Goal: Task Accomplishment & Management: Use online tool/utility

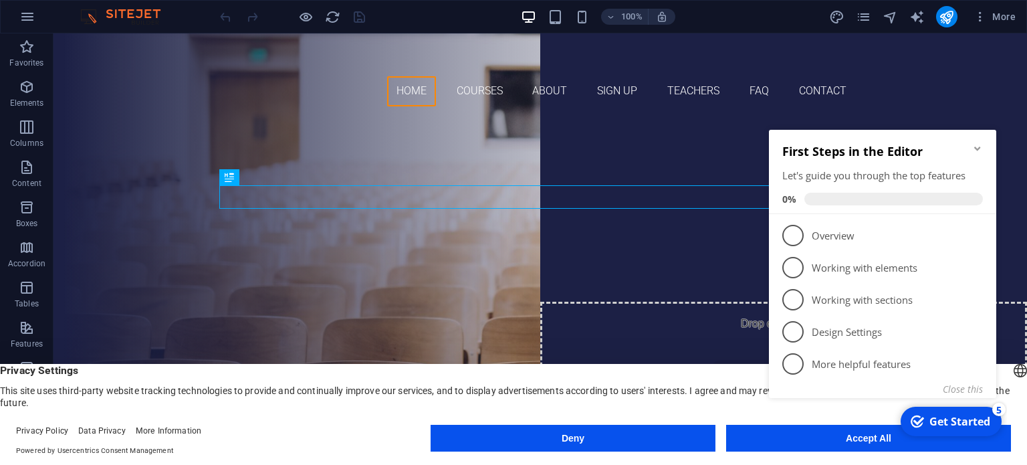
click at [821, 441] on div "checkmark Get Started 5 First Steps in the Editor Let's guide you through the t…" at bounding box center [885, 279] width 243 height 326
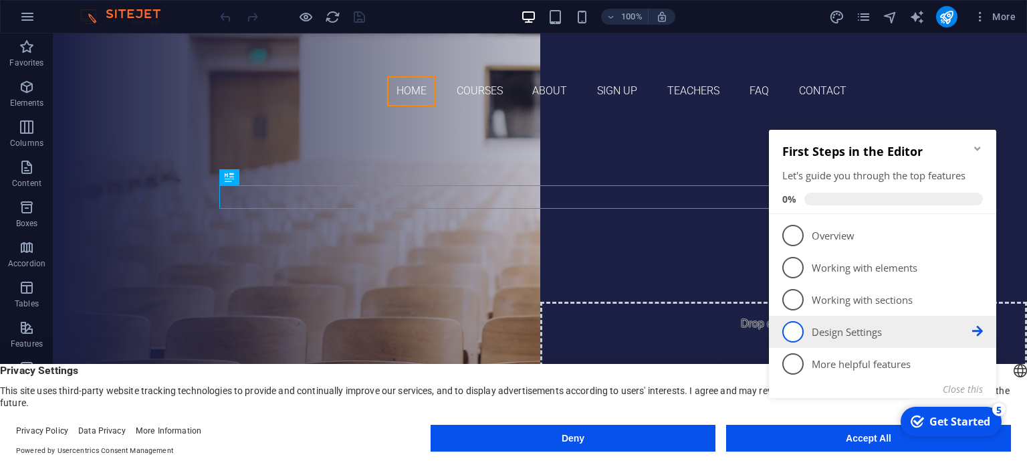
click at [871, 336] on p "Design Settings - incomplete" at bounding box center [892, 332] width 161 height 14
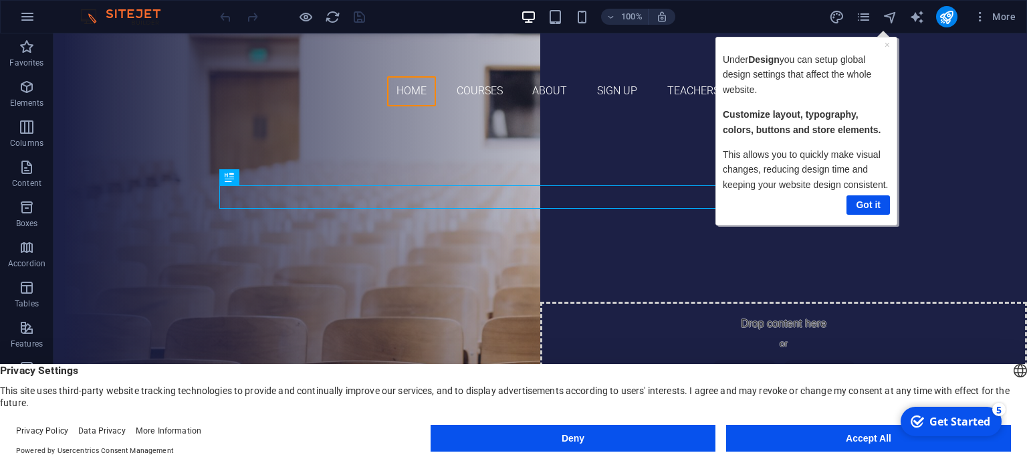
click at [952, 419] on div "Get Started" at bounding box center [960, 421] width 61 height 15
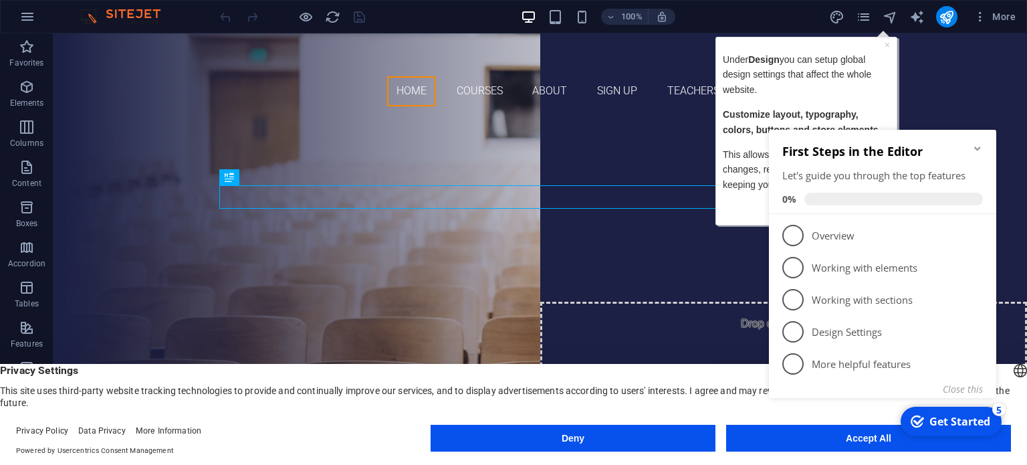
click at [952, 419] on div "Get Started" at bounding box center [960, 421] width 61 height 15
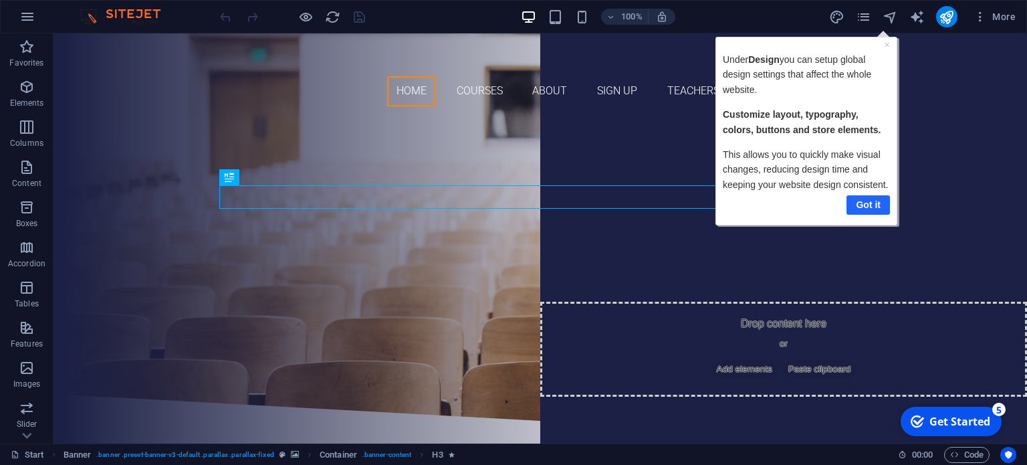
click at [880, 201] on link "Got it" at bounding box center [867, 204] width 43 height 19
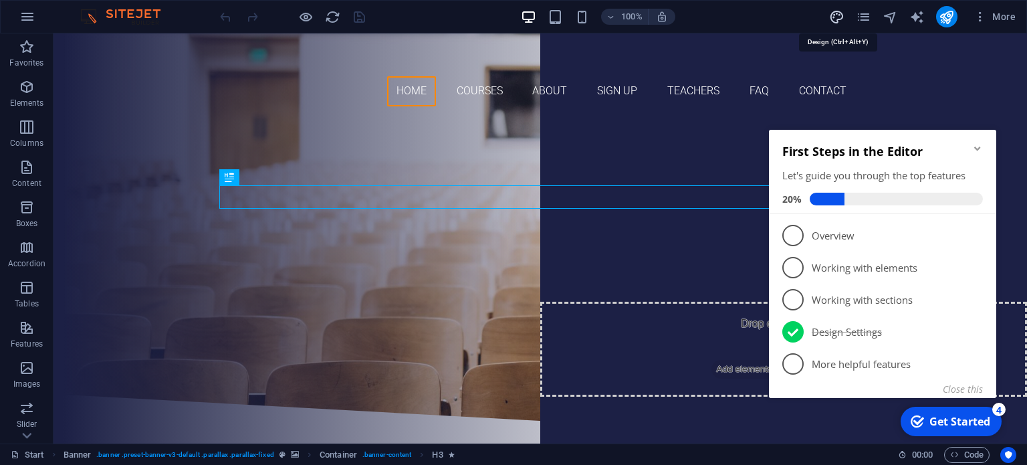
select select "px"
select select "300"
select select "px"
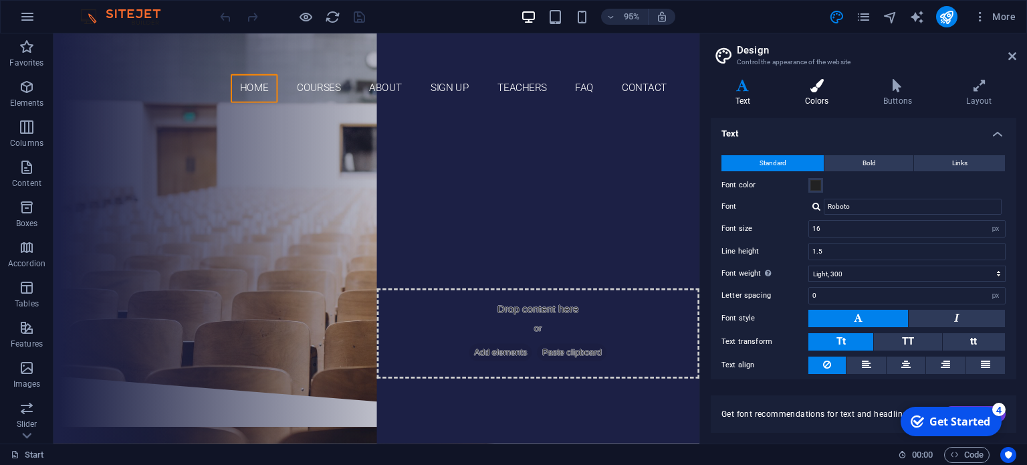
click at [821, 95] on h4 "Colors" at bounding box center [820, 93] width 78 height 28
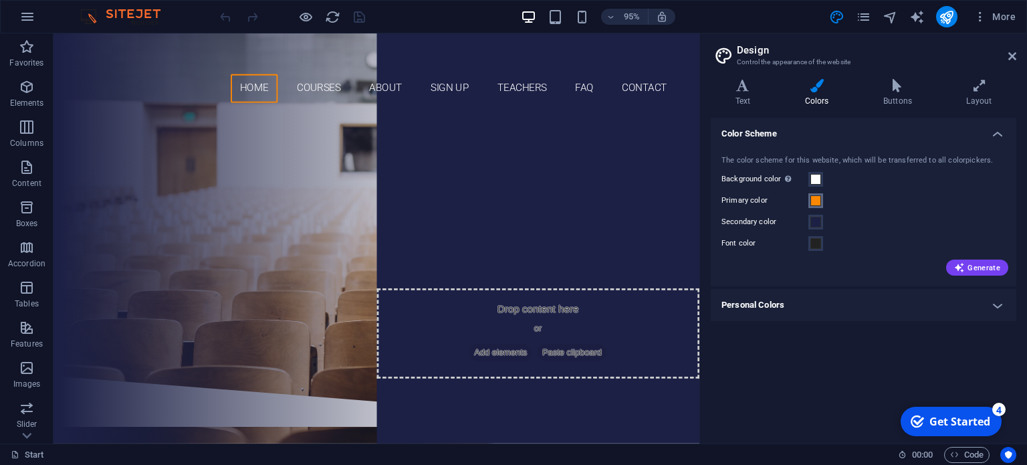
click at [816, 198] on span at bounding box center [816, 200] width 11 height 11
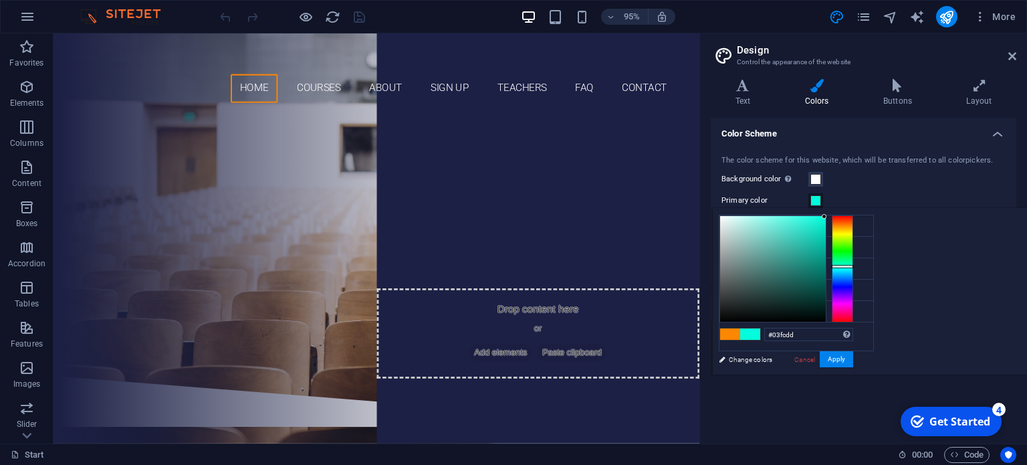
click at [853, 266] on div at bounding box center [842, 268] width 21 height 107
click at [853, 270] on div at bounding box center [842, 268] width 21 height 107
type input "#00e5ff"
drag, startPoint x: 985, startPoint y: 241, endPoint x: 998, endPoint y: 202, distance: 41.5
click at [998, 202] on body "[DOMAIN_NAME] Start Favorites Elements Columns Content Boxes Accordion Tables F…" at bounding box center [513, 232] width 1027 height 465
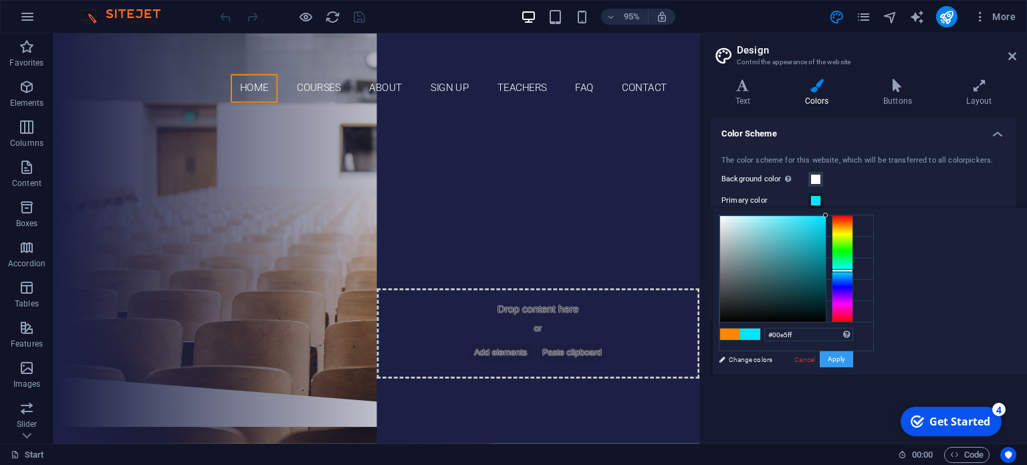
click at [853, 358] on button "Apply" at bounding box center [836, 359] width 33 height 16
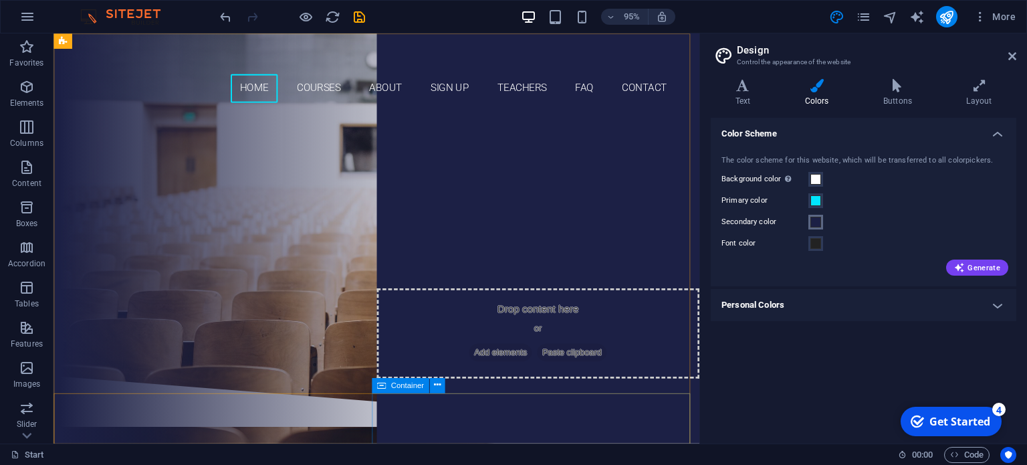
click at [815, 223] on span at bounding box center [816, 222] width 11 height 11
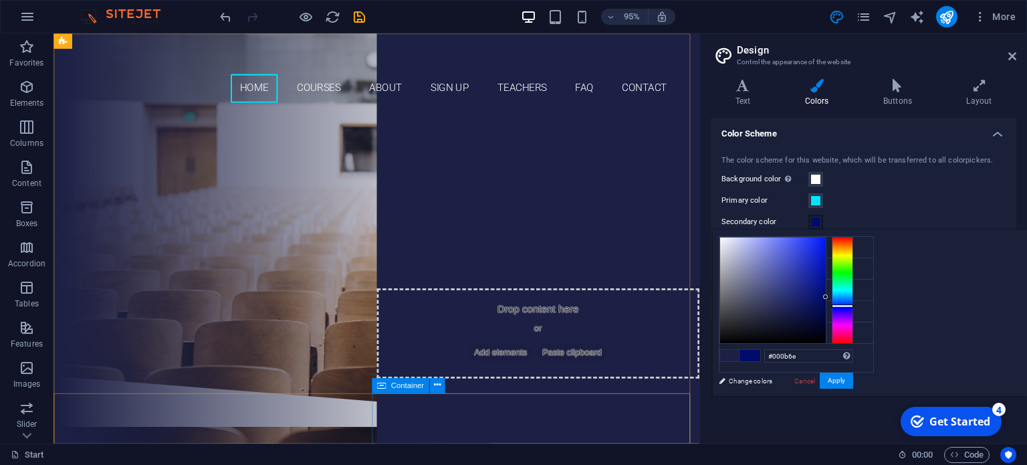
drag, startPoint x: 950, startPoint y: 311, endPoint x: 1001, endPoint y: 296, distance: 52.3
click at [853, 296] on div at bounding box center [787, 290] width 134 height 107
click at [853, 383] on button "Apply" at bounding box center [836, 381] width 33 height 16
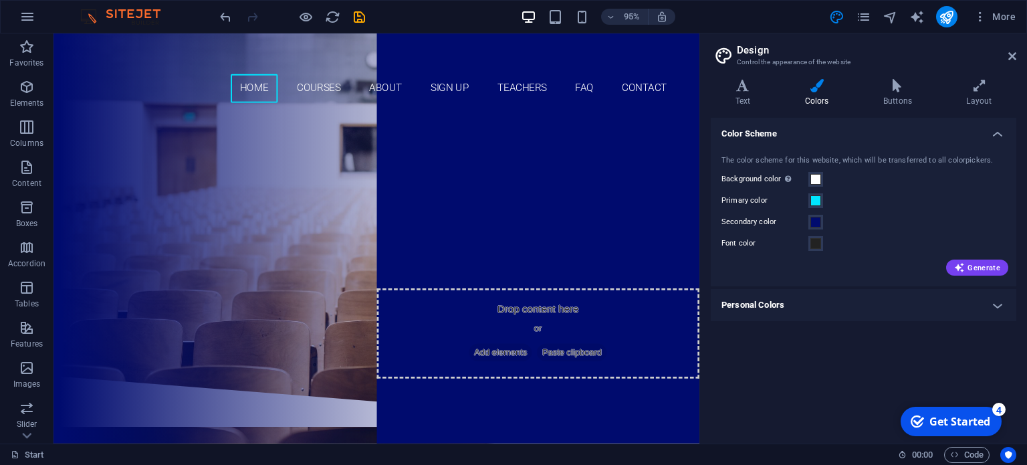
click at [904, 309] on h4 "Personal Colors" at bounding box center [864, 305] width 306 height 32
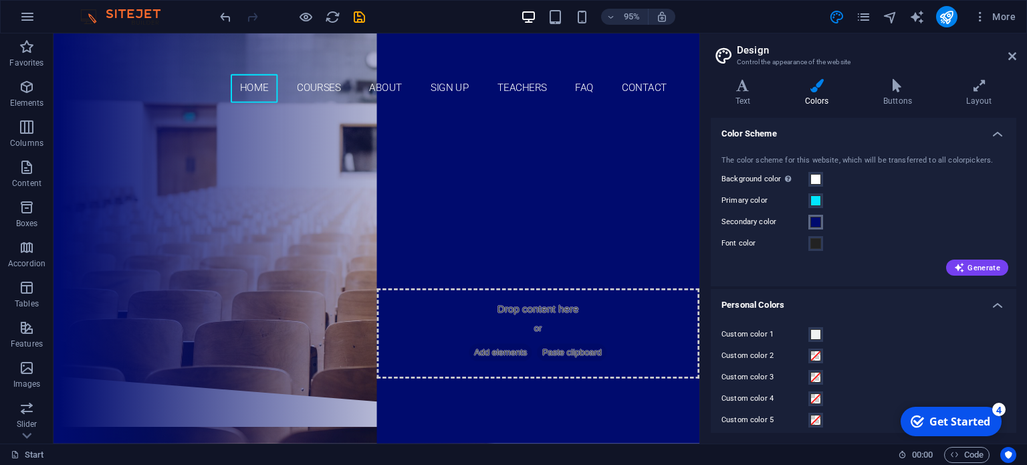
click at [819, 223] on span at bounding box center [816, 222] width 11 height 11
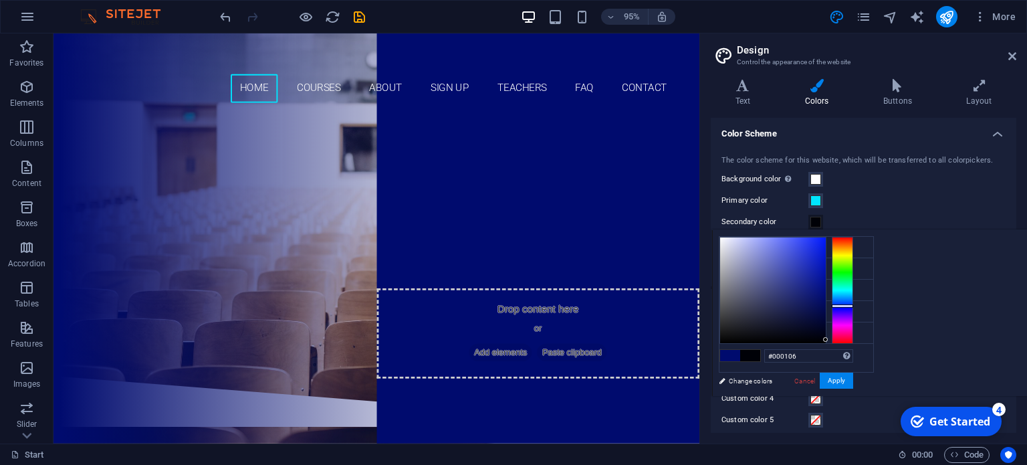
drag, startPoint x: 990, startPoint y: 296, endPoint x: 996, endPoint y: 340, distance: 43.9
click at [853, 340] on div at bounding box center [787, 290] width 134 height 107
type input "#1b1e3c"
drag, startPoint x: 991, startPoint y: 339, endPoint x: 946, endPoint y: 317, distance: 50.6
click at [781, 317] on div at bounding box center [778, 317] width 5 height 5
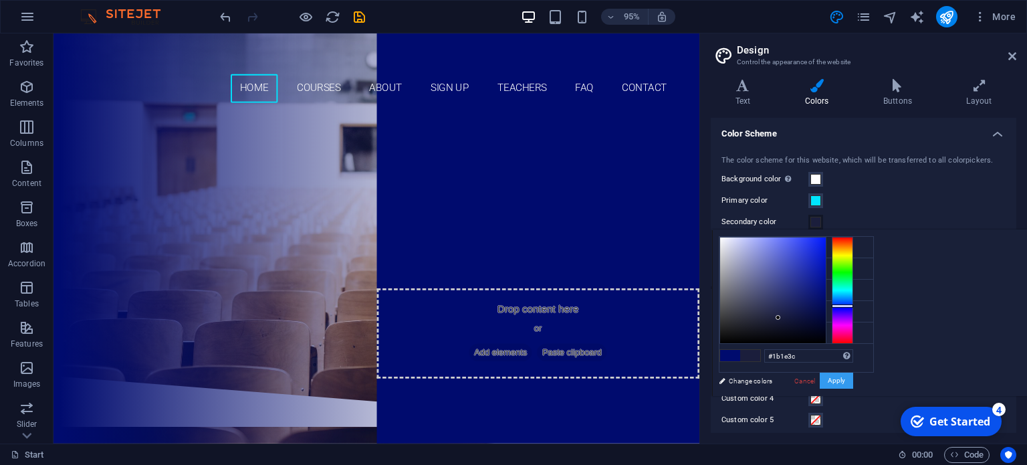
click at [853, 379] on button "Apply" at bounding box center [836, 381] width 33 height 16
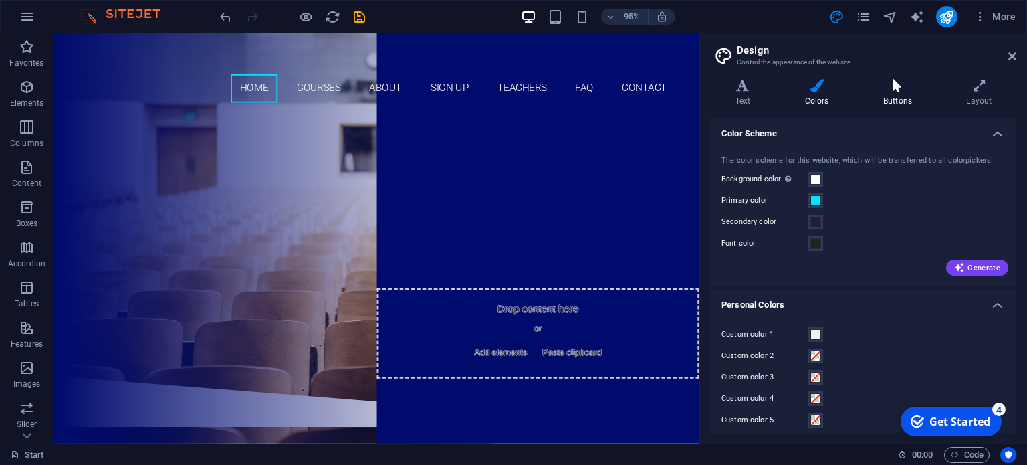
click at [892, 93] on h4 "Buttons" at bounding box center [900, 93] width 83 height 28
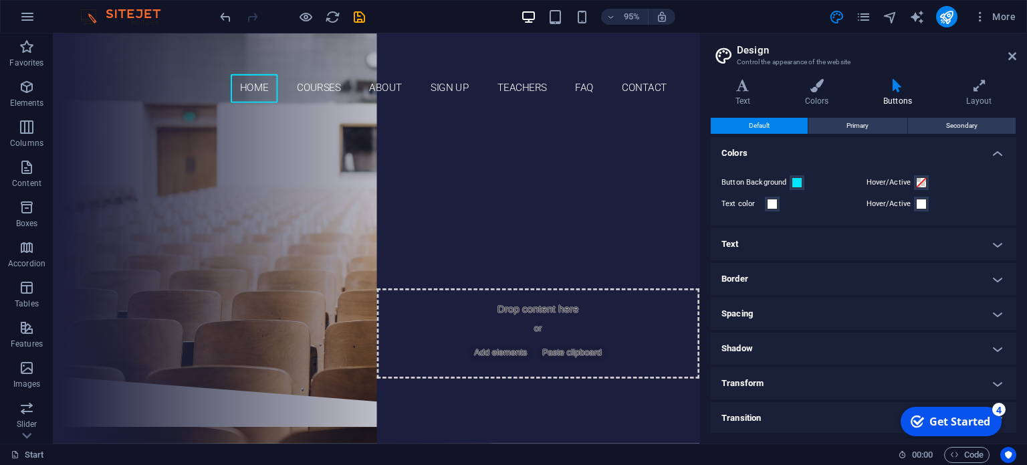
click at [995, 245] on h4 "Text" at bounding box center [864, 244] width 306 height 32
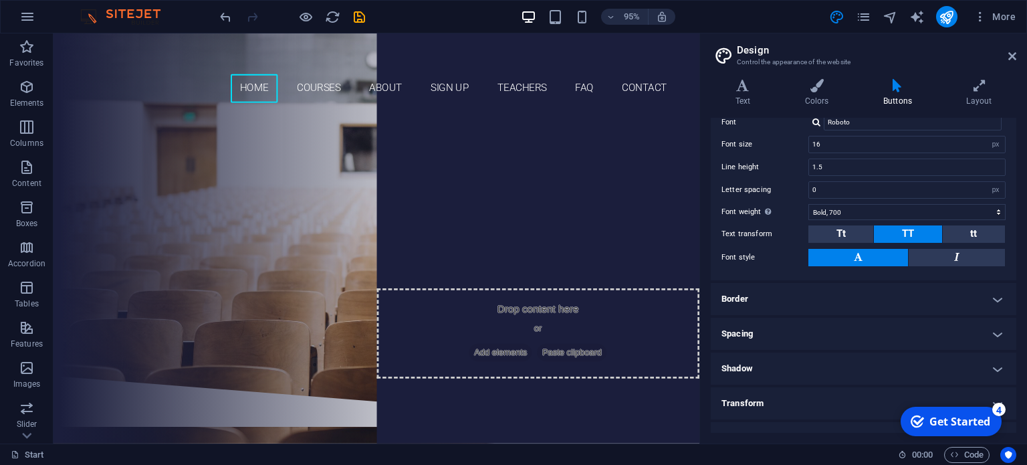
scroll to position [193, 0]
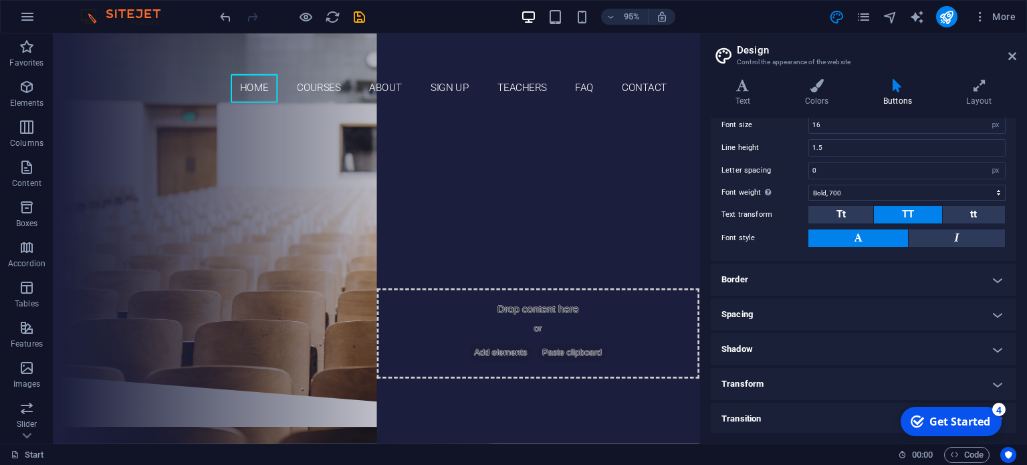
click at [1004, 280] on h4 "Border" at bounding box center [864, 280] width 306 height 32
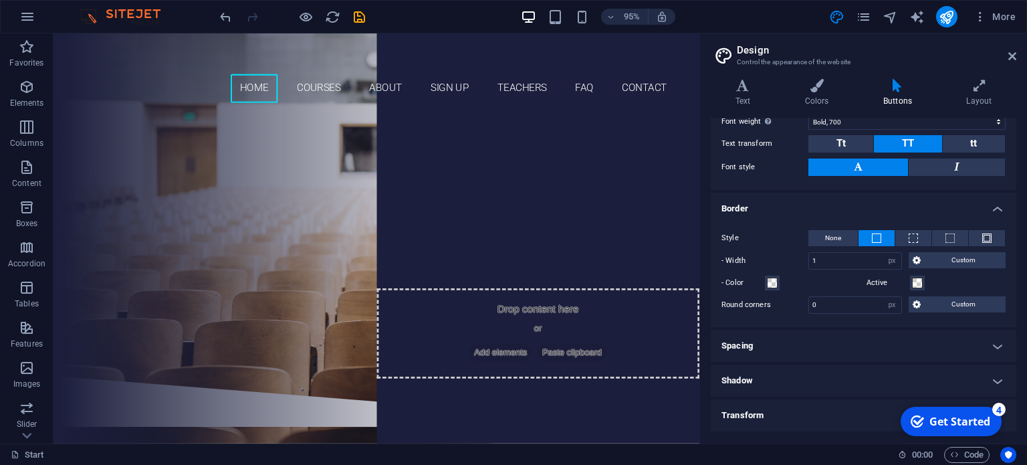
scroll to position [294, 0]
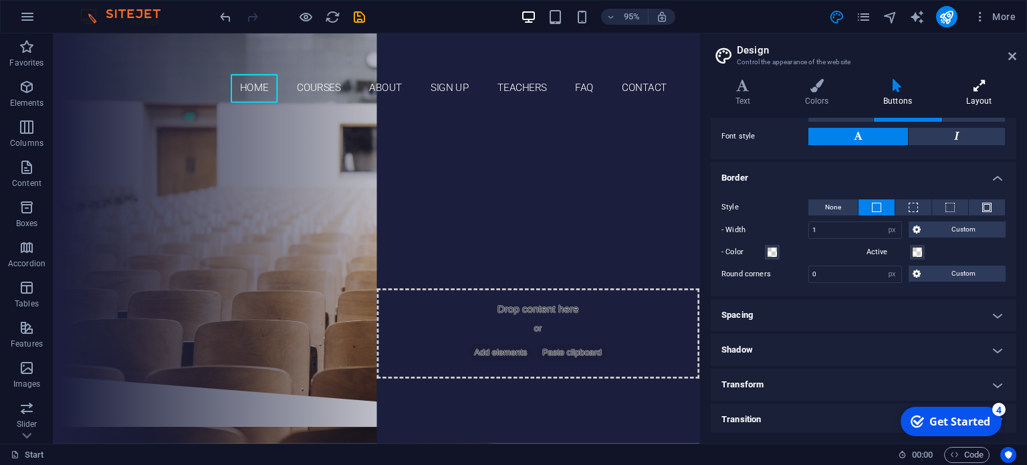
click at [978, 98] on h4 "Layout" at bounding box center [979, 93] width 74 height 28
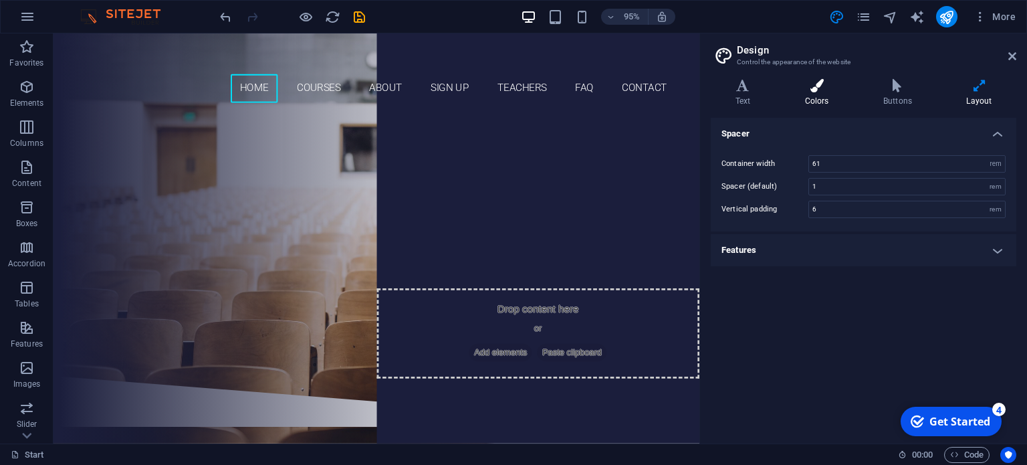
click at [811, 93] on h4 "Colors" at bounding box center [820, 93] width 78 height 28
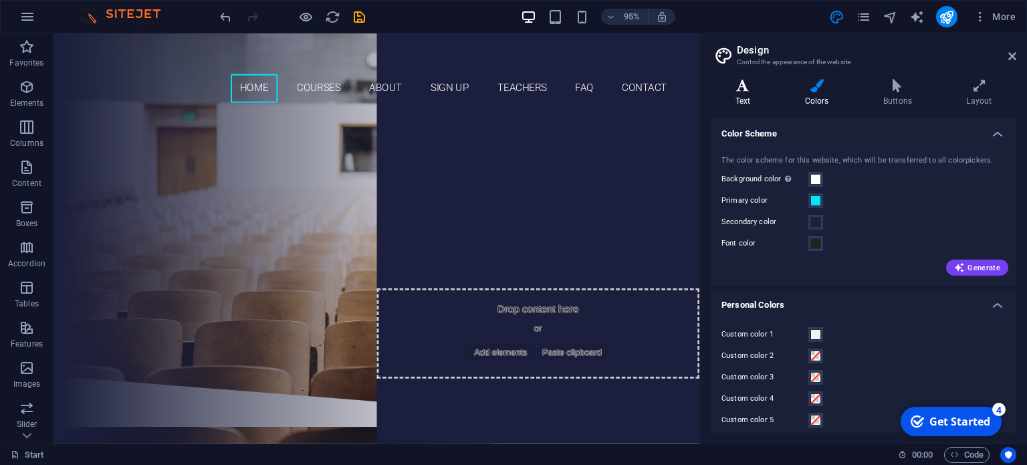
click at [736, 95] on h4 "Text" at bounding box center [746, 93] width 70 height 28
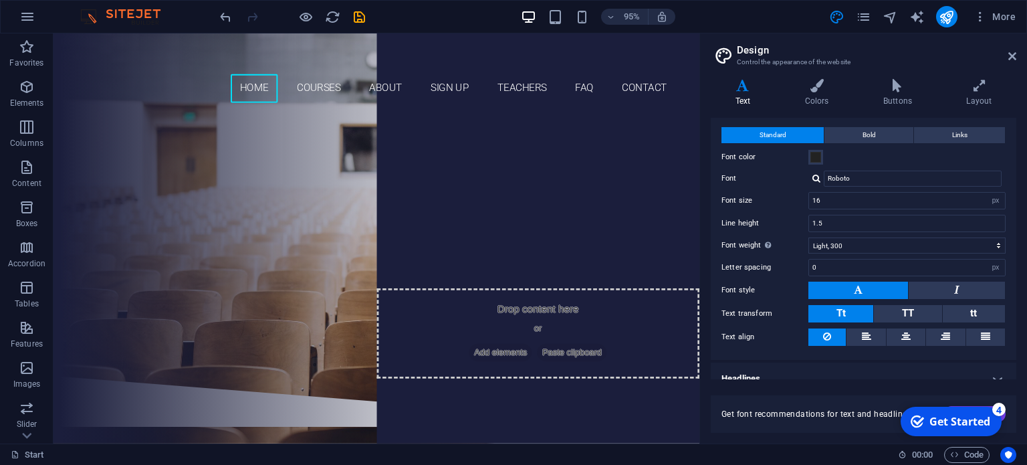
scroll to position [41, 0]
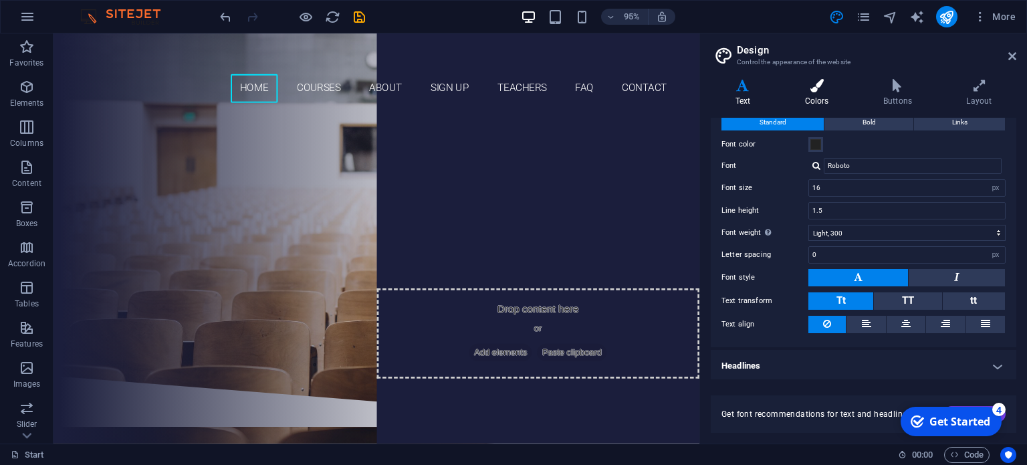
click at [821, 88] on icon at bounding box center [817, 85] width 73 height 13
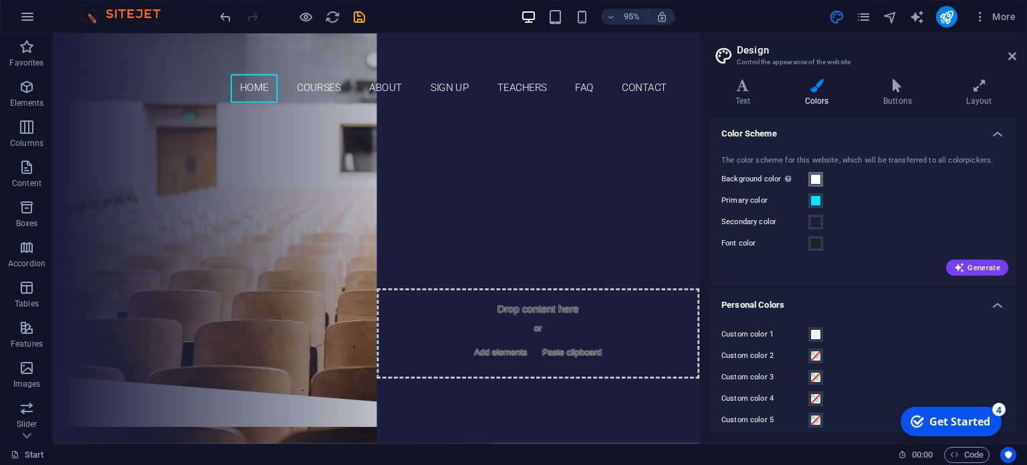
click at [816, 177] on span at bounding box center [816, 179] width 11 height 11
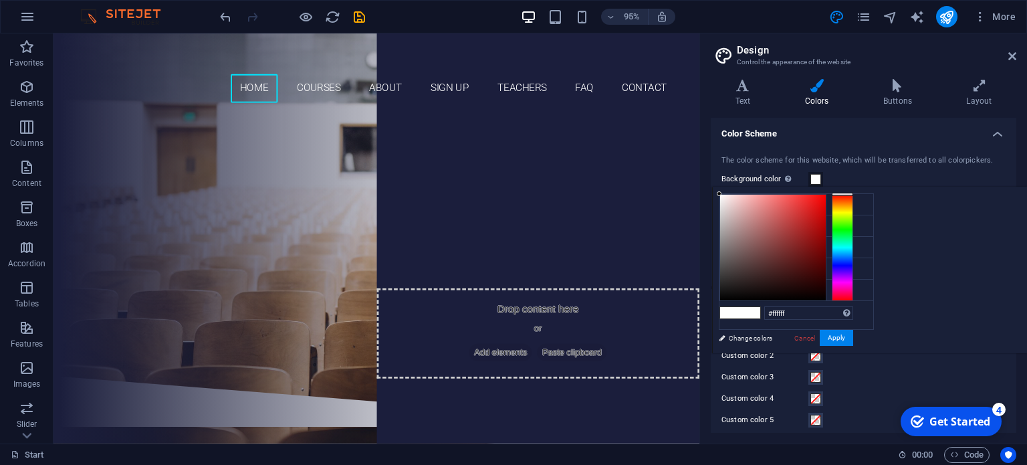
click at [843, 178] on div "Background color Only visible if it is not covered by other backgrounds." at bounding box center [864, 179] width 284 height 16
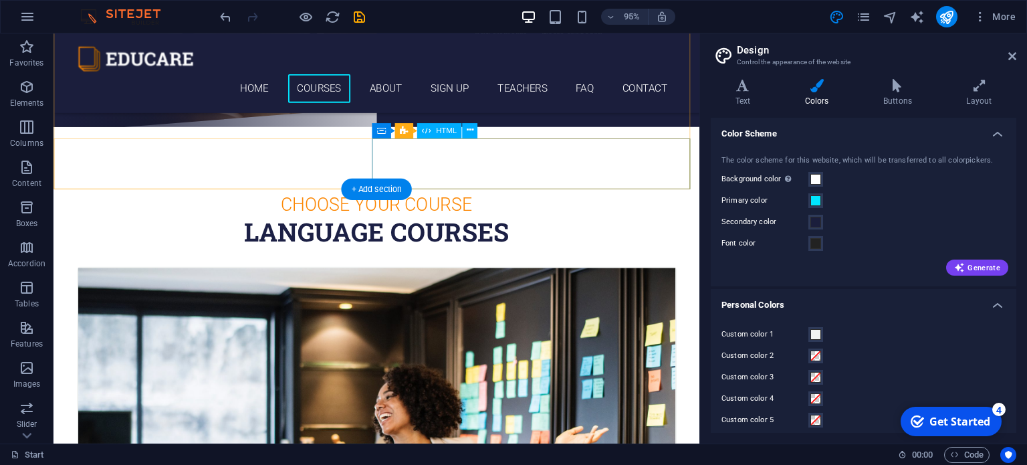
scroll to position [0, 0]
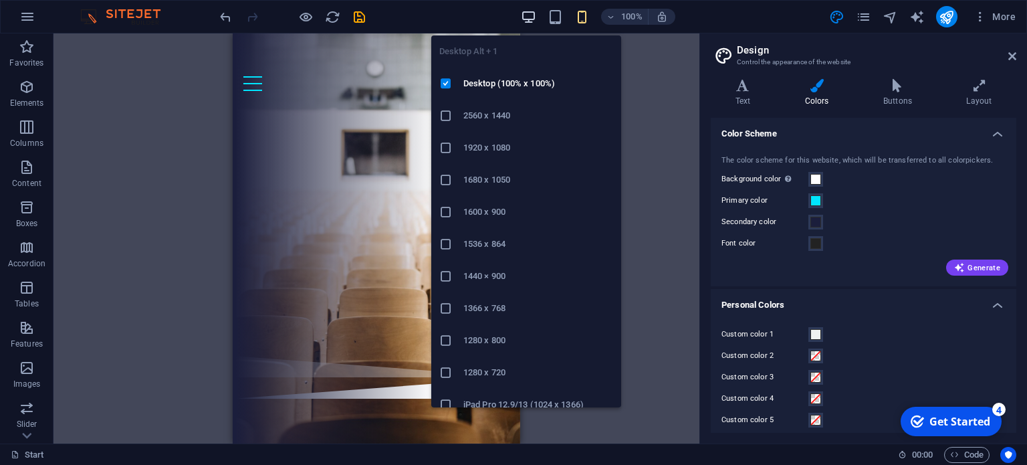
click at [529, 17] on icon "button" at bounding box center [528, 16] width 15 height 15
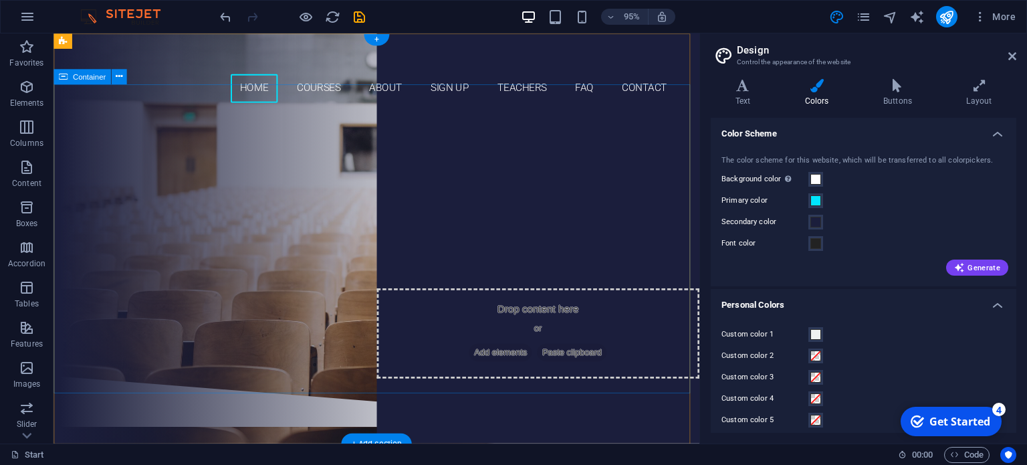
click at [580, 354] on div "Are you ready to learn new languages? Join our Language School Our Courses Sign…" at bounding box center [394, 255] width 680 height 277
click at [612, 344] on div "Are you ready to learn new languages? Join our Language School Our Courses Sign…" at bounding box center [394, 255] width 680 height 277
click at [545, 394] on div "Are you ready to learn new languages? Join our Language School Our Courses Sign…" at bounding box center [394, 255] width 680 height 277
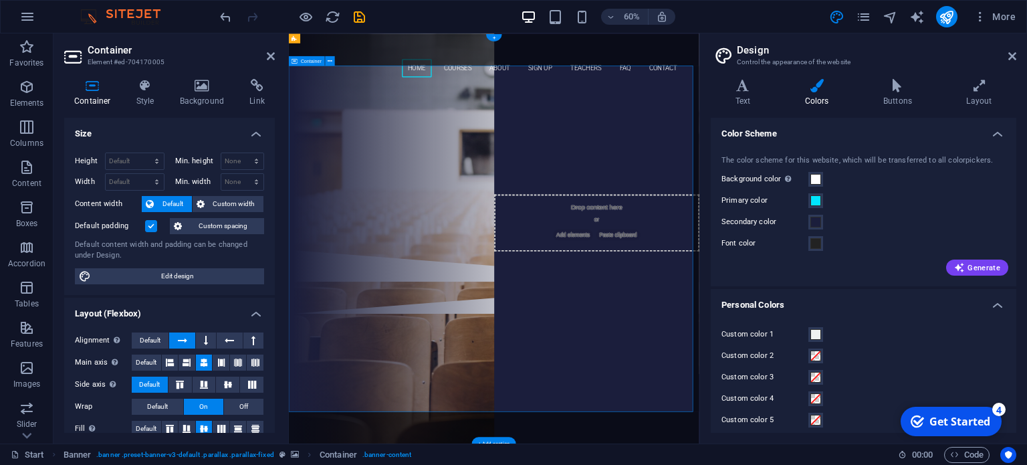
click at [781, 394] on div "Are you ready to learn new languages? Join our Language School Our Courses Sign…" at bounding box center [631, 255] width 684 height 277
click at [1013, 56] on icon at bounding box center [1013, 56] width 8 height 11
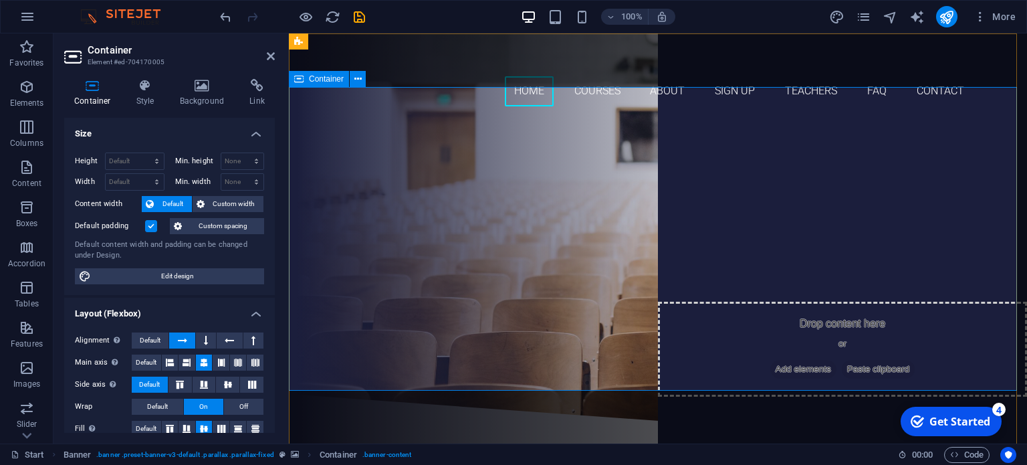
click at [558, 336] on div "Are you ready to learn new languages? Join our Language School Our Courses Sign…" at bounding box center [658, 255] width 738 height 277
click at [204, 91] on icon at bounding box center [202, 85] width 65 height 13
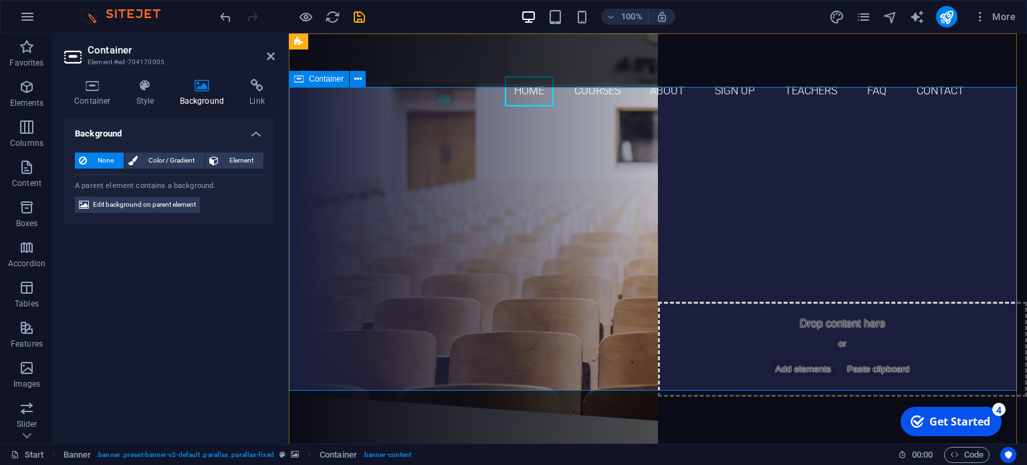
click at [382, 168] on div "Are you ready to learn new languages? Join our Language School Our Courses Sign…" at bounding box center [658, 255] width 738 height 277
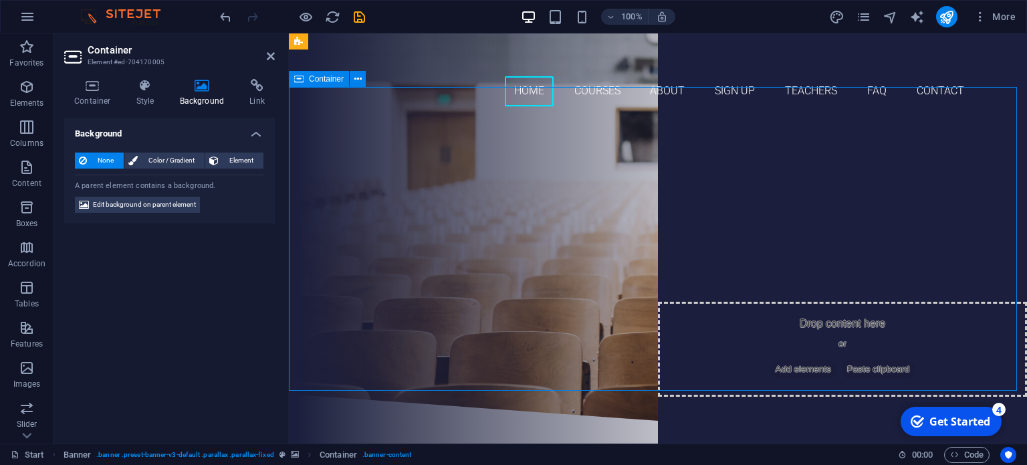
click at [382, 168] on div "Are you ready to learn new languages? Join our Language School Our Courses Sign…" at bounding box center [658, 255] width 738 height 277
click at [126, 80] on icon at bounding box center [145, 85] width 38 height 13
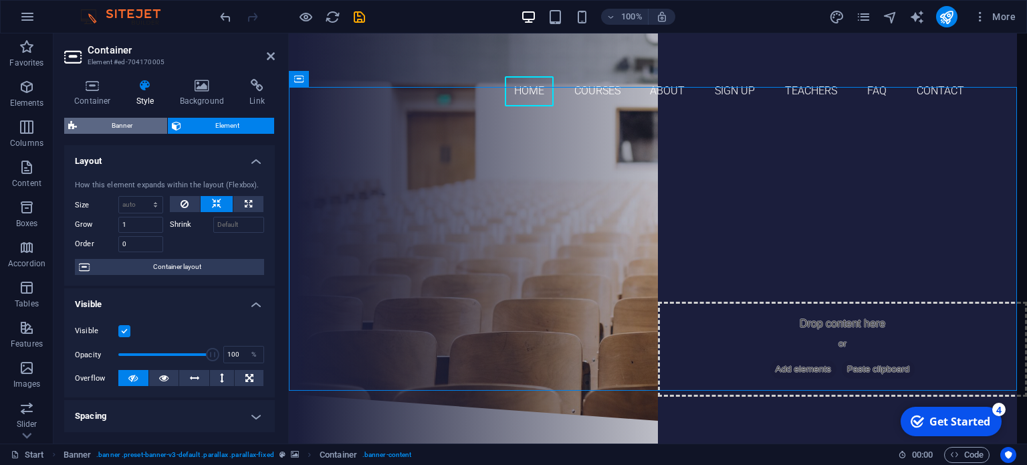
click at [137, 118] on span "Banner" at bounding box center [122, 126] width 82 height 16
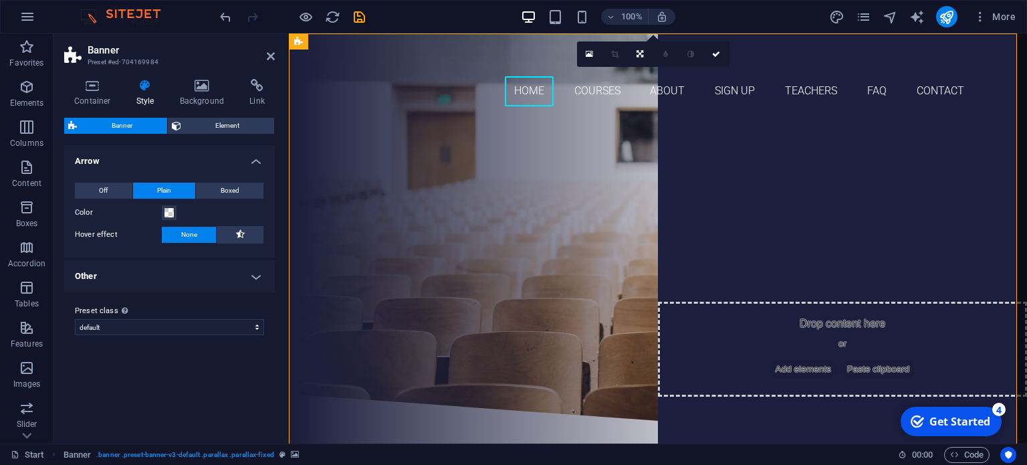
click at [266, 280] on h4 "Other" at bounding box center [169, 276] width 211 height 32
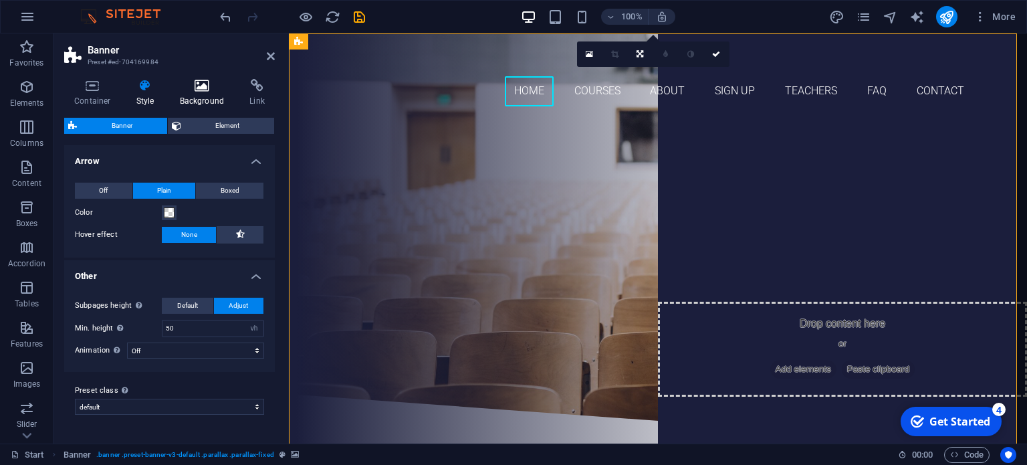
click at [200, 93] on h4 "Background" at bounding box center [205, 93] width 70 height 28
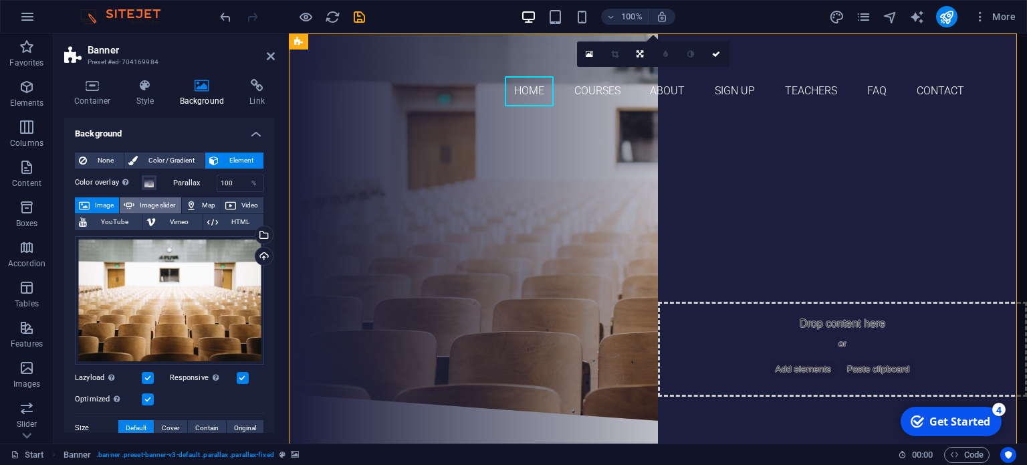
click at [157, 205] on span "Image slider" at bounding box center [157, 205] width 38 height 16
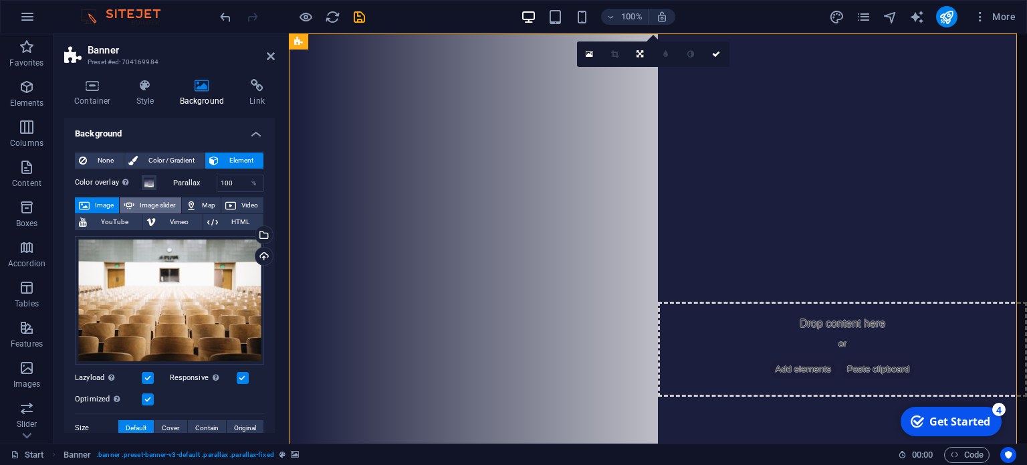
select select "ms"
select select "s"
select select "progressive"
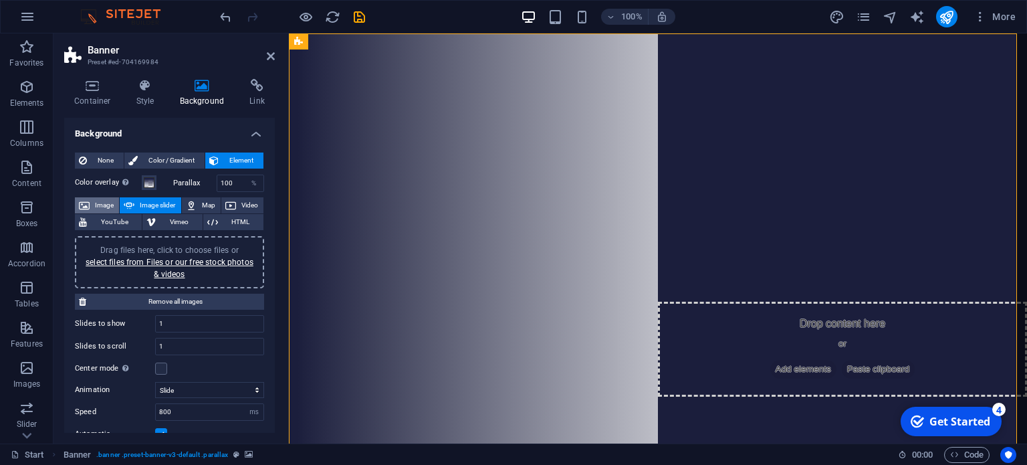
click at [106, 203] on span "Image" at bounding box center [104, 205] width 21 height 16
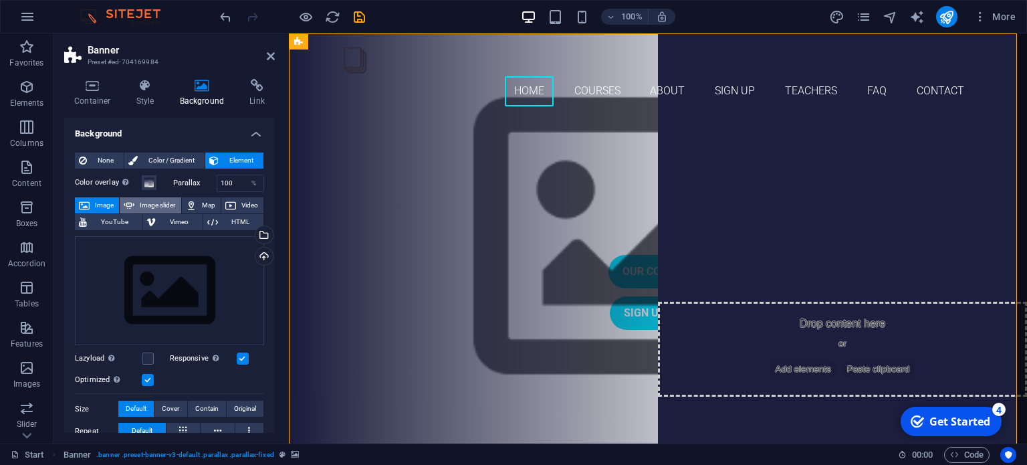
click at [152, 201] on span "Image slider" at bounding box center [157, 205] width 38 height 16
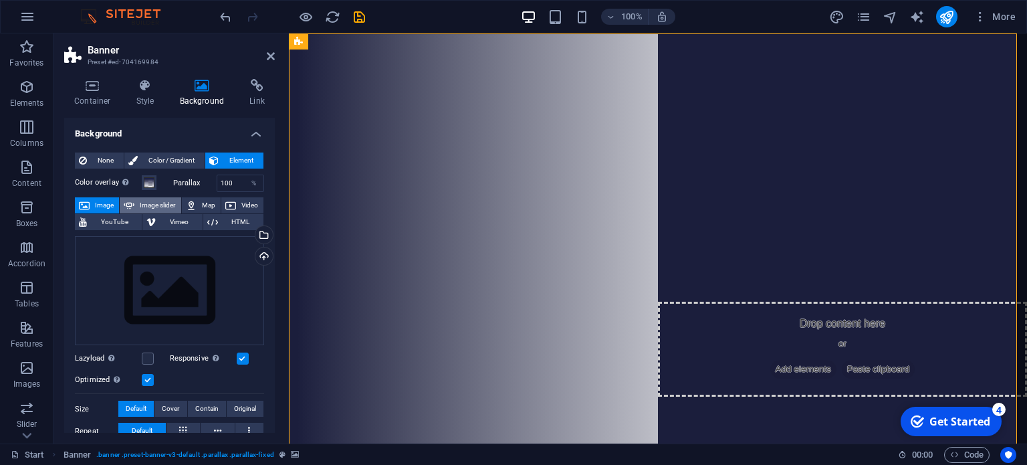
select select "ms"
select select "s"
select select "progressive"
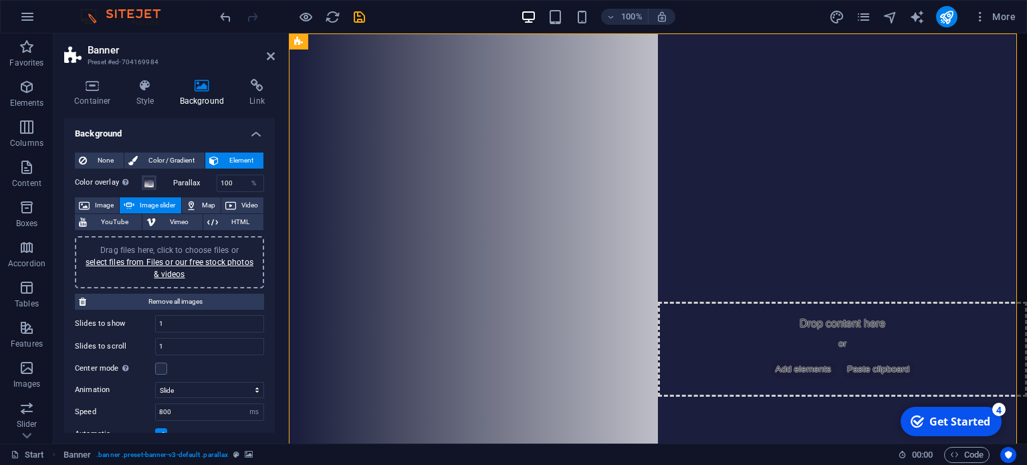
click at [146, 245] on span "Drag files here, click to choose files or select files from Files or our free s…" at bounding box center [170, 261] width 168 height 33
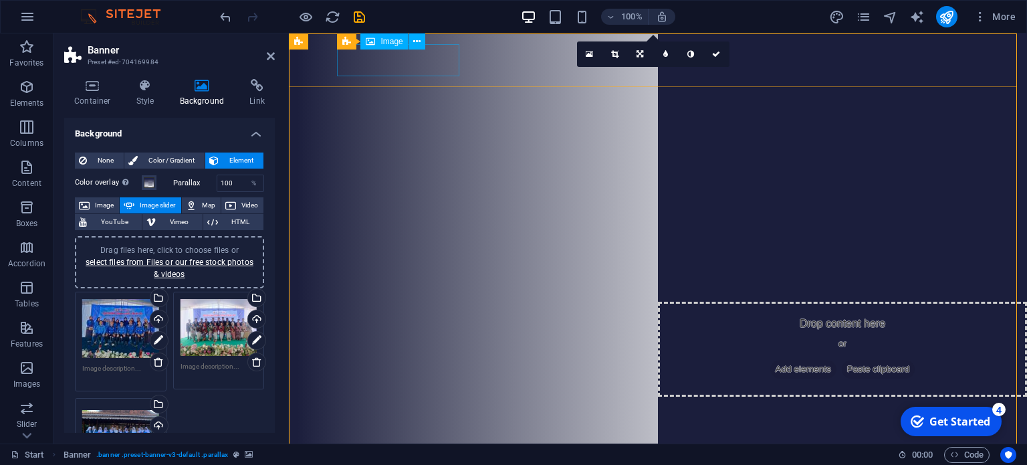
click at [409, 455] on figure at bounding box center [657, 471] width 631 height 32
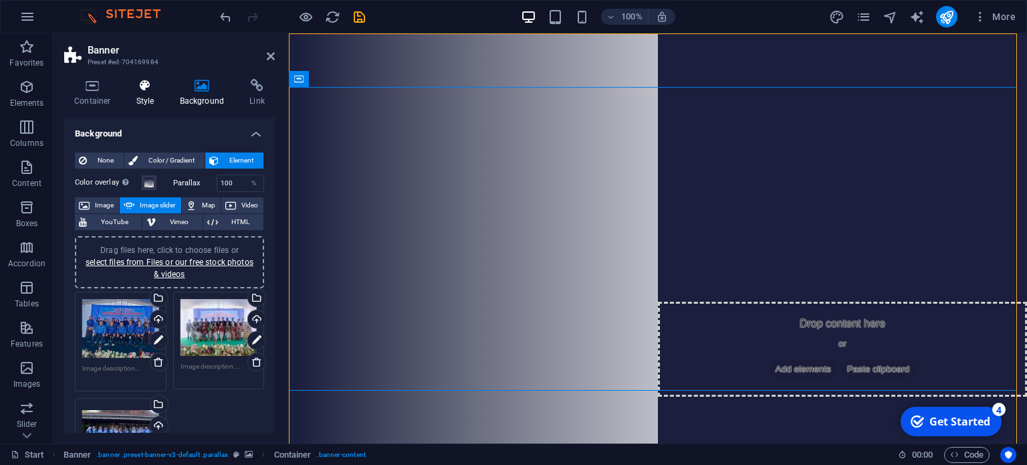
click at [143, 90] on icon at bounding box center [145, 85] width 38 height 13
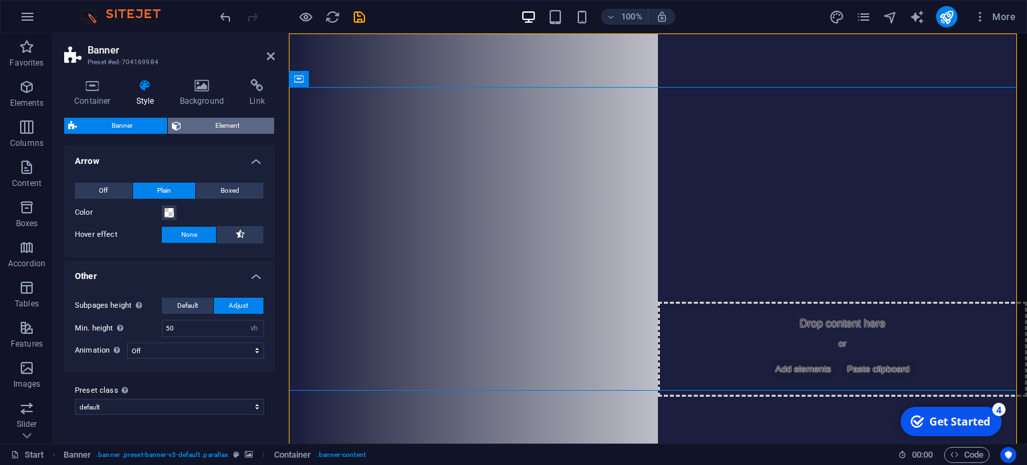
click at [207, 119] on span "Element" at bounding box center [228, 126] width 86 height 16
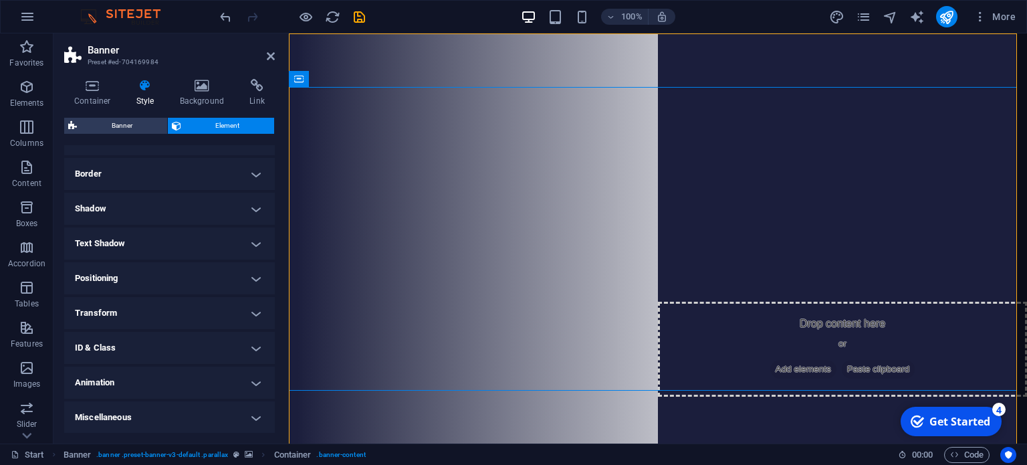
scroll to position [134, 0]
click at [260, 209] on h4 "Shadow" at bounding box center [169, 209] width 211 height 32
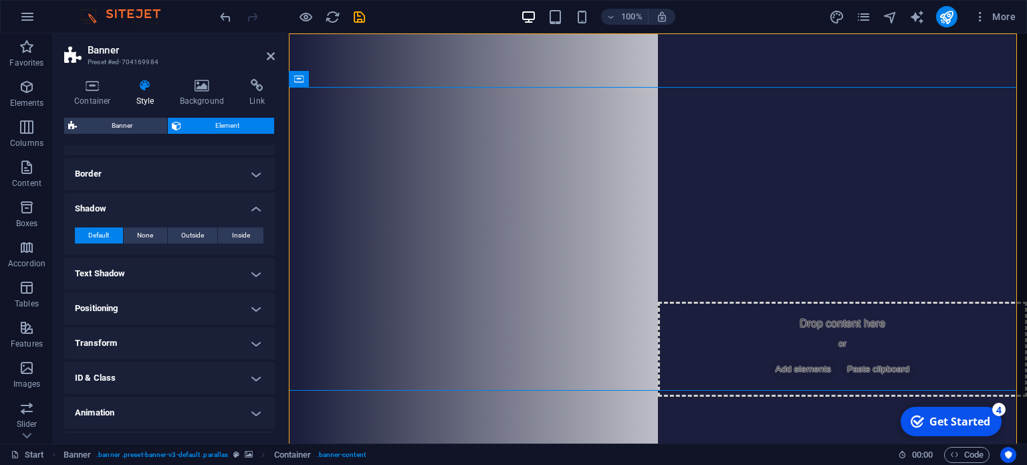
scroll to position [0, 0]
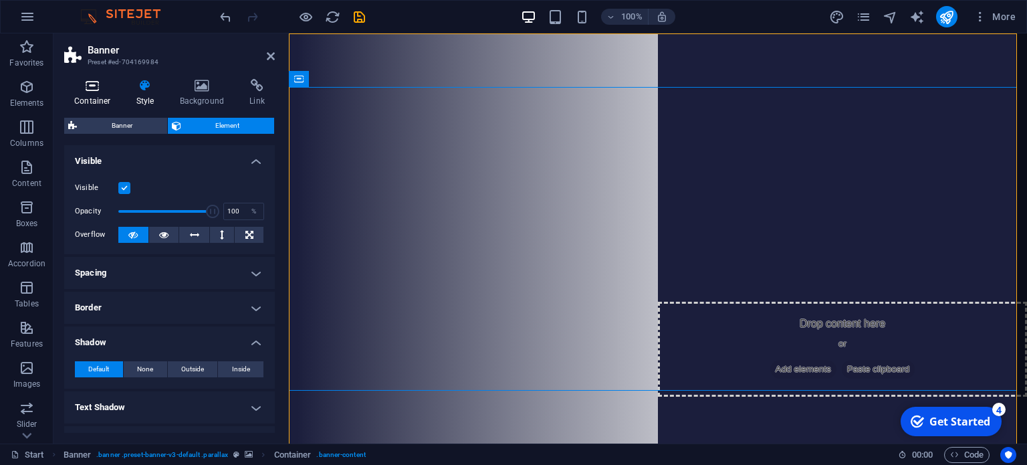
click at [88, 95] on h4 "Container" at bounding box center [95, 93] width 62 height 28
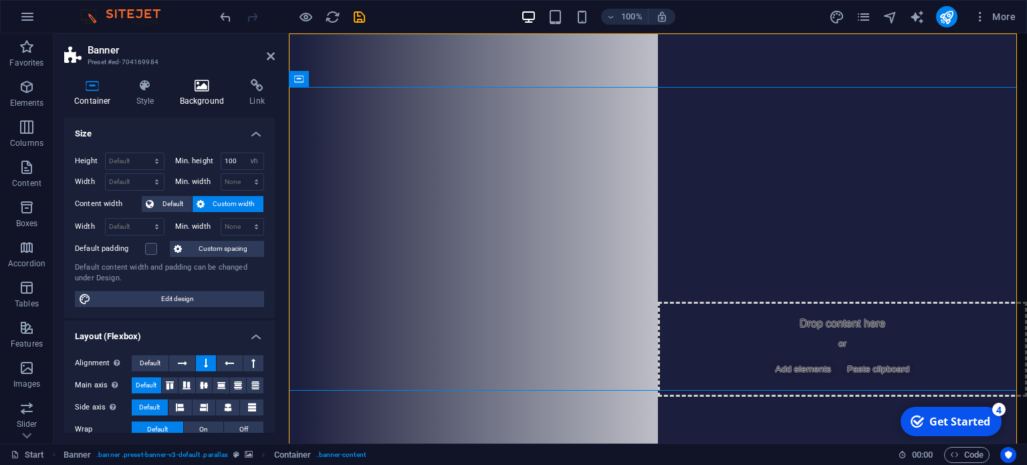
click at [197, 90] on icon at bounding box center [202, 85] width 65 height 13
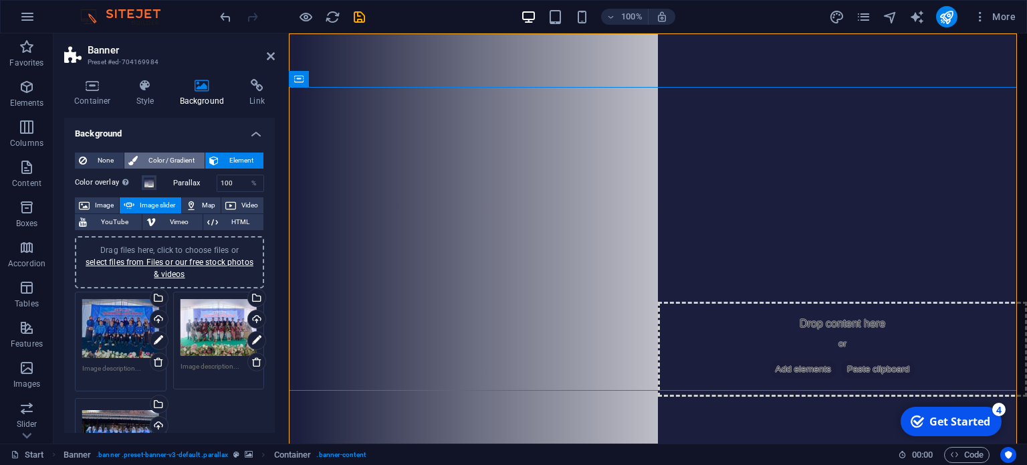
click at [161, 163] on span "Color / Gradient" at bounding box center [171, 160] width 59 height 16
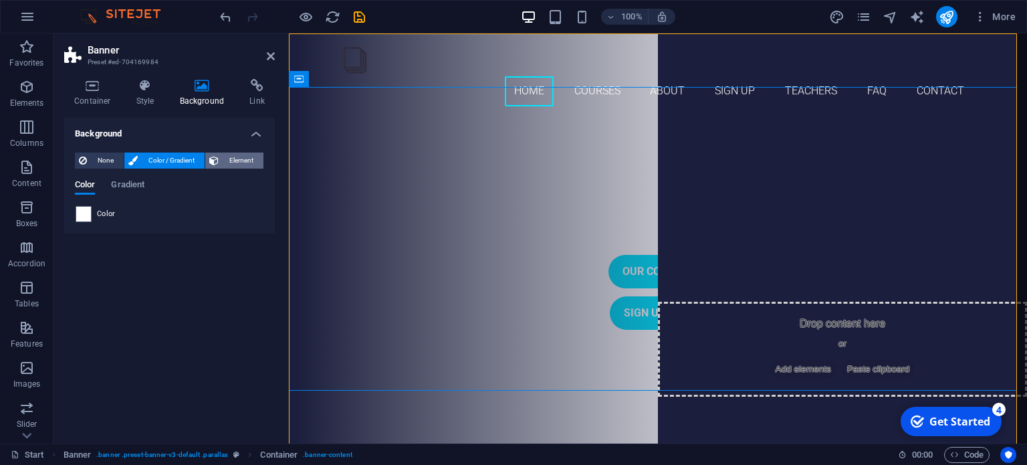
click at [227, 159] on span "Element" at bounding box center [241, 160] width 37 height 16
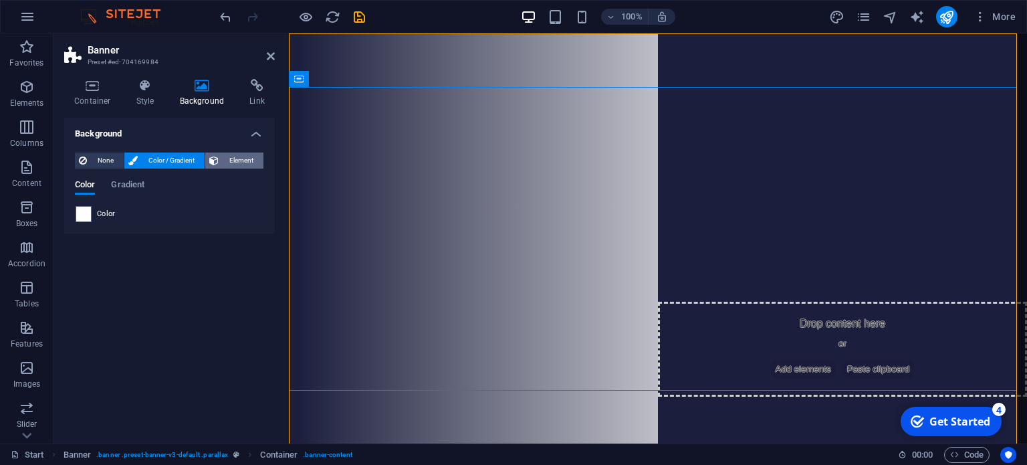
select select "ms"
select select "s"
select select "progressive"
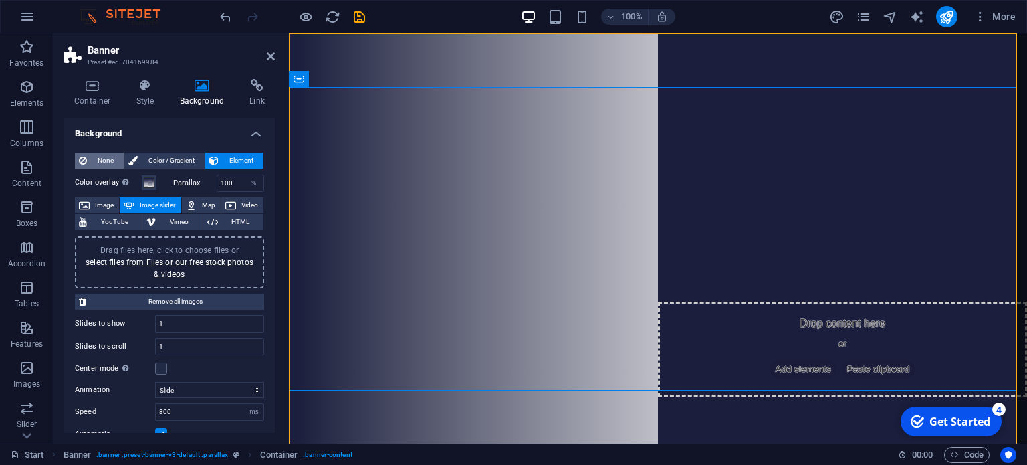
click at [100, 163] on span "None" at bounding box center [105, 160] width 29 height 16
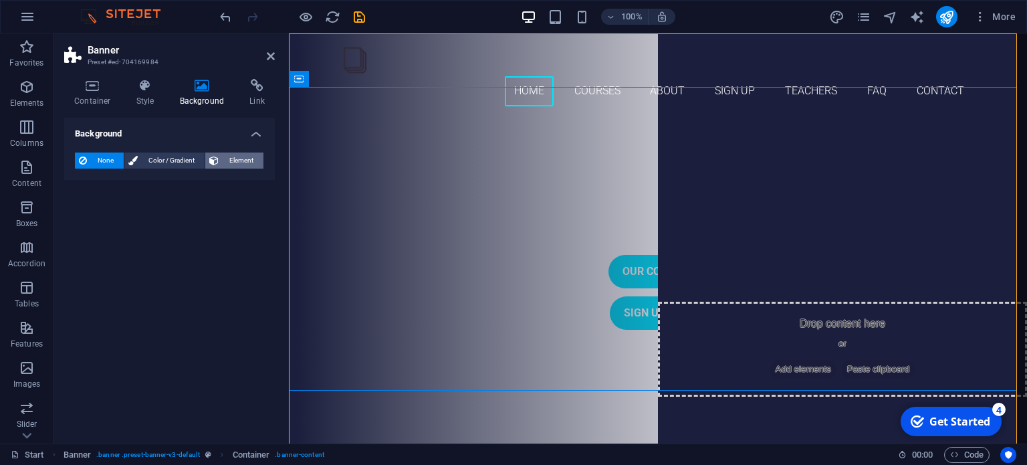
click at [247, 157] on span "Element" at bounding box center [241, 160] width 37 height 16
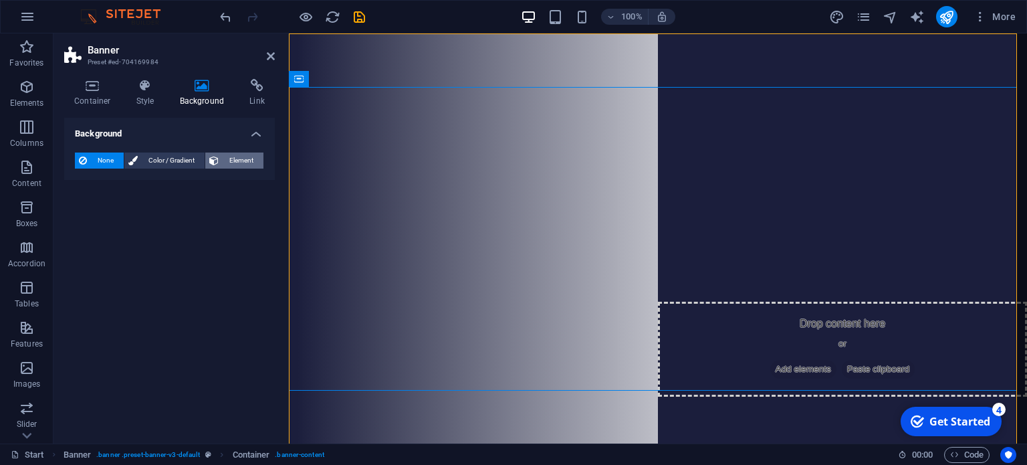
select select "ms"
select select "s"
select select "progressive"
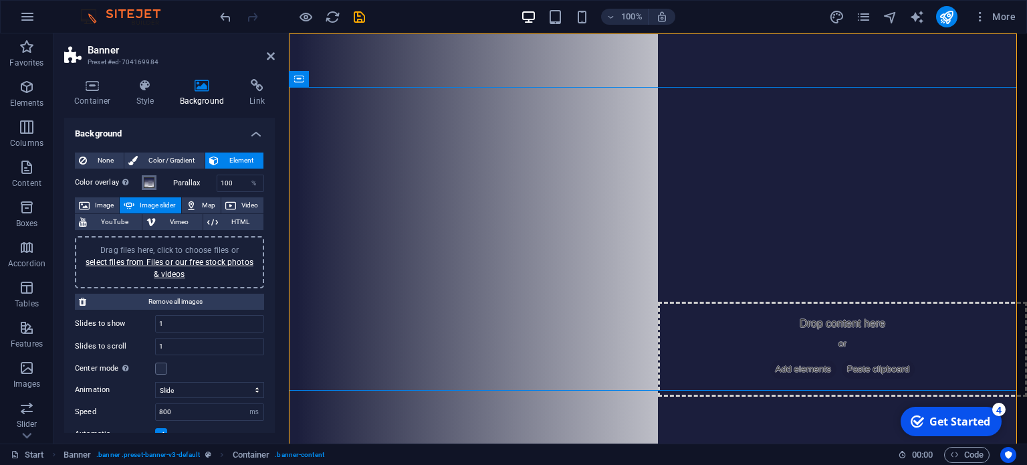
click at [148, 183] on span at bounding box center [149, 182] width 11 height 11
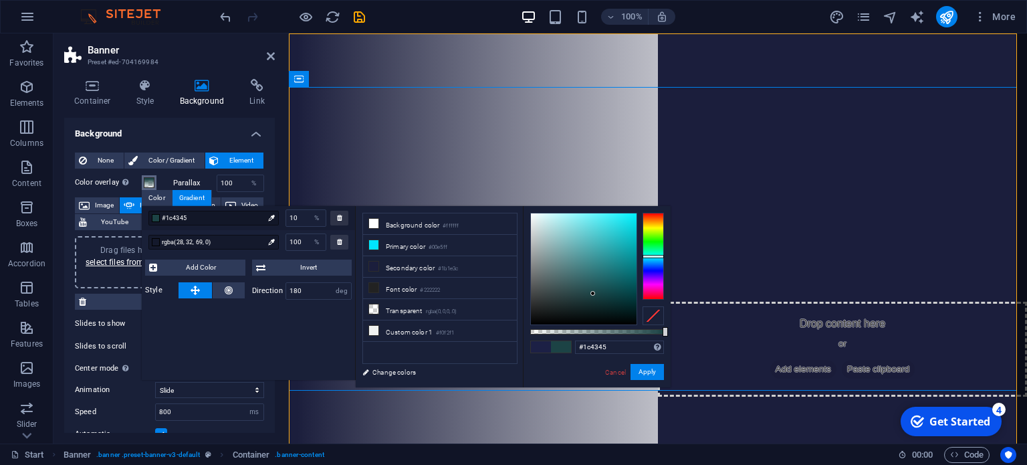
click at [650, 256] on div at bounding box center [653, 256] width 21 height 87
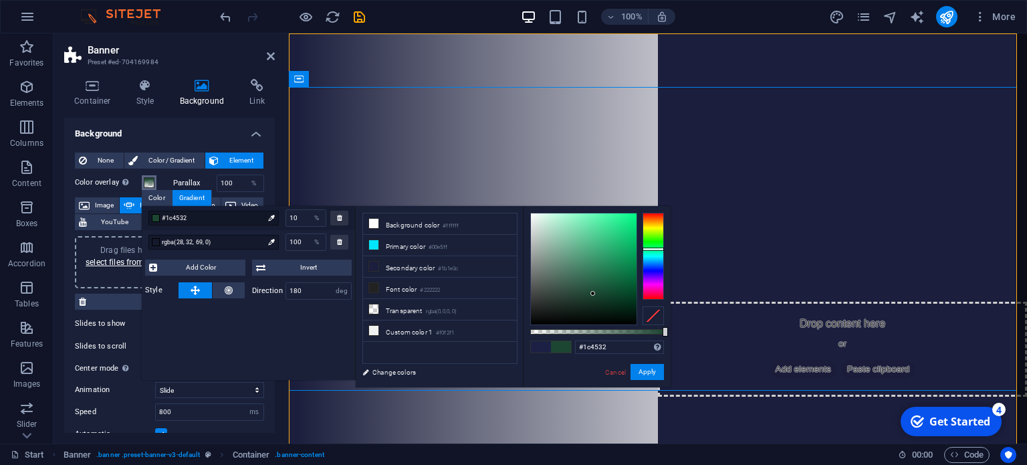
click at [650, 249] on div at bounding box center [653, 256] width 21 height 87
click at [649, 255] on div at bounding box center [653, 256] width 21 height 87
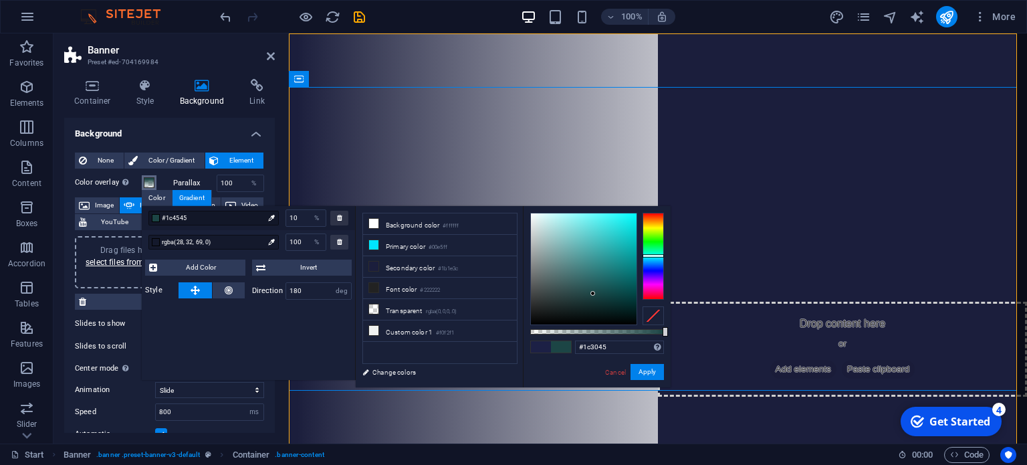
click at [650, 263] on div at bounding box center [653, 256] width 21 height 87
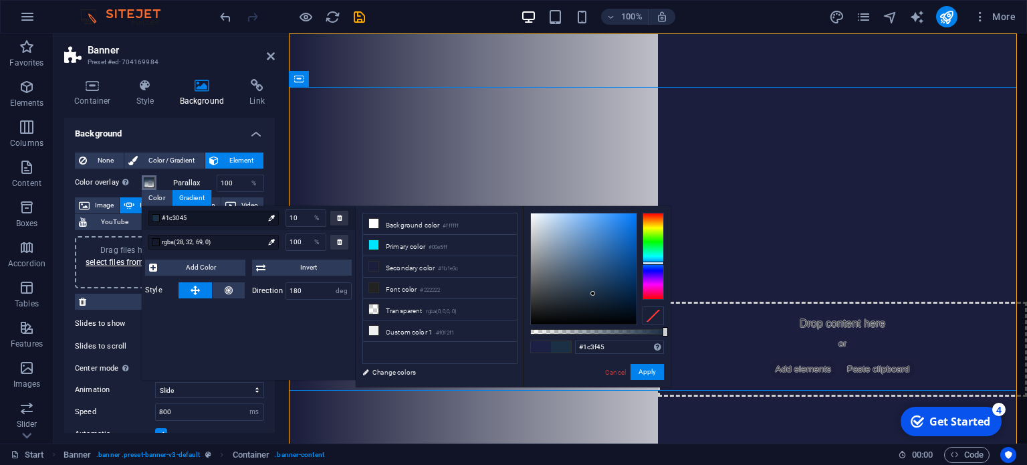
click at [653, 257] on div at bounding box center [653, 256] width 21 height 87
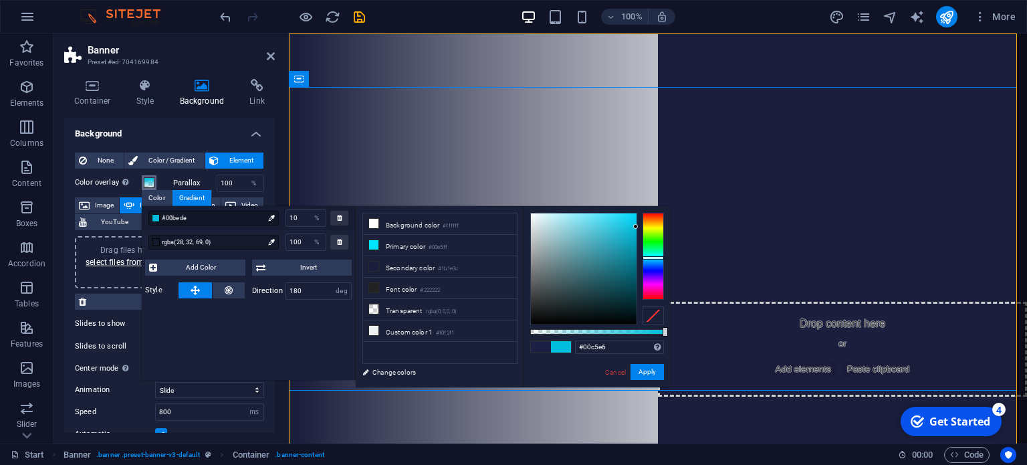
type input "#00c6e7"
drag, startPoint x: 591, startPoint y: 294, endPoint x: 685, endPoint y: 223, distance: 117.4
click at [685, 223] on body "[DOMAIN_NAME] Start Favorites Elements Columns Content Boxes Accordion Tables F…" at bounding box center [513, 232] width 1027 height 465
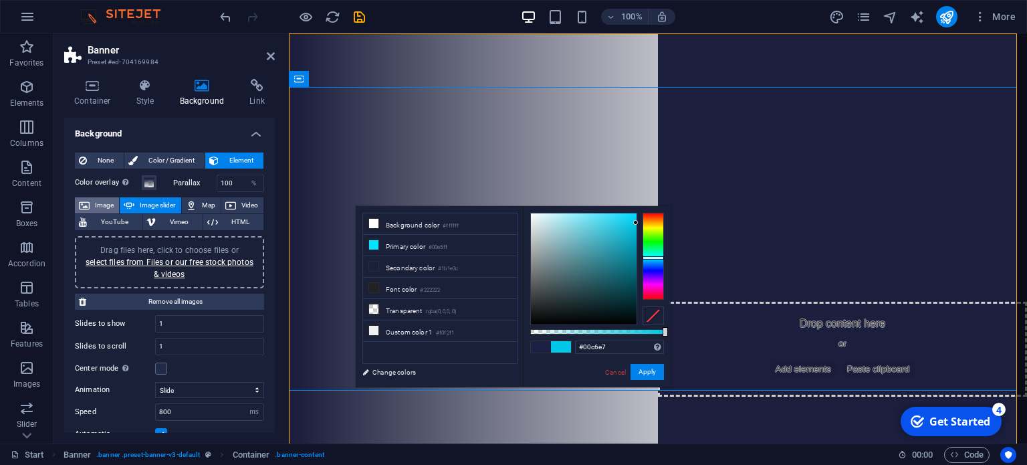
click at [86, 205] on icon at bounding box center [84, 205] width 11 height 16
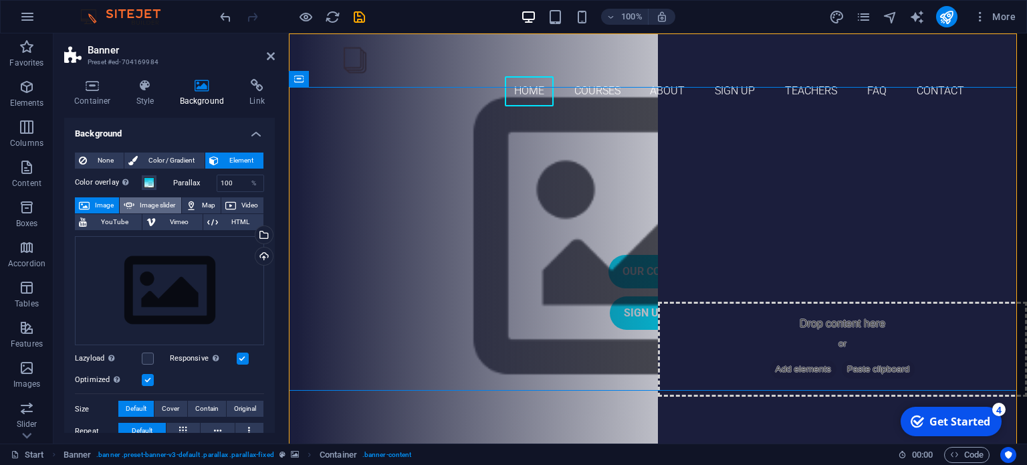
click at [146, 203] on span "Image slider" at bounding box center [157, 205] width 38 height 16
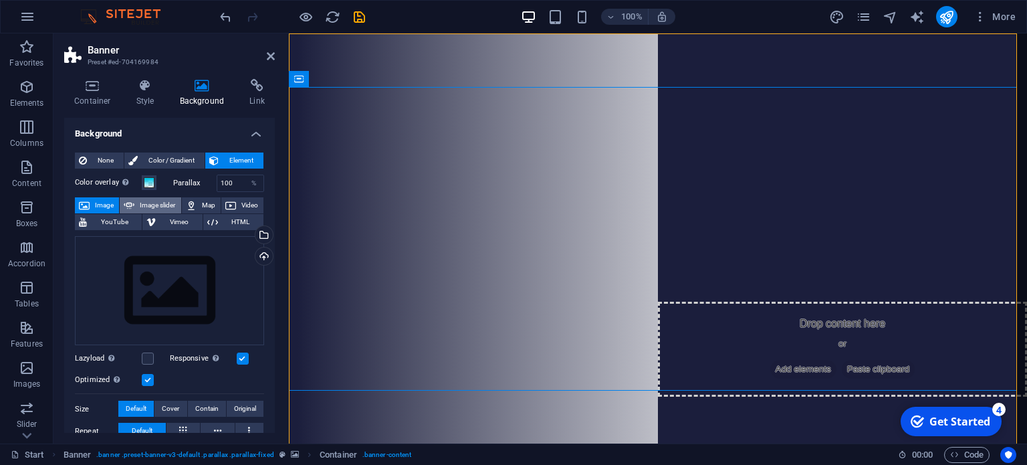
select select "ms"
select select "s"
select select "progressive"
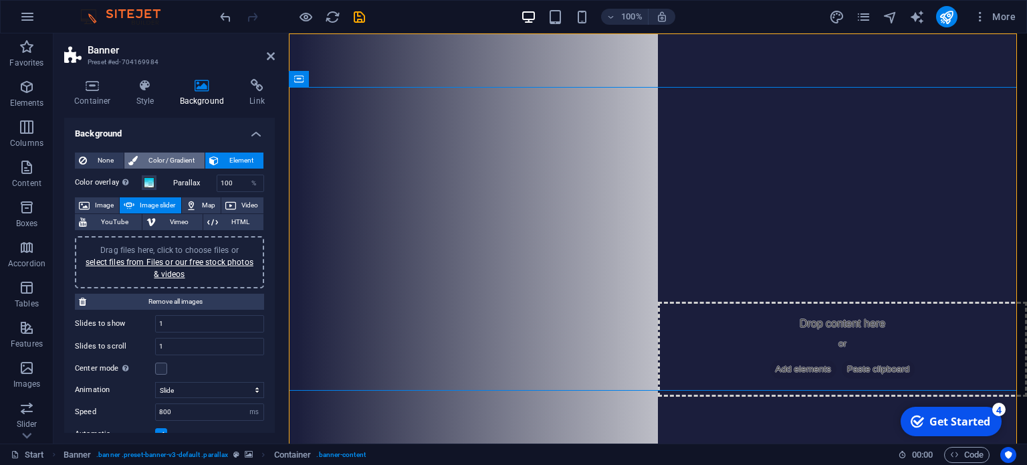
click at [169, 161] on span "Color / Gradient" at bounding box center [171, 160] width 59 height 16
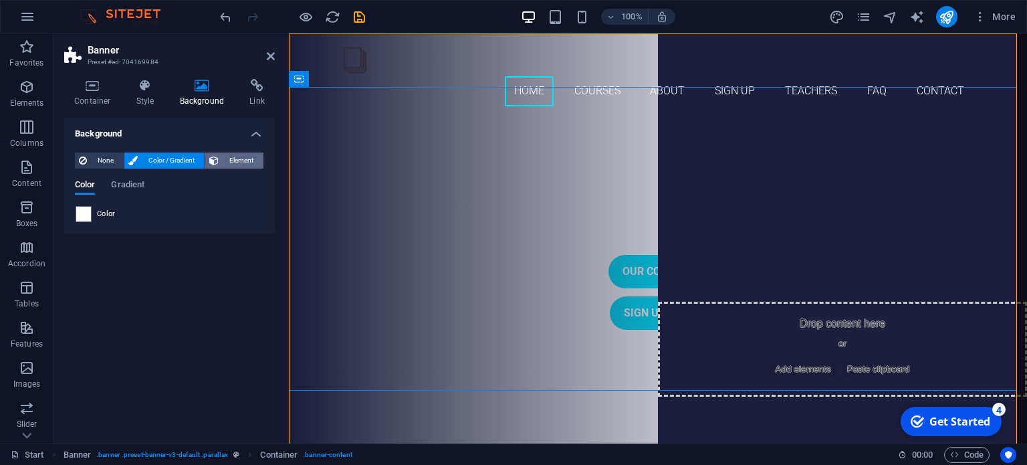
click at [229, 159] on span "Element" at bounding box center [241, 160] width 37 height 16
select select "ms"
select select "s"
select select "progressive"
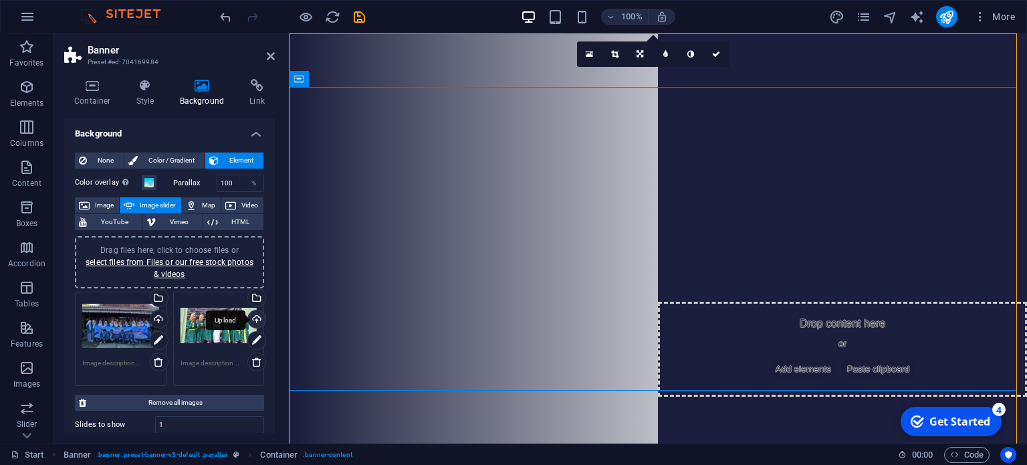
click at [253, 320] on div "Upload" at bounding box center [255, 320] width 20 height 20
click at [266, 54] on h2 "Banner" at bounding box center [181, 50] width 187 height 12
click at [274, 56] on icon at bounding box center [271, 56] width 8 height 11
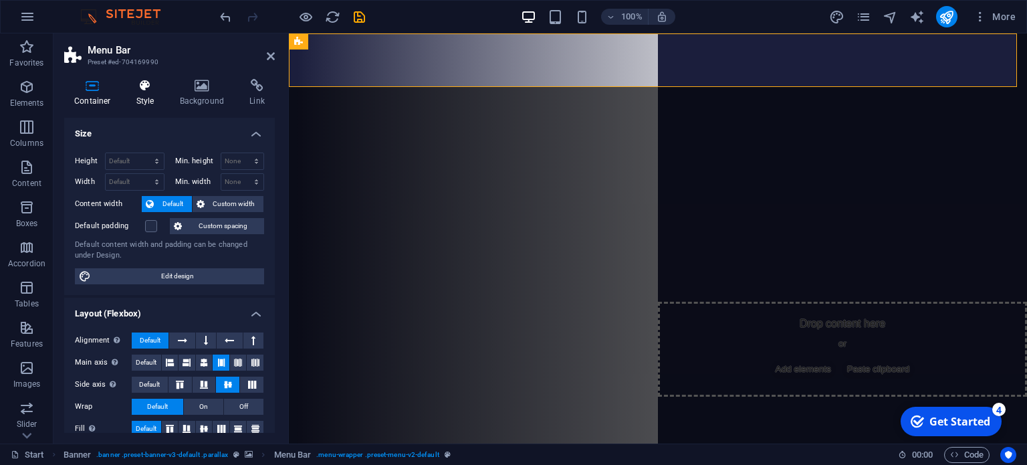
click at [152, 94] on h4 "Style" at bounding box center [147, 93] width 43 height 28
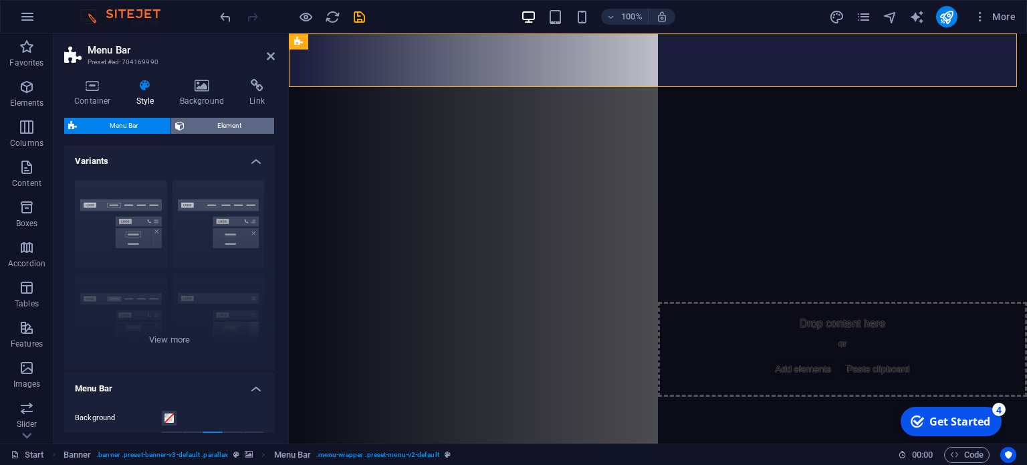
click at [185, 124] on button "Element" at bounding box center [222, 126] width 103 height 16
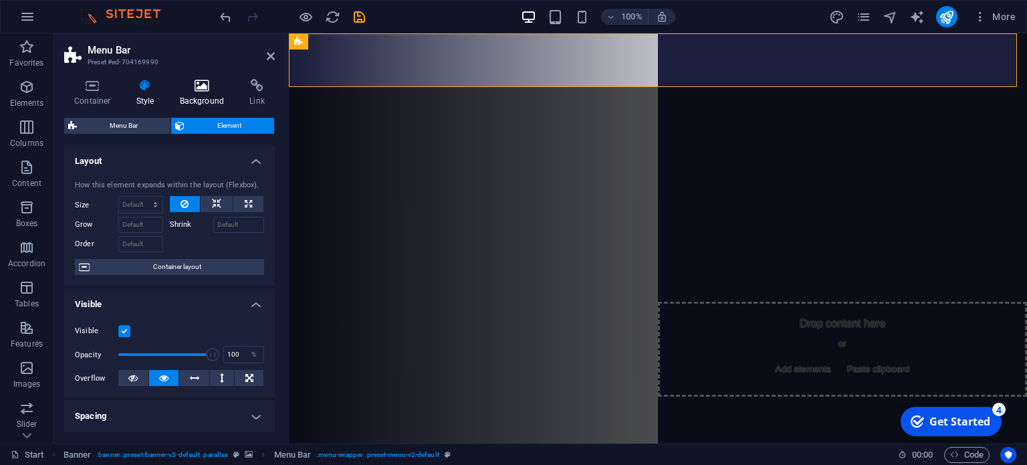
click at [195, 93] on h4 "Background" at bounding box center [205, 93] width 70 height 28
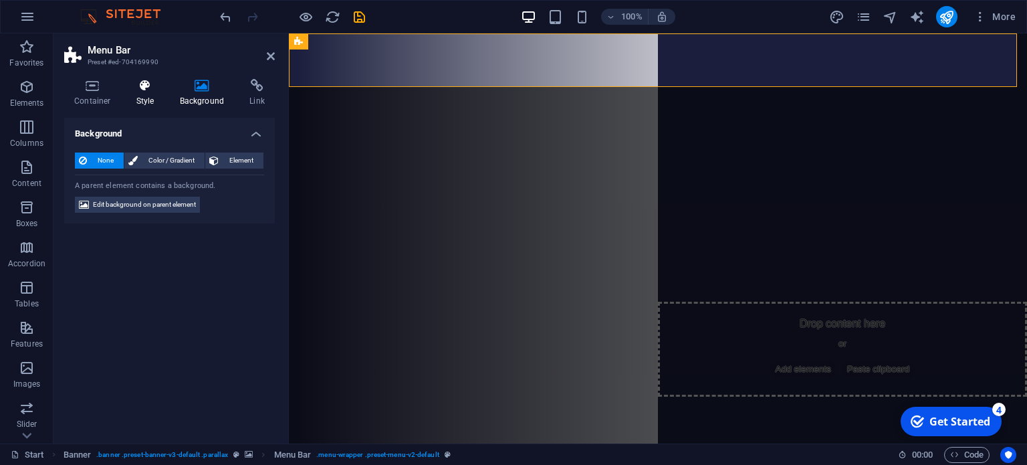
click at [143, 92] on h4 "Style" at bounding box center [147, 93] width 43 height 28
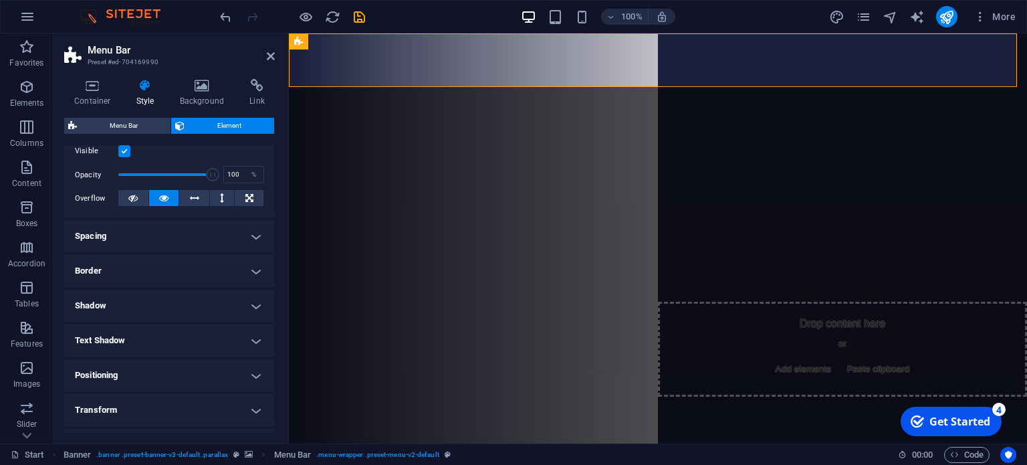
scroll to position [201, 0]
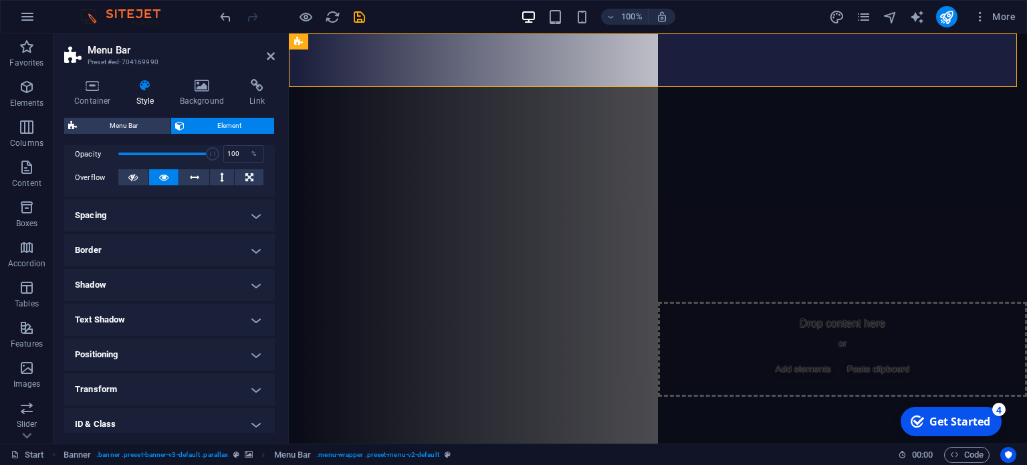
click at [251, 288] on h4 "Shadow" at bounding box center [169, 285] width 211 height 32
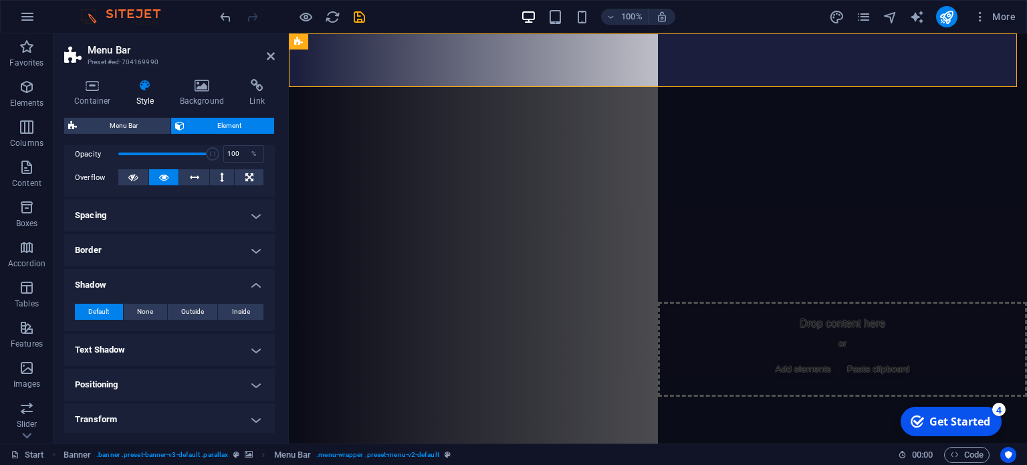
click at [251, 251] on h4 "Border" at bounding box center [169, 250] width 211 height 32
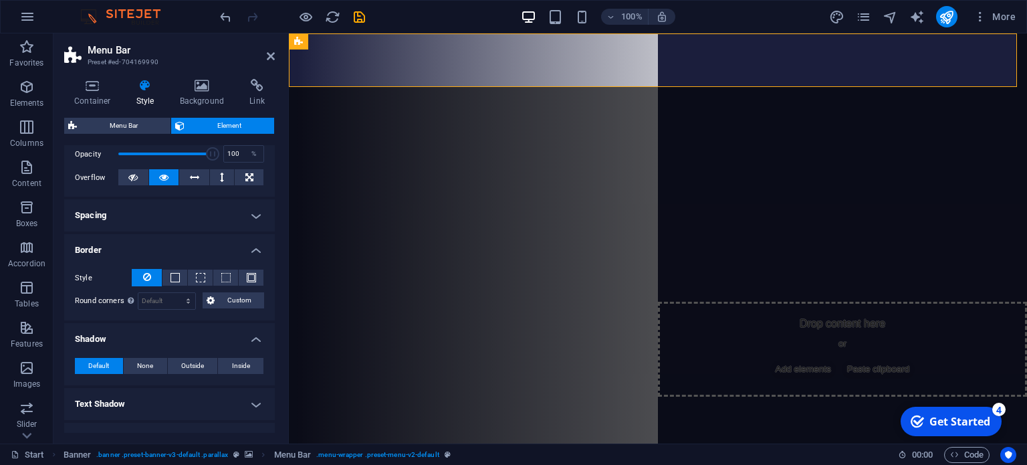
click at [251, 246] on h4 "Border" at bounding box center [169, 246] width 211 height 24
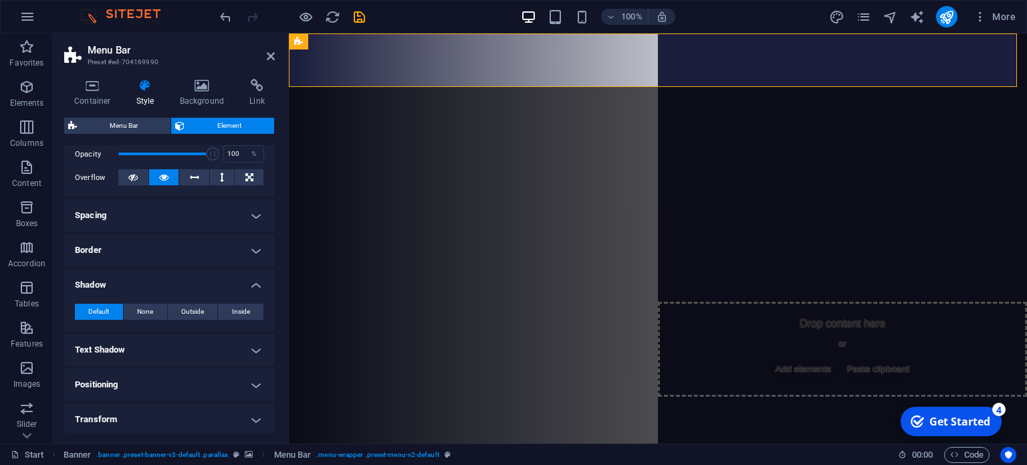
click at [253, 219] on h4 "Spacing" at bounding box center [169, 215] width 211 height 32
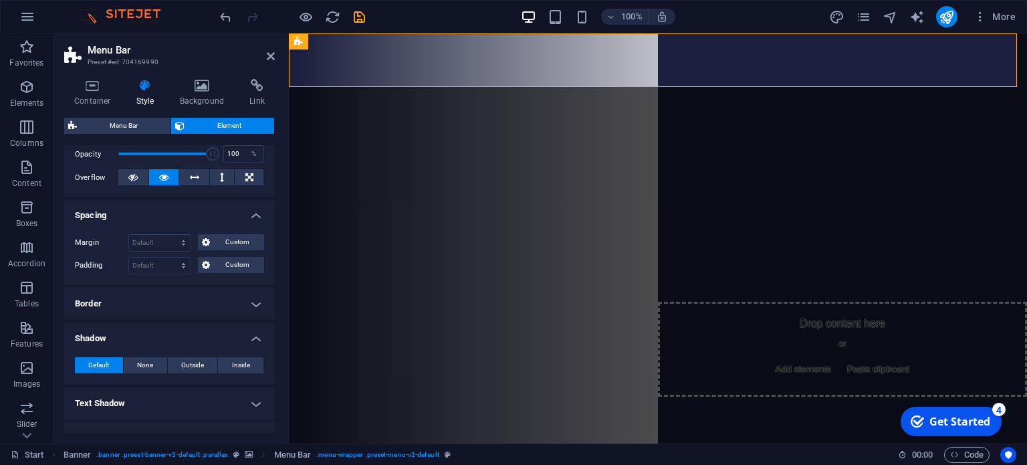
click at [253, 219] on h4 "Spacing" at bounding box center [169, 211] width 211 height 24
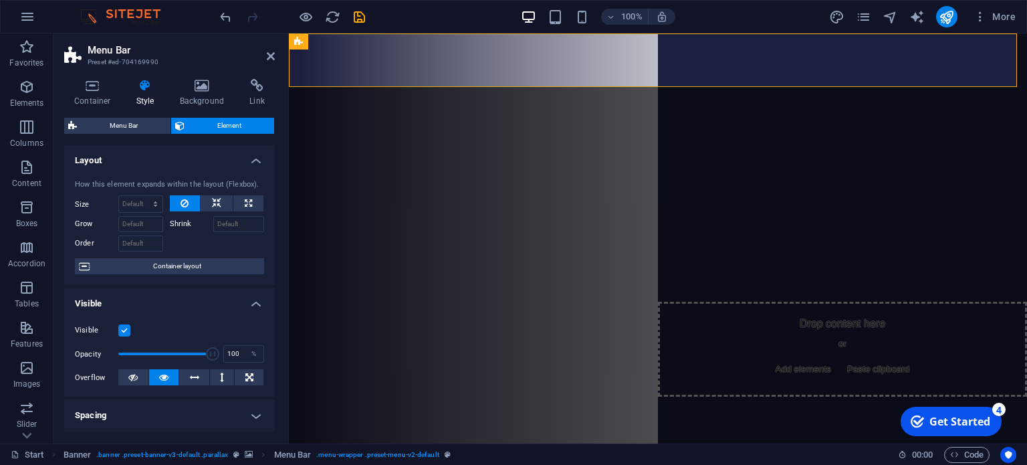
scroll to position [0, 0]
click at [125, 122] on span "Menu Bar" at bounding box center [124, 126] width 86 height 16
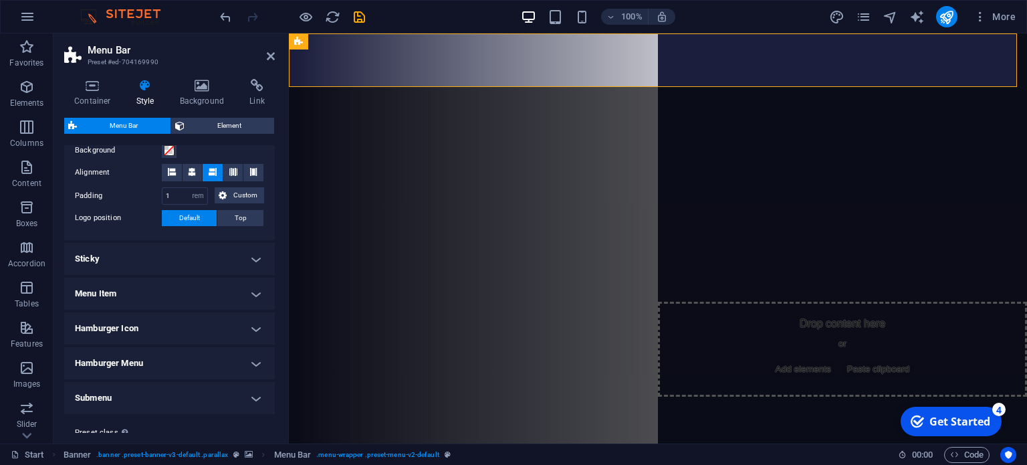
scroll to position [301, 0]
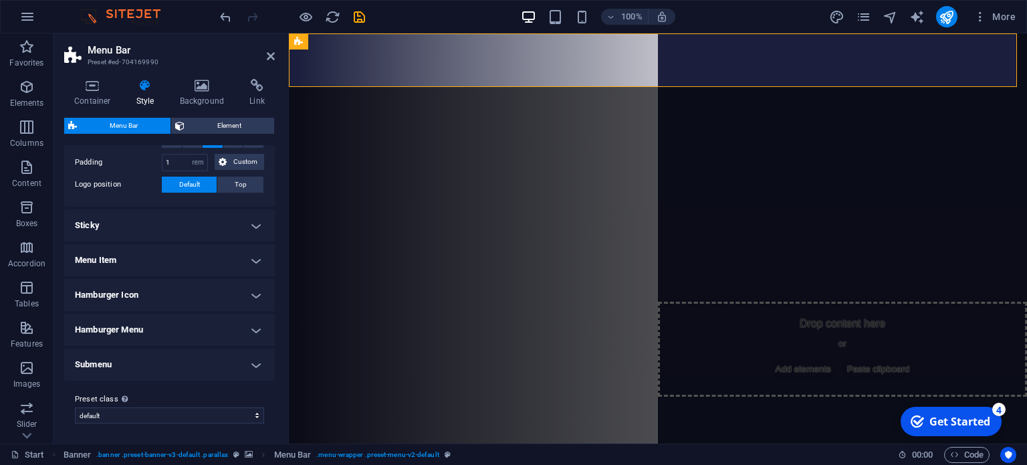
click at [255, 262] on h4 "Menu Item" at bounding box center [169, 260] width 211 height 32
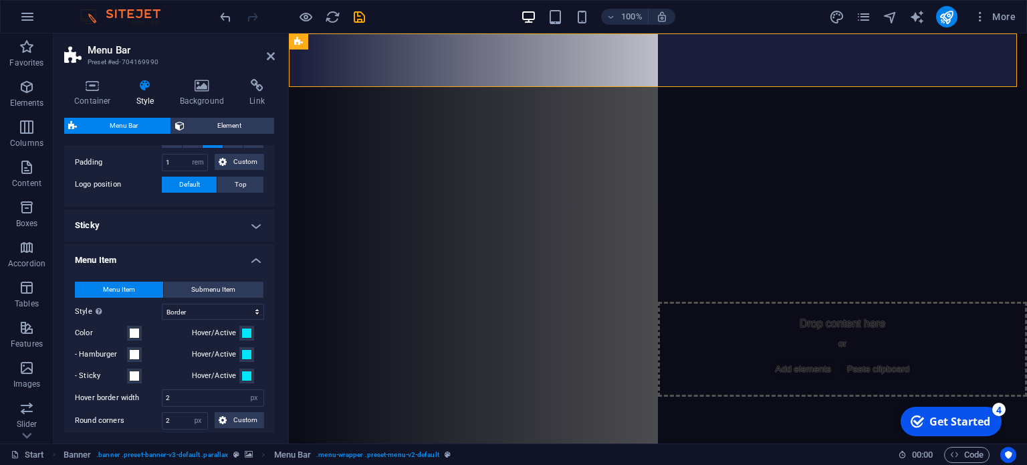
click at [257, 260] on h4 "Menu Item" at bounding box center [169, 256] width 211 height 24
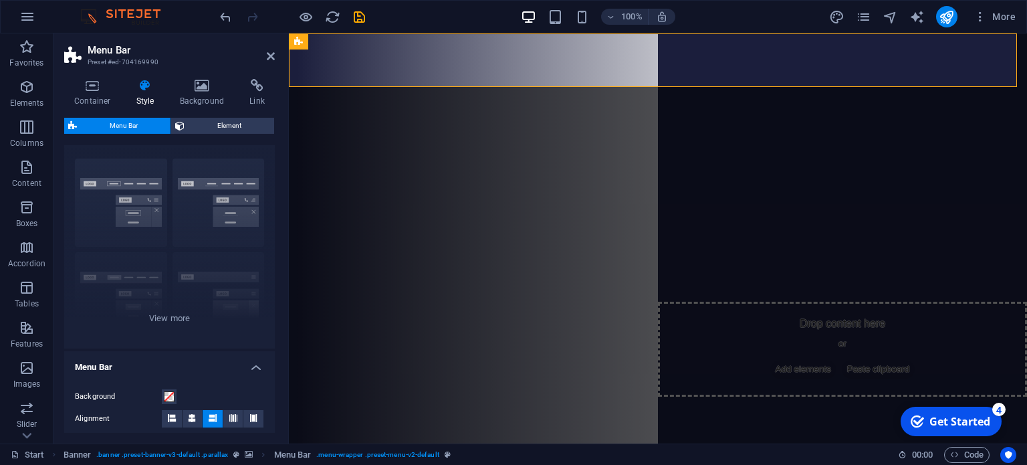
scroll to position [0, 0]
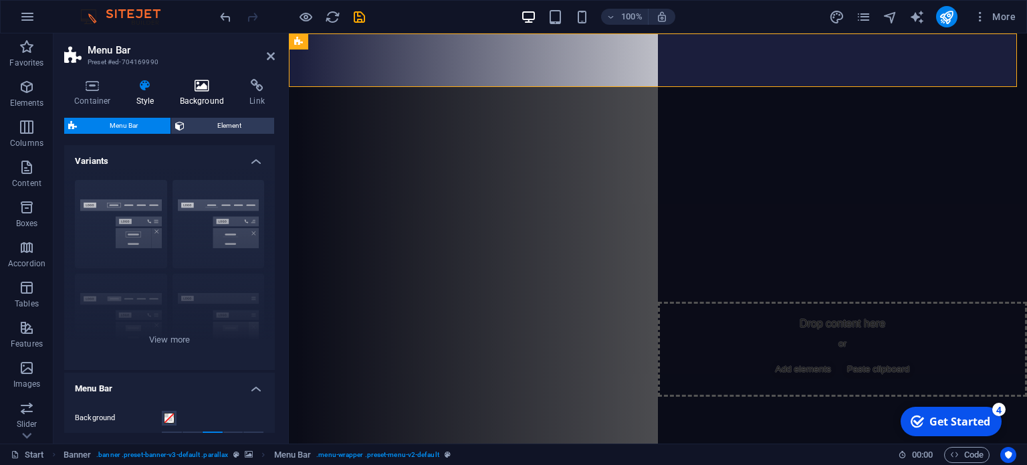
click at [201, 83] on icon at bounding box center [202, 85] width 65 height 13
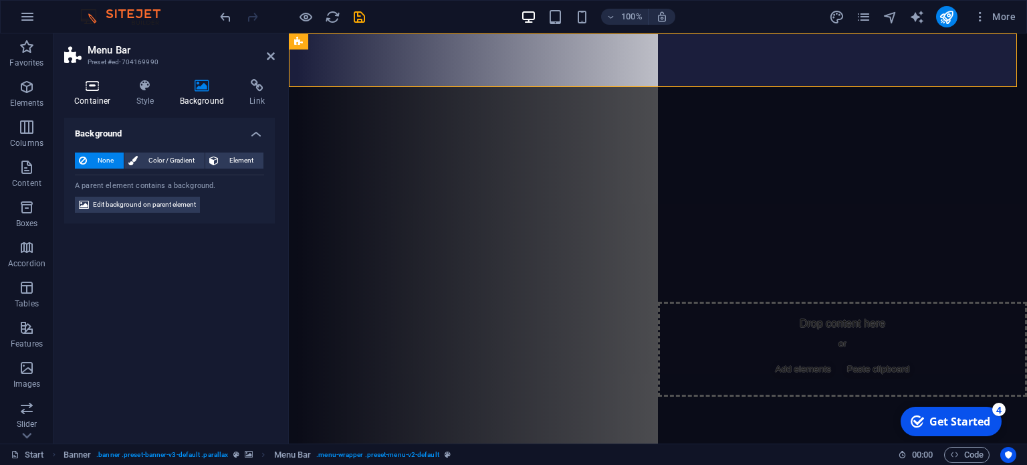
click at [96, 92] on icon at bounding box center [92, 85] width 57 height 13
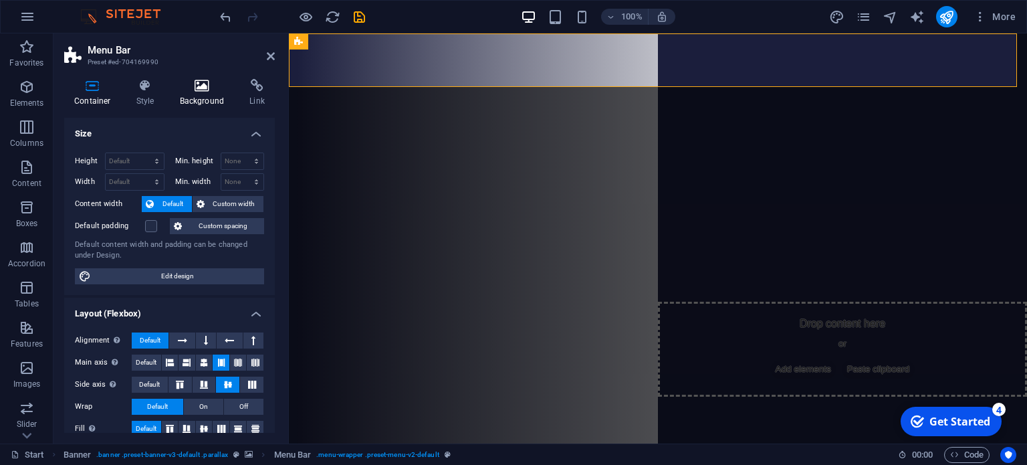
click at [204, 91] on icon at bounding box center [202, 85] width 65 height 13
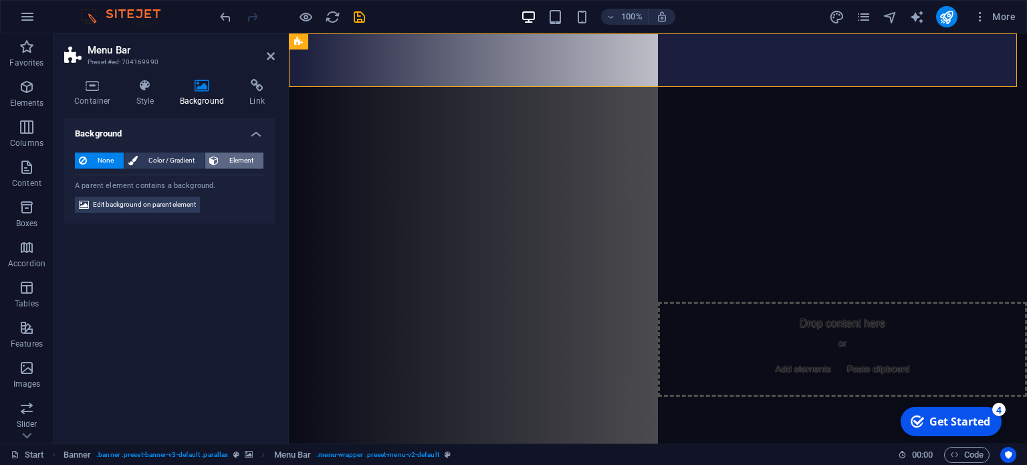
click at [236, 155] on span "Element" at bounding box center [241, 160] width 37 height 16
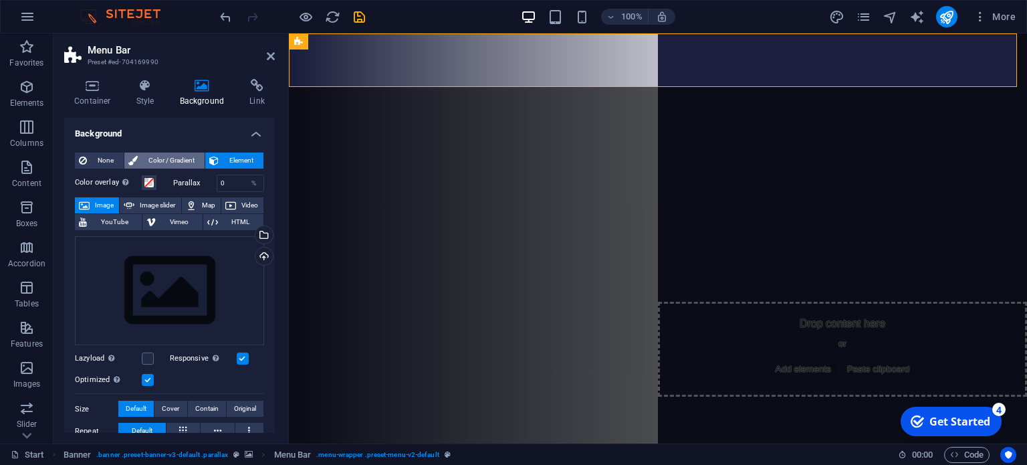
click at [177, 160] on span "Color / Gradient" at bounding box center [171, 160] width 59 height 16
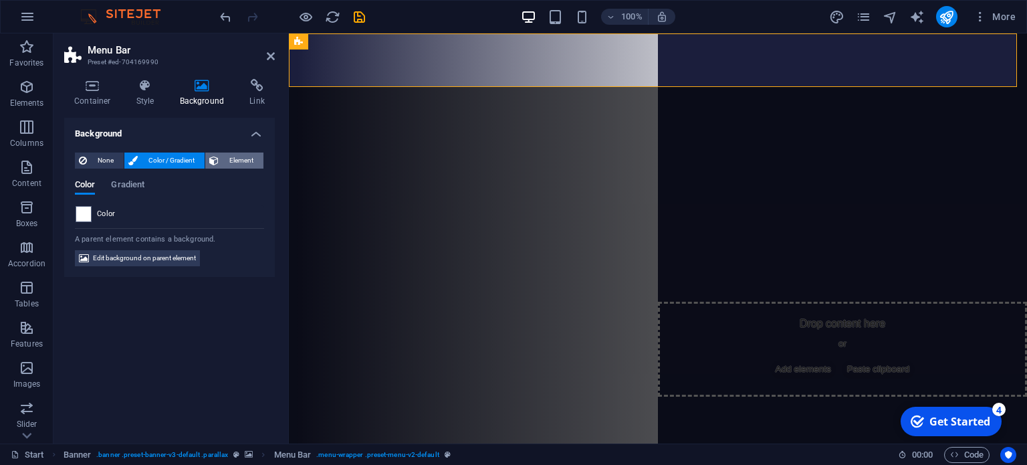
click at [223, 160] on span "Element" at bounding box center [241, 160] width 37 height 16
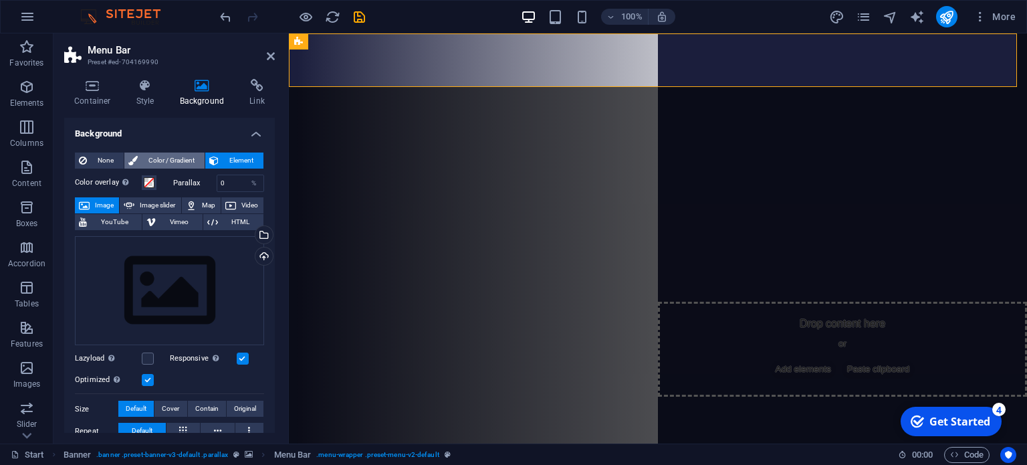
click at [175, 161] on span "Color / Gradient" at bounding box center [171, 160] width 59 height 16
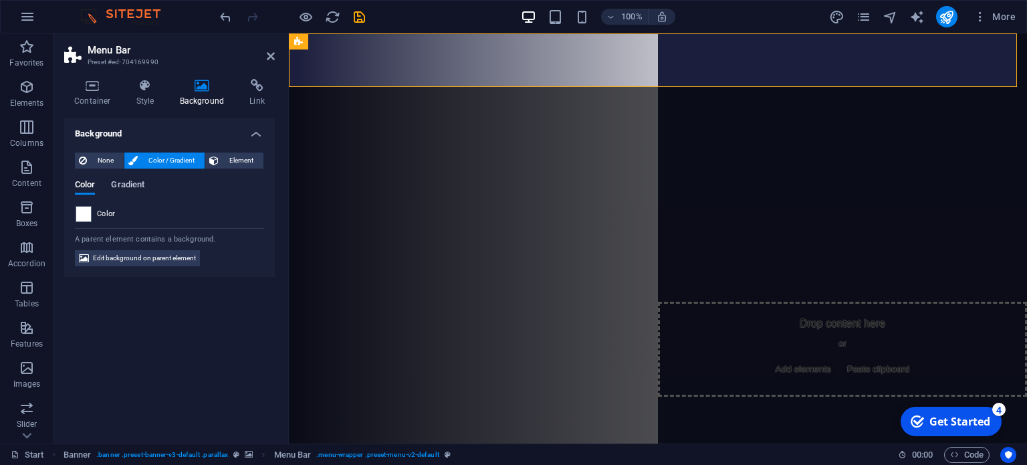
click at [128, 190] on span "Gradient" at bounding box center [127, 186] width 33 height 19
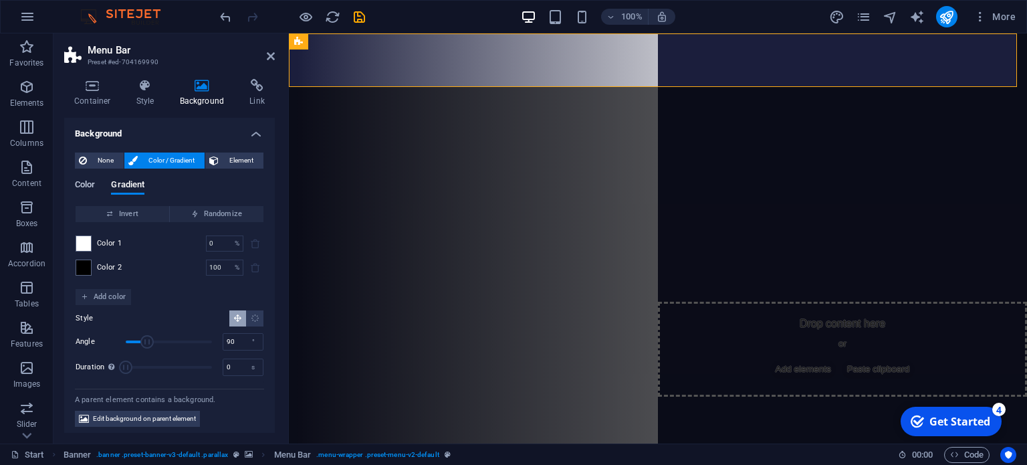
click at [87, 187] on span "Color" at bounding box center [85, 186] width 20 height 19
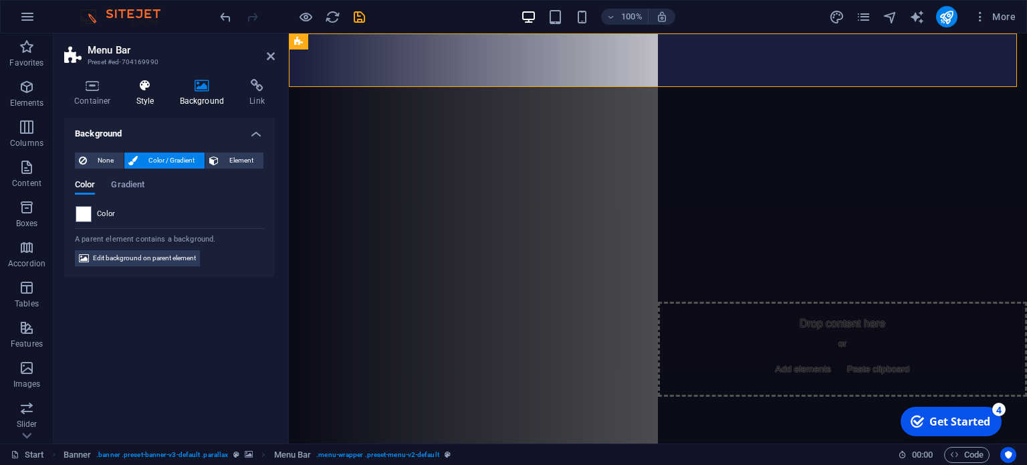
click at [143, 95] on h4 "Style" at bounding box center [147, 93] width 43 height 28
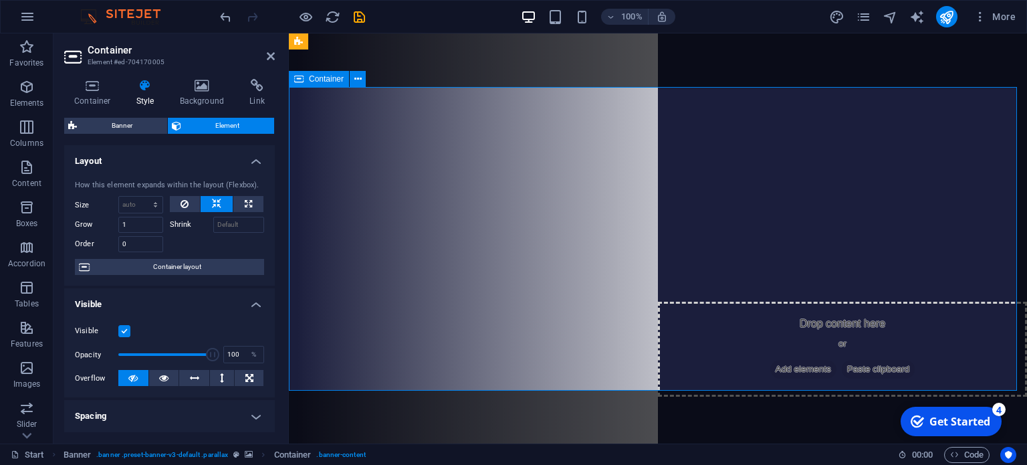
click at [273, 53] on icon at bounding box center [271, 56] width 8 height 11
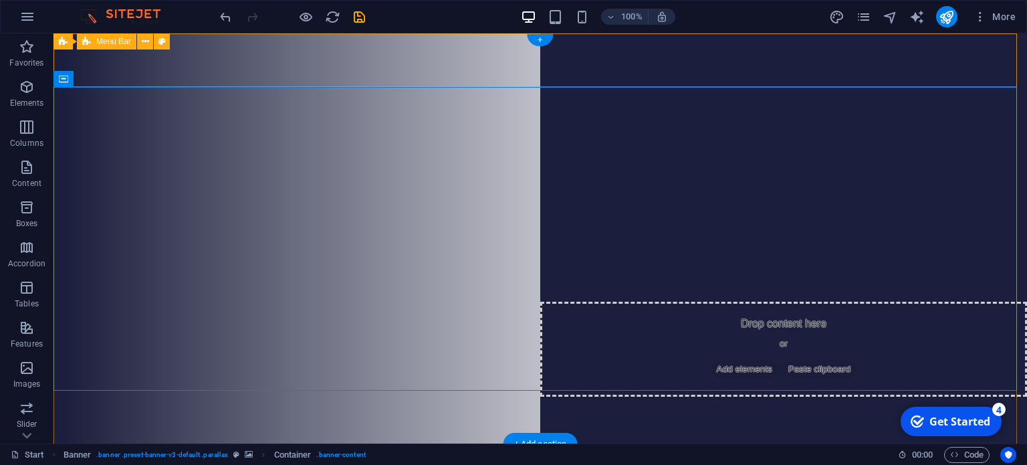
select select "rem"
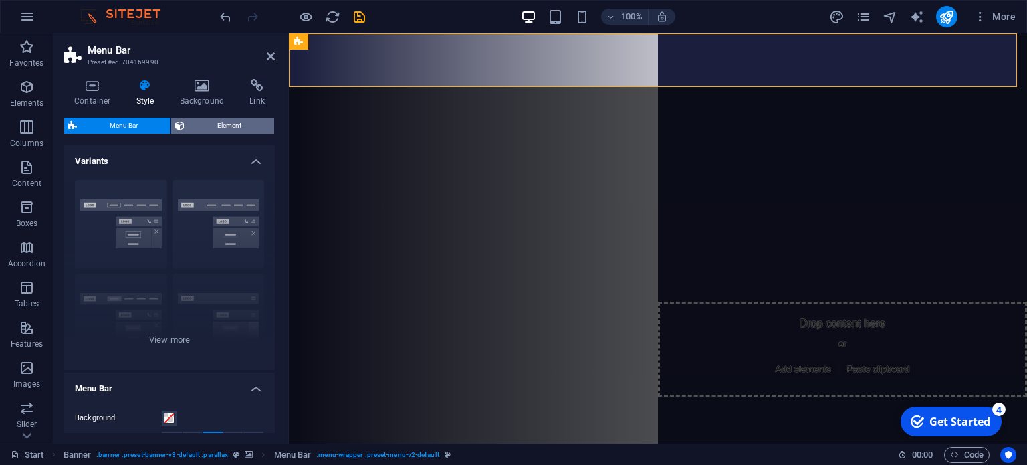
click at [204, 122] on span "Element" at bounding box center [230, 126] width 82 height 16
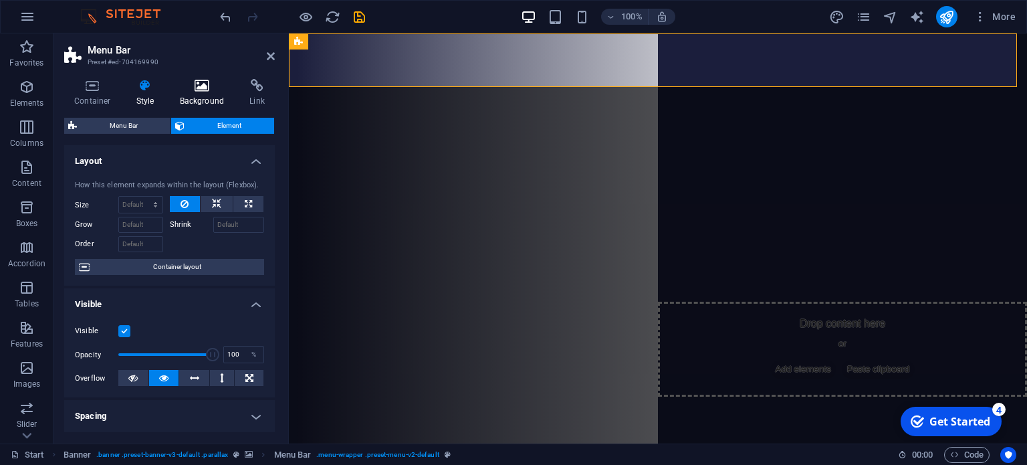
click at [204, 84] on icon at bounding box center [202, 85] width 65 height 13
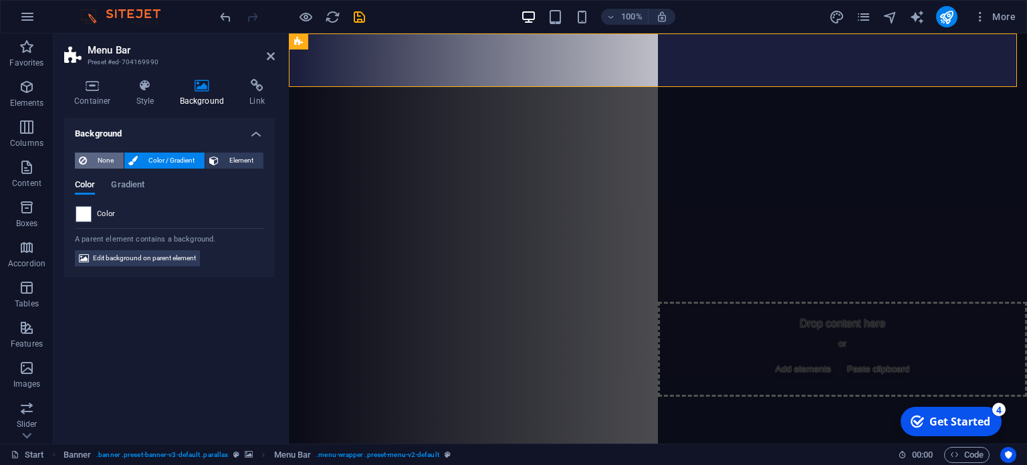
click at [96, 163] on span "None" at bounding box center [105, 160] width 29 height 16
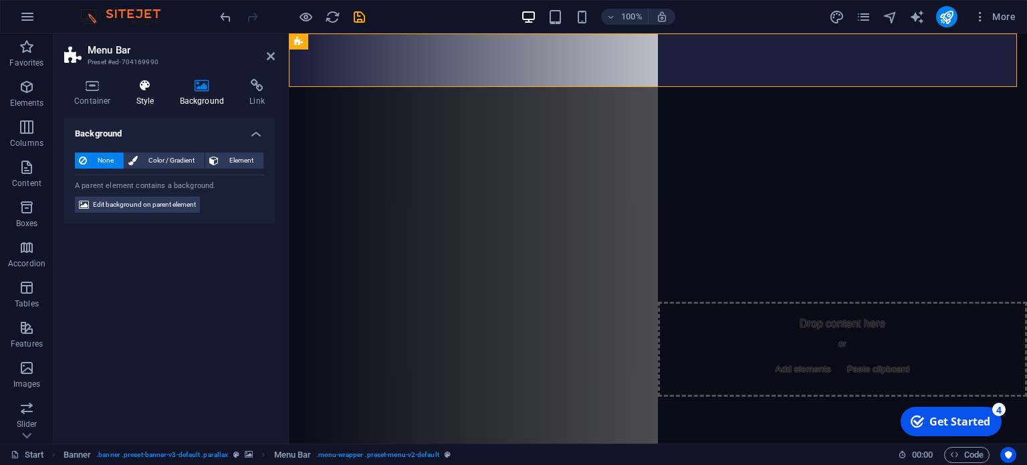
click at [144, 82] on icon at bounding box center [145, 85] width 38 height 13
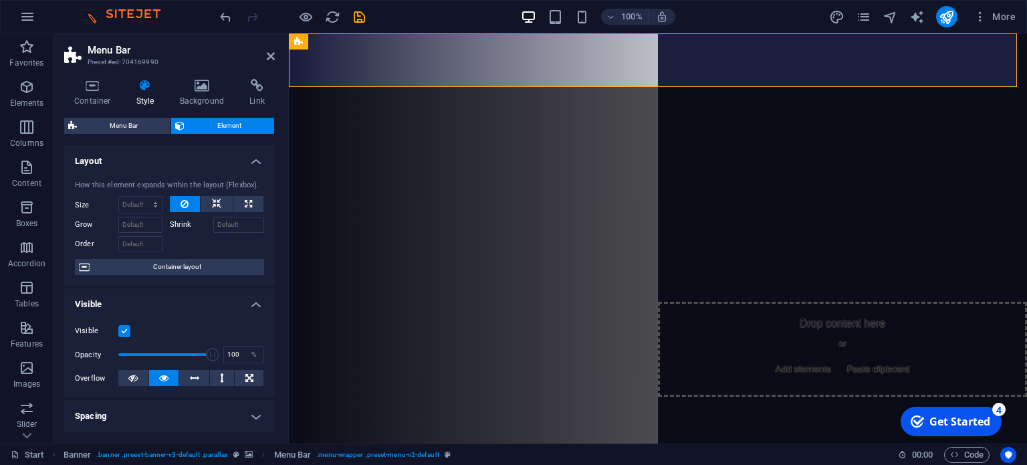
click at [122, 334] on label at bounding box center [124, 331] width 12 height 12
click at [0, 0] on input "Visible" at bounding box center [0, 0] width 0 height 0
click at [122, 334] on label at bounding box center [124, 331] width 12 height 12
click at [0, 0] on input "Visible" at bounding box center [0, 0] width 0 height 0
click at [122, 334] on label at bounding box center [124, 331] width 12 height 12
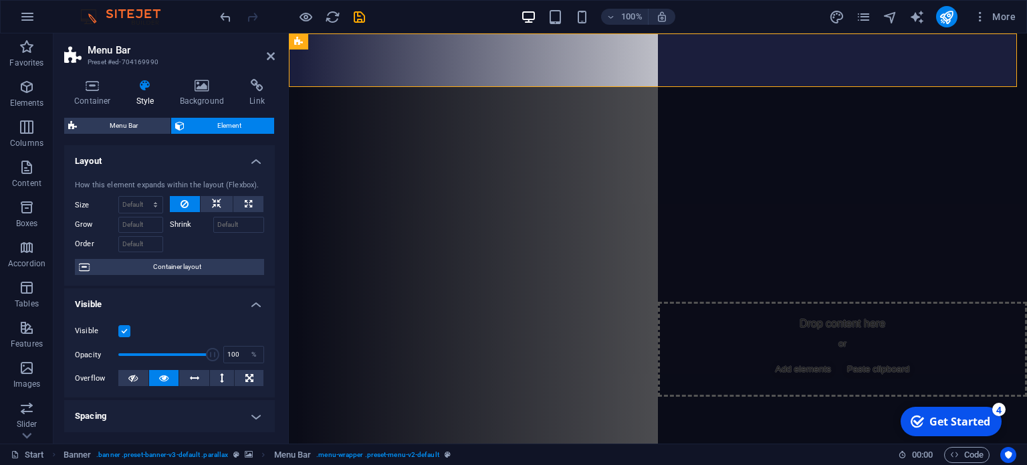
click at [0, 0] on input "Visible" at bounding box center [0, 0] width 0 height 0
click at [122, 334] on label at bounding box center [124, 331] width 12 height 12
click at [0, 0] on input "Visible" at bounding box center [0, 0] width 0 height 0
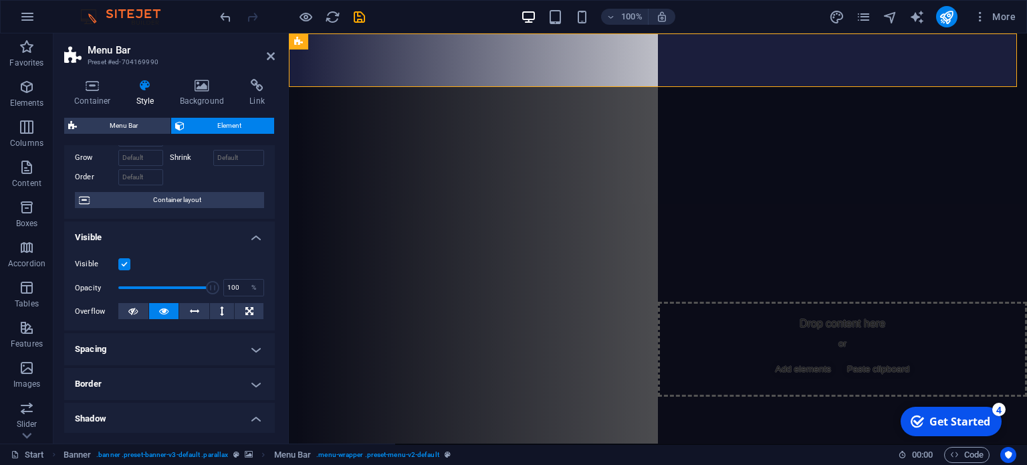
scroll to position [134, 0]
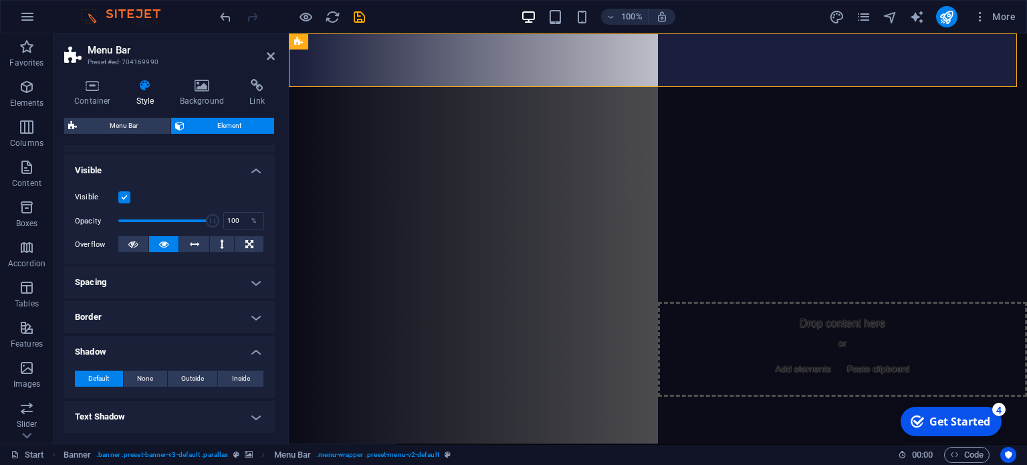
click at [239, 320] on h4 "Border" at bounding box center [169, 317] width 211 height 32
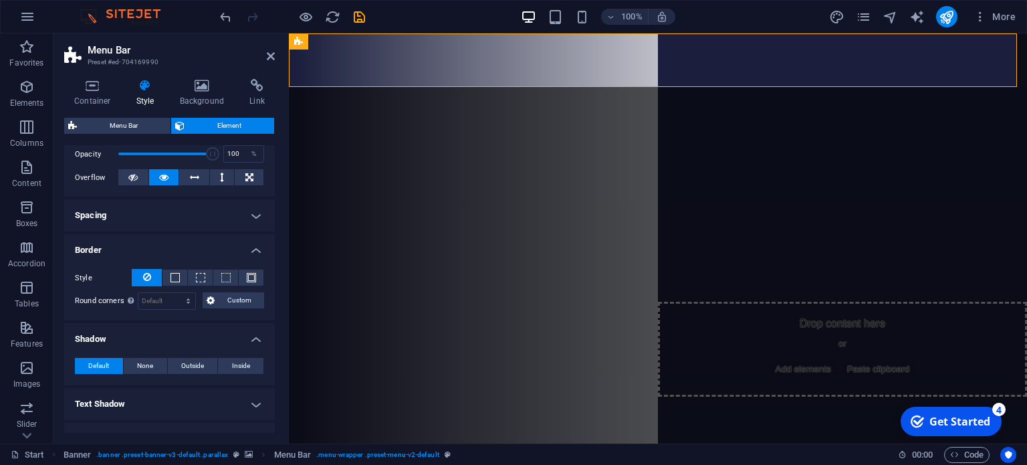
scroll to position [268, 0]
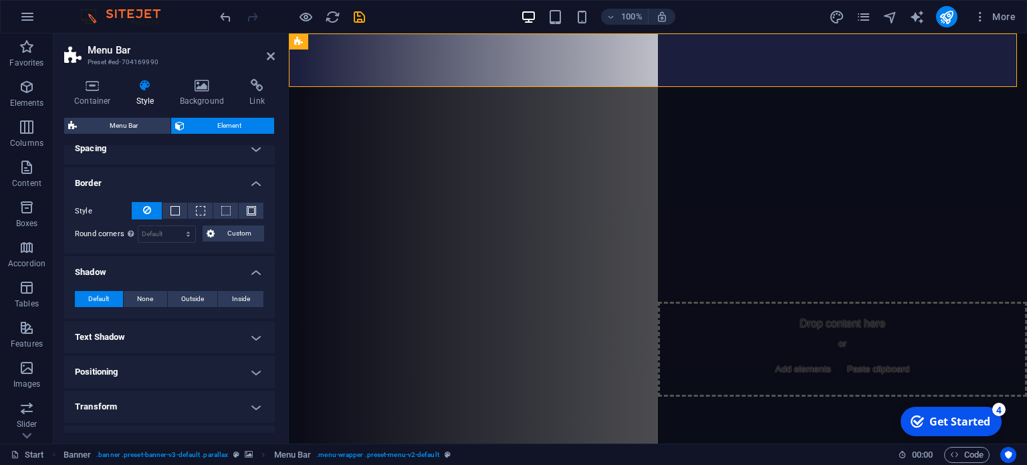
click at [249, 338] on h4 "Text Shadow" at bounding box center [169, 337] width 211 height 32
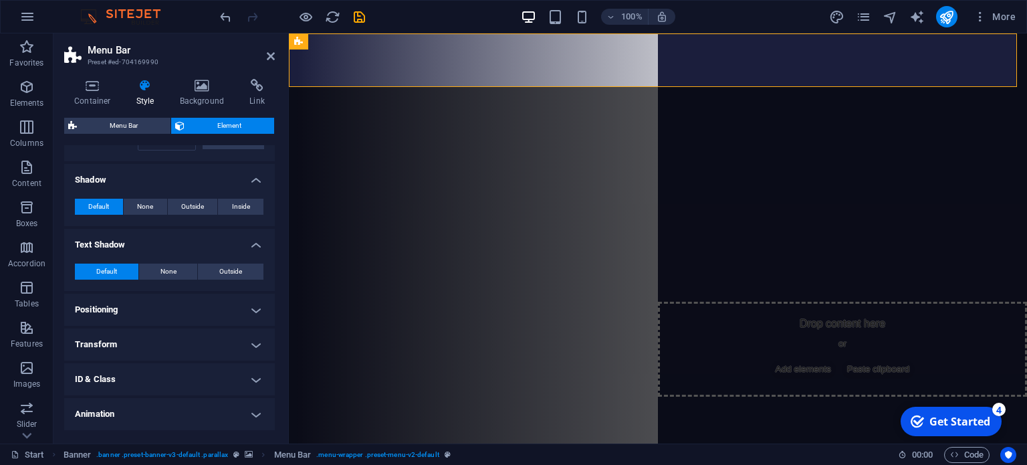
scroll to position [391, 0]
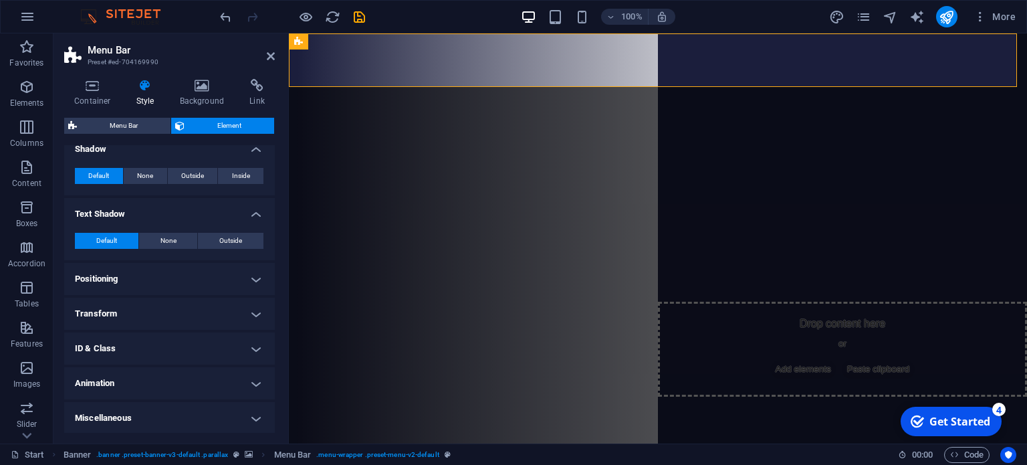
click at [244, 314] on h4 "Transform" at bounding box center [169, 314] width 211 height 32
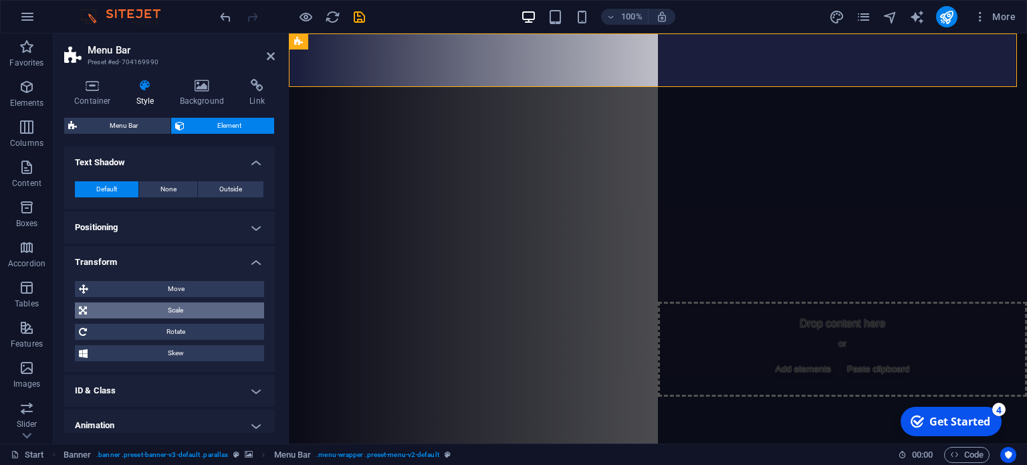
scroll to position [484, 0]
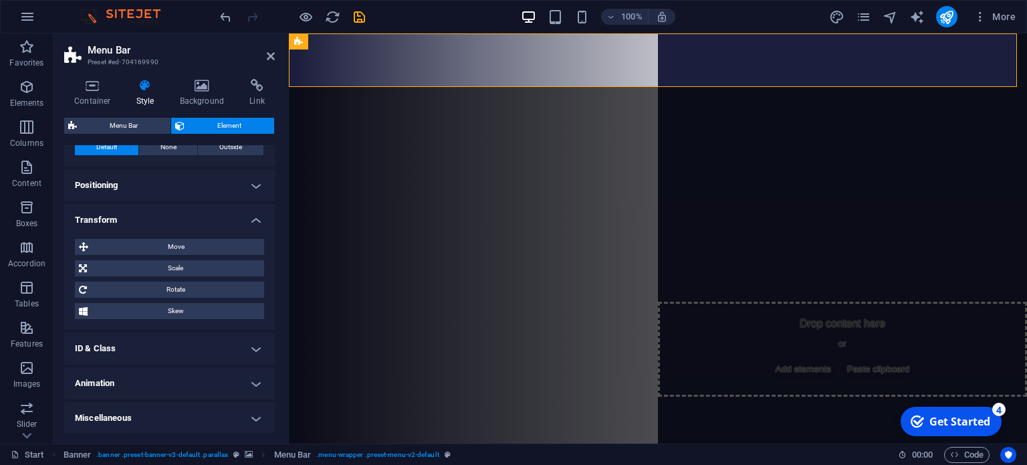
click at [227, 354] on h4 "ID & Class" at bounding box center [169, 348] width 211 height 32
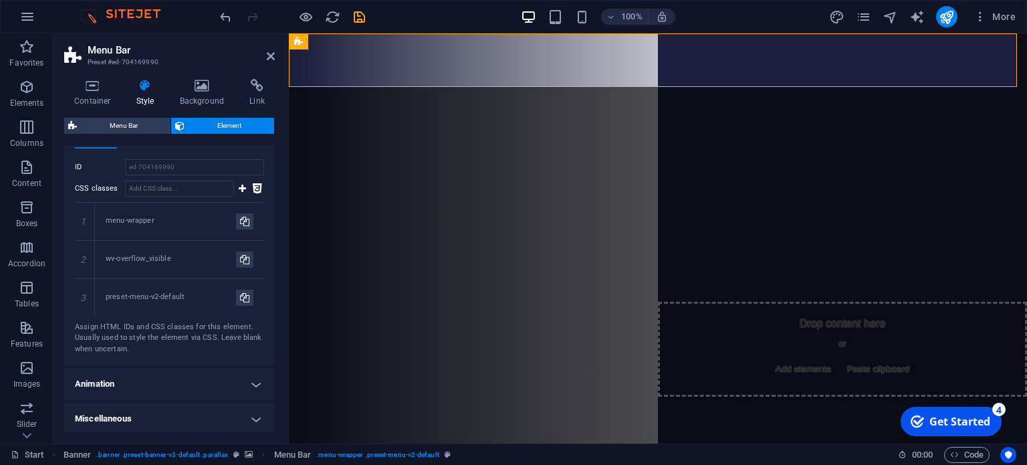
scroll to position [249, 0]
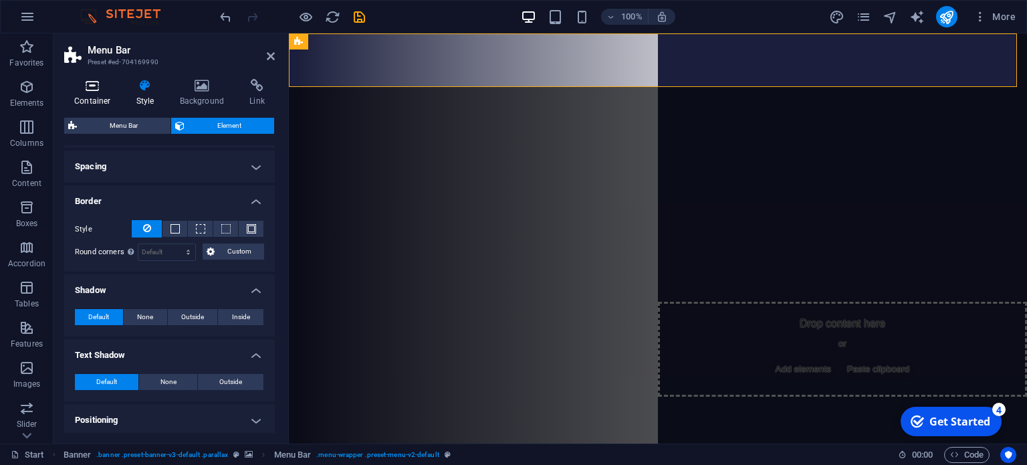
click at [87, 88] on icon at bounding box center [92, 85] width 57 height 13
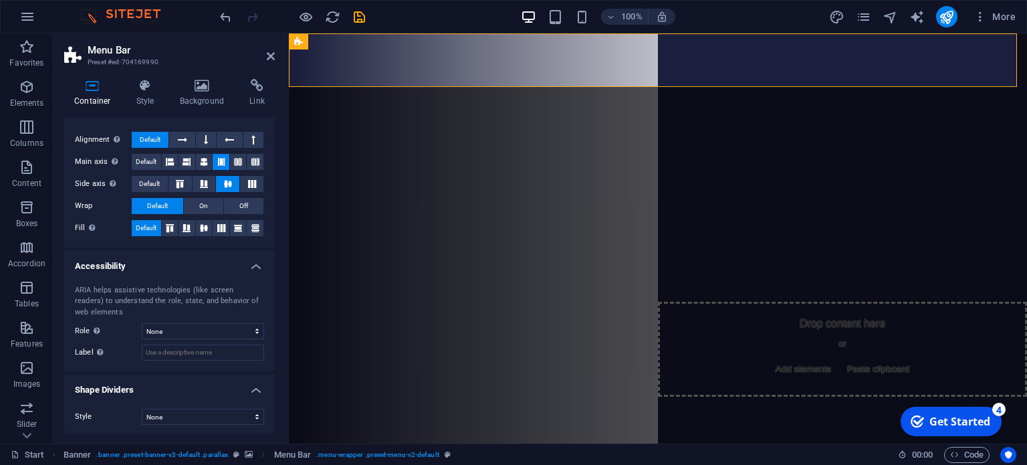
scroll to position [202, 0]
click at [146, 82] on icon at bounding box center [145, 85] width 38 height 13
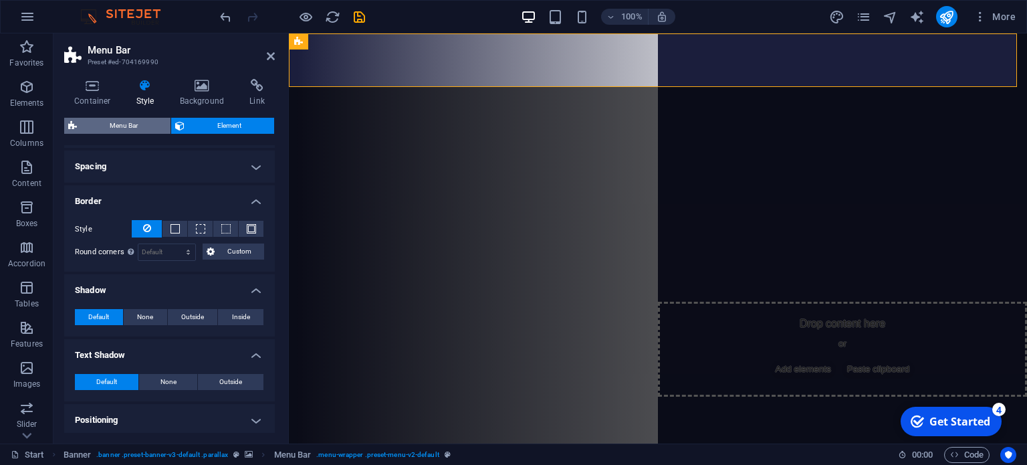
click at [120, 128] on span "Menu Bar" at bounding box center [124, 126] width 86 height 16
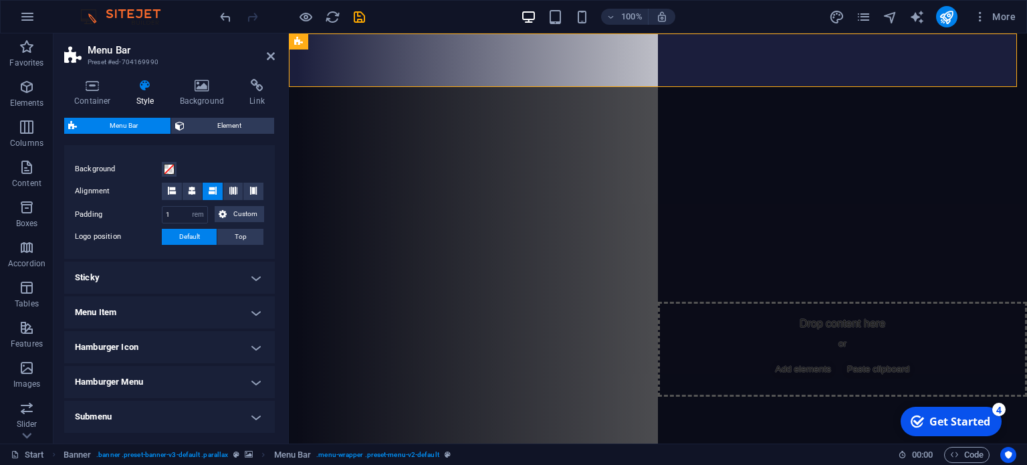
scroll to position [268, 0]
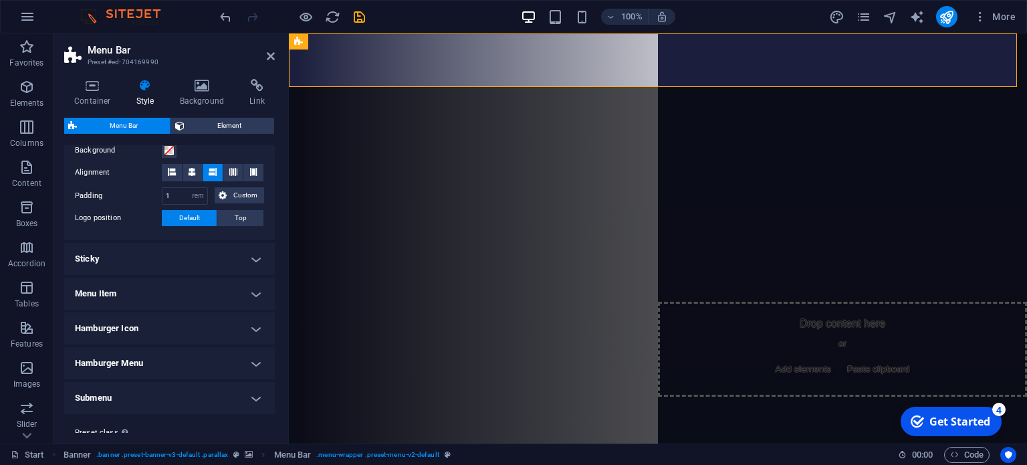
click at [260, 294] on h4 "Menu Item" at bounding box center [169, 294] width 211 height 32
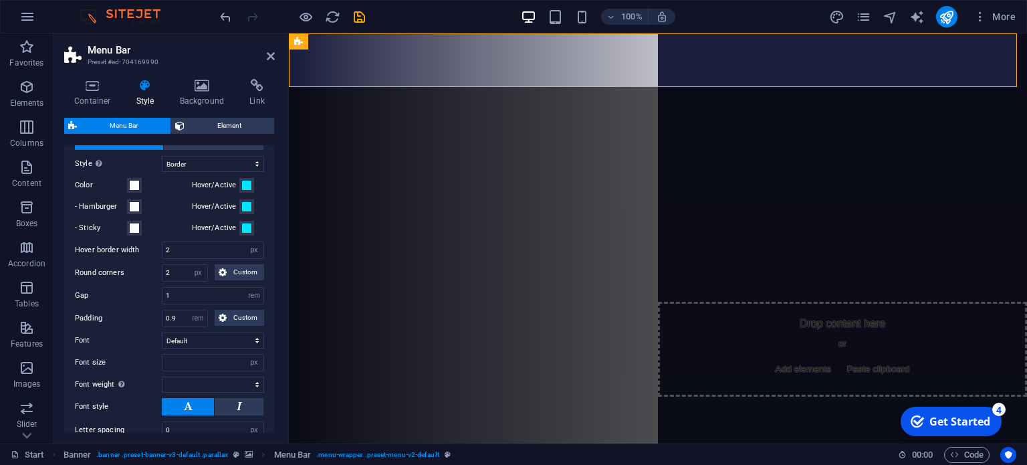
scroll to position [468, 0]
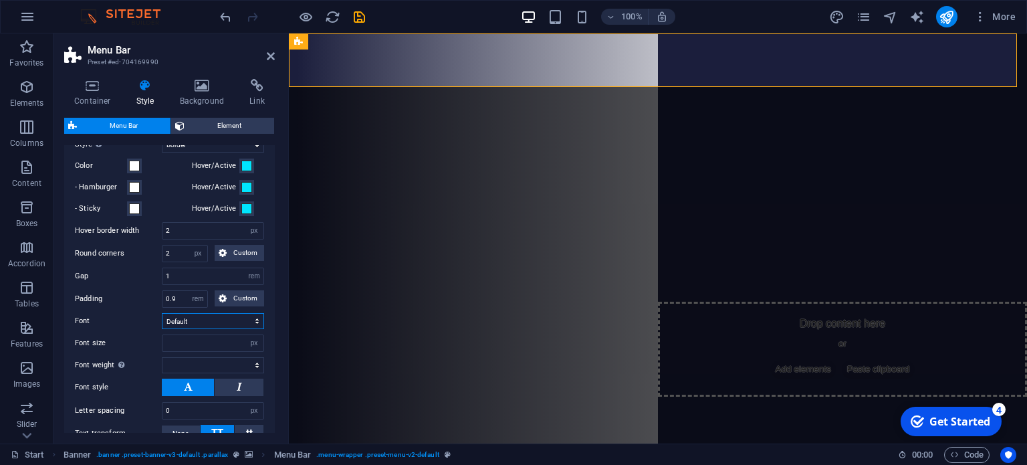
click at [235, 322] on select "Default Headlines" at bounding box center [213, 321] width 102 height 16
click at [162, 313] on select "Default Headlines" at bounding box center [213, 321] width 102 height 16
click at [224, 318] on select "Default Headlines" at bounding box center [213, 321] width 102 height 16
select select "link-default-font"
click at [162, 313] on select "Default Headlines" at bounding box center [213, 321] width 102 height 16
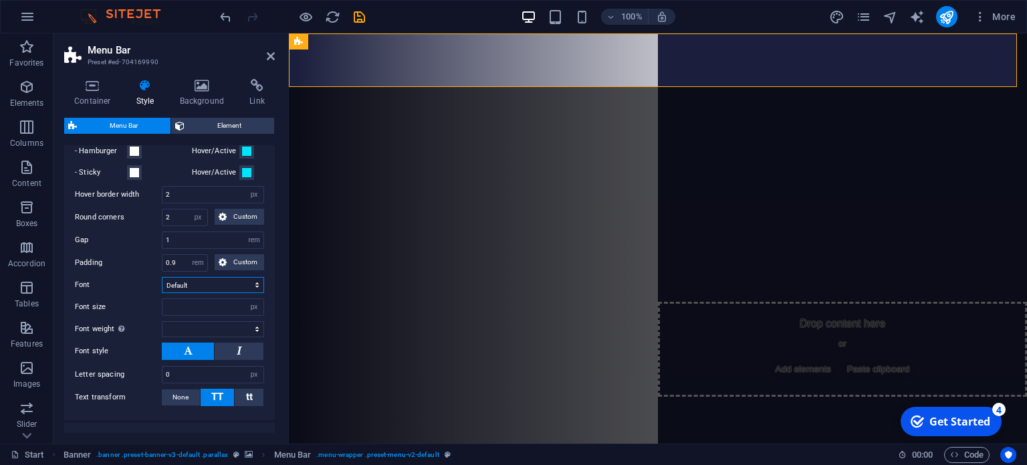
scroll to position [535, 0]
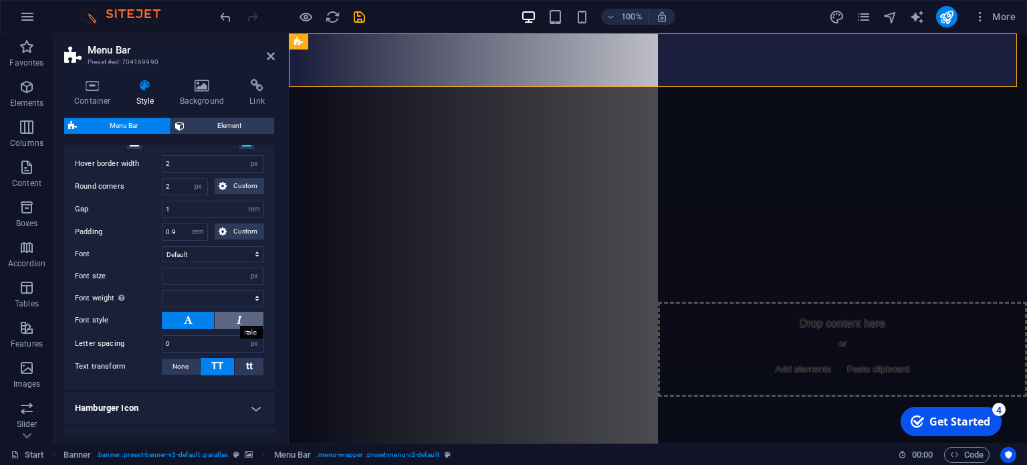
click at [237, 318] on icon at bounding box center [239, 320] width 5 height 16
click at [195, 320] on button at bounding box center [188, 320] width 52 height 17
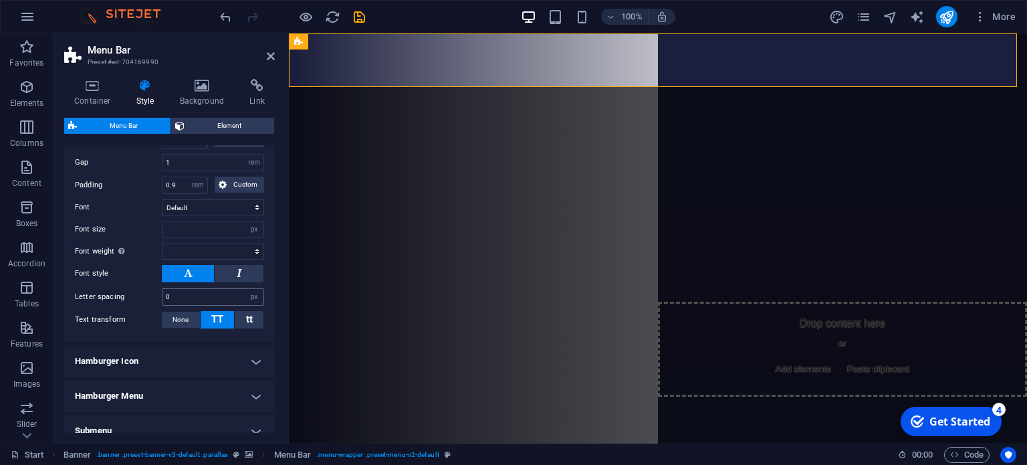
scroll to position [602, 0]
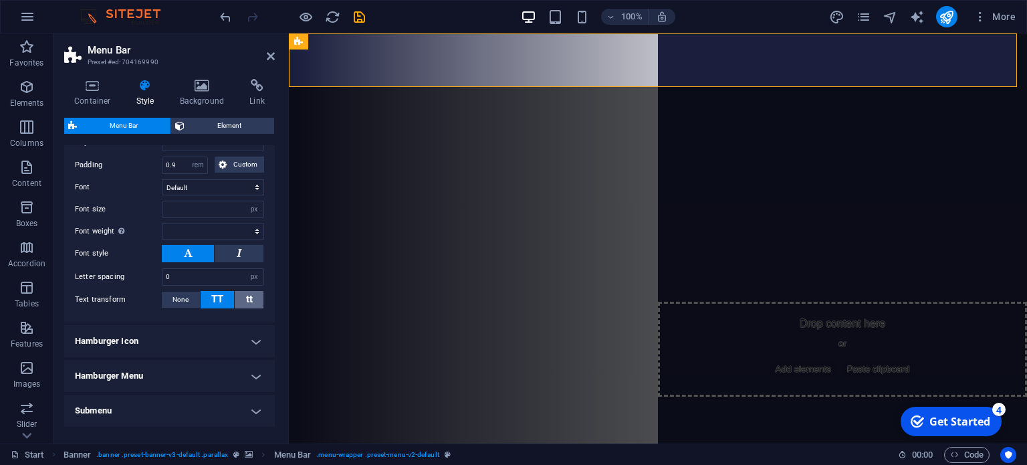
click at [247, 301] on span "tt" at bounding box center [249, 299] width 7 height 12
click at [217, 300] on span "TT" at bounding box center [217, 299] width 12 height 12
click at [243, 336] on h4 "Hamburger Icon" at bounding box center [169, 341] width 211 height 32
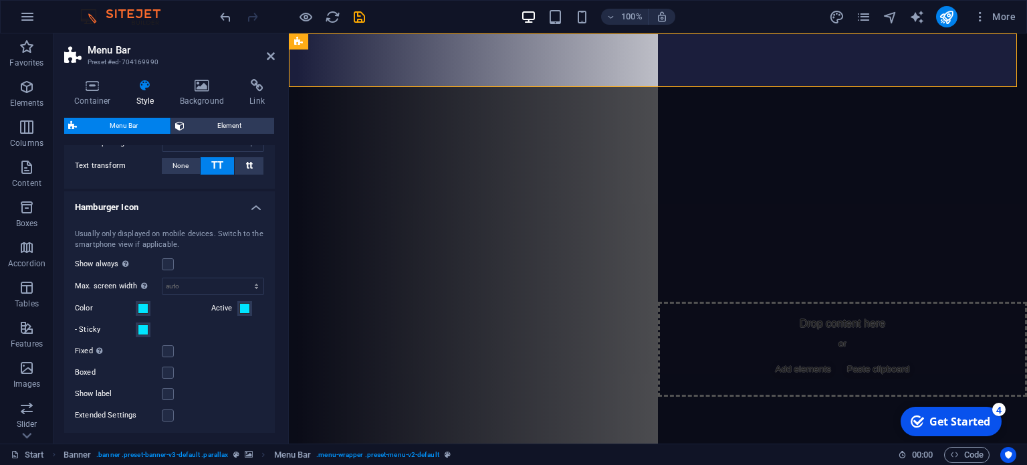
click at [248, 205] on h4 "Hamburger Icon" at bounding box center [169, 203] width 211 height 24
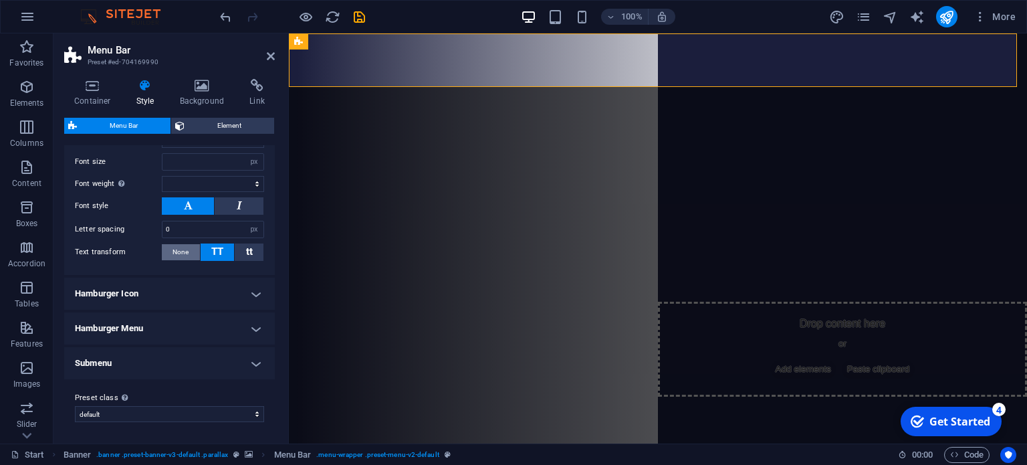
scroll to position [646, 0]
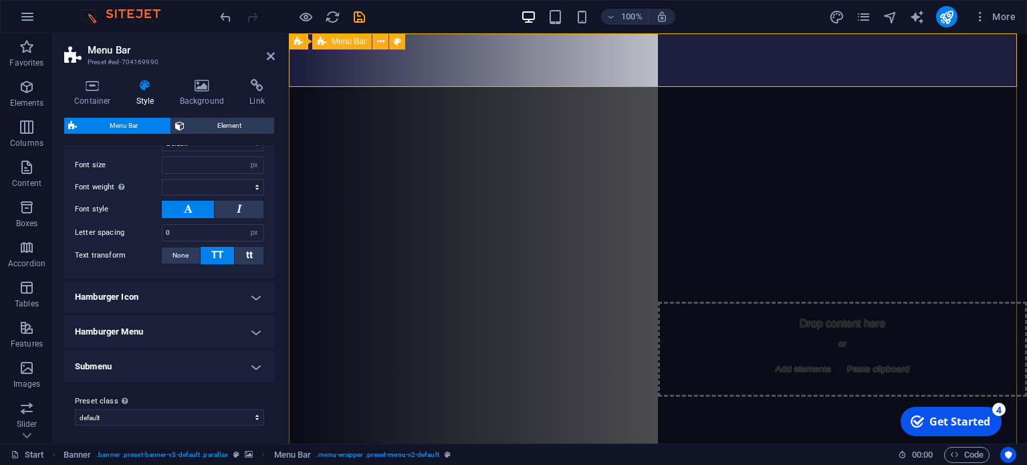
select select
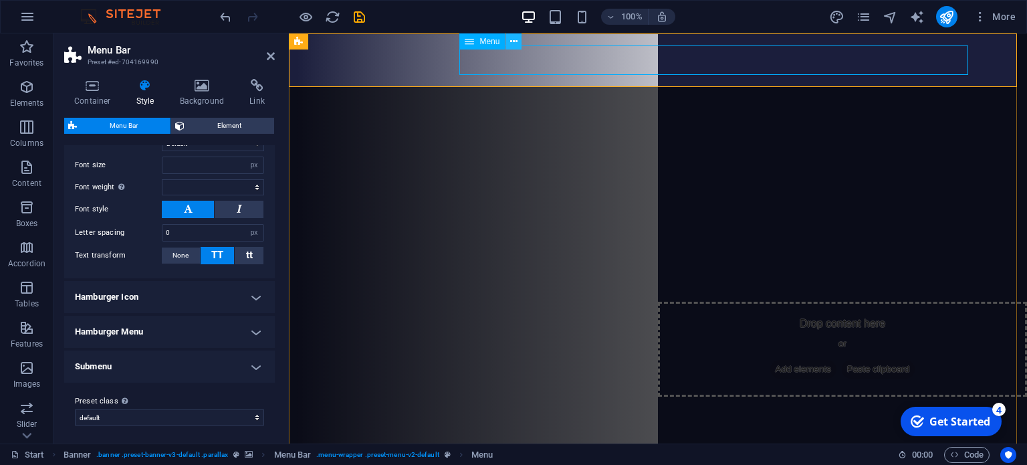
click at [512, 37] on icon at bounding box center [513, 42] width 7 height 14
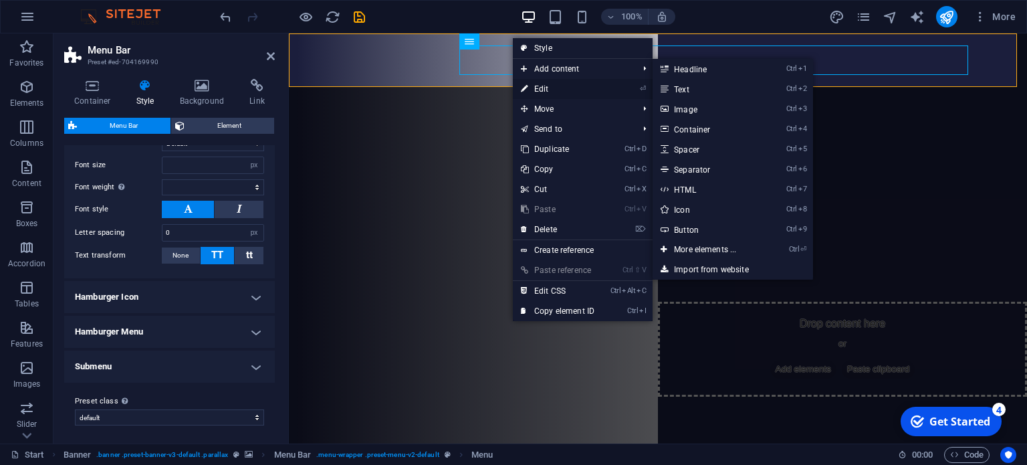
click at [569, 88] on link "⏎ Edit" at bounding box center [558, 89] width 90 height 20
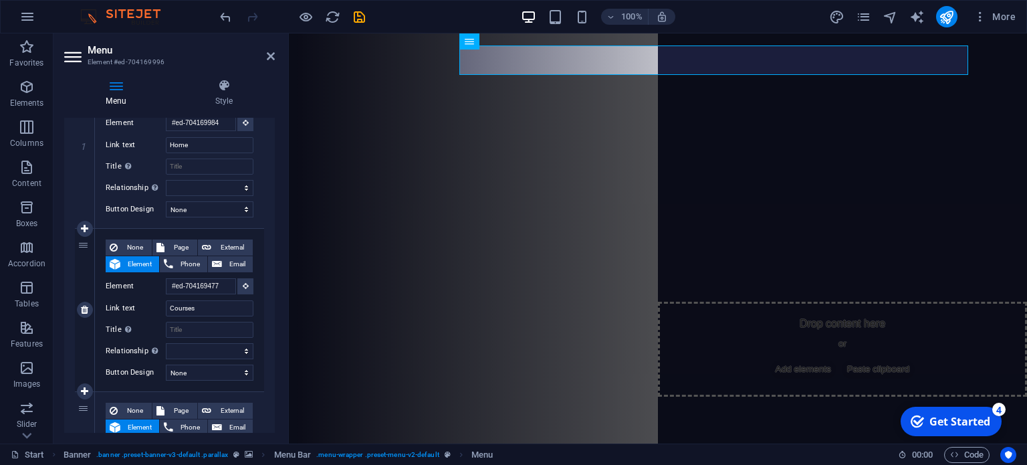
scroll to position [201, 0]
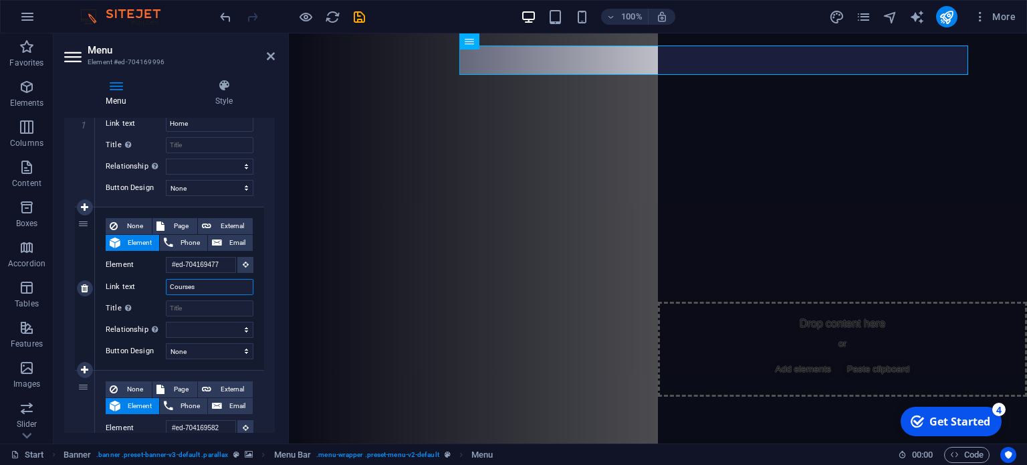
click at [215, 290] on input "Courses" at bounding box center [210, 287] width 88 height 16
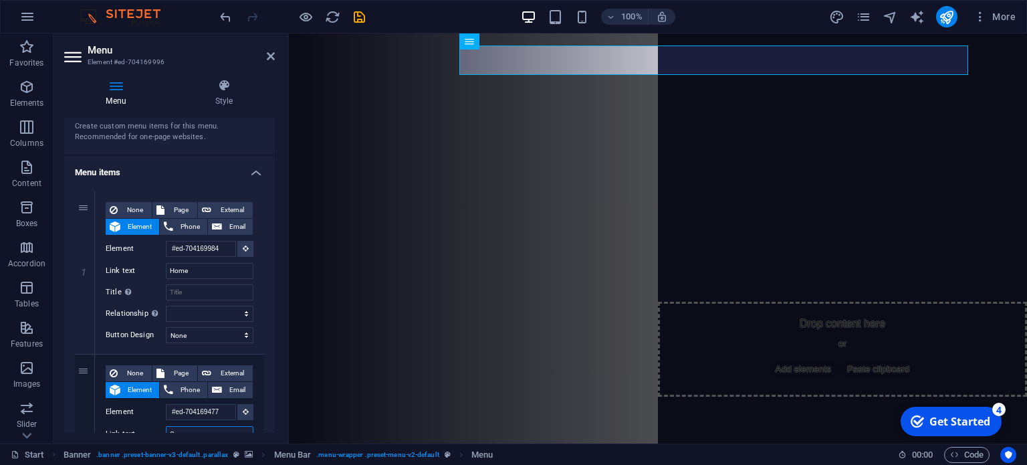
scroll to position [0, 0]
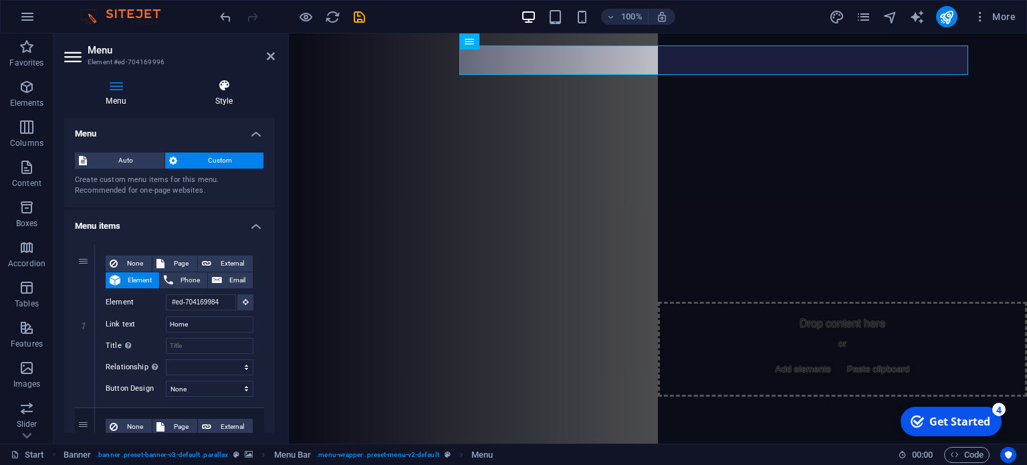
click at [223, 90] on icon at bounding box center [224, 85] width 102 height 13
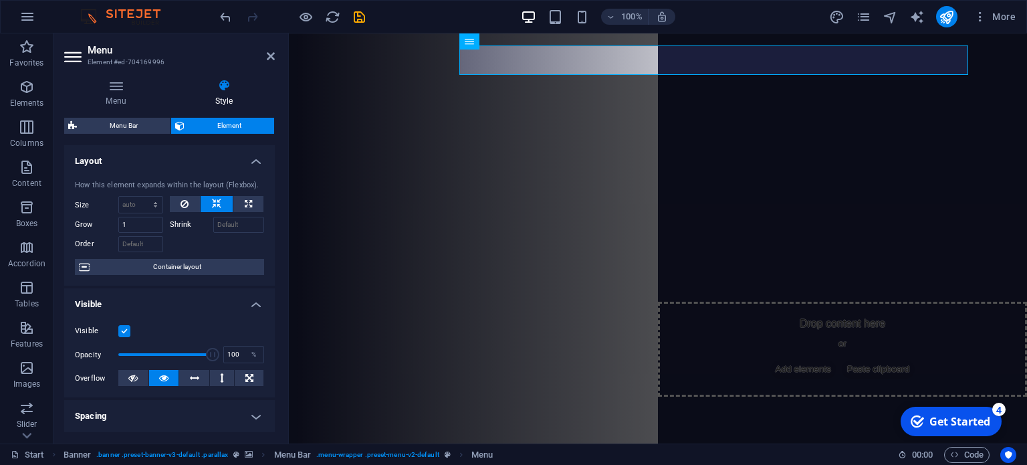
scroll to position [134, 0]
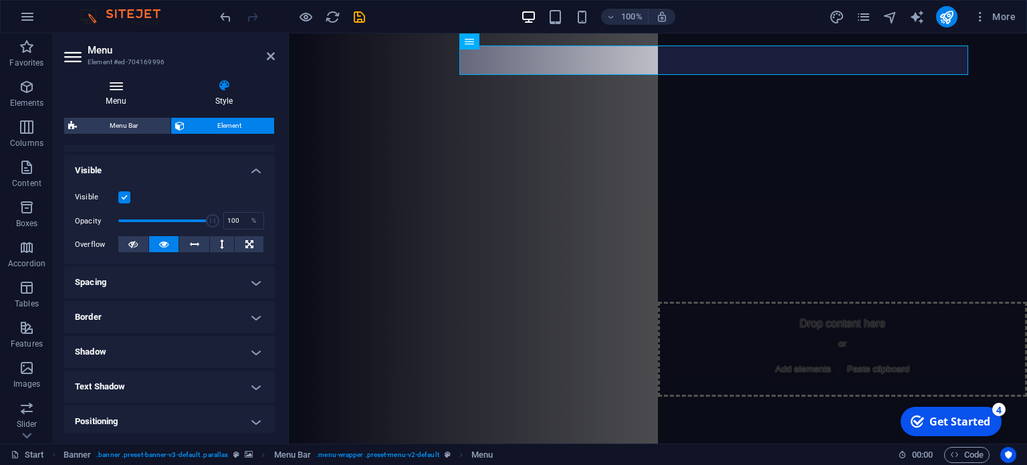
click at [118, 93] on h4 "Menu" at bounding box center [118, 93] width 109 height 28
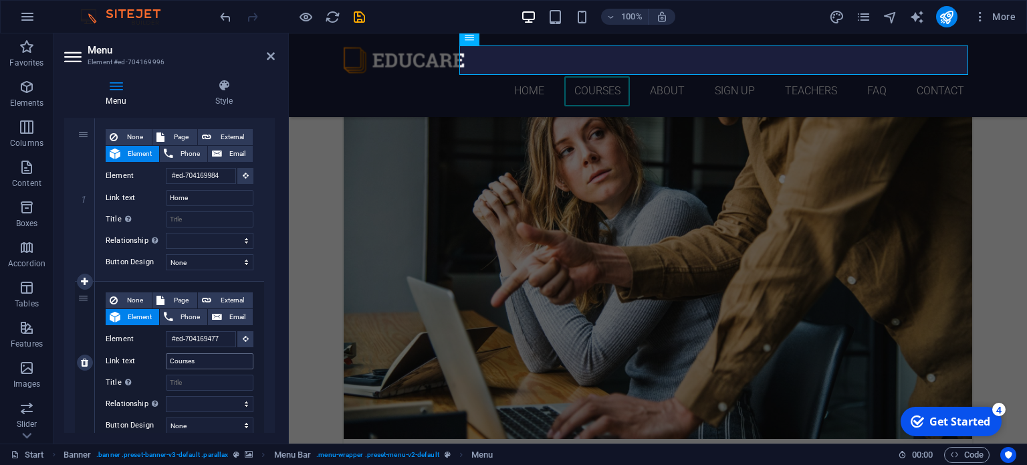
scroll to position [0, 0]
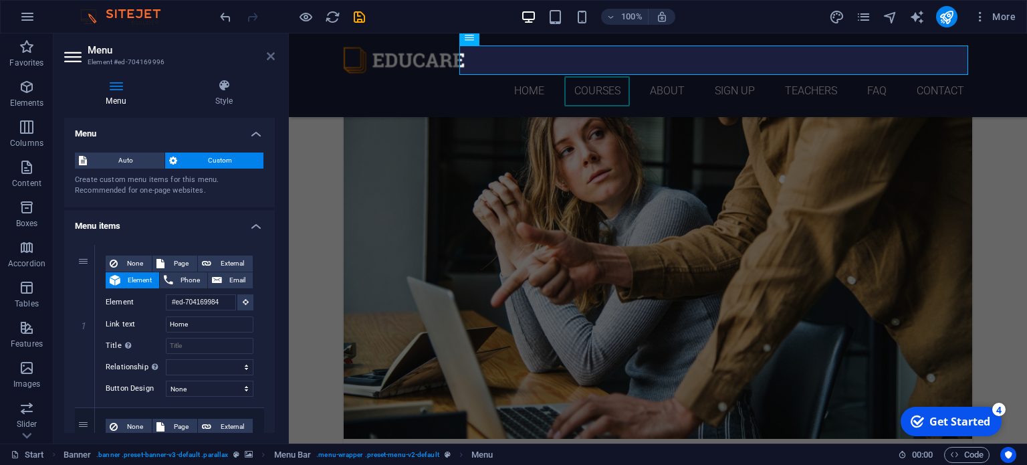
click at [270, 54] on icon at bounding box center [271, 56] width 8 height 11
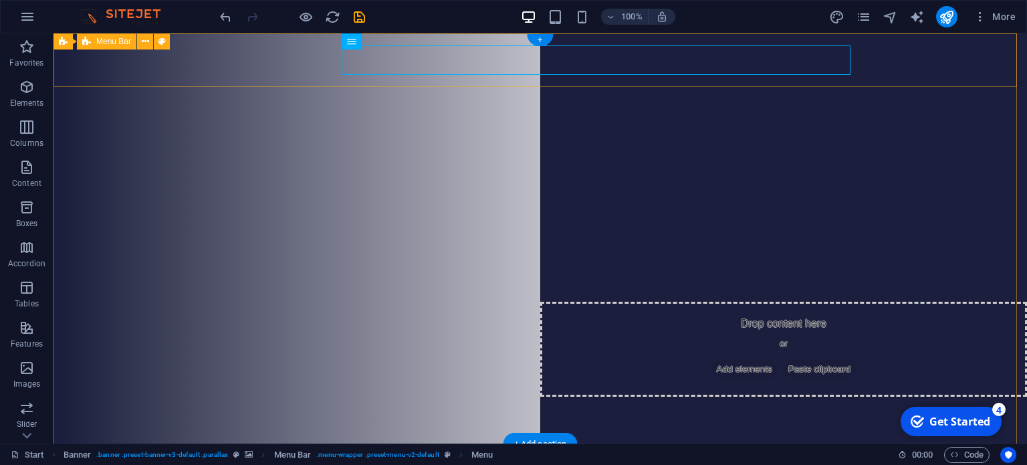
select select "rem"
select select "hover_border"
select select "px"
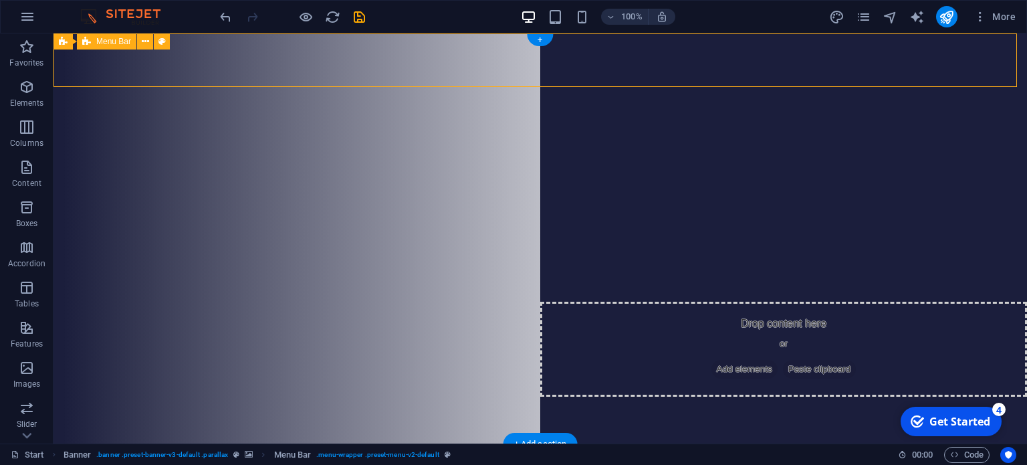
select select "px"
select select "rem"
select select "px"
select select
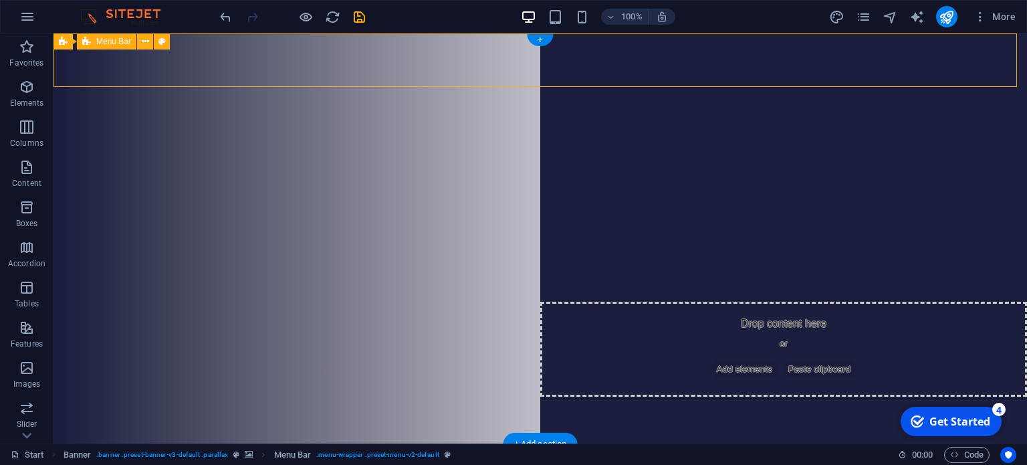
select select "px"
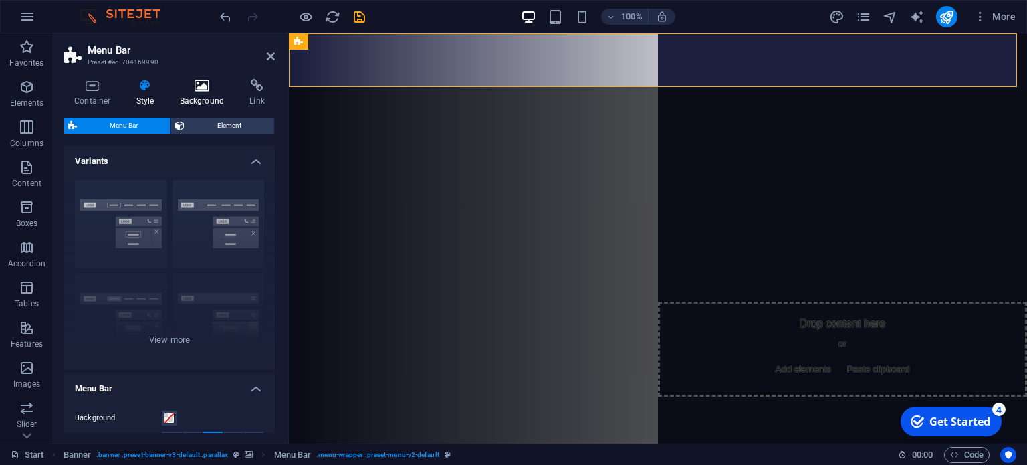
click at [199, 89] on icon at bounding box center [202, 85] width 65 height 13
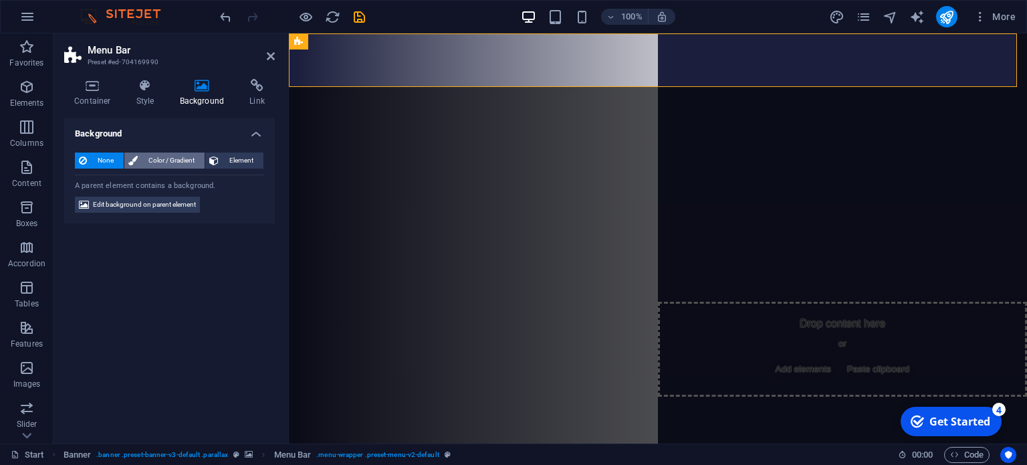
click at [174, 154] on span "Color / Gradient" at bounding box center [171, 160] width 59 height 16
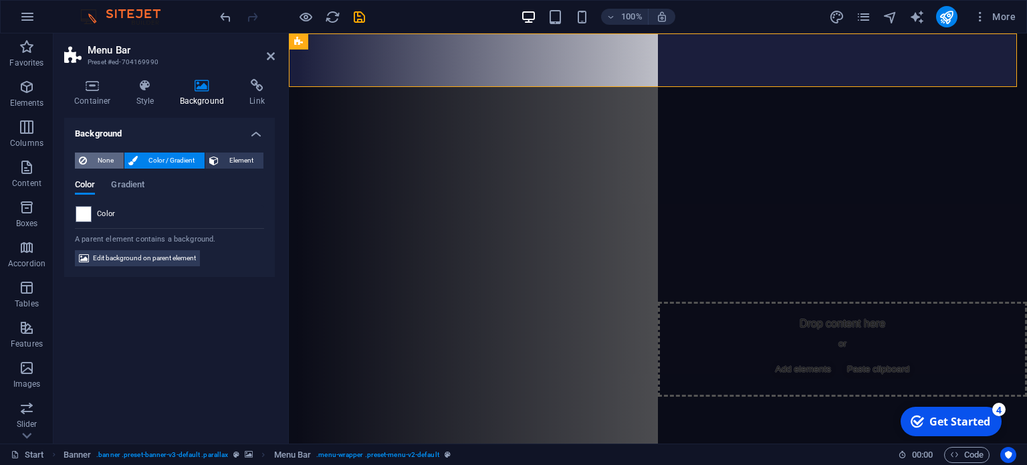
click at [102, 159] on span "None" at bounding box center [105, 160] width 29 height 16
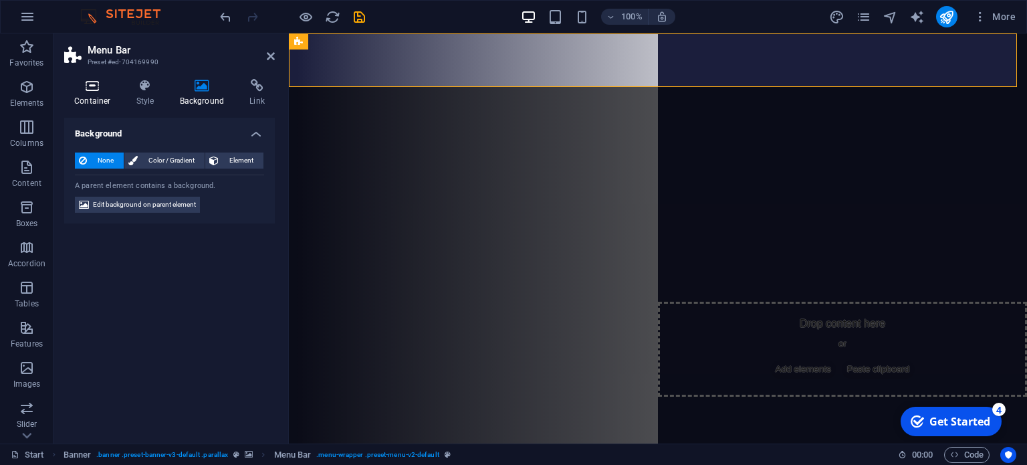
click at [96, 93] on h4 "Container" at bounding box center [95, 93] width 62 height 28
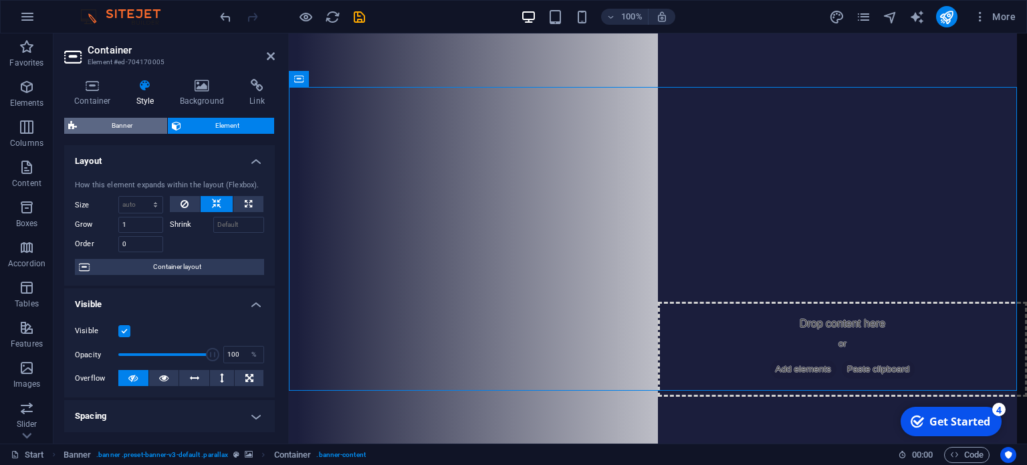
click at [112, 127] on span "Banner" at bounding box center [122, 126] width 82 height 16
select select "vh"
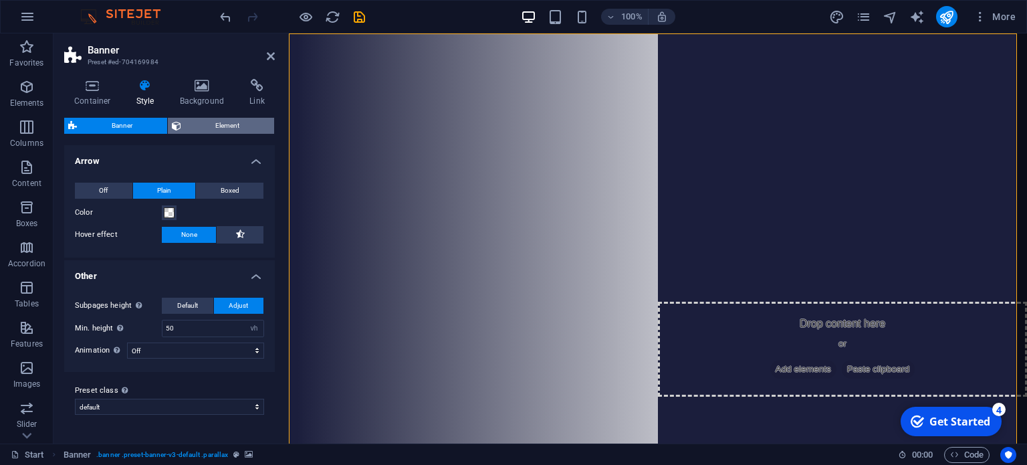
click at [195, 131] on span "Element" at bounding box center [228, 126] width 86 height 16
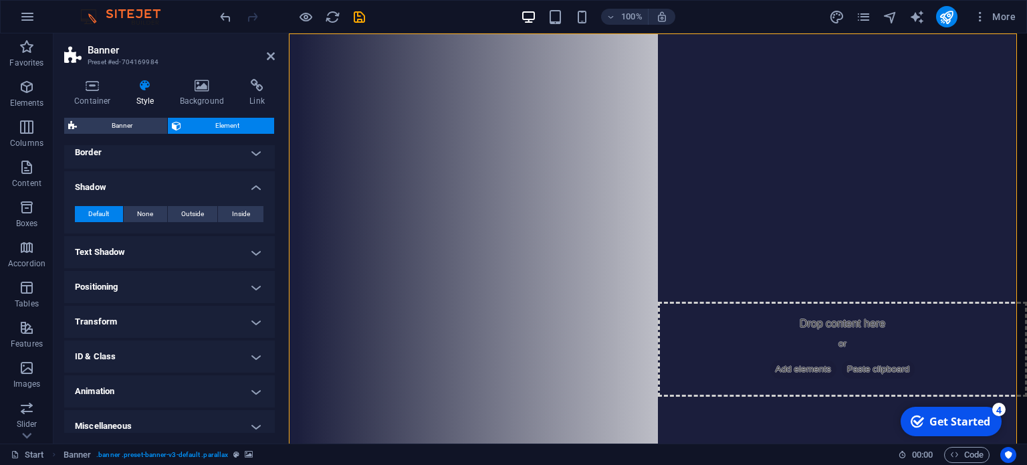
scroll to position [164, 0]
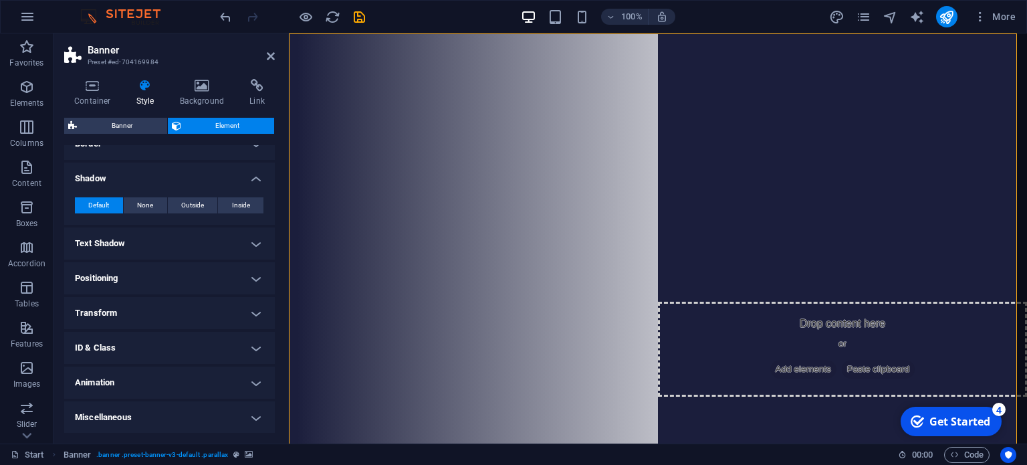
click at [251, 242] on h4 "Text Shadow" at bounding box center [169, 243] width 211 height 32
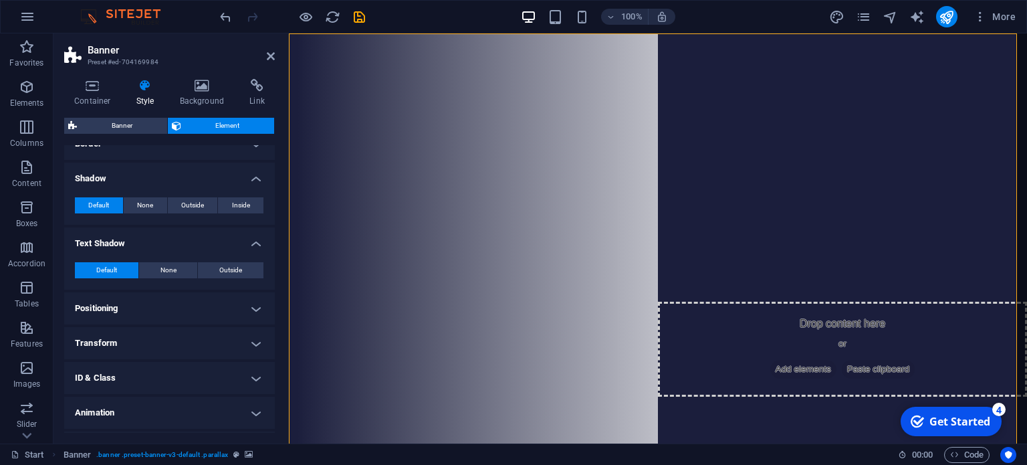
click at [251, 242] on h4 "Text Shadow" at bounding box center [169, 239] width 211 height 24
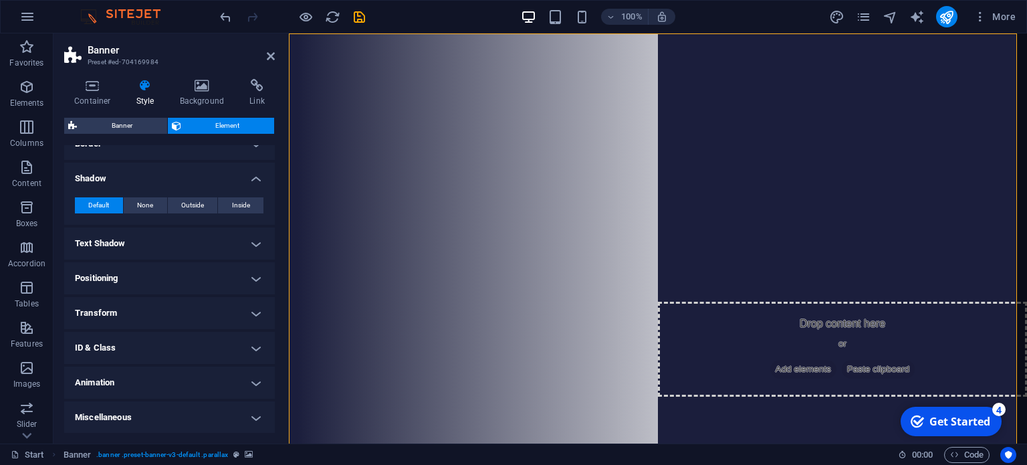
click at [254, 299] on h4 "Transform" at bounding box center [169, 313] width 211 height 32
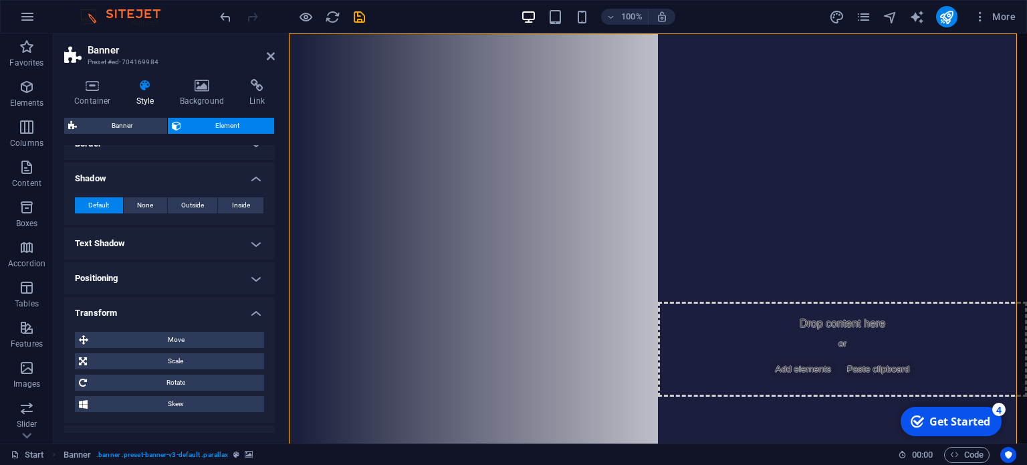
click at [254, 299] on h4 "Transform" at bounding box center [169, 309] width 211 height 24
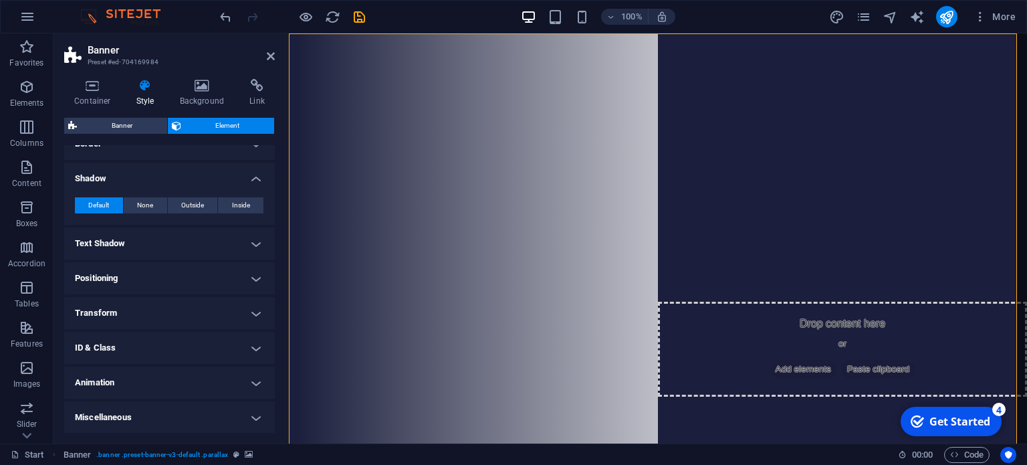
click at [251, 267] on h4 "Positioning" at bounding box center [169, 278] width 211 height 32
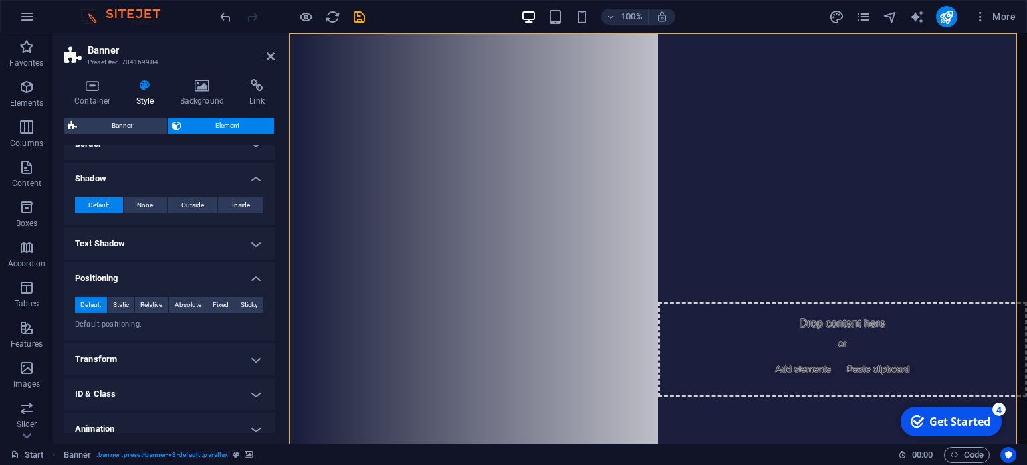
click at [251, 267] on h4 "Positioning" at bounding box center [169, 274] width 211 height 24
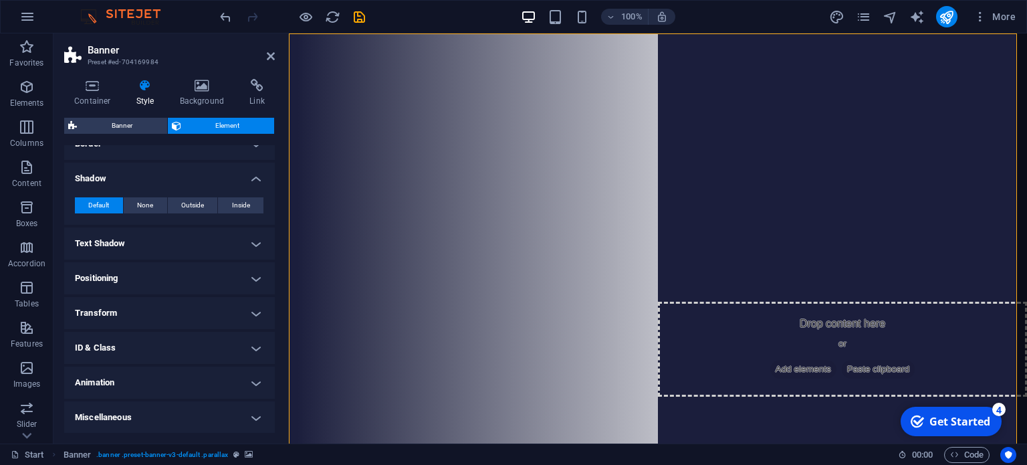
click at [241, 374] on h4 "Animation" at bounding box center [169, 383] width 211 height 32
click at [241, 374] on h4 "Animation" at bounding box center [169, 379] width 211 height 24
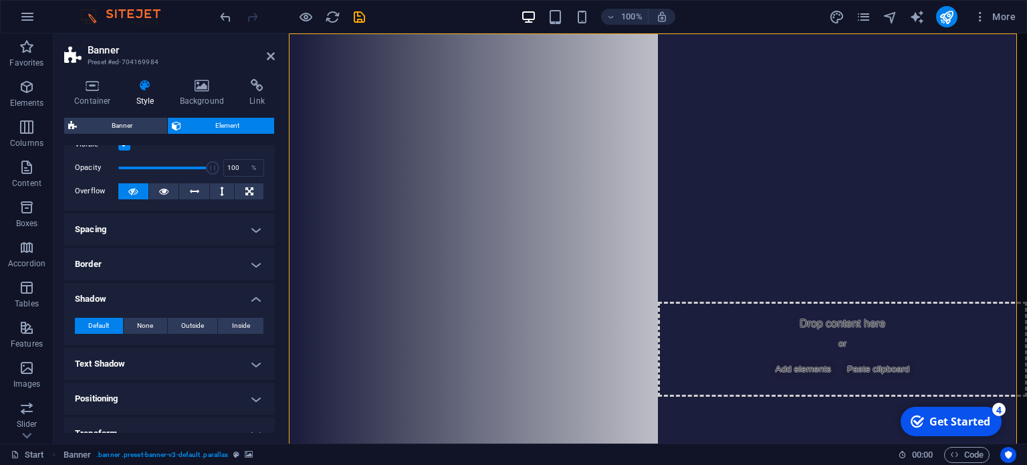
scroll to position [0, 0]
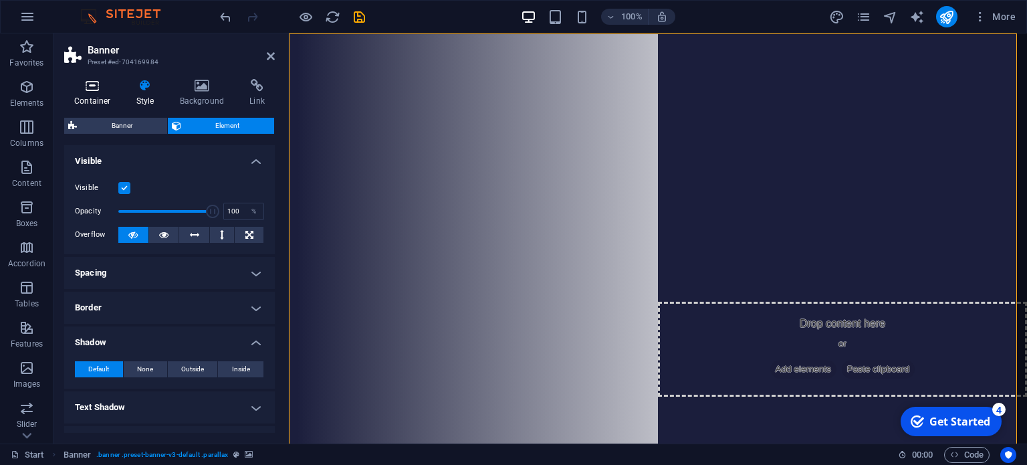
click at [97, 90] on icon at bounding box center [92, 85] width 57 height 13
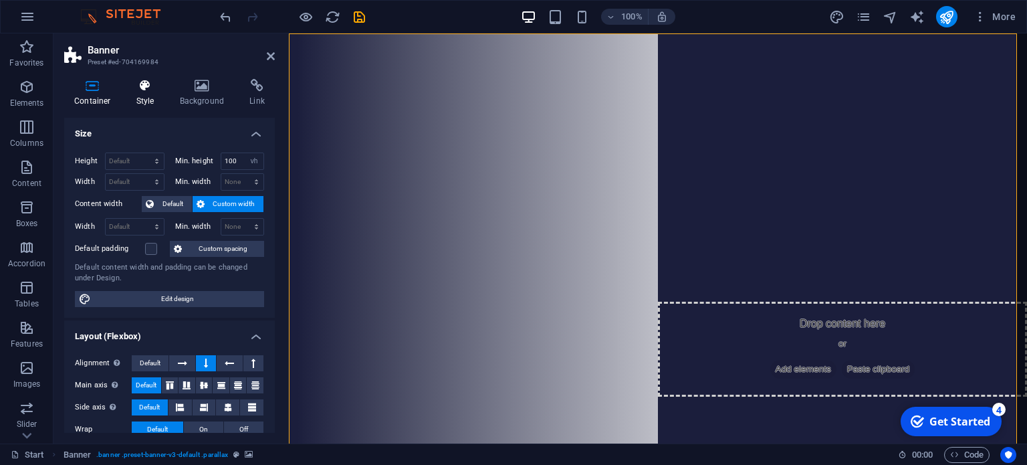
click at [132, 89] on icon at bounding box center [145, 85] width 38 height 13
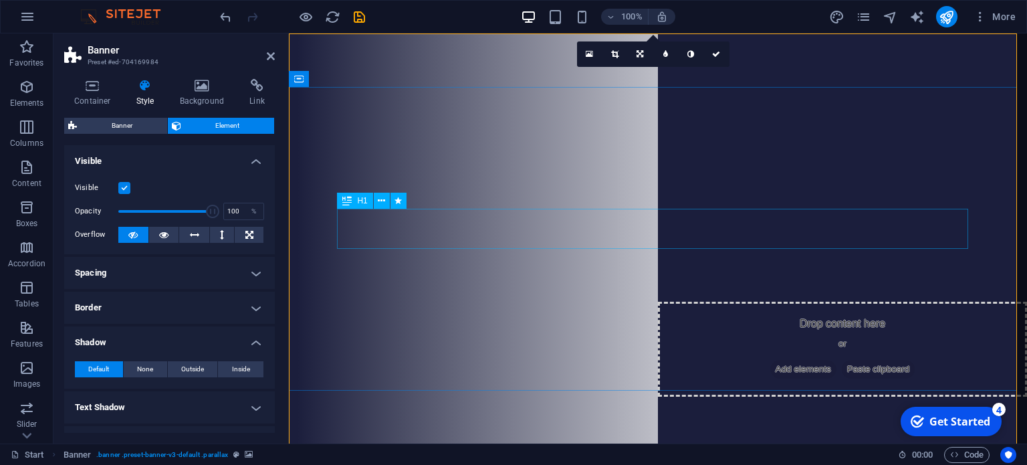
drag, startPoint x: 495, startPoint y: 241, endPoint x: 395, endPoint y: 223, distance: 101.4
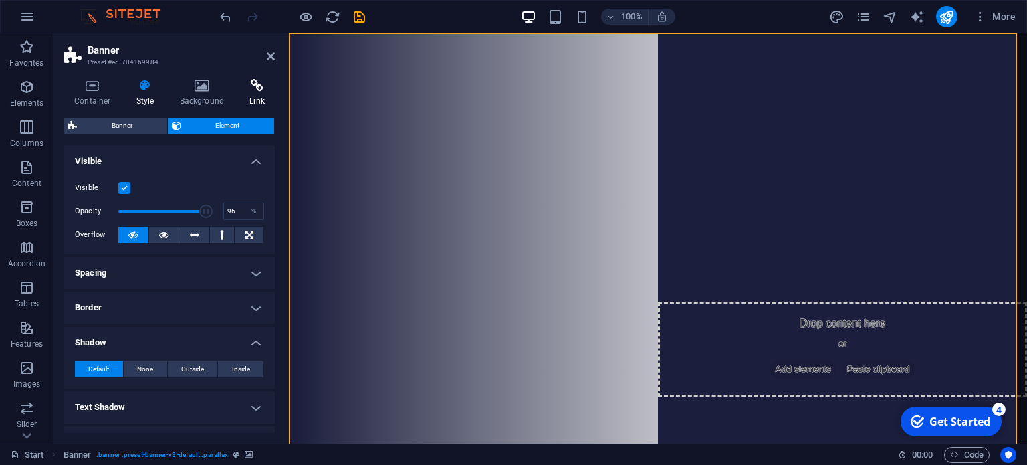
type input "100"
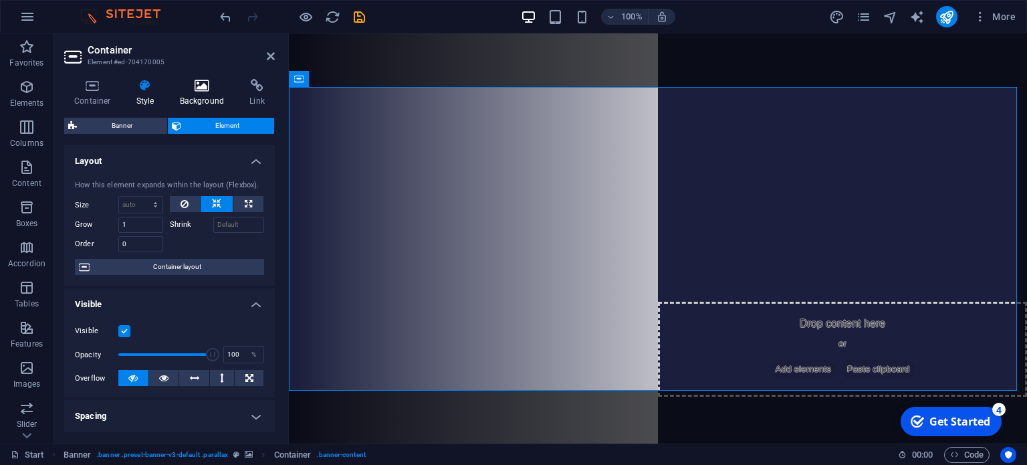
click at [195, 96] on h4 "Background" at bounding box center [205, 93] width 70 height 28
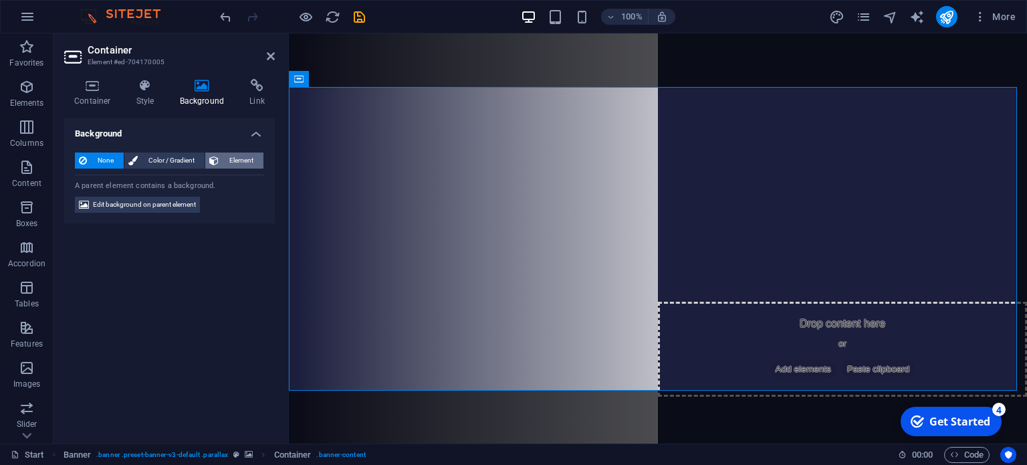
click at [241, 164] on span "Element" at bounding box center [241, 160] width 37 height 16
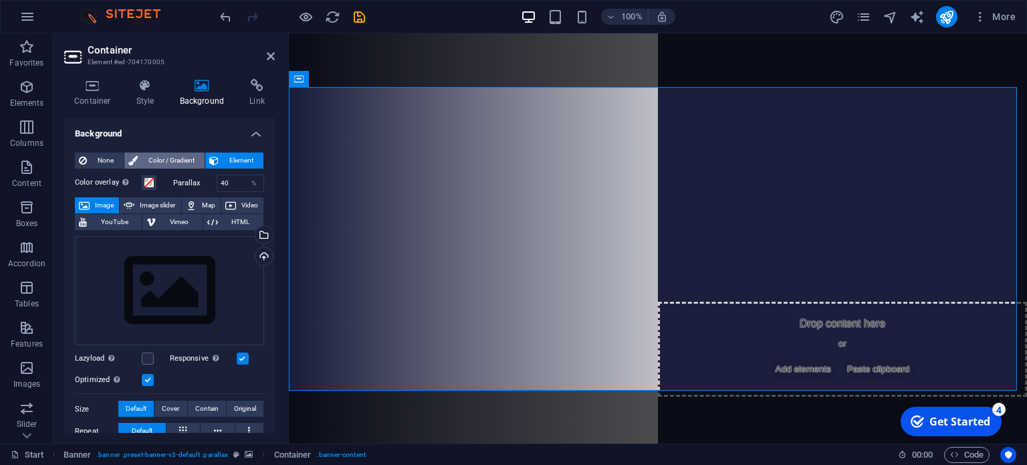
click at [176, 157] on span "Color / Gradient" at bounding box center [171, 160] width 59 height 16
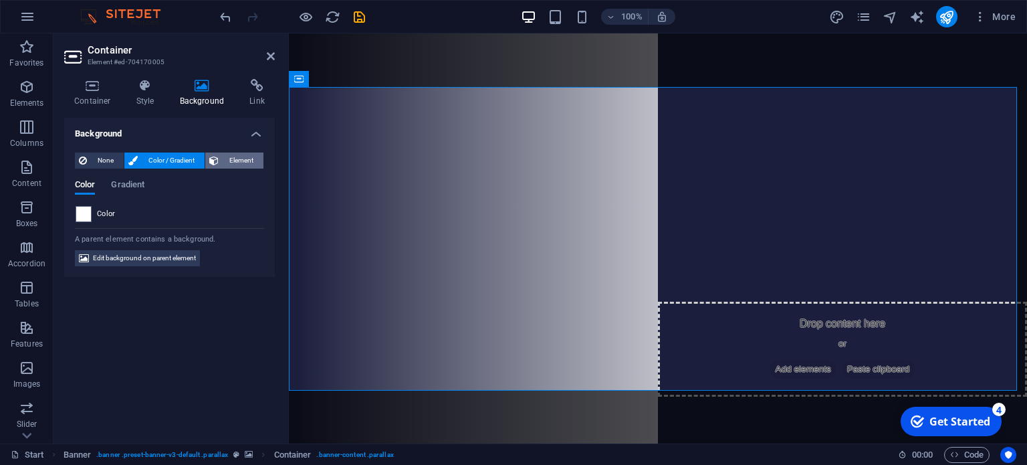
click at [231, 154] on span "Element" at bounding box center [241, 160] width 37 height 16
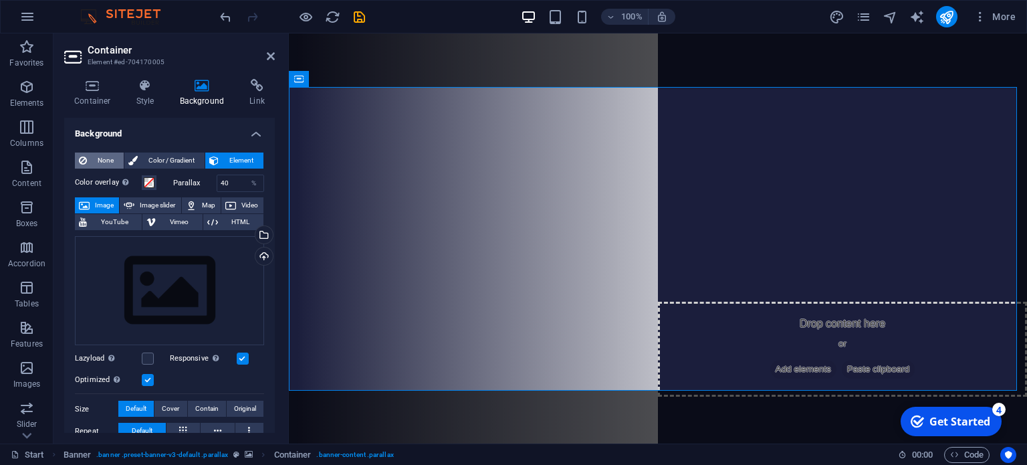
click at [104, 159] on span "None" at bounding box center [105, 160] width 29 height 16
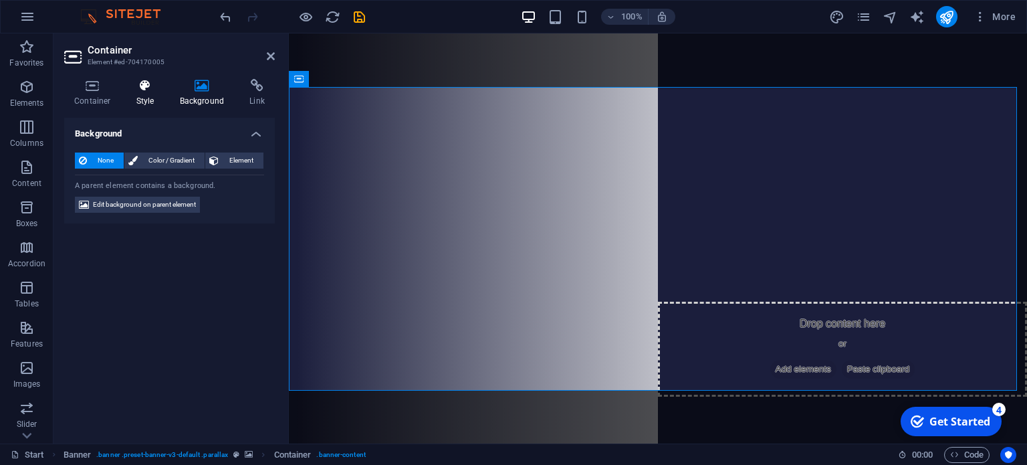
click at [139, 86] on icon at bounding box center [145, 85] width 38 height 13
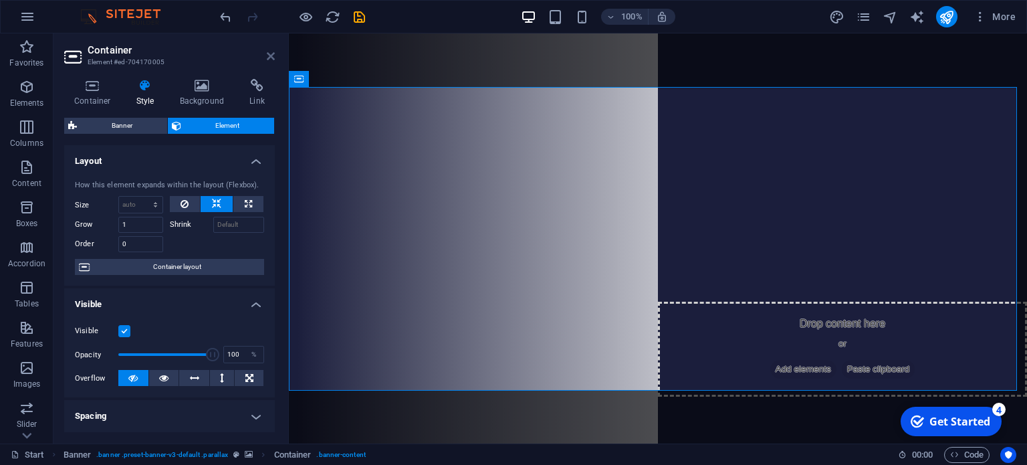
click at [270, 54] on icon at bounding box center [271, 56] width 8 height 11
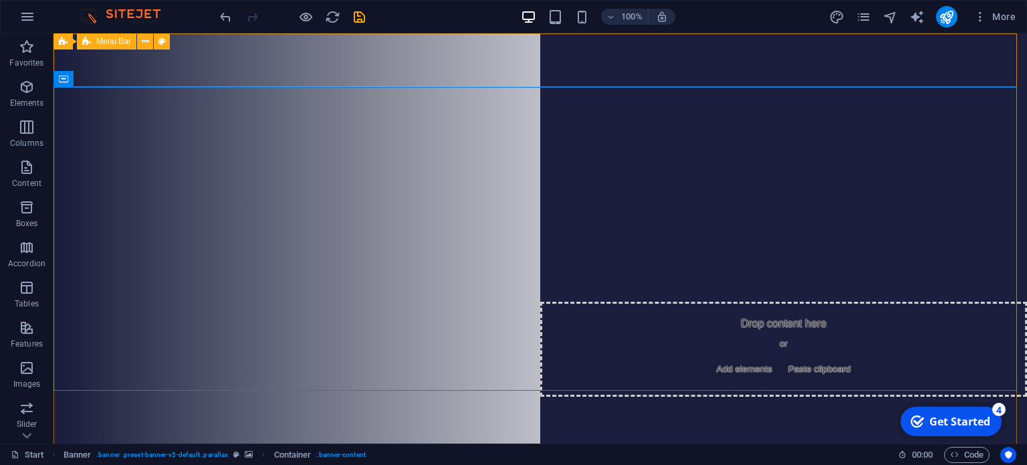
click at [110, 43] on span "Menu Bar" at bounding box center [113, 41] width 35 height 8
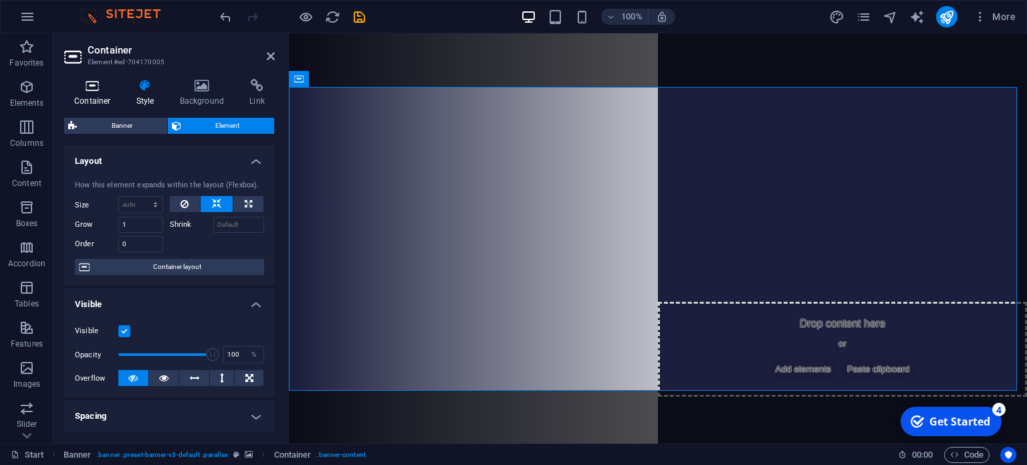
click at [95, 85] on icon at bounding box center [92, 85] width 57 height 13
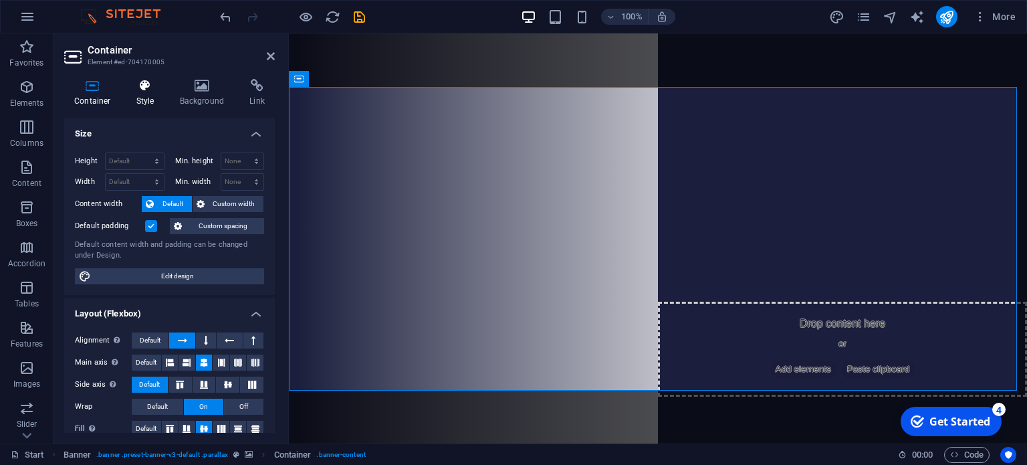
click at [146, 85] on icon at bounding box center [145, 85] width 38 height 13
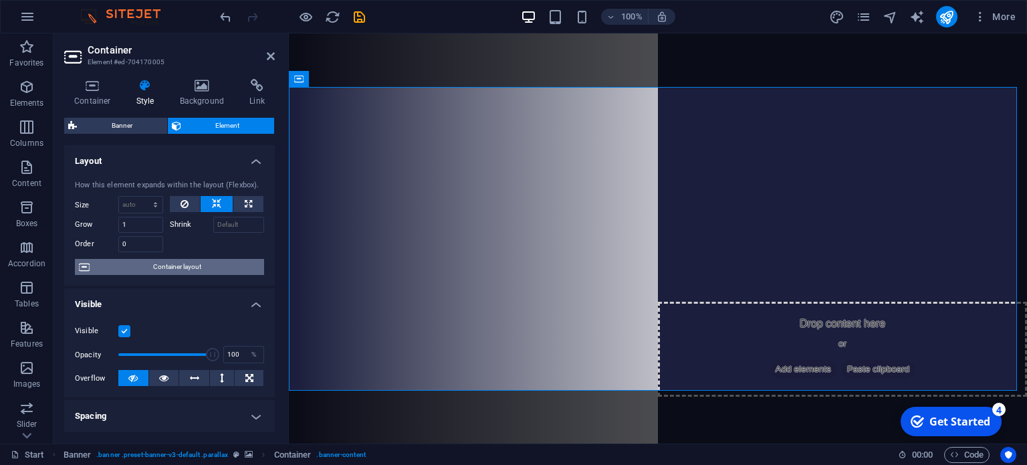
click at [184, 266] on span "Container layout" at bounding box center [177, 267] width 167 height 16
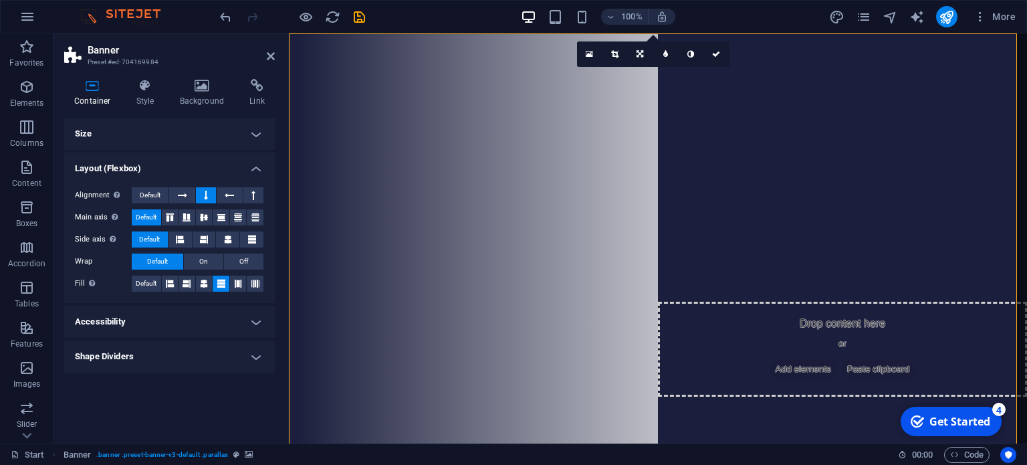
click at [211, 134] on h4 "Size" at bounding box center [169, 134] width 211 height 32
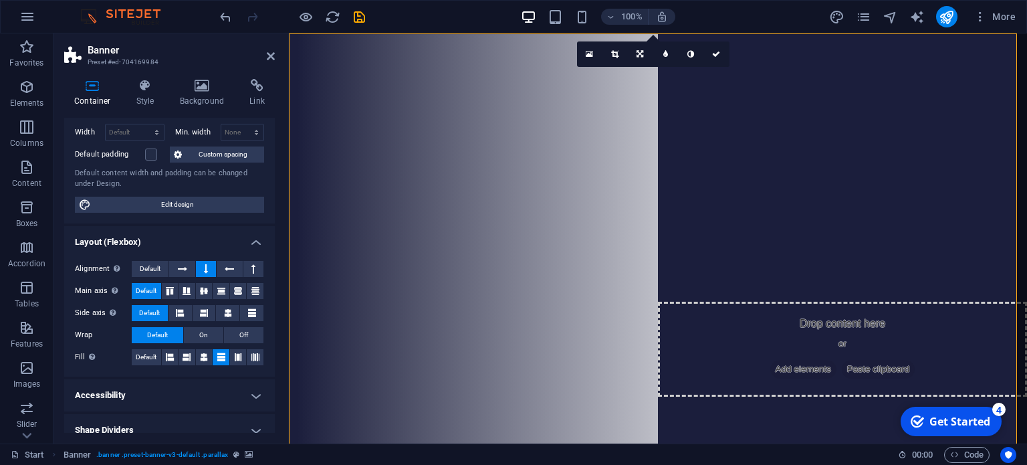
scroll to position [106, 0]
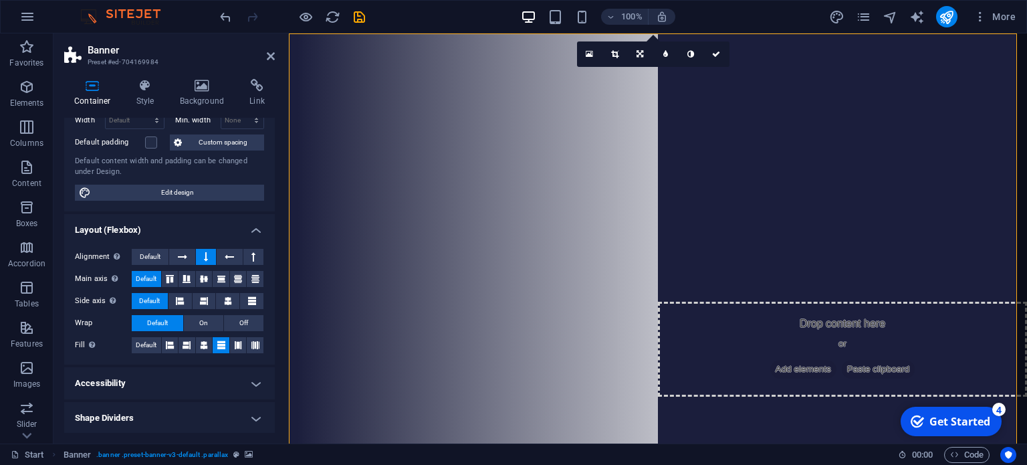
click at [217, 382] on h4 "Accessibility" at bounding box center [169, 383] width 211 height 32
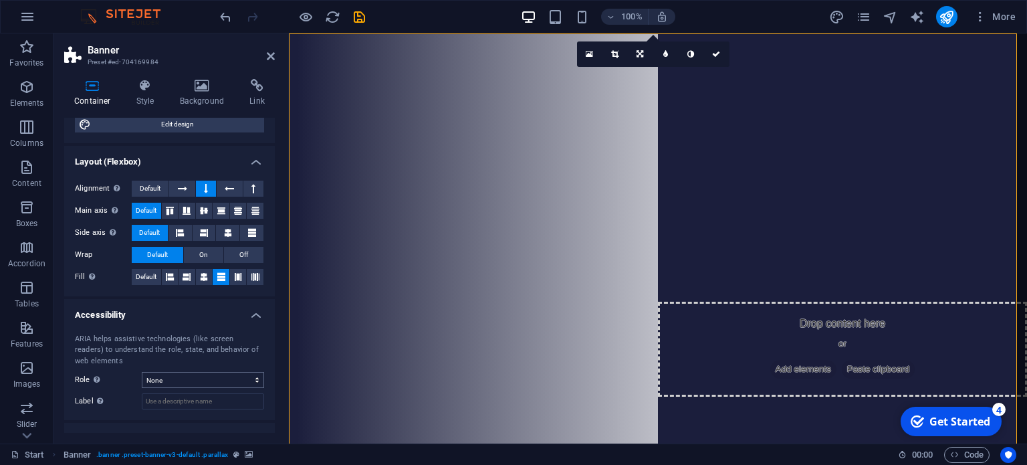
scroll to position [195, 0]
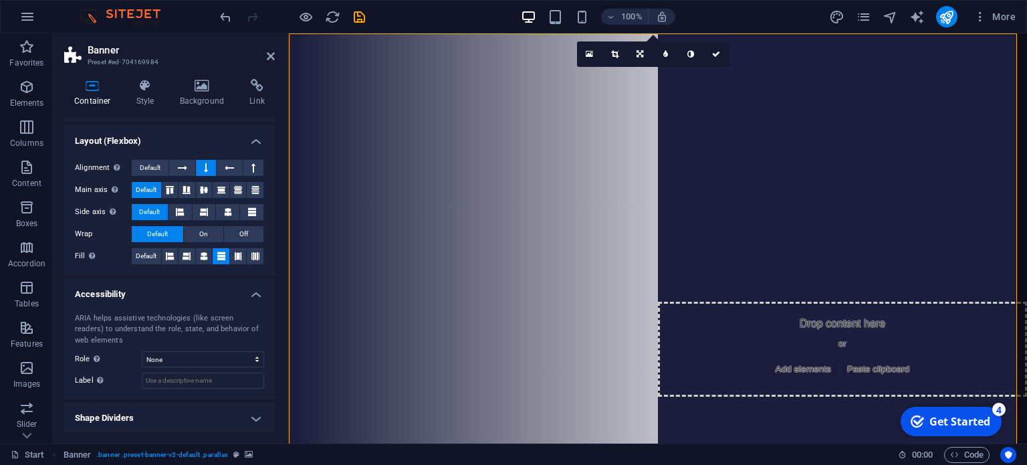
click at [197, 415] on h4 "Shape Dividers" at bounding box center [169, 418] width 211 height 32
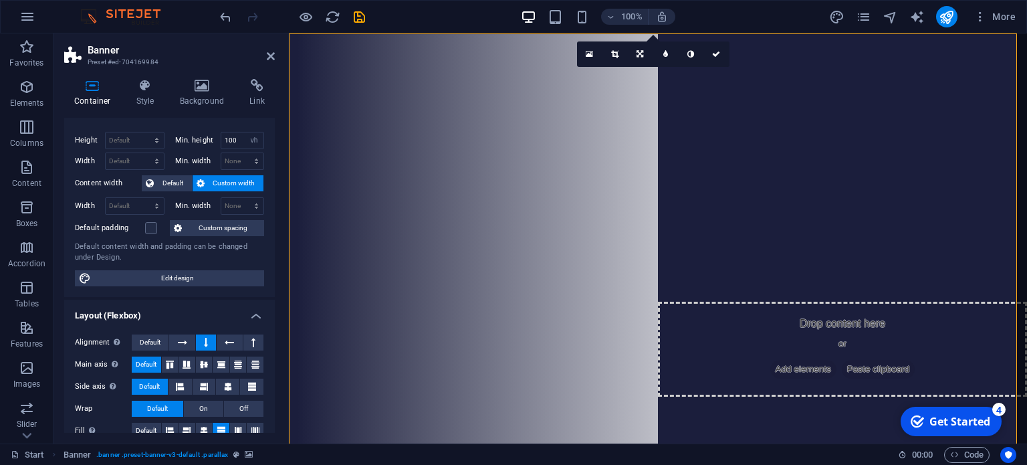
scroll to position [0, 0]
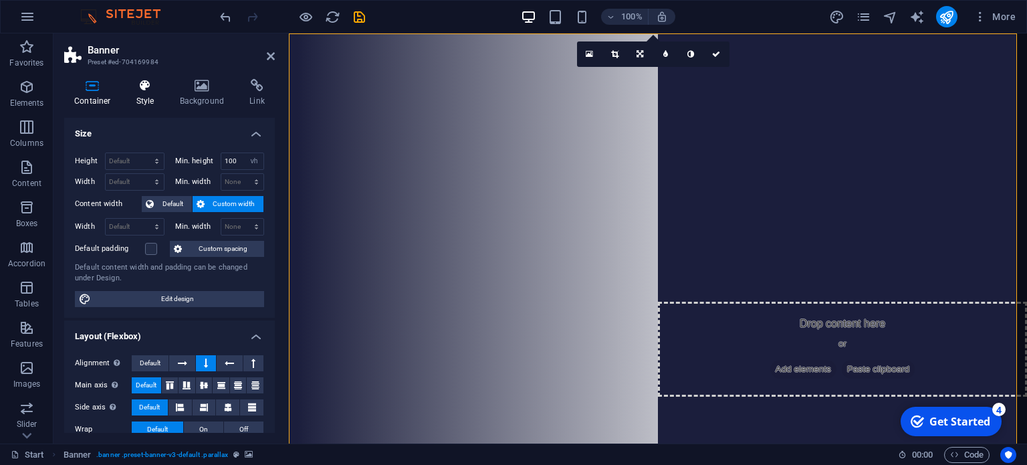
click at [142, 82] on icon at bounding box center [145, 85] width 38 height 13
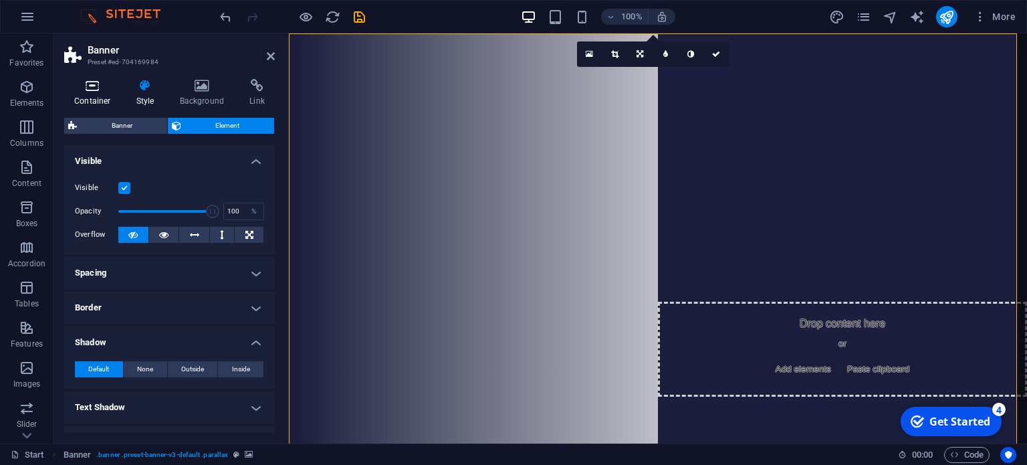
click at [96, 90] on icon at bounding box center [92, 85] width 57 height 13
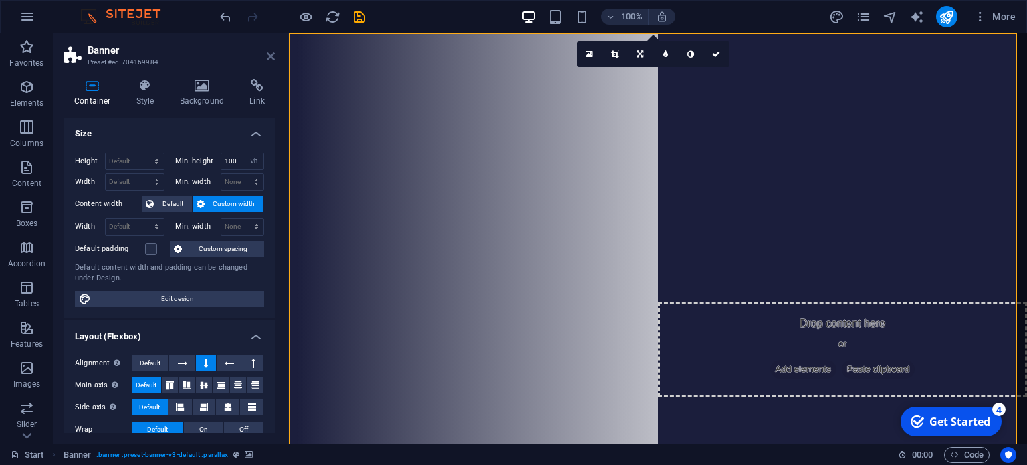
click at [272, 53] on icon at bounding box center [271, 56] width 8 height 11
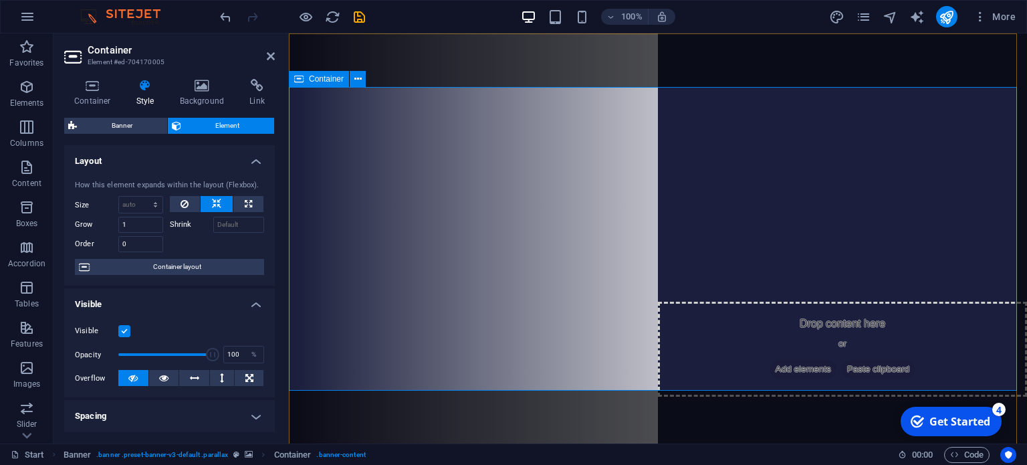
click at [344, 42] on span "Menu Bar" at bounding box center [349, 41] width 35 height 8
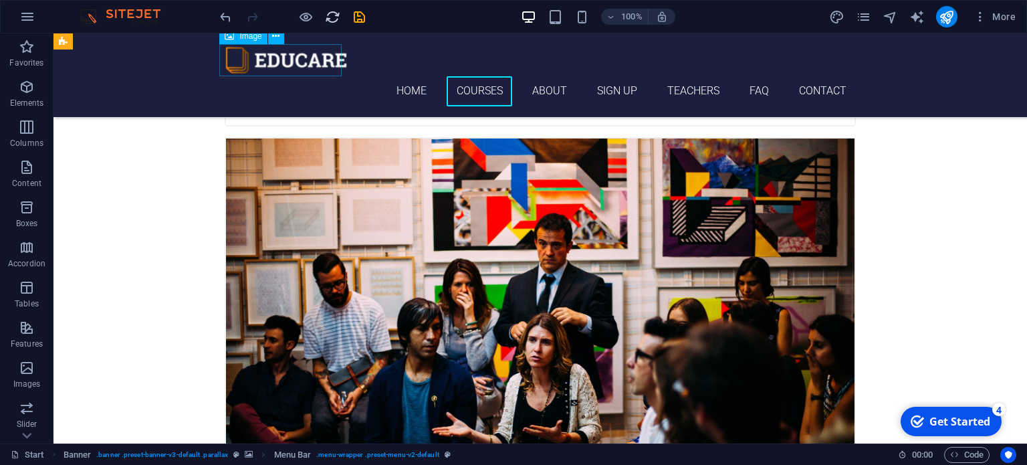
scroll to position [1873, 0]
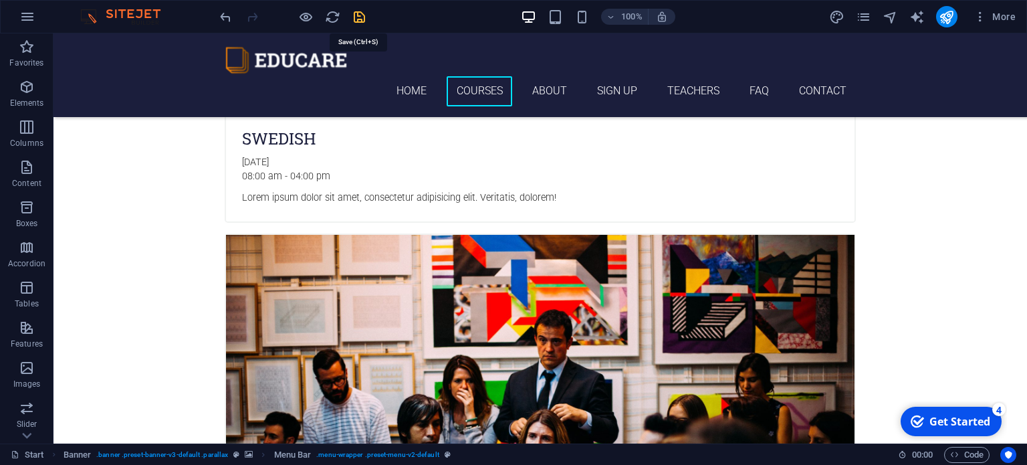
click at [360, 13] on icon "save" at bounding box center [359, 16] width 15 height 15
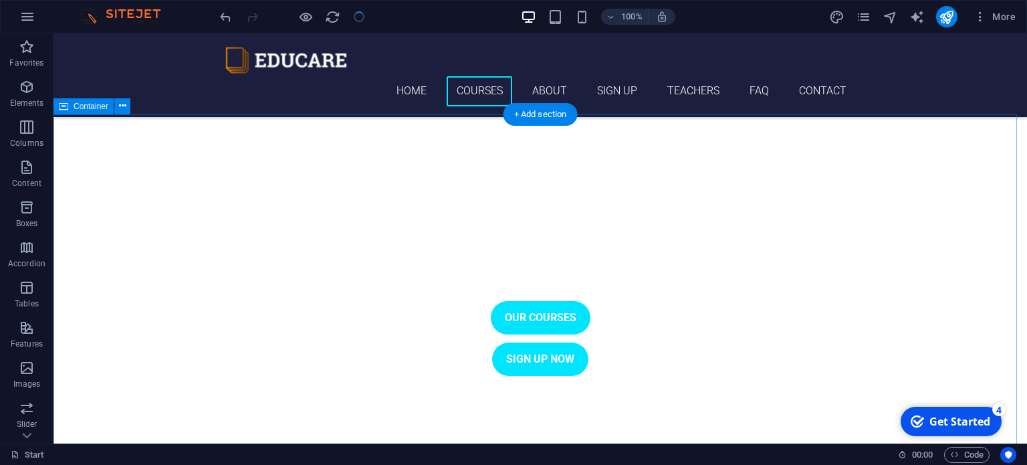
scroll to position [0, 0]
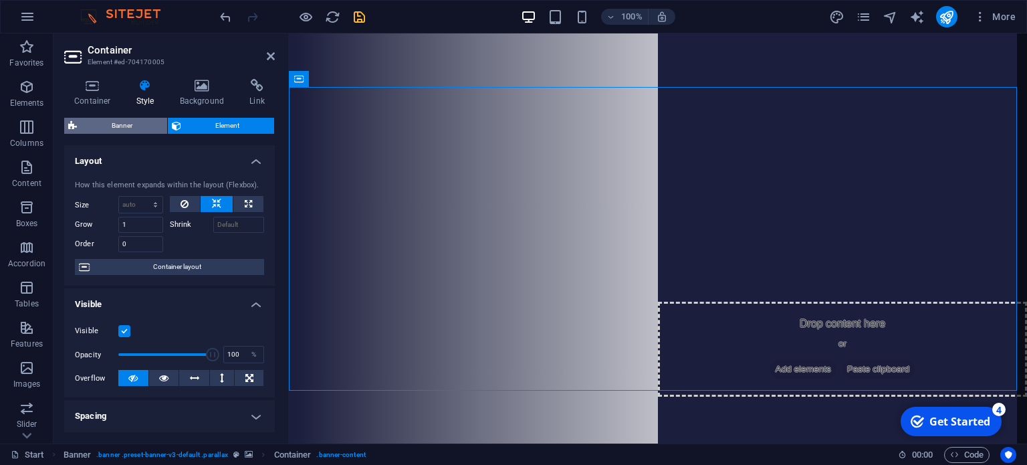
click at [104, 125] on span "Banner" at bounding box center [122, 126] width 82 height 16
select select "vh"
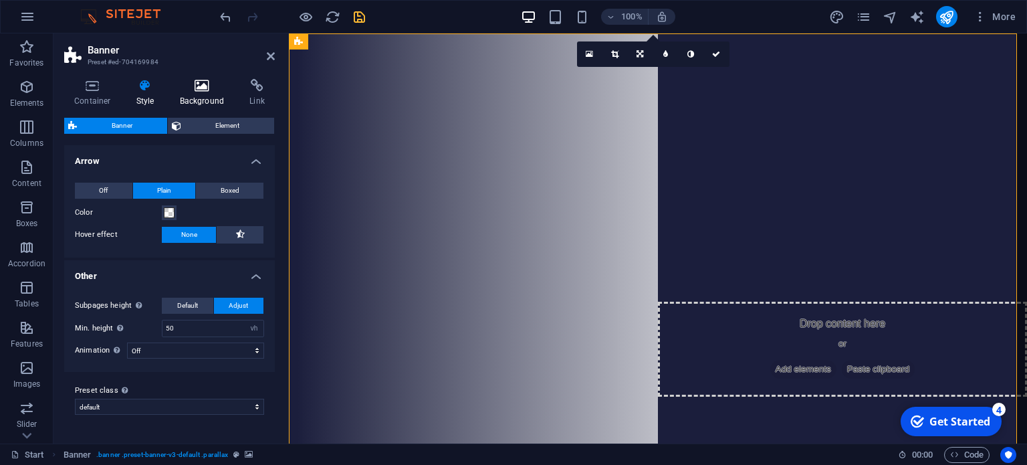
click at [206, 88] on icon at bounding box center [202, 85] width 65 height 13
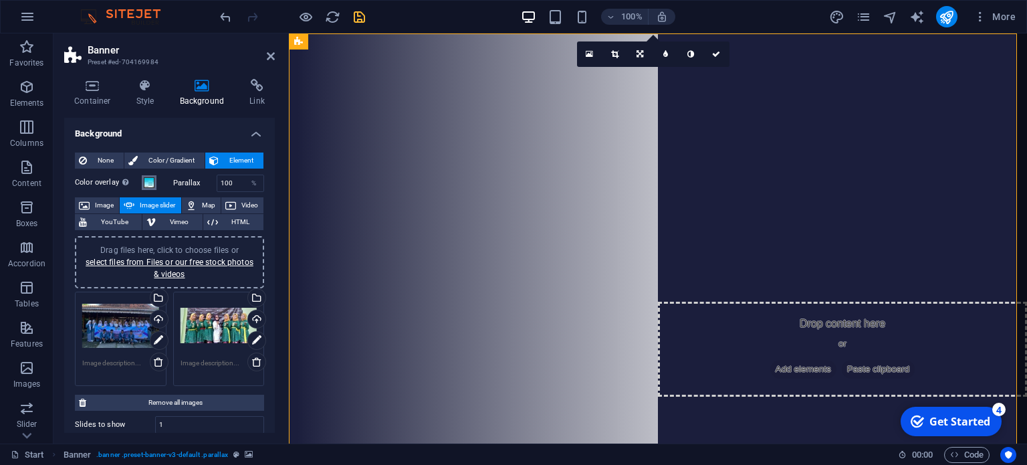
click at [150, 182] on span at bounding box center [149, 182] width 11 height 11
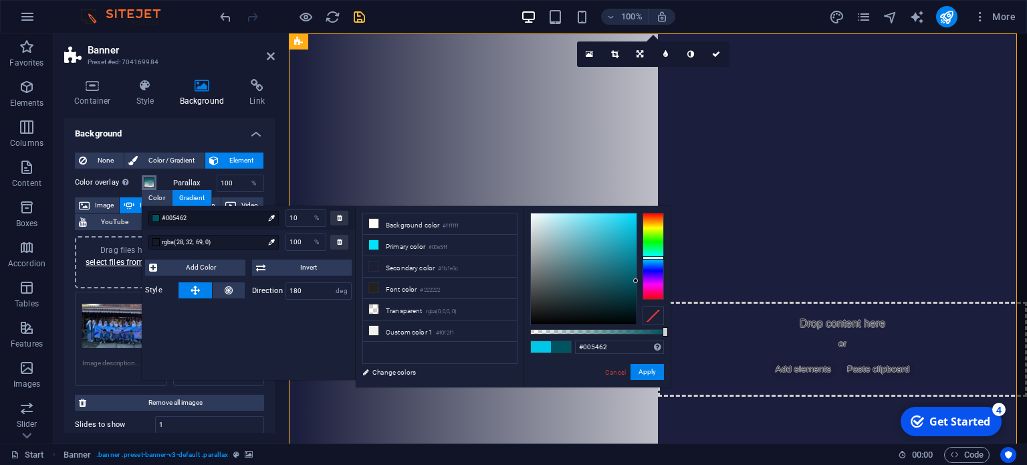
drag, startPoint x: 635, startPoint y: 221, endPoint x: 636, endPoint y: 281, distance: 59.5
click at [636, 281] on div at bounding box center [635, 280] width 5 height 5
drag, startPoint x: 665, startPoint y: 328, endPoint x: 598, endPoint y: 338, distance: 68.2
click at [598, 338] on div "rgba(0, 84, 98, 0.506) Supported formats #0852ed rgb(8, 82, 237) rgba(8, 82, 23…" at bounding box center [597, 393] width 148 height 375
drag, startPoint x: 635, startPoint y: 280, endPoint x: 358, endPoint y: 159, distance: 302.5
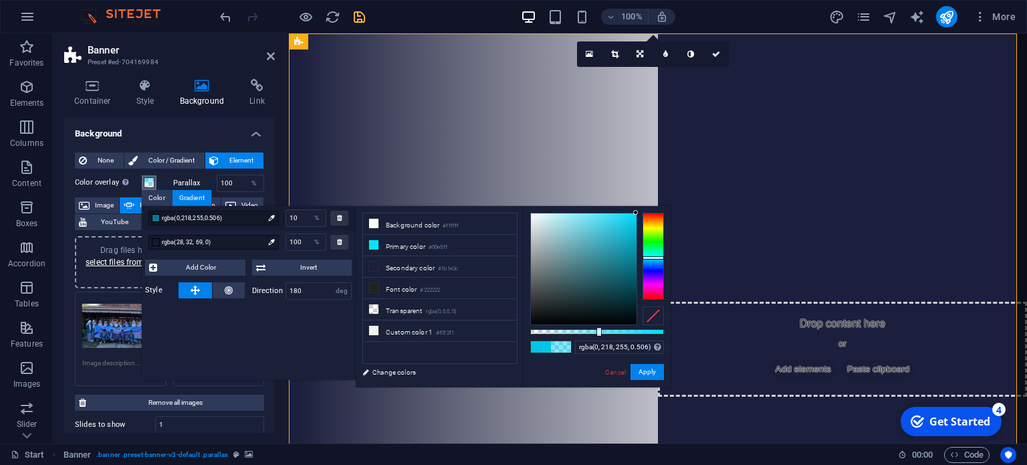
click at [647, 192] on body "[DOMAIN_NAME] Start Favorites Elements Columns Content Boxes Accordion Tables F…" at bounding box center [513, 232] width 1027 height 465
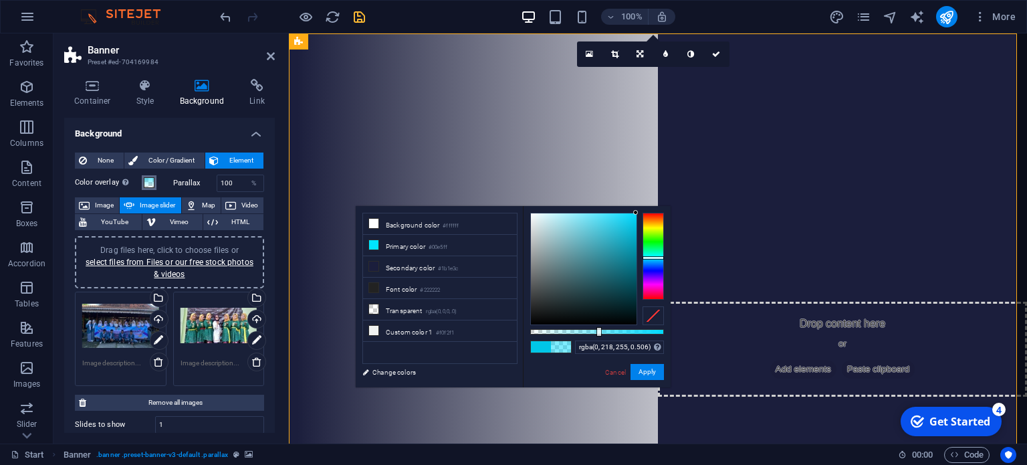
drag, startPoint x: 635, startPoint y: 218, endPoint x: 642, endPoint y: 208, distance: 12.4
click at [642, 208] on div "rgba(0, 218, 255, 0.506) Supported formats #0852ed rgb(8, 82, 237) rgba(8, 82, …" at bounding box center [597, 393] width 148 height 375
drag, startPoint x: 597, startPoint y: 332, endPoint x: 616, endPoint y: 331, distance: 18.7
click at [616, 331] on div at bounding box center [617, 331] width 5 height 9
drag, startPoint x: 649, startPoint y: 257, endPoint x: 655, endPoint y: 255, distance: 7.2
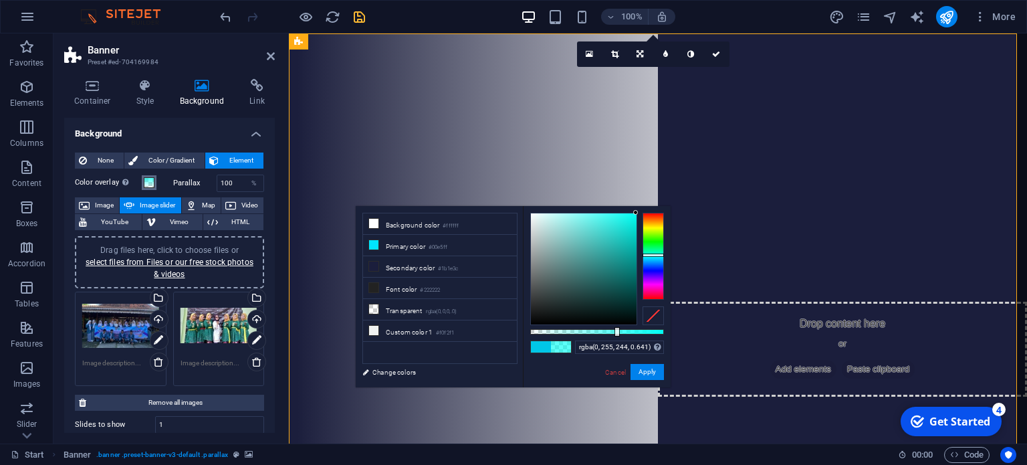
click at [655, 255] on div at bounding box center [653, 254] width 21 height 3
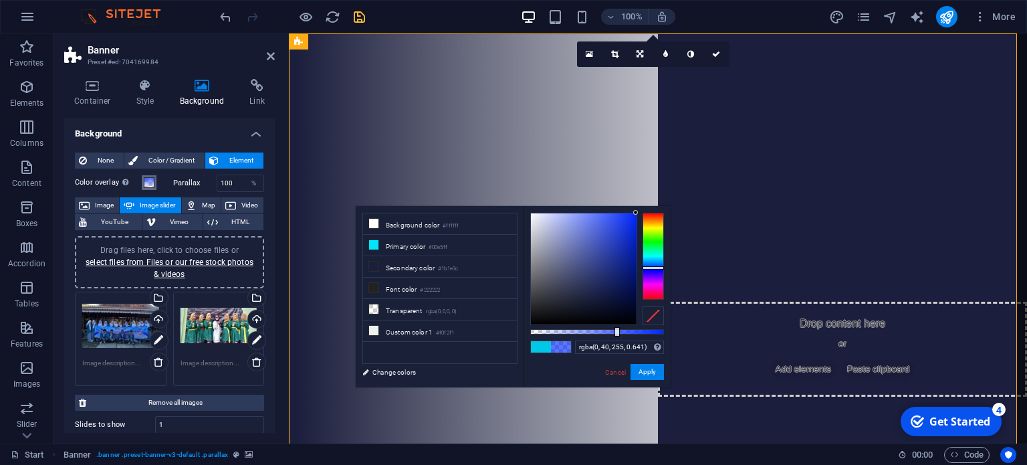
drag, startPoint x: 653, startPoint y: 255, endPoint x: 655, endPoint y: 268, distance: 12.9
click at [655, 268] on div at bounding box center [653, 267] width 21 height 3
drag, startPoint x: 633, startPoint y: 212, endPoint x: 511, endPoint y: 339, distance: 176.4
click at [511, 339] on div "less Background color #ffffff Primary color #00e5ff Secondary color #1b1e3c Fon…" at bounding box center [513, 296] width 315 height 181
drag, startPoint x: 619, startPoint y: 334, endPoint x: 634, endPoint y: 348, distance: 21.3
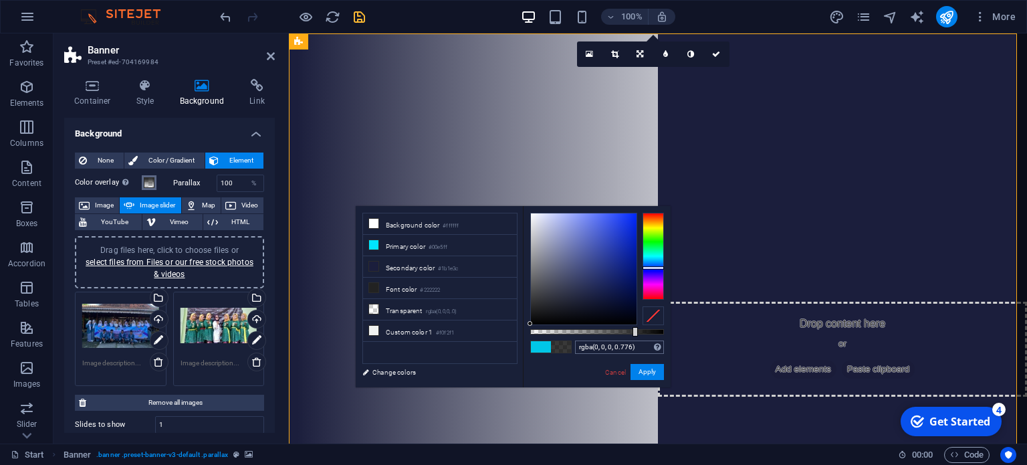
click at [634, 348] on div "rgba(0, 0, 0, 0.776) Supported formats #0852ed rgb(8, 82, 237) rgba(8, 82, 237,…" at bounding box center [597, 393] width 148 height 375
drag, startPoint x: 530, startPoint y: 323, endPoint x: 615, endPoint y: 290, distance: 91.7
click at [615, 290] on div at bounding box center [615, 290] width 5 height 5
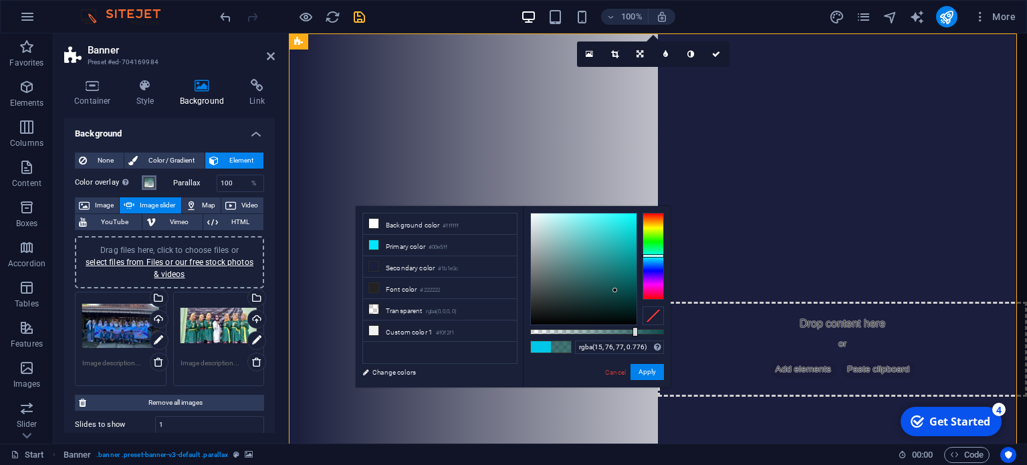
drag, startPoint x: 659, startPoint y: 267, endPoint x: 660, endPoint y: 255, distance: 11.4
click at [660, 255] on div at bounding box center [653, 255] width 21 height 3
type input "rgba(0, 172, 173, 0.776)"
drag, startPoint x: 615, startPoint y: 290, endPoint x: 461, endPoint y: 132, distance: 220.4
click at [747, 248] on body "[DOMAIN_NAME] Start Favorites Elements Columns Content Boxes Accordion Tables F…" at bounding box center [513, 232] width 1027 height 465
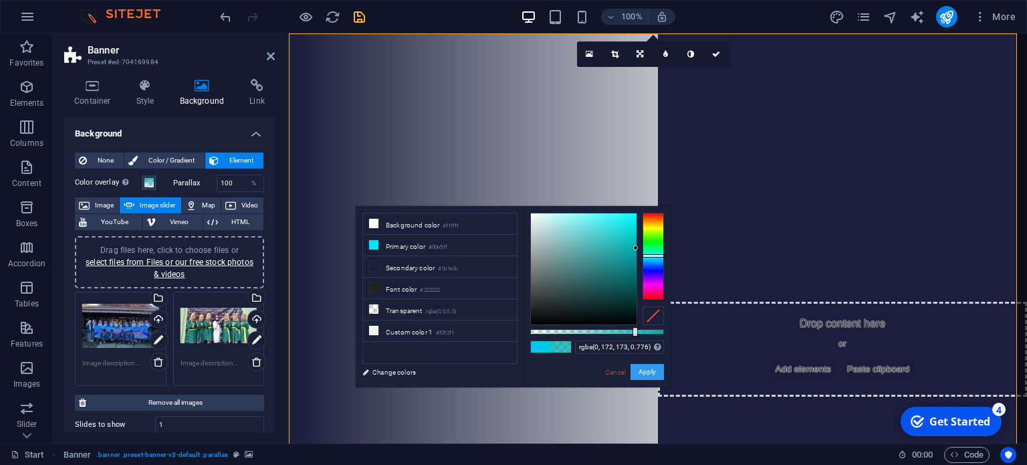
click at [653, 373] on button "Apply" at bounding box center [647, 372] width 33 height 16
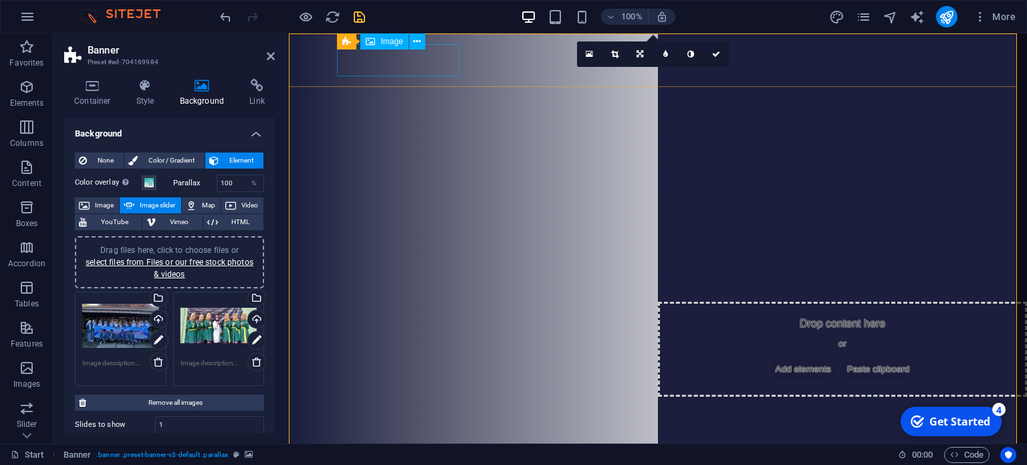
click at [353, 455] on figure at bounding box center [657, 471] width 631 height 32
click at [371, 455] on figure at bounding box center [657, 471] width 631 height 32
select select "px"
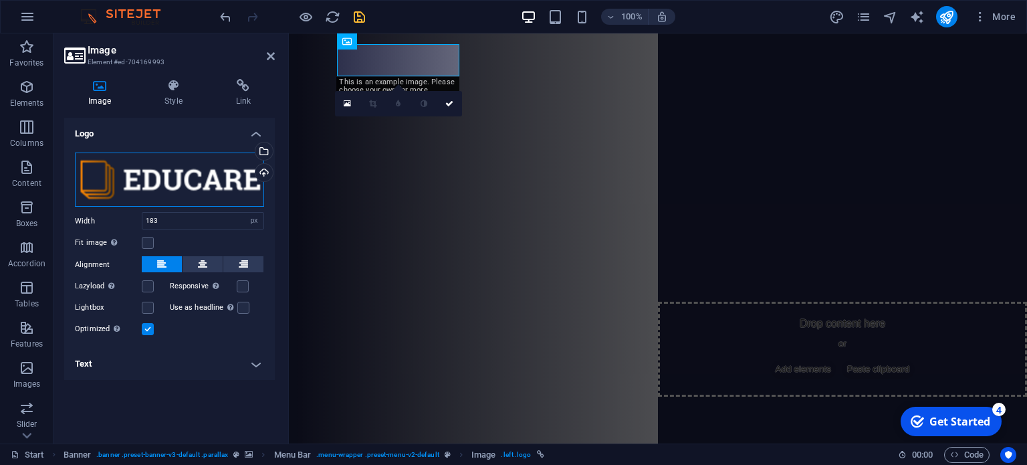
click at [174, 181] on div "Drag files here, click to choose files or select files from Files or our free s…" at bounding box center [169, 179] width 189 height 55
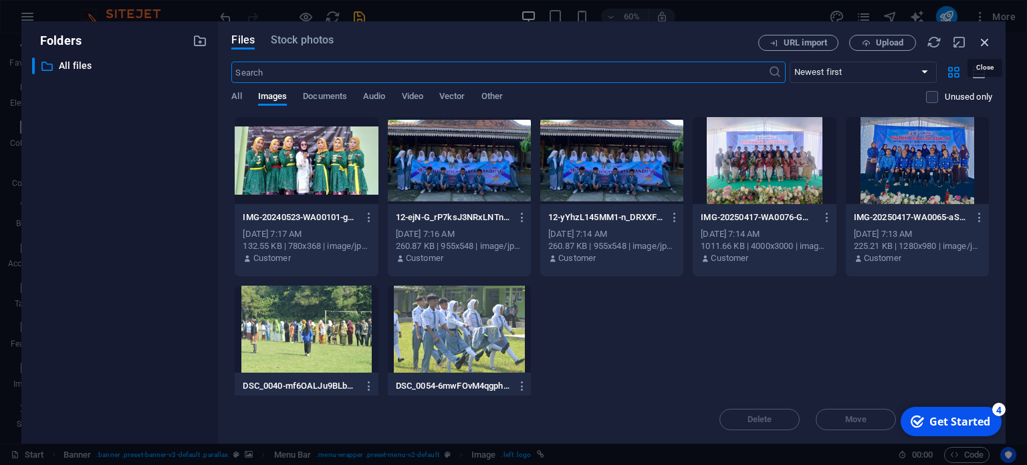
click at [989, 45] on icon "button" at bounding box center [985, 42] width 15 height 15
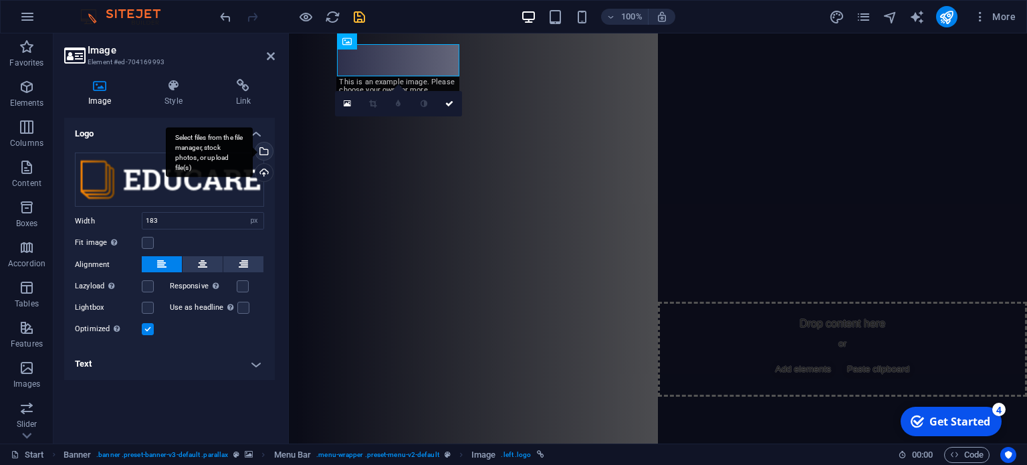
click at [266, 152] on div "Select files from the file manager, stock photos, or upload file(s)" at bounding box center [263, 152] width 20 height 20
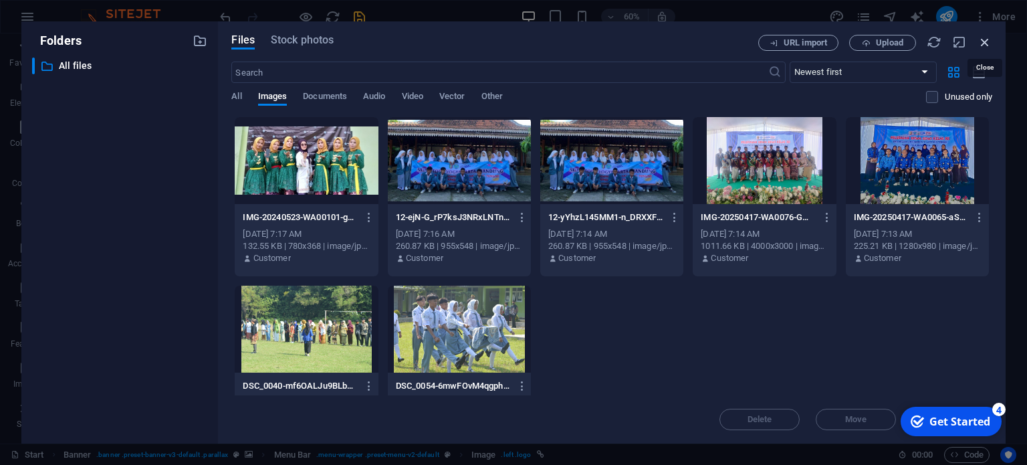
click at [991, 42] on icon "button" at bounding box center [985, 42] width 15 height 15
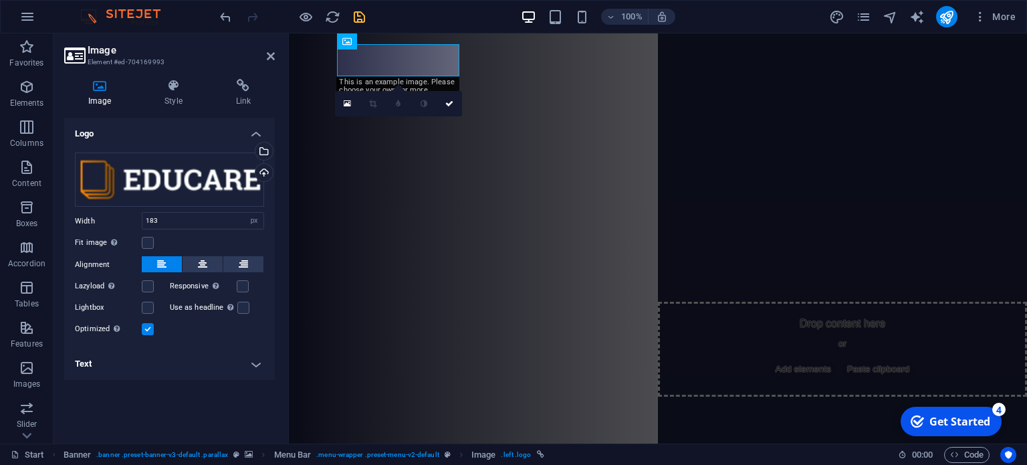
click at [258, 369] on h4 "Text" at bounding box center [169, 364] width 211 height 32
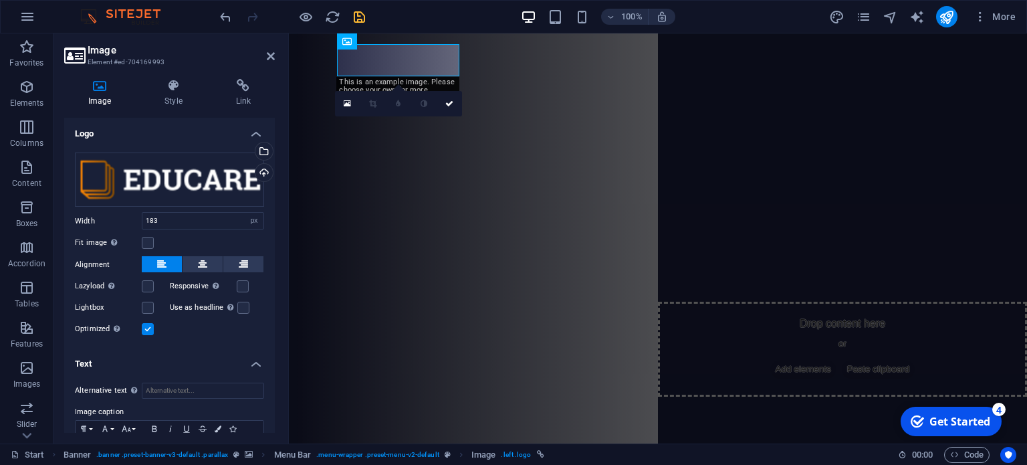
scroll to position [67, 0]
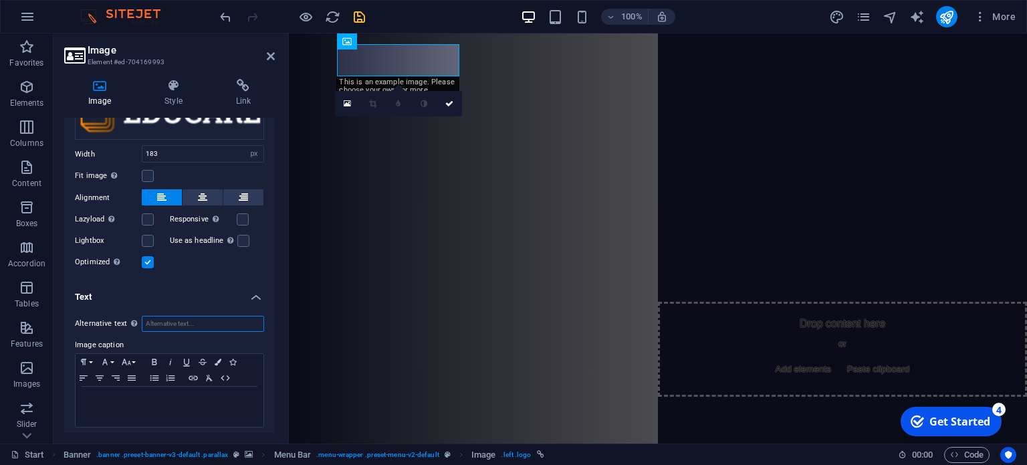
click at [179, 326] on input "Alternative text The alternative text is used by devices that cannot display im…" at bounding box center [203, 324] width 122 height 16
type input "SMAN 1 PADANGRATU"
click at [155, 363] on icon "button" at bounding box center [154, 362] width 5 height 6
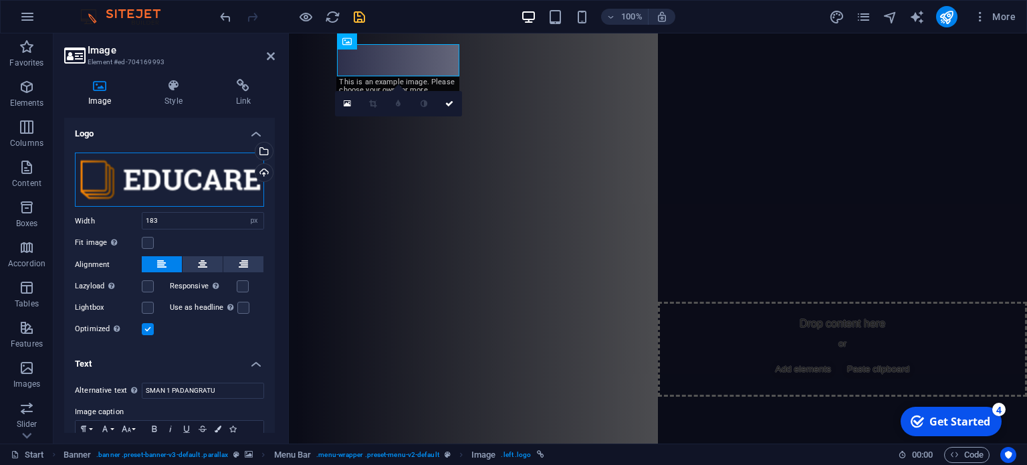
drag, startPoint x: 153, startPoint y: 178, endPoint x: 131, endPoint y: 176, distance: 22.2
click at [131, 176] on div "Drag files here, click to choose files or select files from Files or our free s…" at bounding box center [169, 179] width 189 height 55
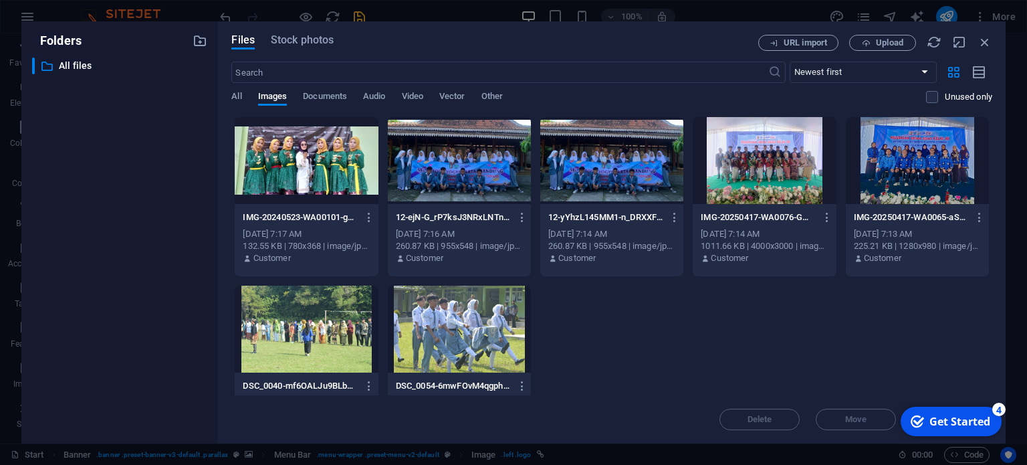
click at [131, 176] on div "​ All files All files" at bounding box center [119, 245] width 175 height 375
click at [500, 94] on span "Other" at bounding box center [492, 97] width 21 height 19
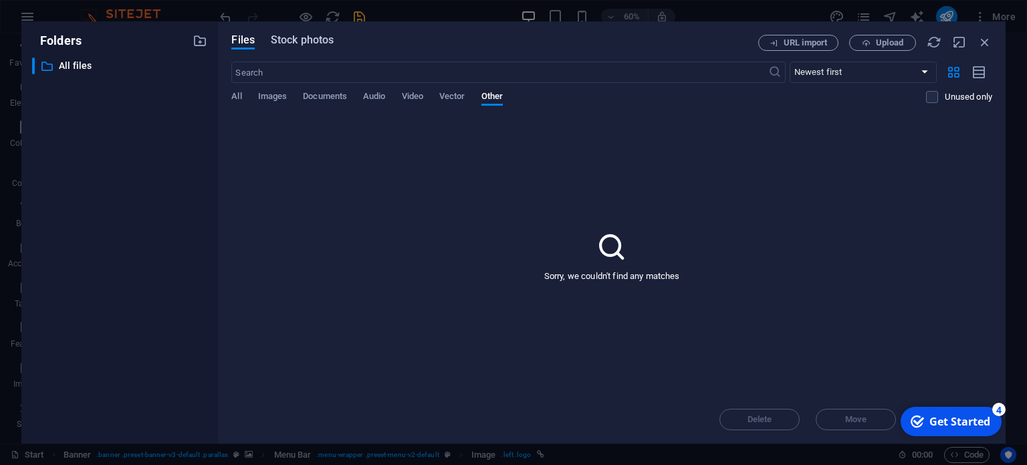
click at [318, 39] on span "Stock photos" at bounding box center [302, 40] width 63 height 16
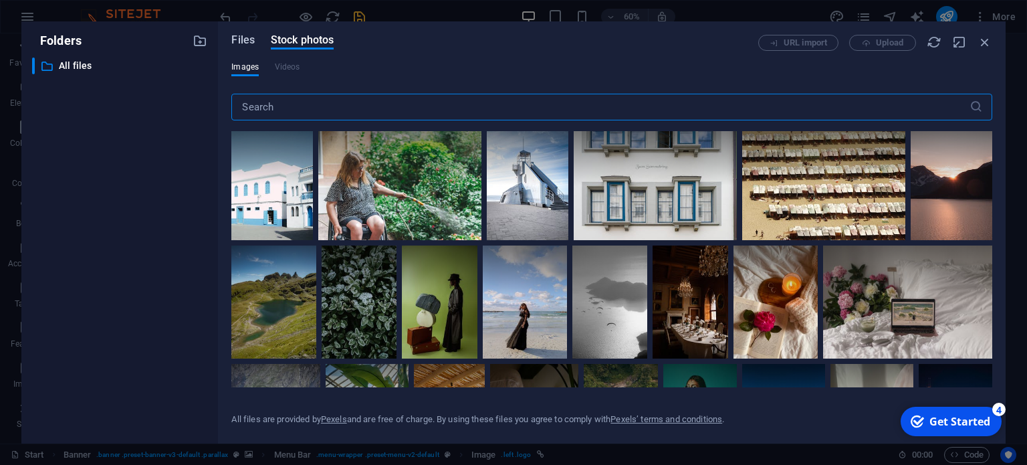
click at [245, 39] on span "Files" at bounding box center [242, 40] width 23 height 16
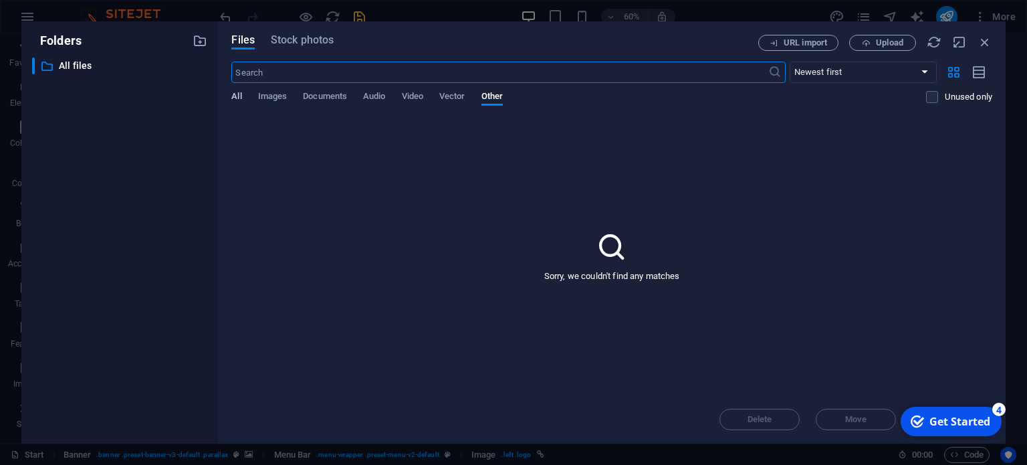
click at [241, 93] on span "All" at bounding box center [236, 97] width 10 height 19
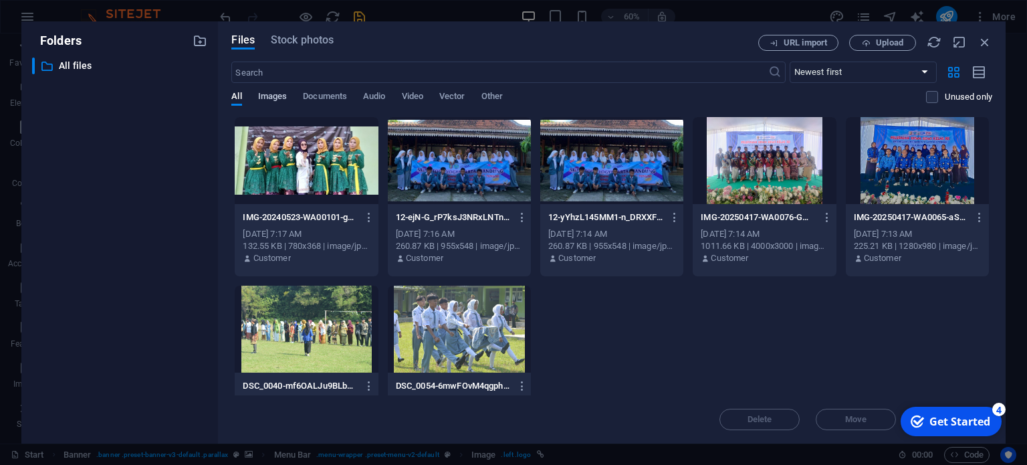
click at [266, 97] on span "Images" at bounding box center [272, 97] width 29 height 19
click at [328, 96] on span "Documents" at bounding box center [325, 97] width 44 height 19
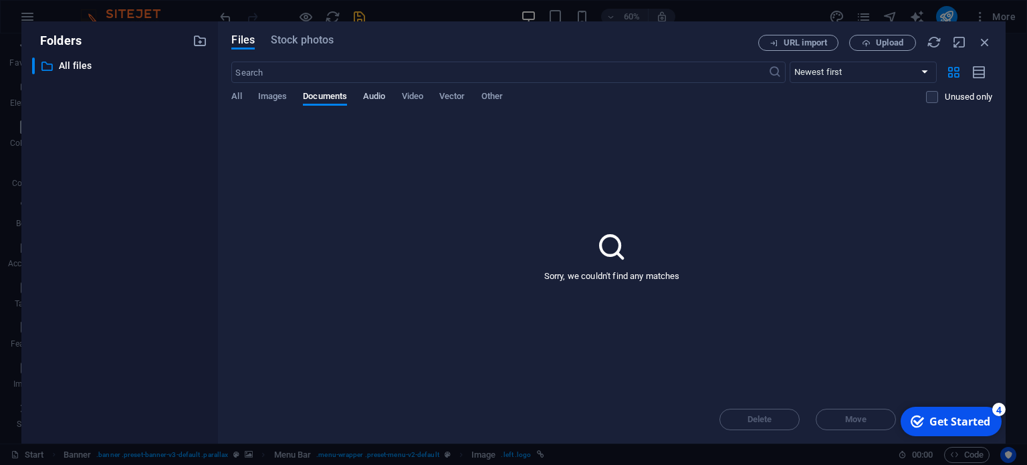
click at [375, 96] on span "Audio" at bounding box center [374, 97] width 22 height 19
click at [417, 96] on span "Video" at bounding box center [412, 97] width 21 height 19
click at [454, 97] on span "Vector" at bounding box center [452, 97] width 26 height 19
click at [500, 98] on span "Other" at bounding box center [492, 97] width 21 height 19
click at [235, 96] on span "All" at bounding box center [236, 97] width 10 height 19
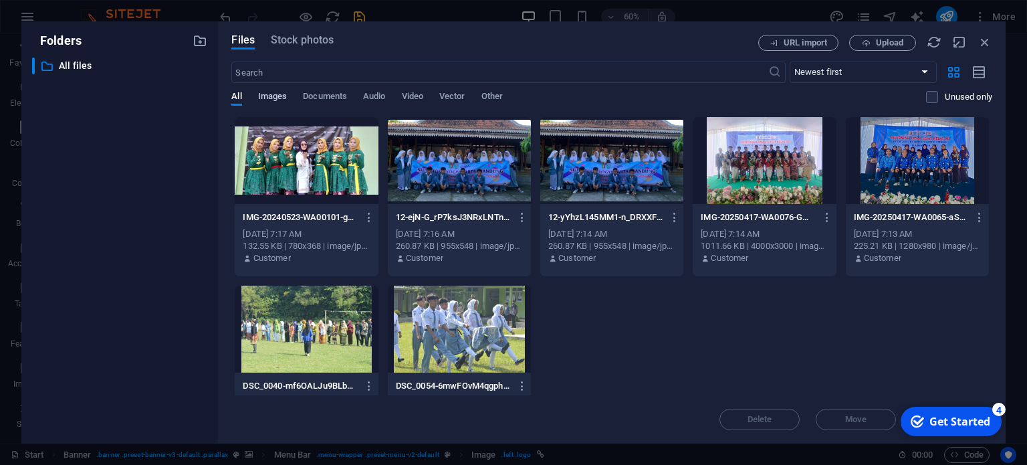
click at [268, 100] on span "Images" at bounding box center [272, 97] width 29 height 19
click at [890, 47] on span "Upload" at bounding box center [889, 43] width 27 height 8
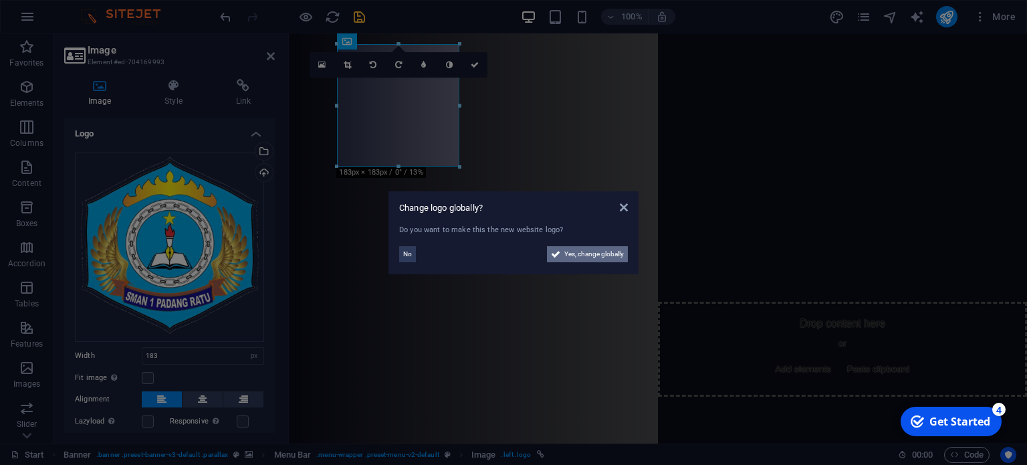
click at [583, 252] on span "Yes, change globally" at bounding box center [594, 254] width 60 height 16
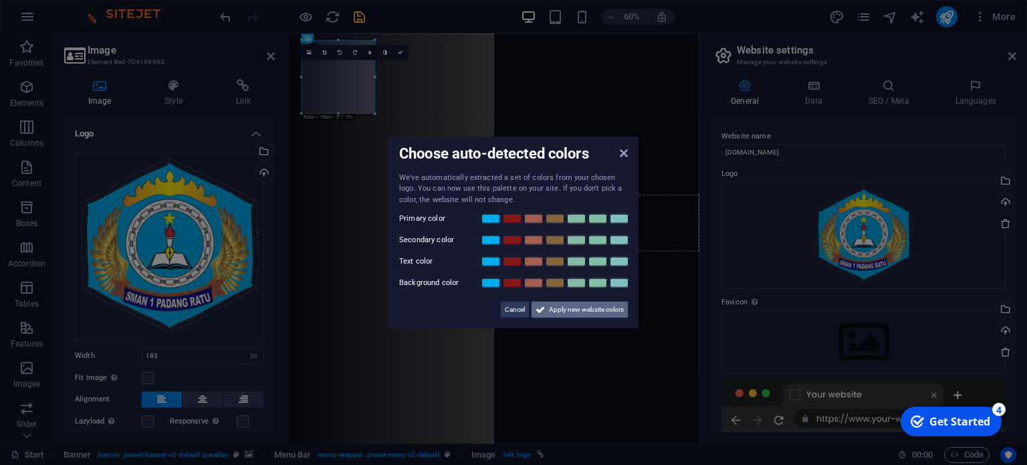
click at [583, 312] on span "Apply new website colors" at bounding box center [586, 310] width 75 height 16
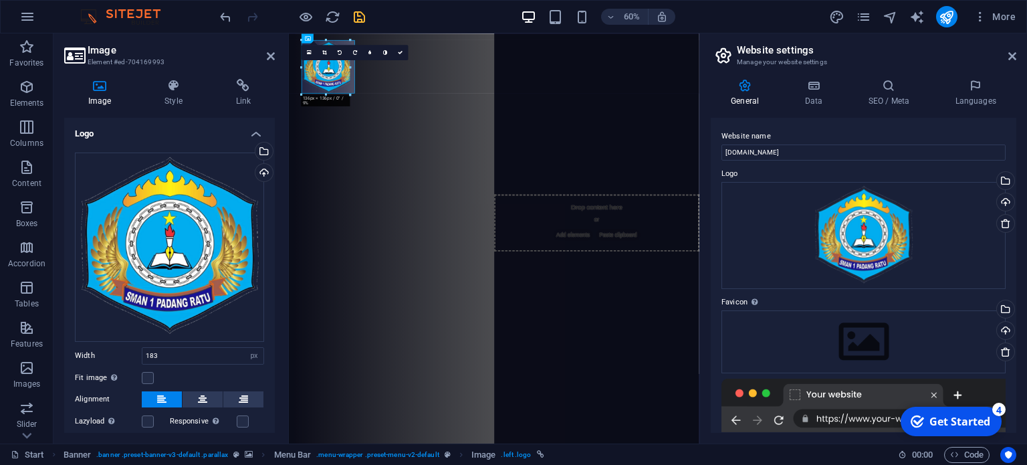
drag, startPoint x: 377, startPoint y: 112, endPoint x: 45, endPoint y: 62, distance: 335.5
drag, startPoint x: 352, startPoint y: 89, endPoint x: 316, endPoint y: 64, distance: 44.7
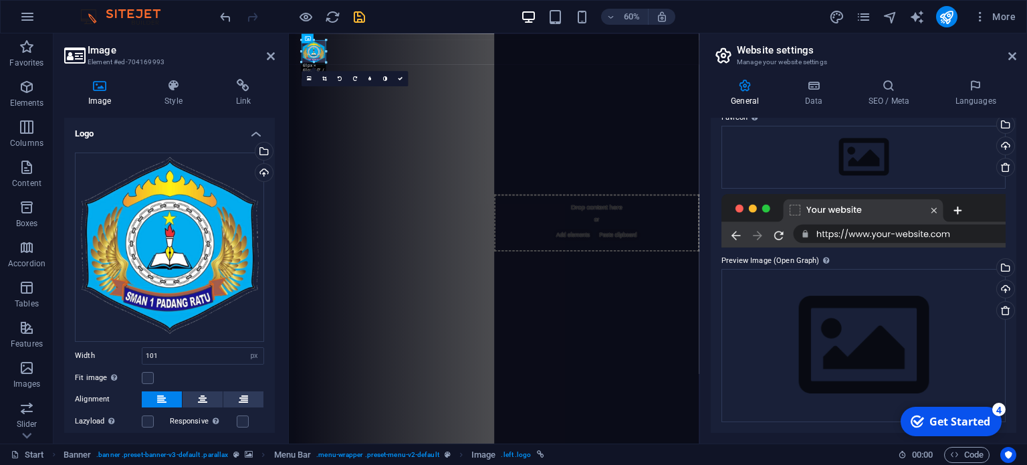
drag, startPoint x: 343, startPoint y: 80, endPoint x: 312, endPoint y: 43, distance: 48.0
drag, startPoint x: 325, startPoint y: 64, endPoint x: 39, endPoint y: 25, distance: 288.2
type input "45"
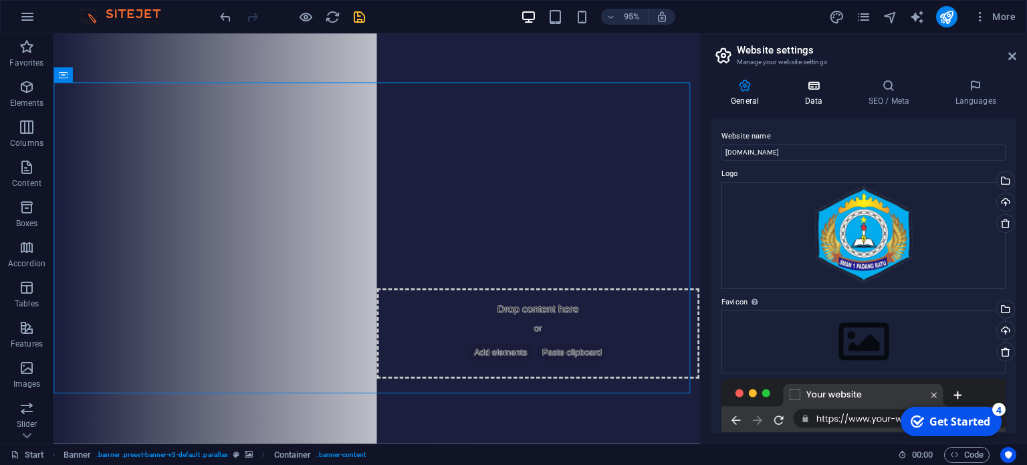
click at [819, 91] on icon at bounding box center [814, 85] width 58 height 13
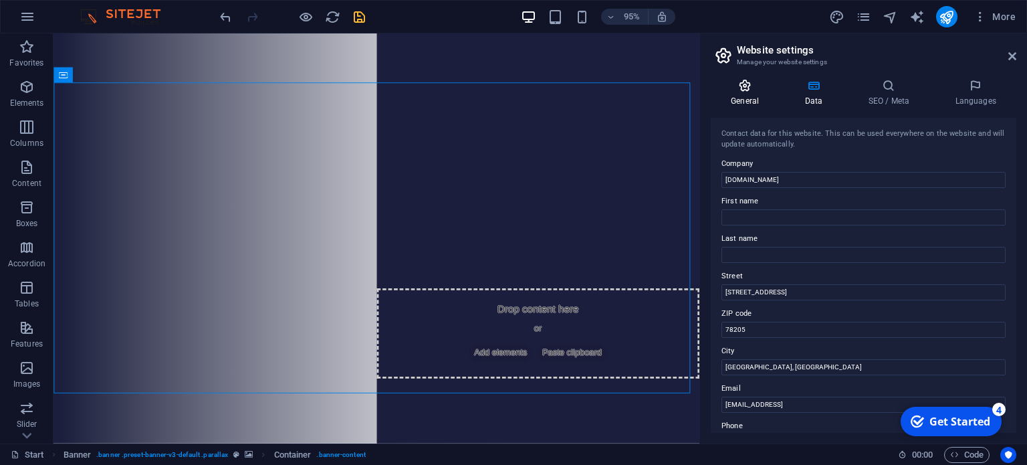
click at [749, 93] on h4 "General" at bounding box center [748, 93] width 74 height 28
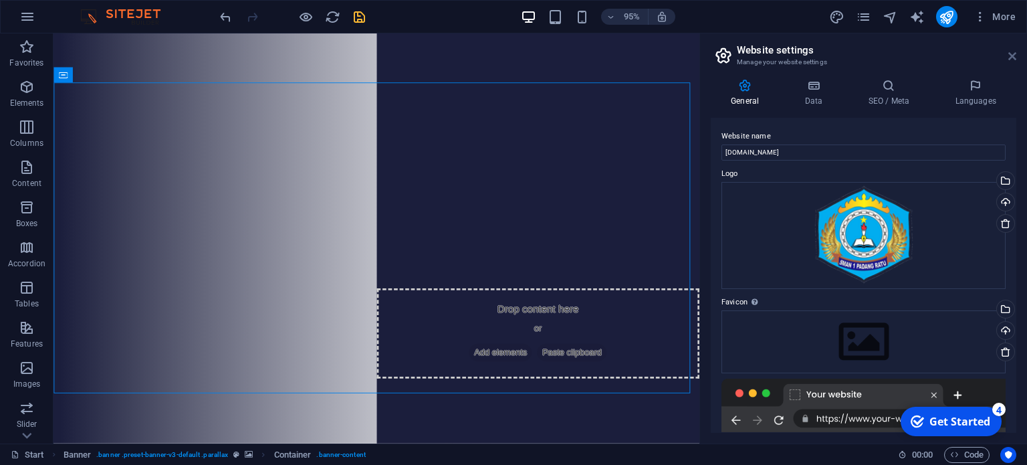
click at [1015, 56] on icon at bounding box center [1013, 56] width 8 height 11
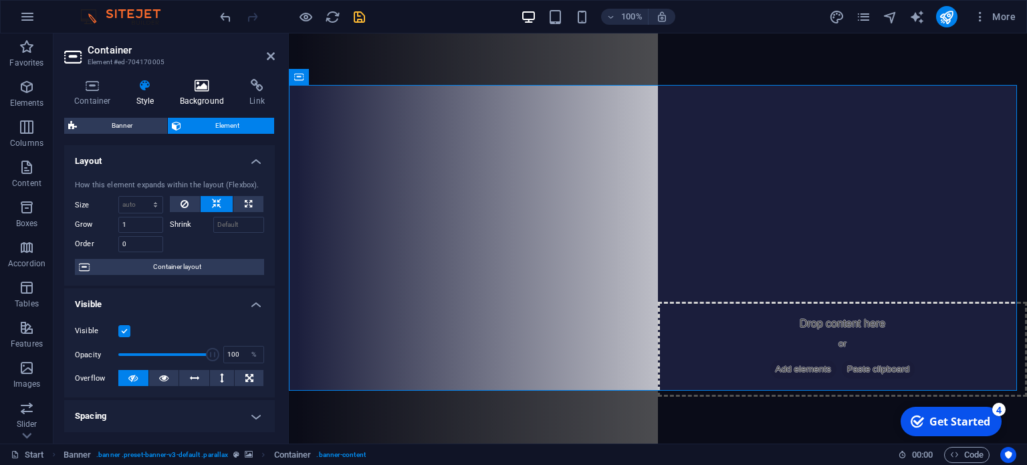
click at [188, 90] on icon at bounding box center [202, 85] width 65 height 13
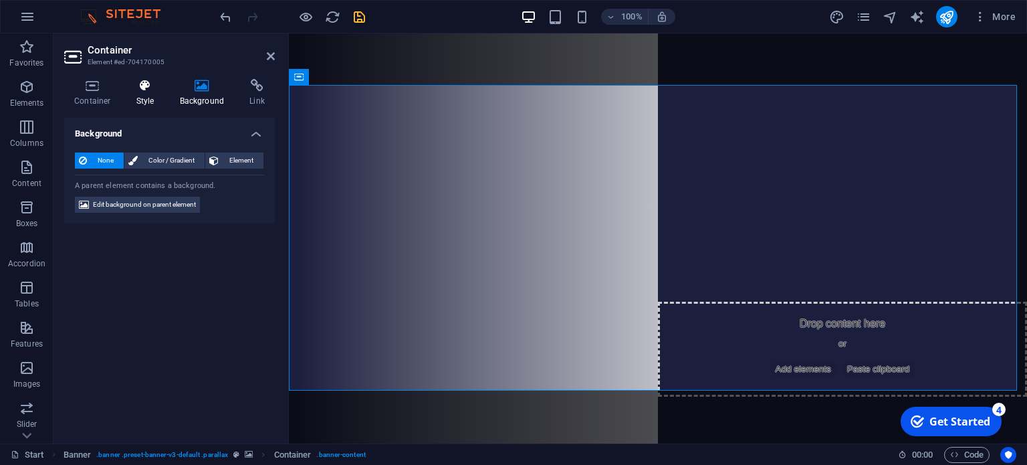
click at [145, 88] on icon at bounding box center [145, 85] width 38 height 13
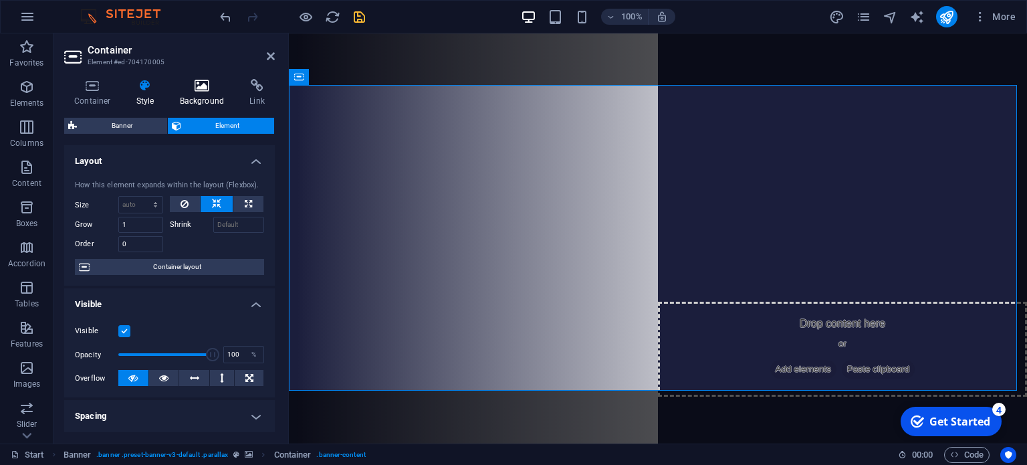
click at [195, 84] on icon at bounding box center [202, 85] width 65 height 13
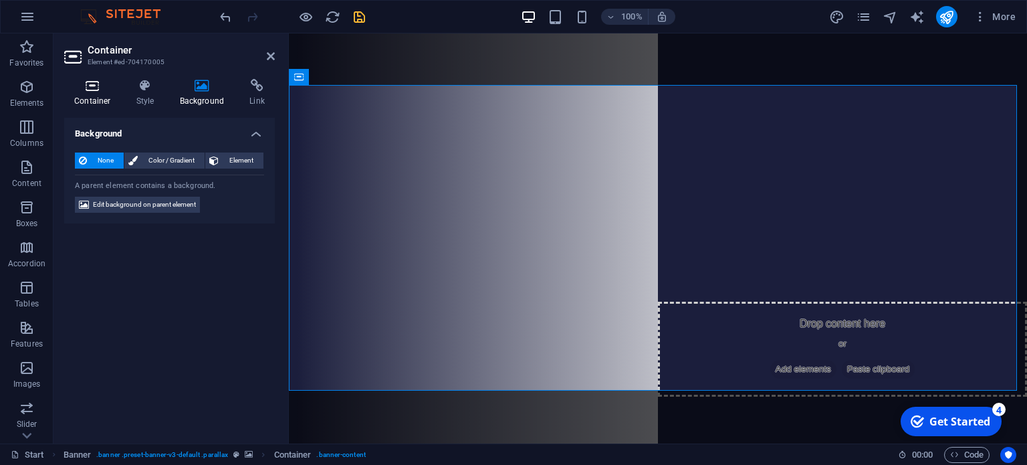
click at [102, 82] on icon at bounding box center [92, 85] width 57 height 13
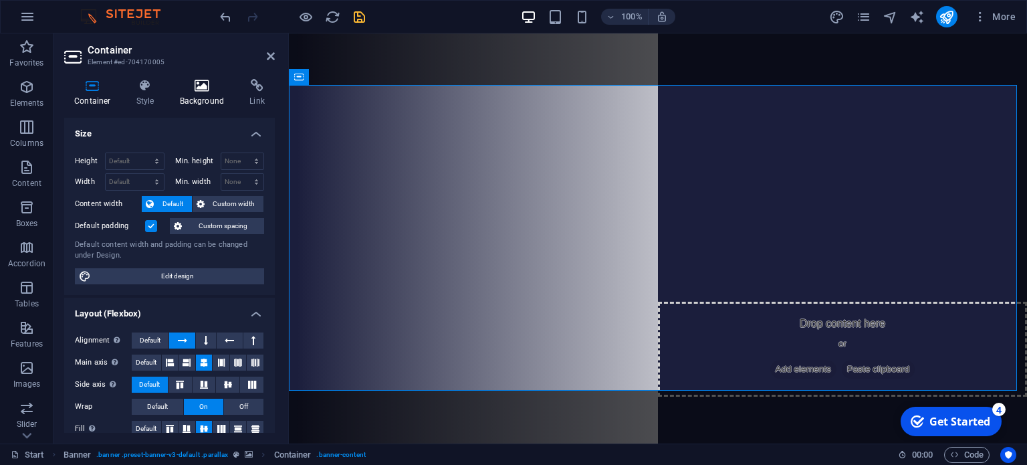
click at [195, 88] on icon at bounding box center [202, 85] width 65 height 13
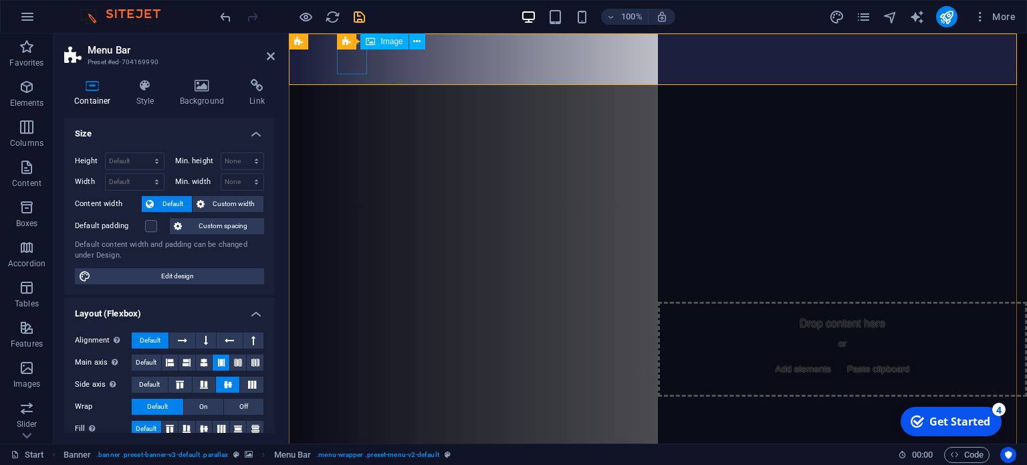
click at [0, 0] on span "Menu Bar" at bounding box center [0, 0] width 0 height 0
click at [199, 94] on h4 "Background" at bounding box center [205, 93] width 70 height 28
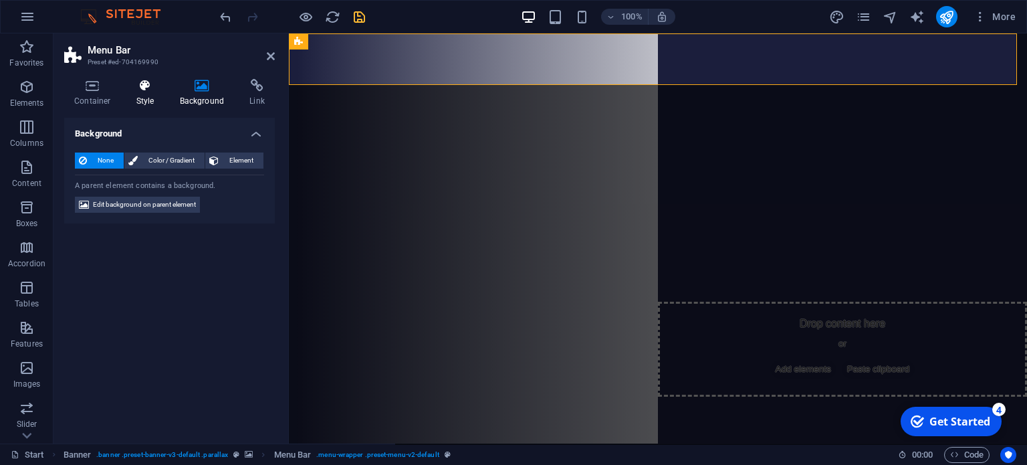
click at [152, 90] on icon at bounding box center [145, 85] width 38 height 13
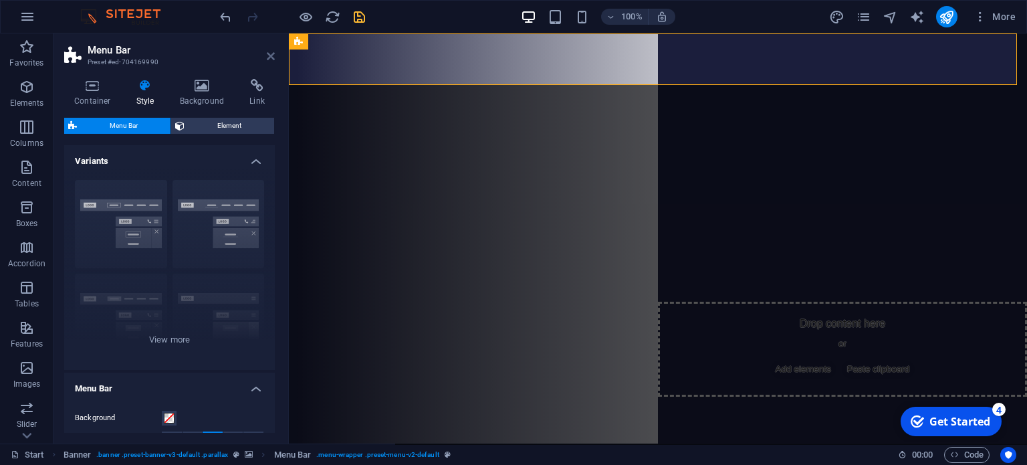
click at [272, 56] on icon at bounding box center [271, 56] width 8 height 11
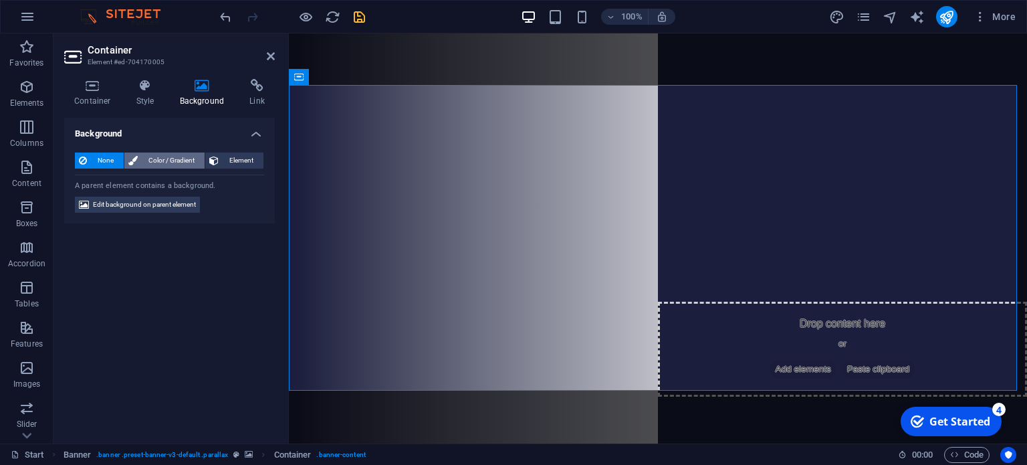
click at [166, 159] on span "Color / Gradient" at bounding box center [171, 160] width 59 height 16
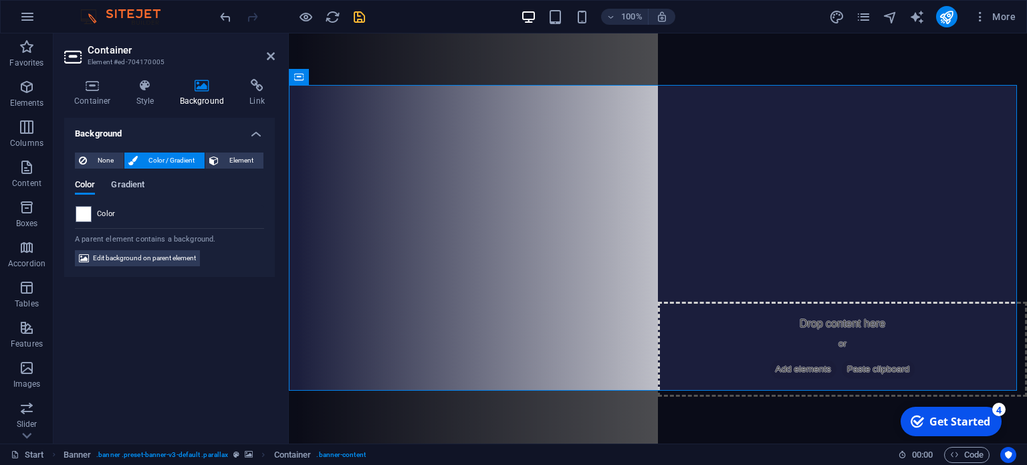
click at [139, 189] on span "Gradient" at bounding box center [127, 186] width 33 height 19
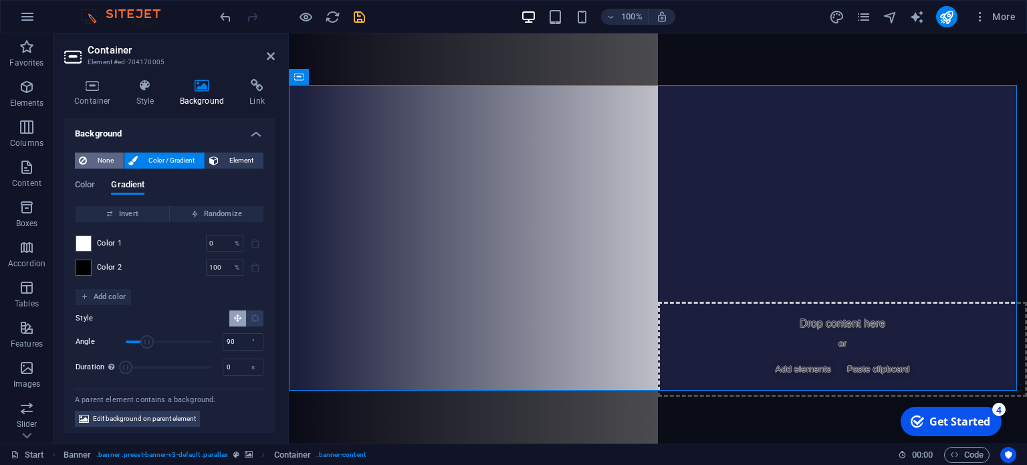
click at [94, 156] on span "None" at bounding box center [105, 160] width 29 height 16
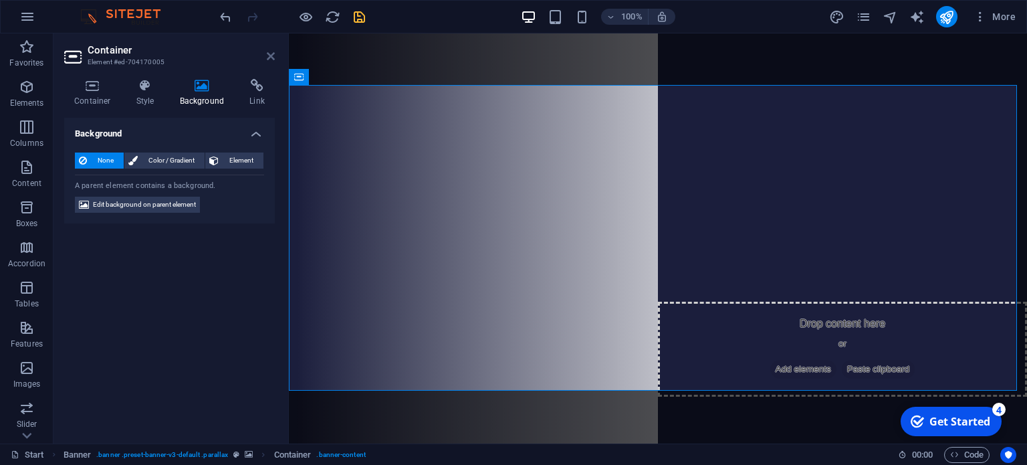
click at [274, 56] on icon at bounding box center [271, 56] width 8 height 11
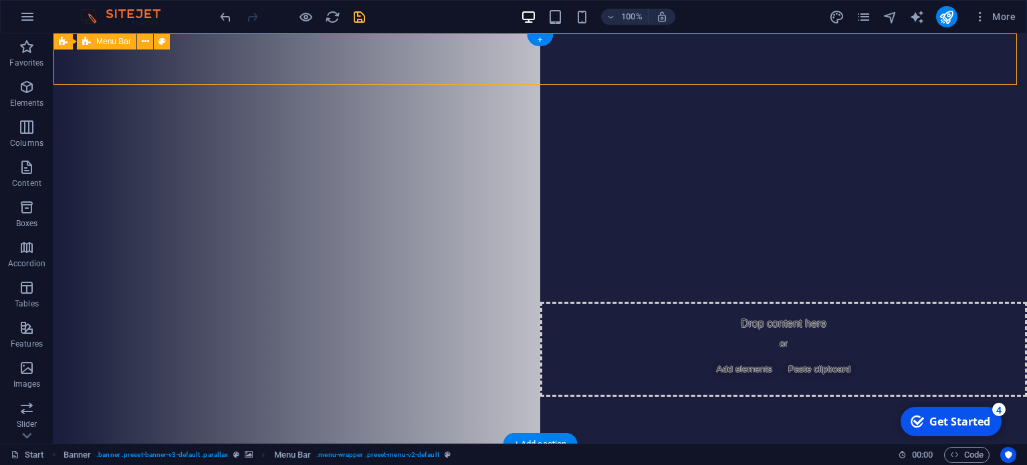
select select "rem"
select select "hover_border"
select select "px"
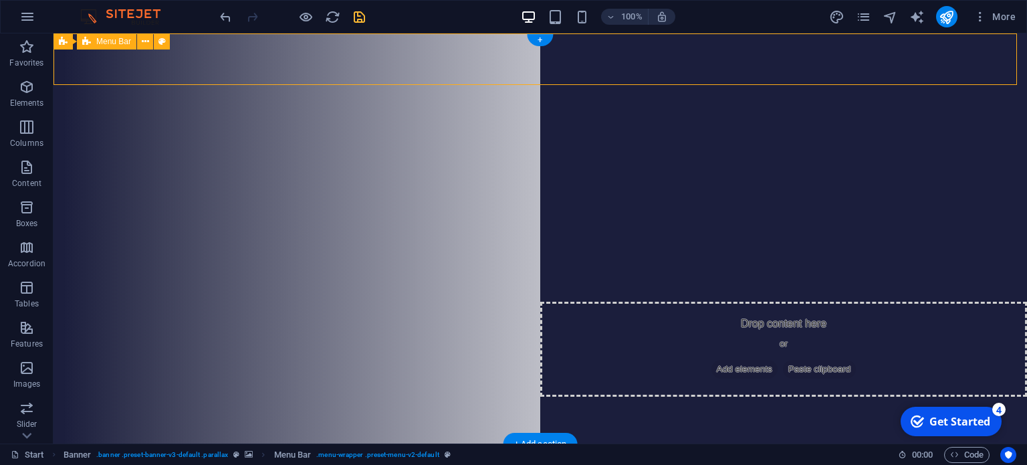
select select "px"
select select "rem"
select select "px"
select select
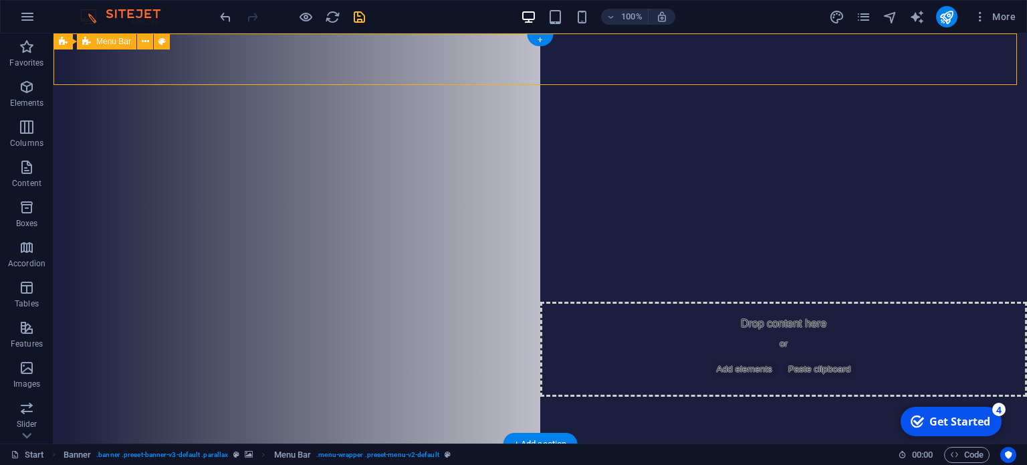
select select "px"
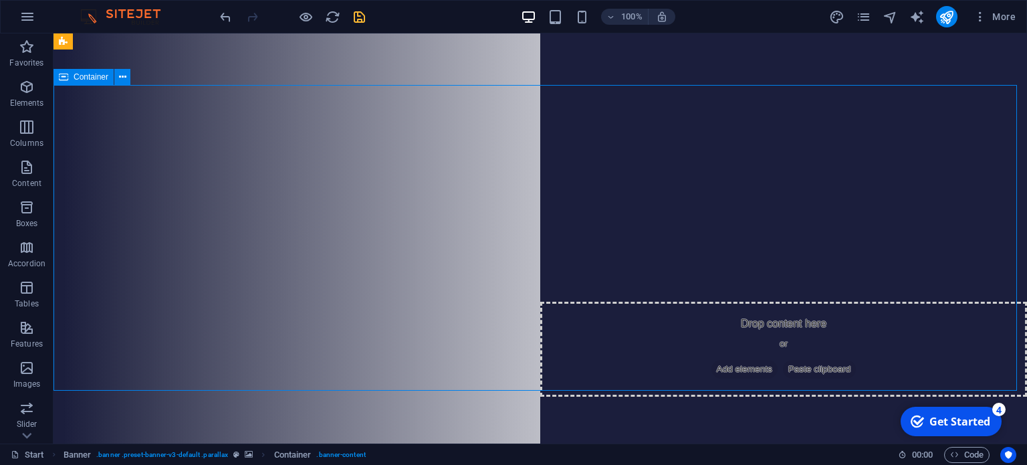
click at [364, 18] on icon "save" at bounding box center [359, 16] width 15 height 15
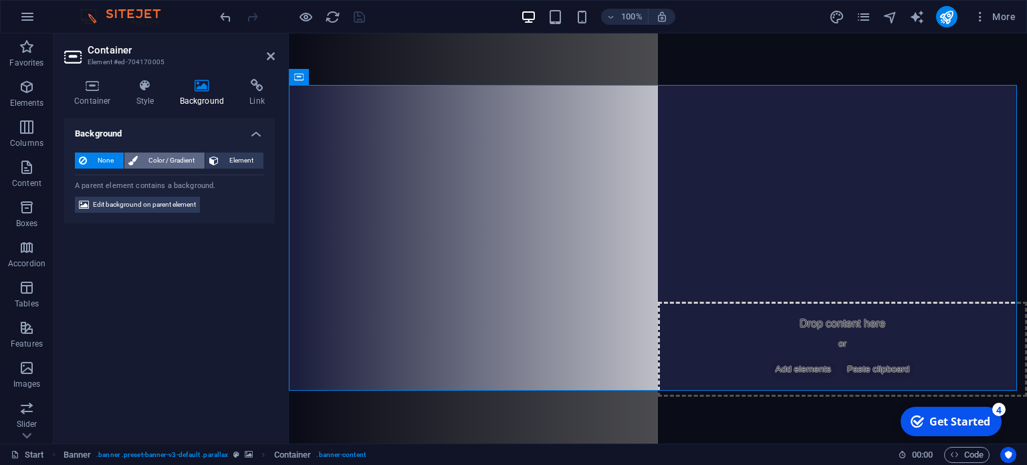
click at [183, 164] on span "Color / Gradient" at bounding box center [171, 160] width 59 height 16
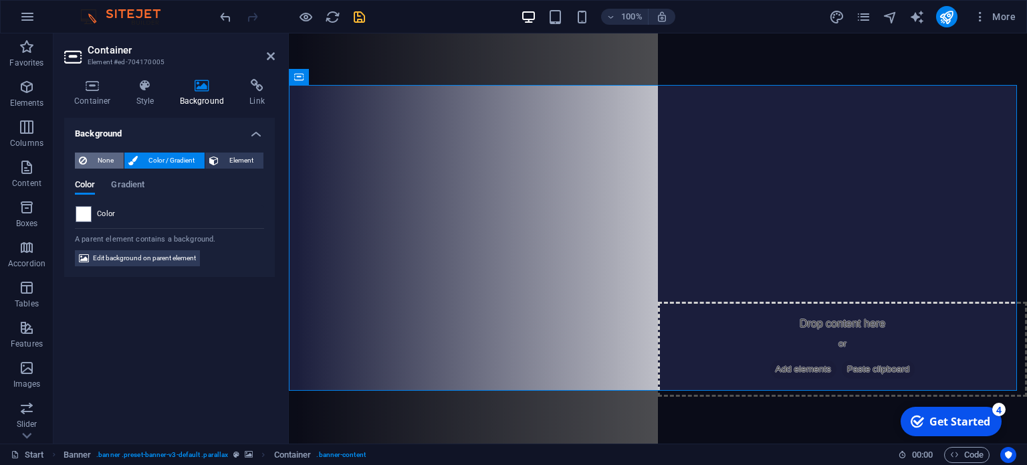
click at [97, 157] on span "None" at bounding box center [105, 160] width 29 height 16
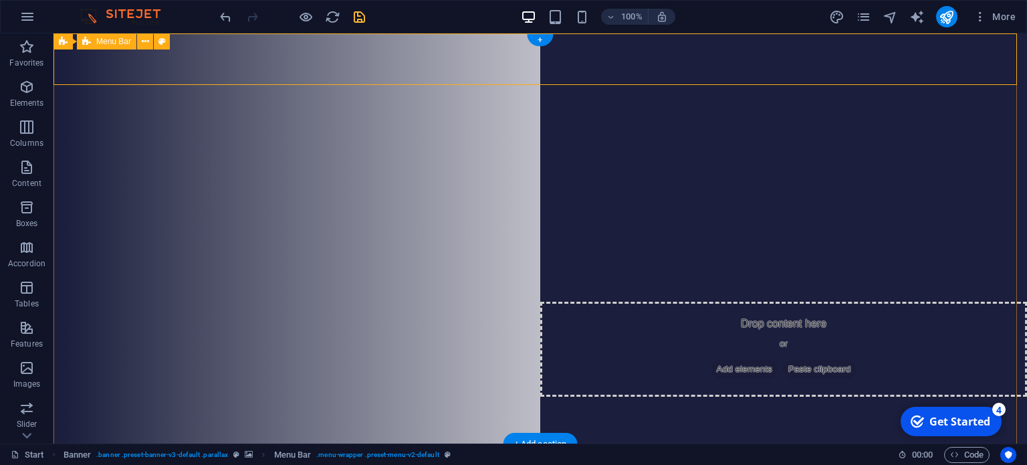
select select "rem"
select select "hover_border"
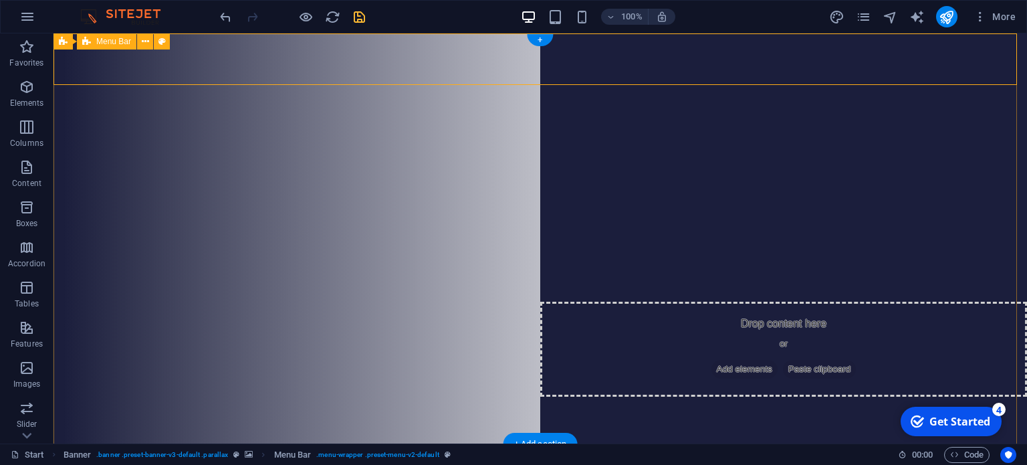
select select "px"
select select "rem"
select select "px"
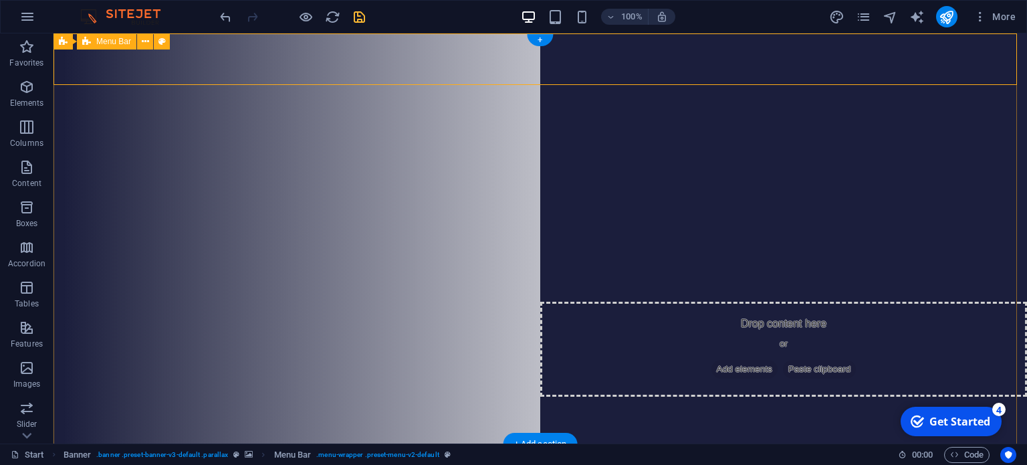
select select
select select "px"
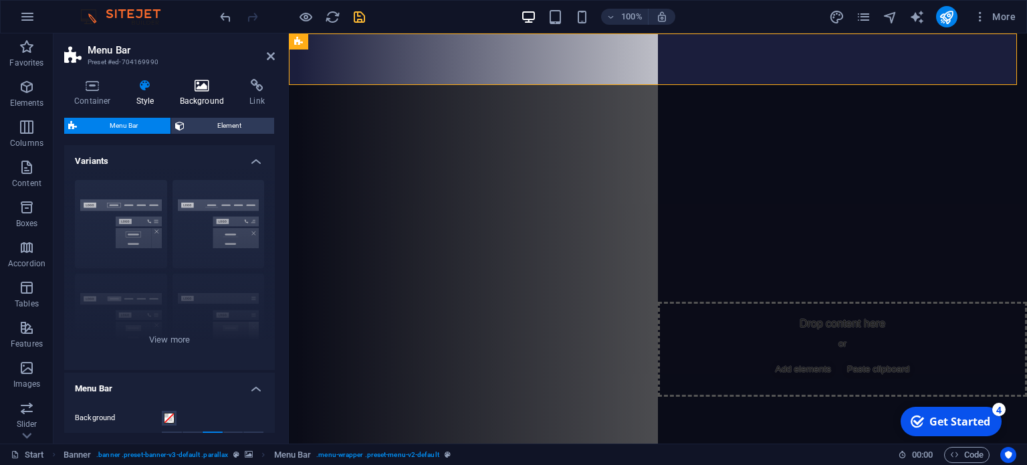
click at [207, 86] on icon at bounding box center [202, 85] width 65 height 13
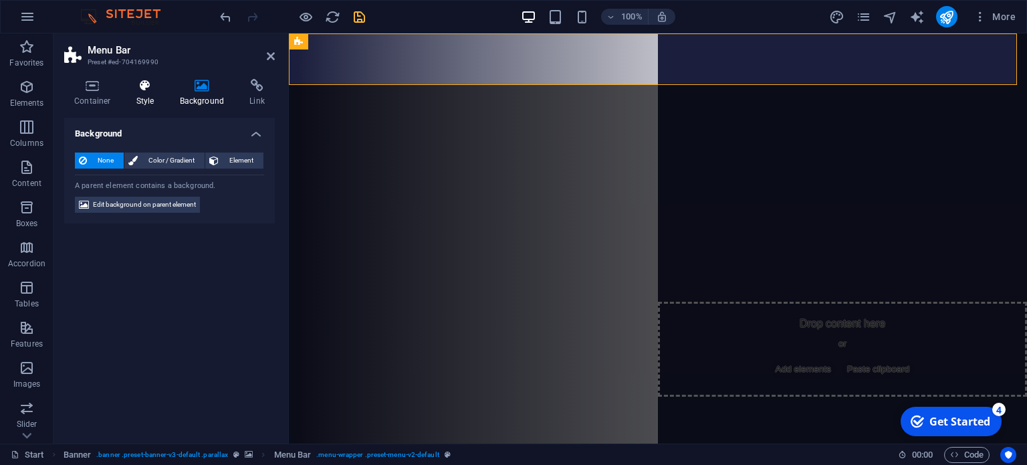
click at [138, 83] on icon at bounding box center [145, 85] width 38 height 13
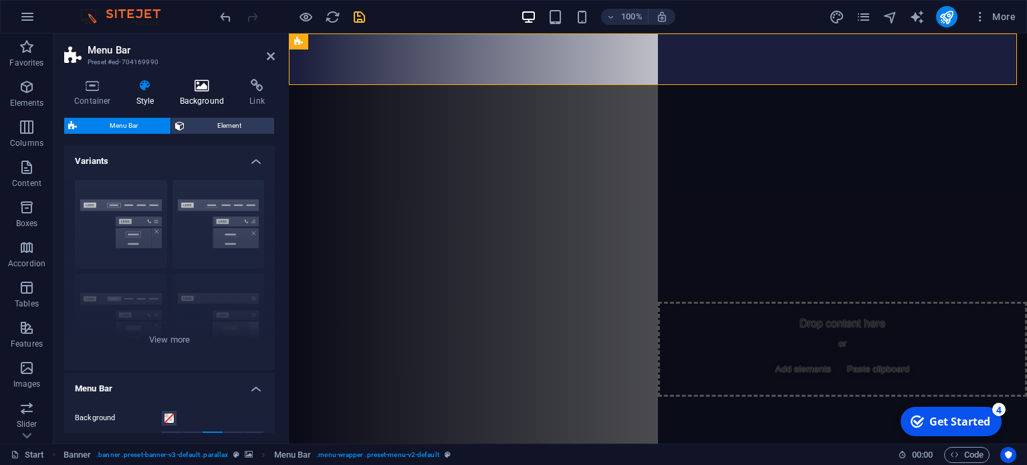
click at [205, 85] on icon at bounding box center [202, 85] width 65 height 13
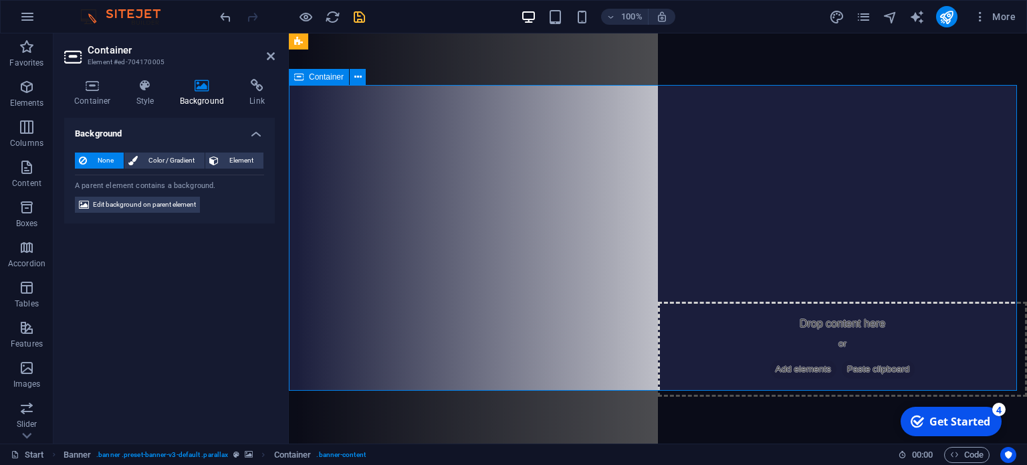
click at [137, 93] on h4 "Style" at bounding box center [147, 93] width 43 height 28
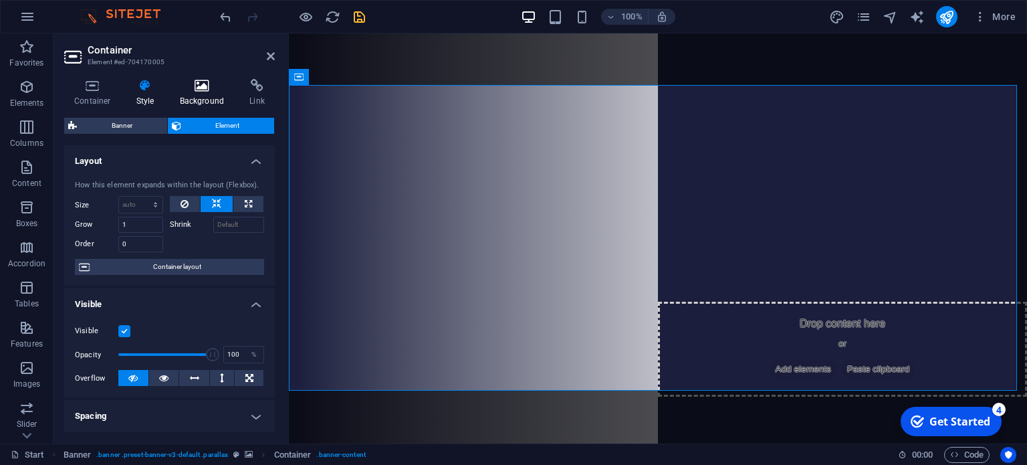
click at [209, 96] on h4 "Background" at bounding box center [205, 93] width 70 height 28
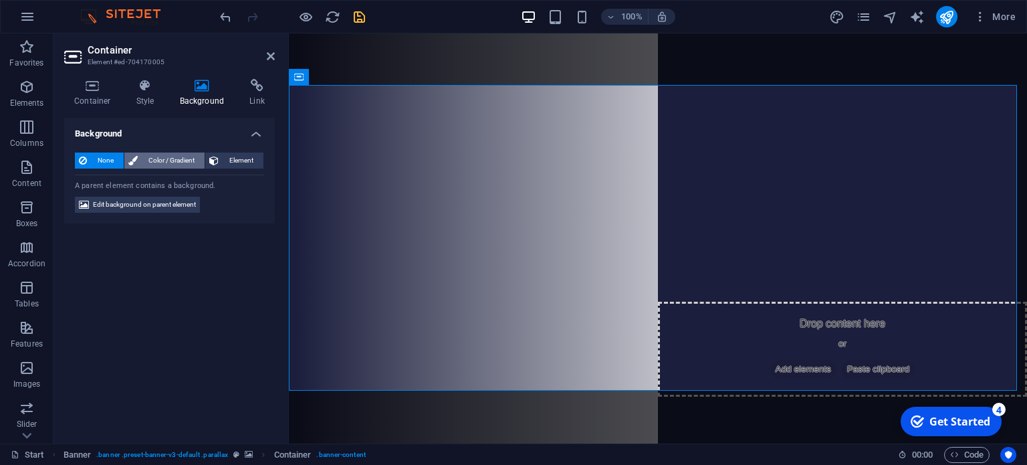
click at [163, 163] on span "Color / Gradient" at bounding box center [171, 160] width 59 height 16
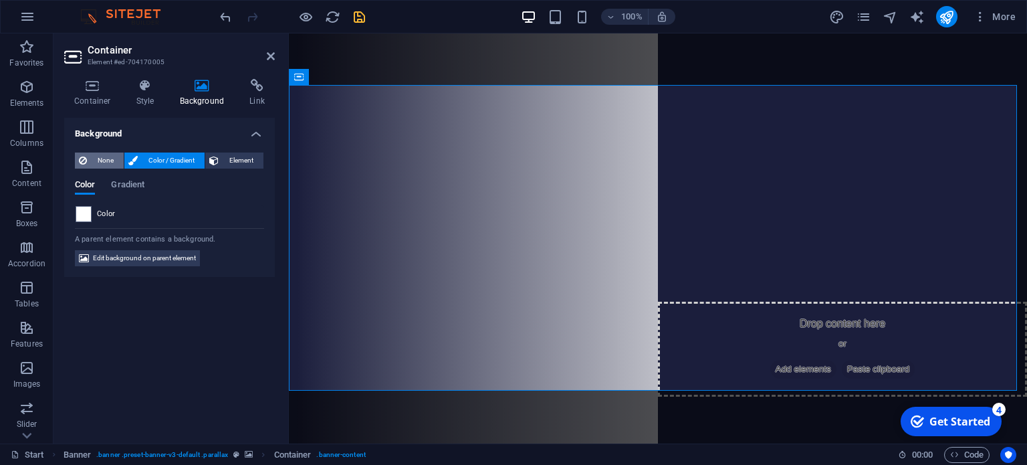
click at [81, 160] on icon at bounding box center [83, 160] width 8 height 16
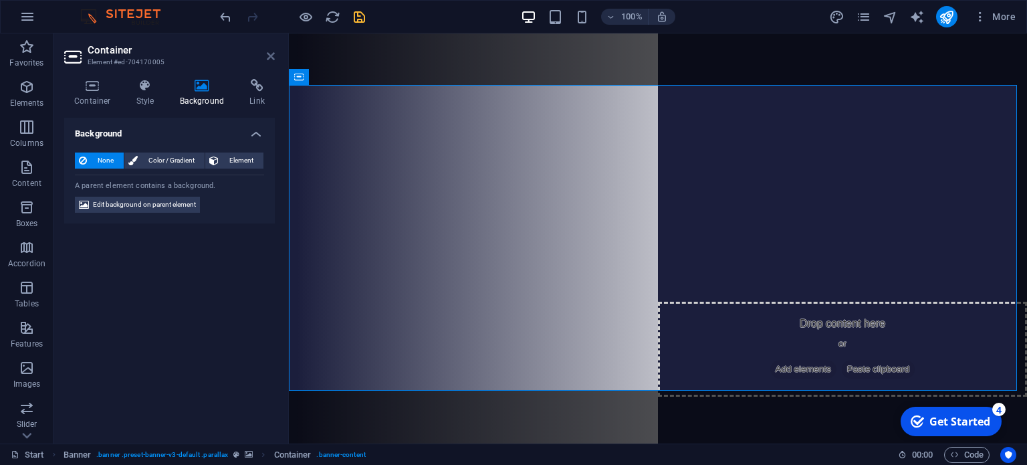
click at [272, 53] on icon at bounding box center [271, 56] width 8 height 11
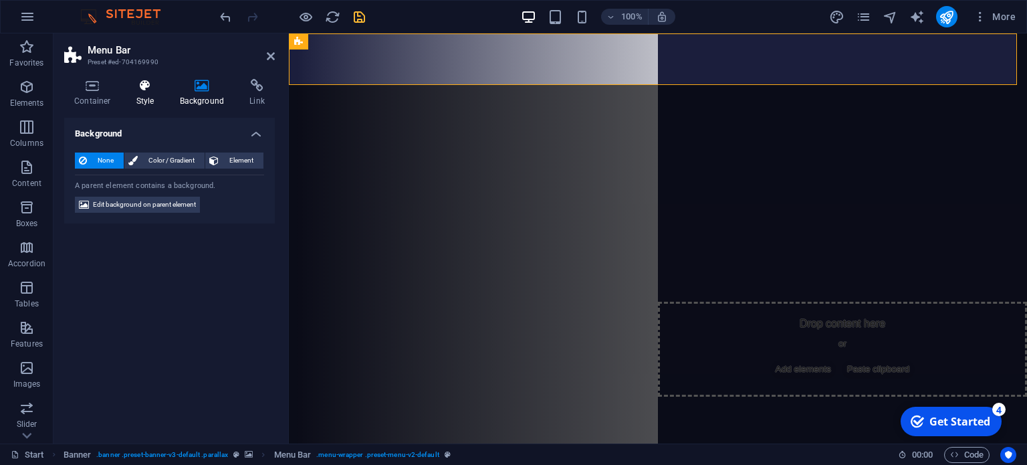
click at [154, 90] on icon at bounding box center [145, 85] width 38 height 13
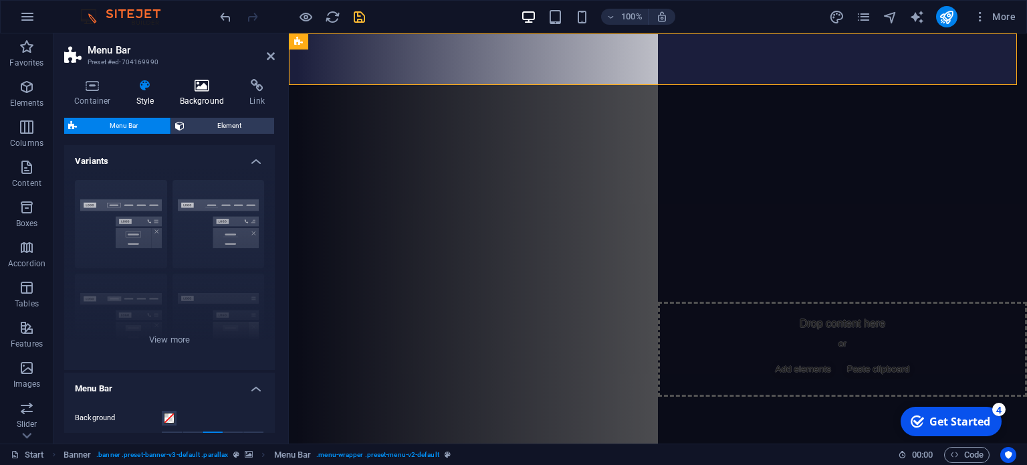
click at [191, 88] on icon at bounding box center [202, 85] width 65 height 13
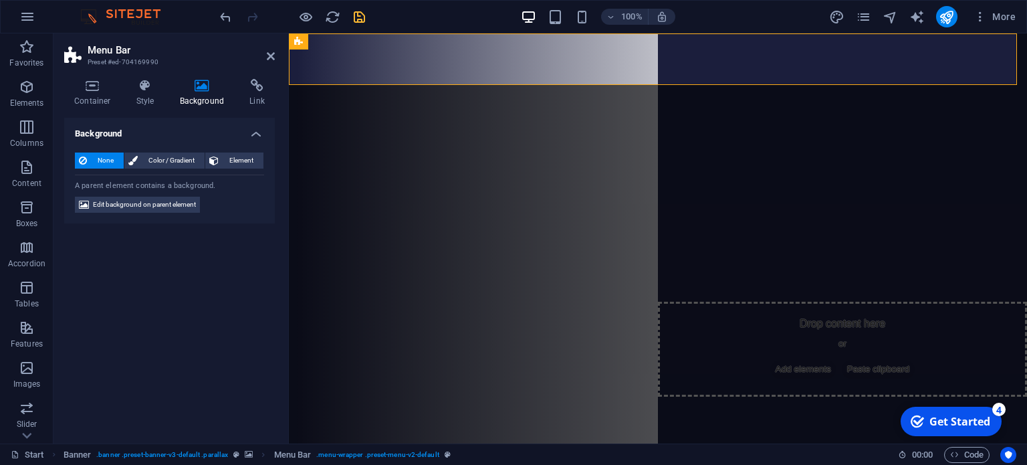
click at [277, 51] on aside "Menu Bar Preset #ed-704169990 Container Style Background Link Size Height Defau…" at bounding box center [171, 238] width 235 height 410
click at [274, 58] on icon at bounding box center [271, 56] width 8 height 11
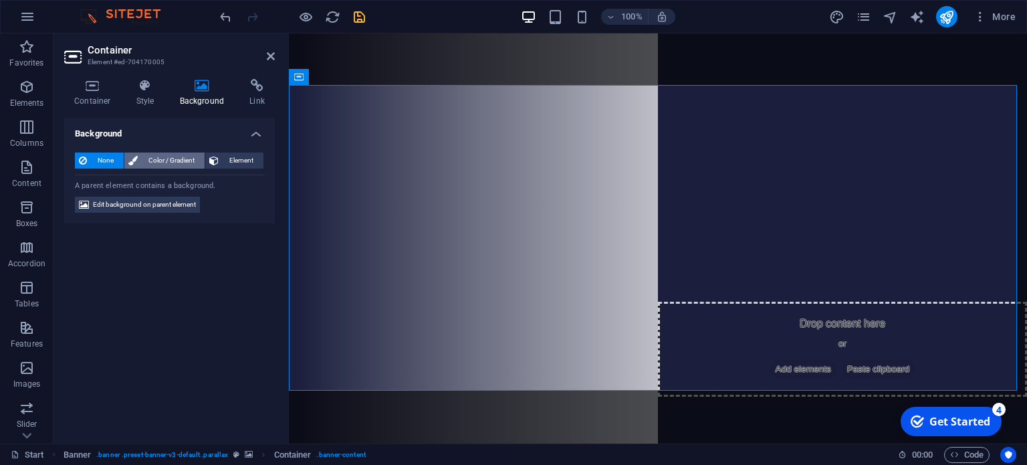
click at [166, 163] on span "Color / Gradient" at bounding box center [171, 160] width 59 height 16
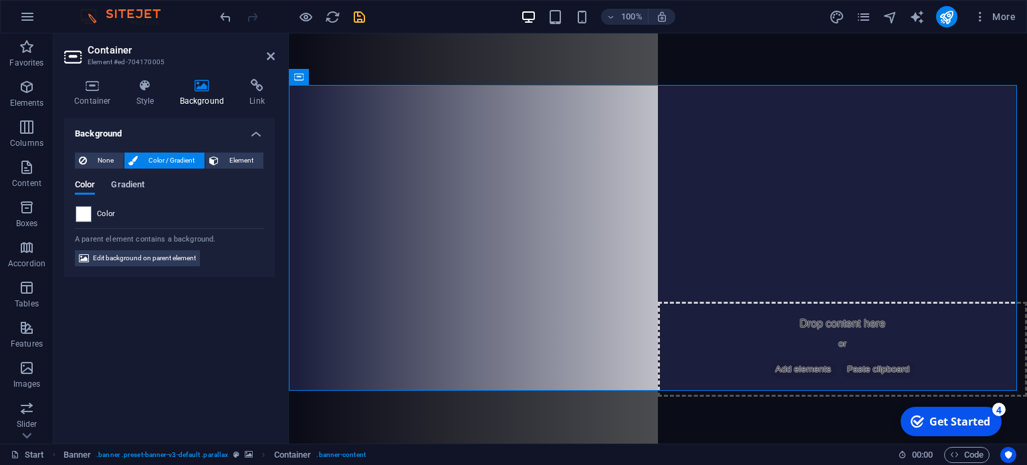
click at [136, 184] on span "Gradient" at bounding box center [127, 186] width 33 height 19
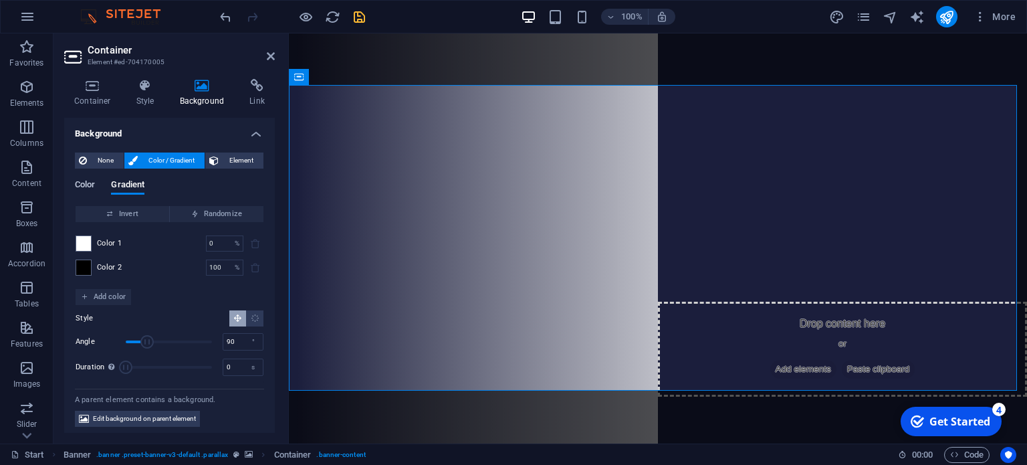
click at [95, 184] on span "Color" at bounding box center [85, 186] width 20 height 19
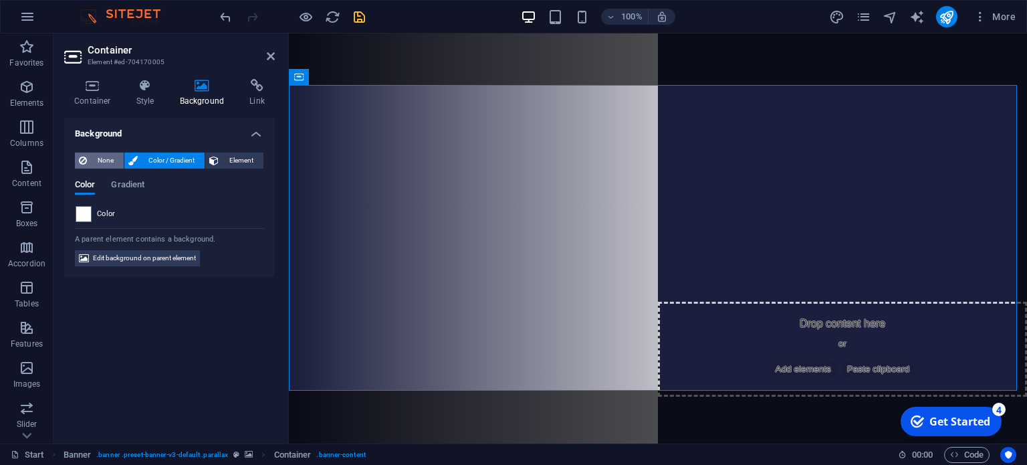
click at [102, 154] on span "None" at bounding box center [105, 160] width 29 height 16
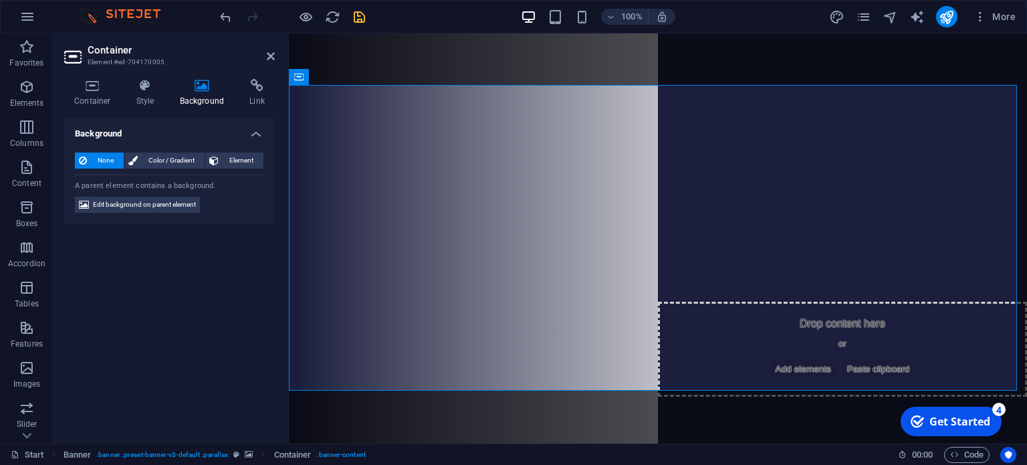
click at [265, 58] on header "Container Element #ed-704170005" at bounding box center [169, 50] width 211 height 35
click at [268, 51] on icon at bounding box center [271, 56] width 8 height 11
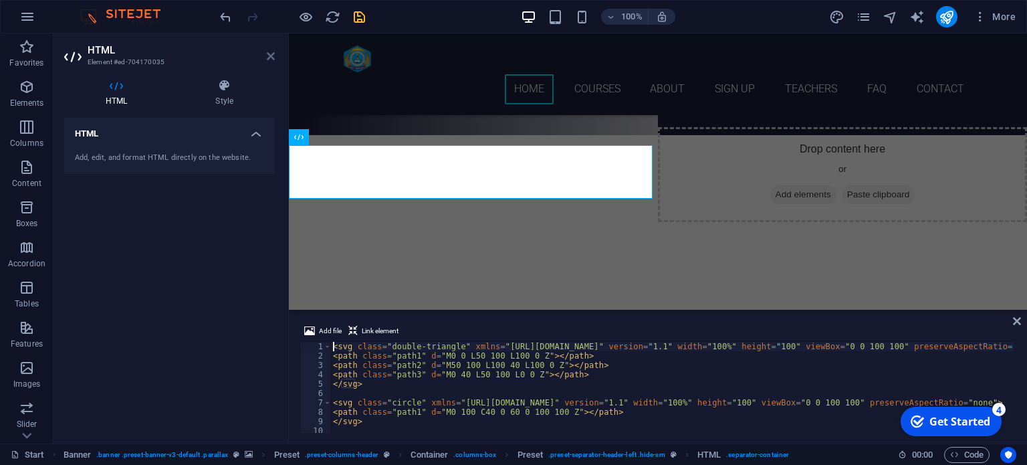
click at [273, 56] on icon at bounding box center [271, 56] width 8 height 11
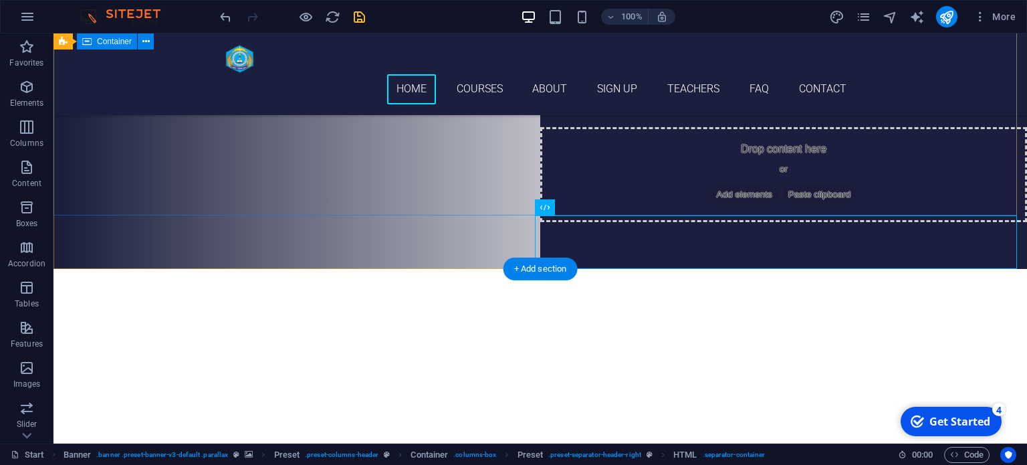
click at [722, 321] on div "Are you ready to learn new languages? SMA NEGERI 1 [GEOGRAPHIC_DATA] Our Course…" at bounding box center [541, 459] width 974 height 277
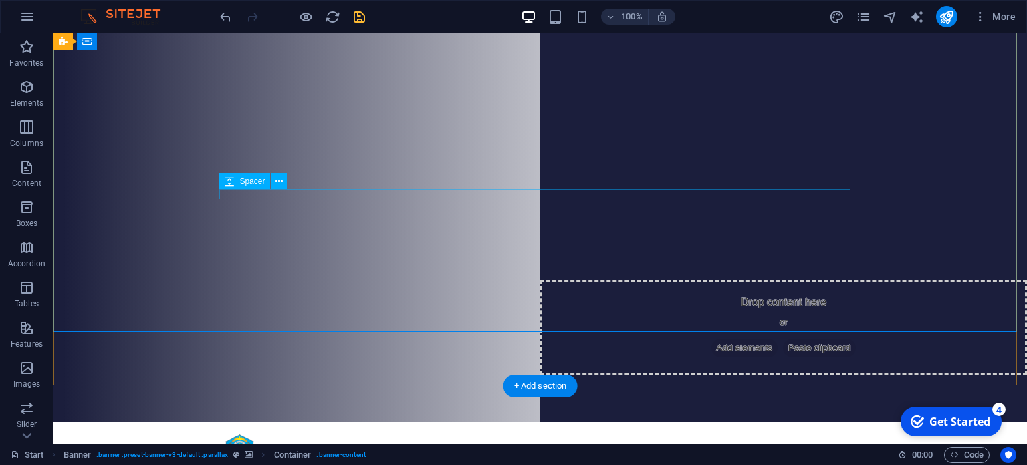
scroll to position [0, 0]
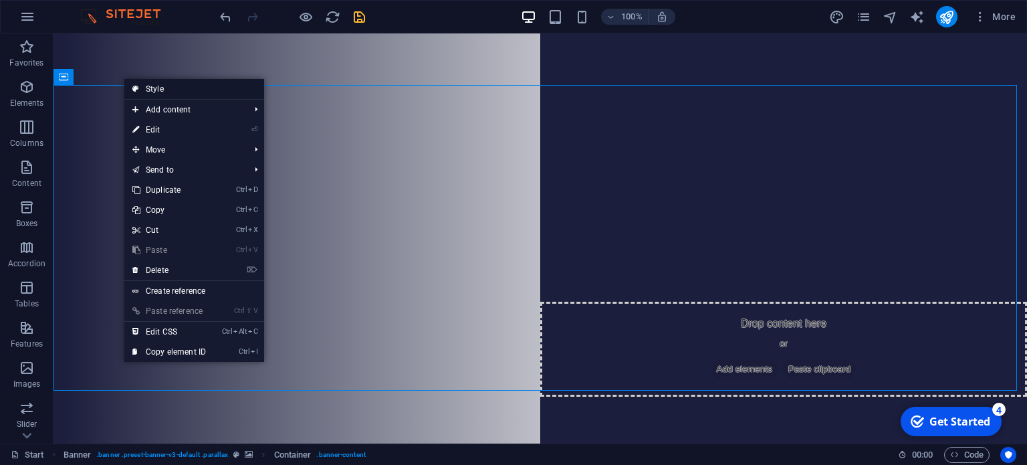
click at [151, 85] on link "Style" at bounding box center [194, 89] width 140 height 20
select select "vh"
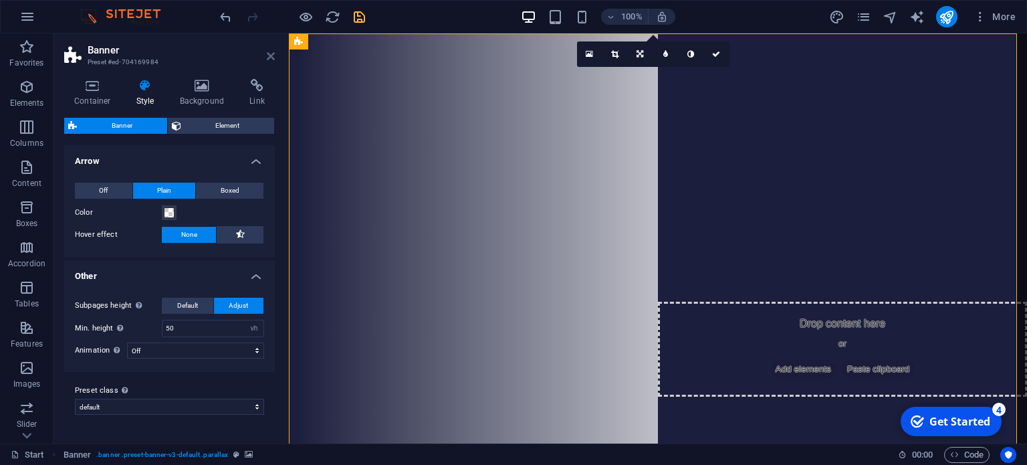
click at [270, 55] on icon at bounding box center [271, 56] width 8 height 11
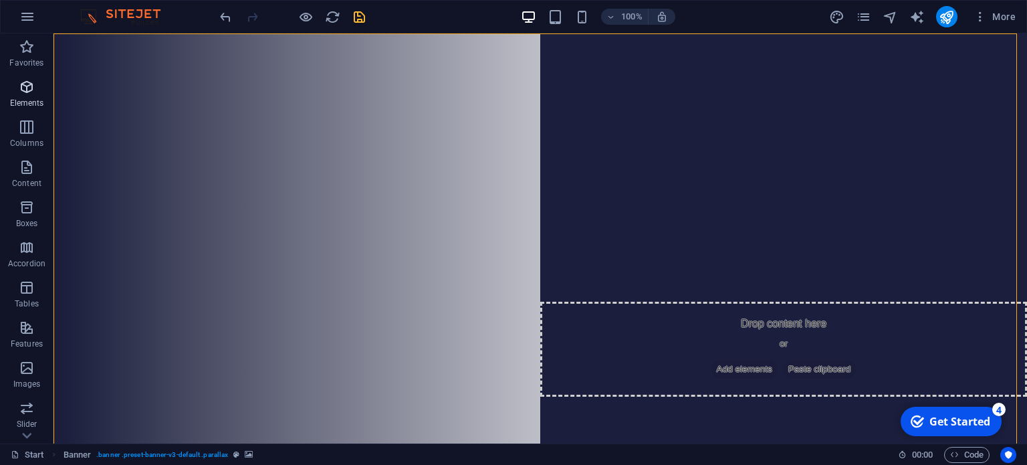
click at [22, 88] on icon "button" at bounding box center [27, 87] width 16 height 16
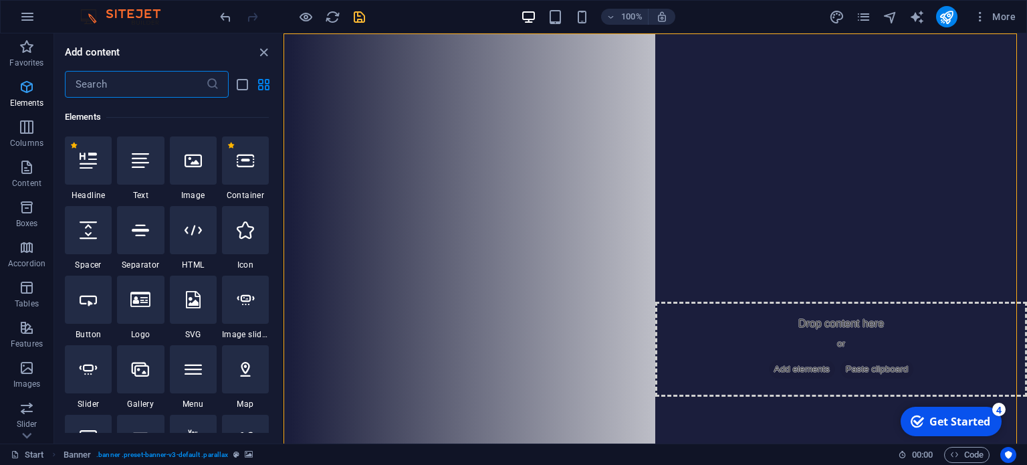
scroll to position [142, 0]
click at [27, 135] on icon "button" at bounding box center [27, 127] width 16 height 16
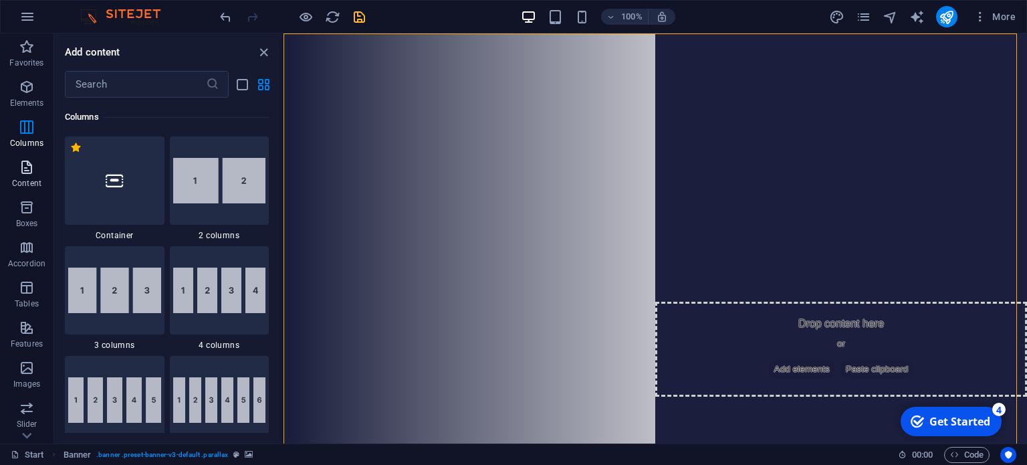
click at [27, 173] on icon "button" at bounding box center [27, 167] width 16 height 16
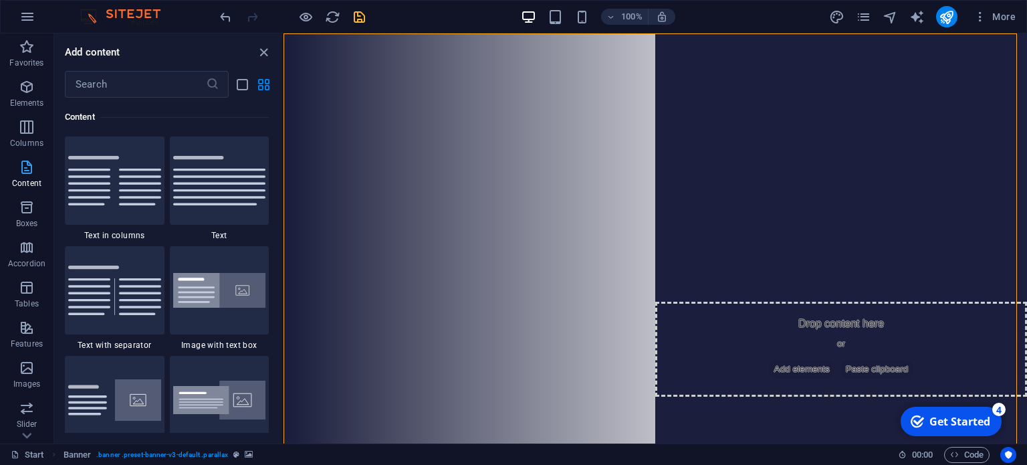
scroll to position [2340, 0]
click at [29, 218] on p "Boxes" at bounding box center [27, 223] width 22 height 11
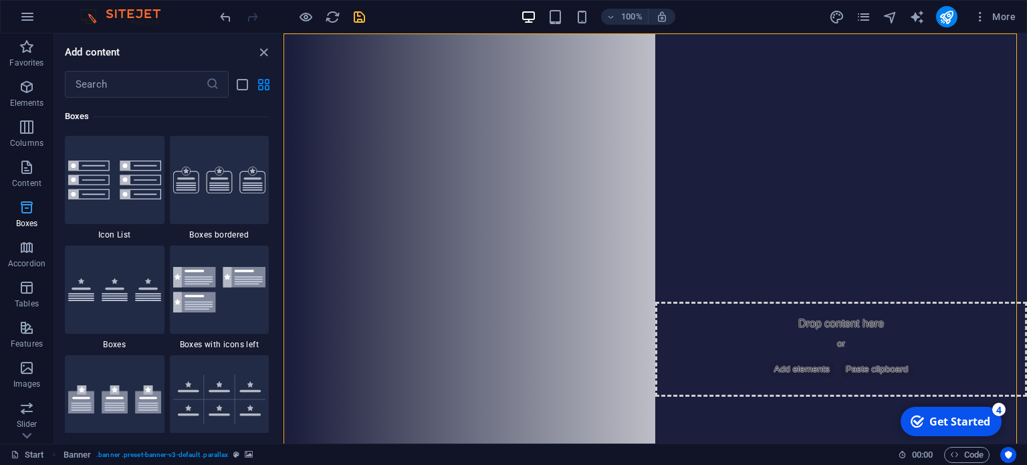
scroll to position [3689, 0]
click at [260, 55] on icon "close panel" at bounding box center [263, 52] width 15 height 15
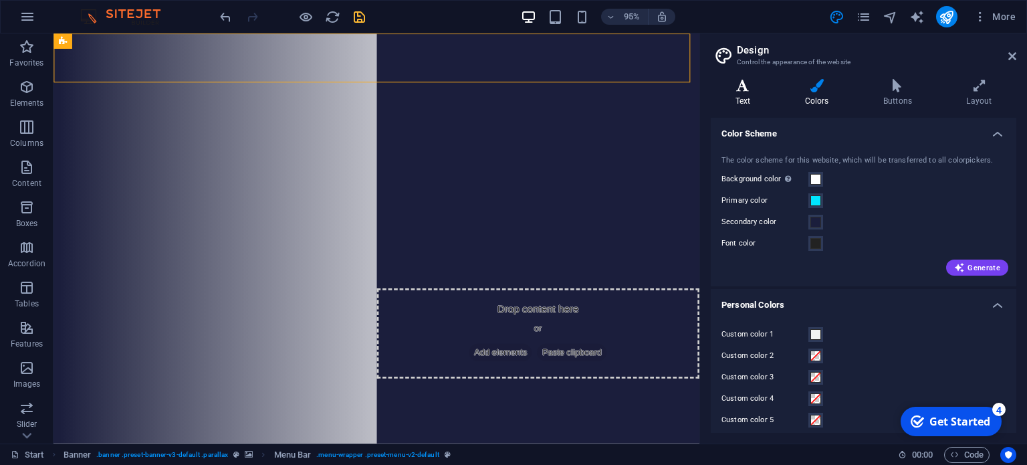
click at [749, 96] on h4 "Text" at bounding box center [746, 93] width 70 height 28
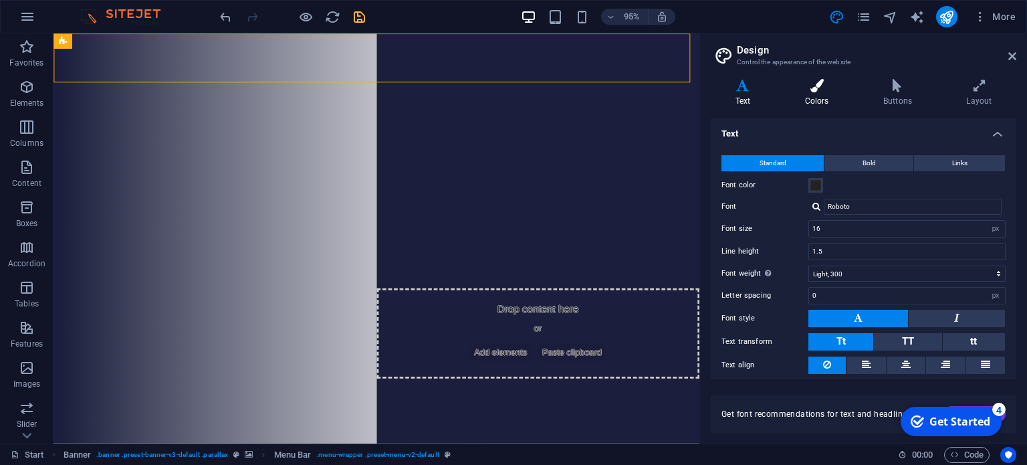
click at [815, 91] on icon at bounding box center [817, 85] width 73 height 13
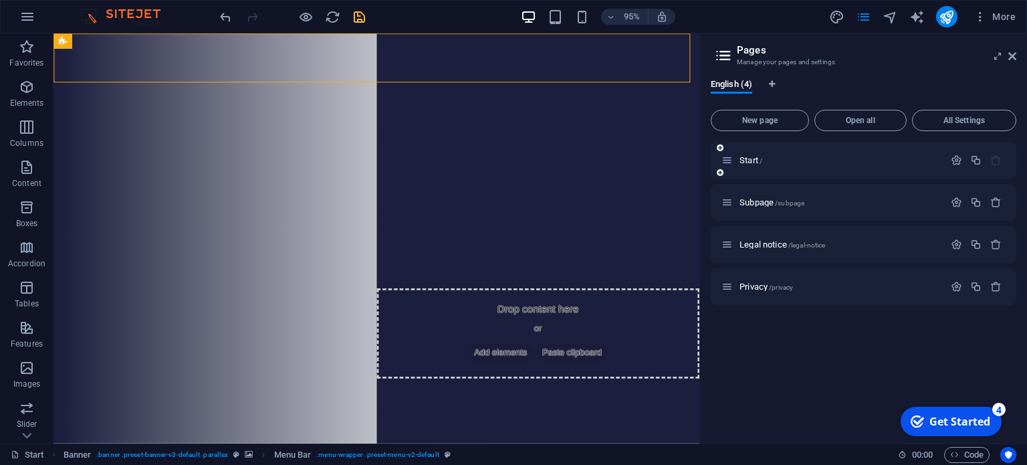
click at [807, 168] on div "Start /" at bounding box center [864, 160] width 306 height 37
click at [729, 164] on icon at bounding box center [727, 159] width 11 height 11
click at [795, 160] on p "Start /" at bounding box center [840, 160] width 201 height 9
select select "px"
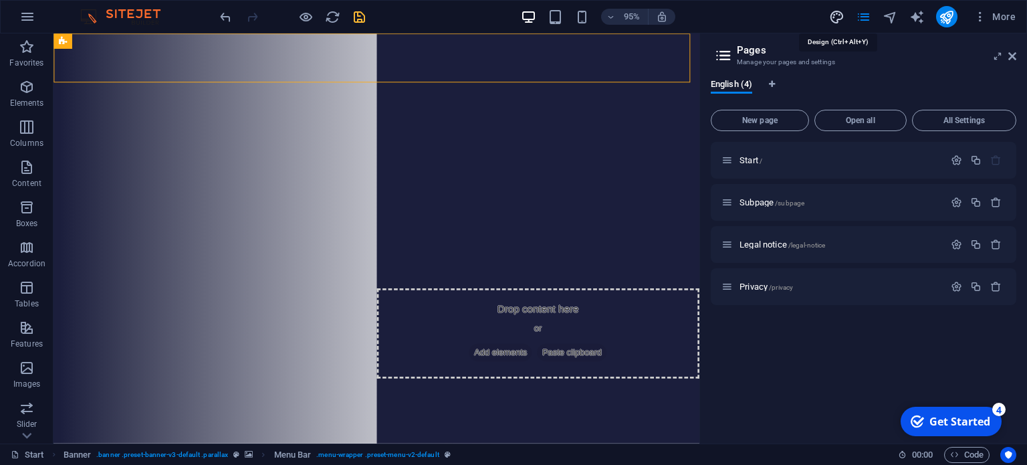
select select "300"
select select "px"
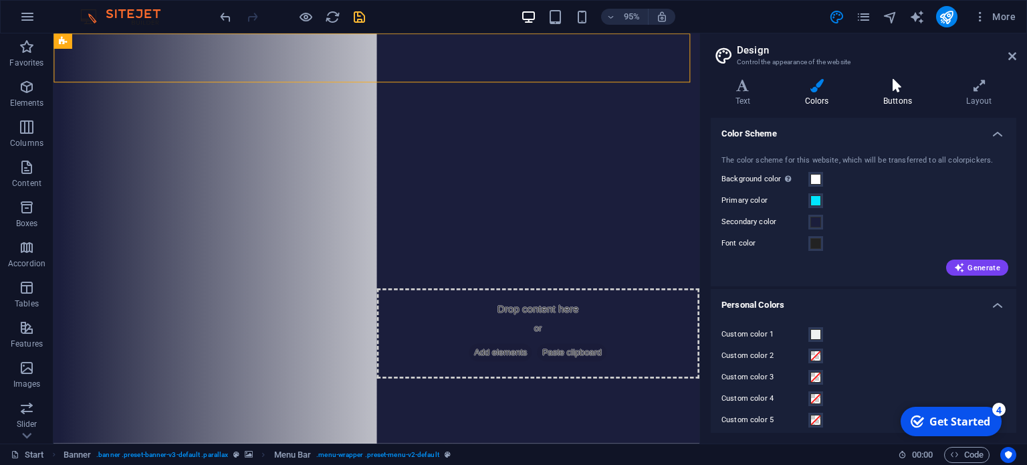
click at [900, 97] on h4 "Buttons" at bounding box center [900, 93] width 83 height 28
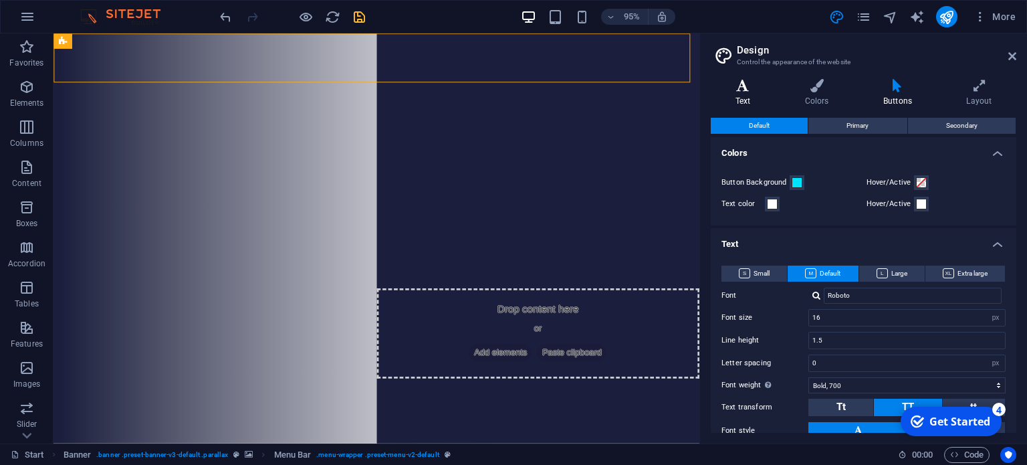
click at [762, 93] on h4 "Text" at bounding box center [746, 93] width 70 height 28
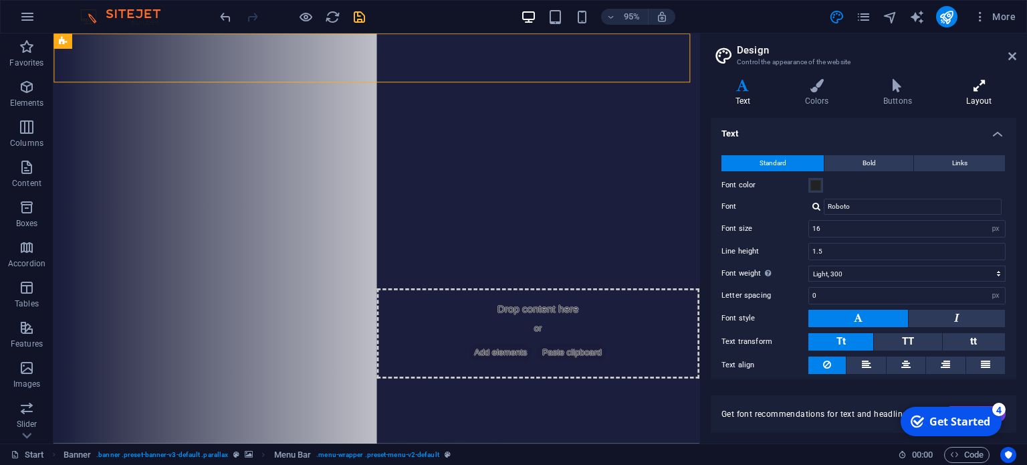
click at [985, 82] on icon at bounding box center [979, 85] width 74 height 13
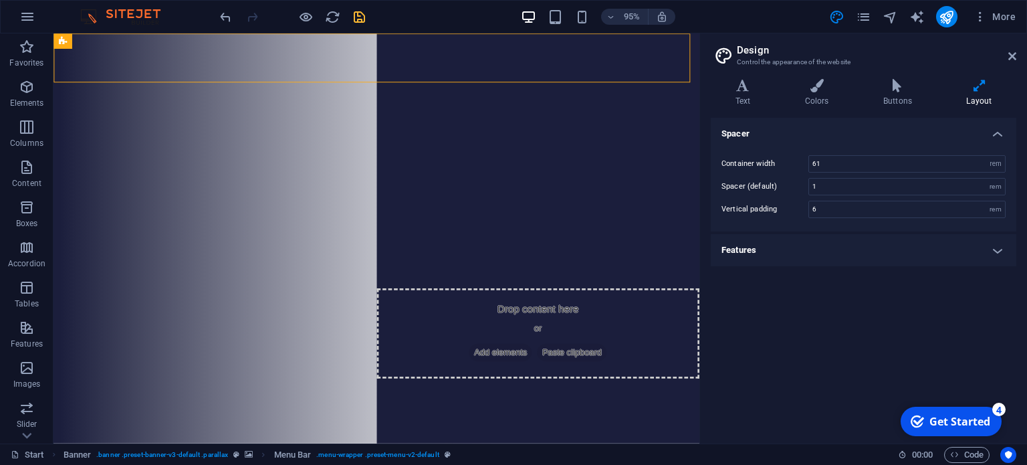
click at [1019, 50] on aside "Design Control the appearance of the website Variants Text Colors Buttons Layou…" at bounding box center [864, 238] width 328 height 410
click at [1011, 51] on icon at bounding box center [1013, 56] width 8 height 11
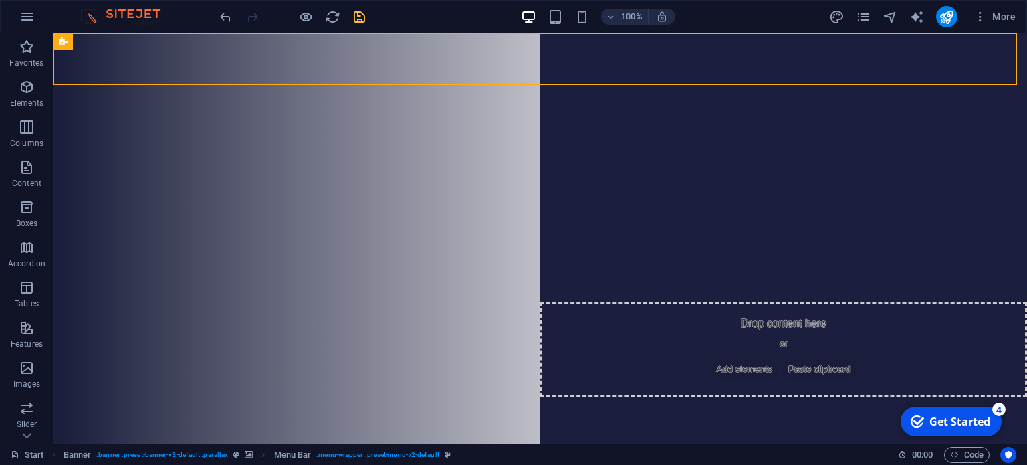
click at [358, 17] on icon "save" at bounding box center [359, 16] width 15 height 15
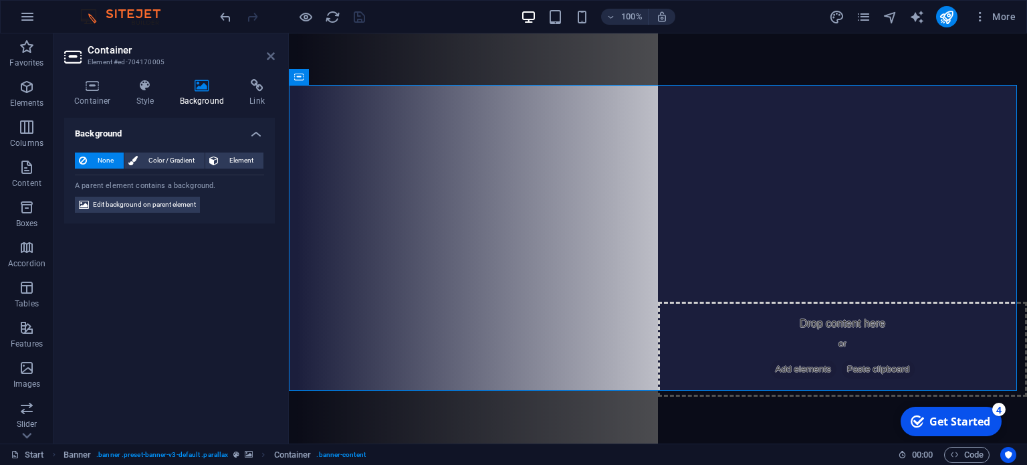
click at [267, 56] on icon at bounding box center [271, 56] width 8 height 11
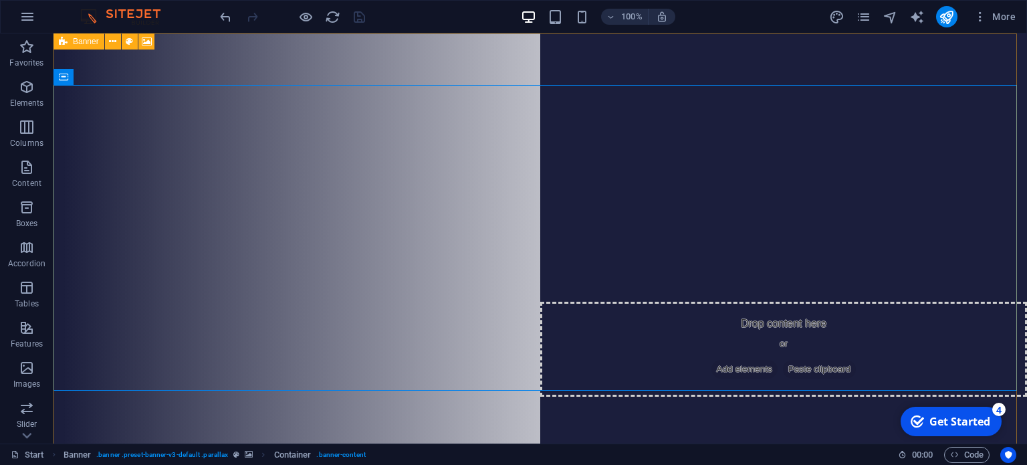
click at [62, 43] on icon at bounding box center [63, 41] width 9 height 16
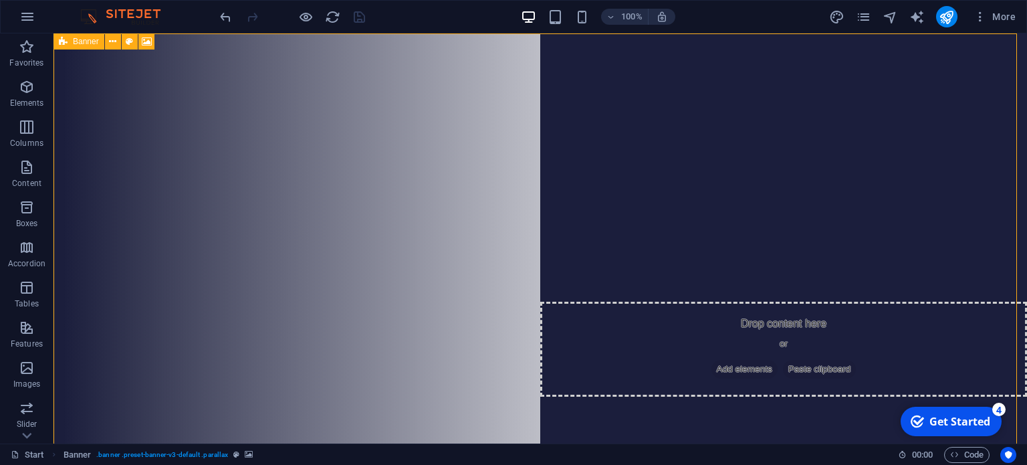
select select "vh"
select select "ms"
select select "s"
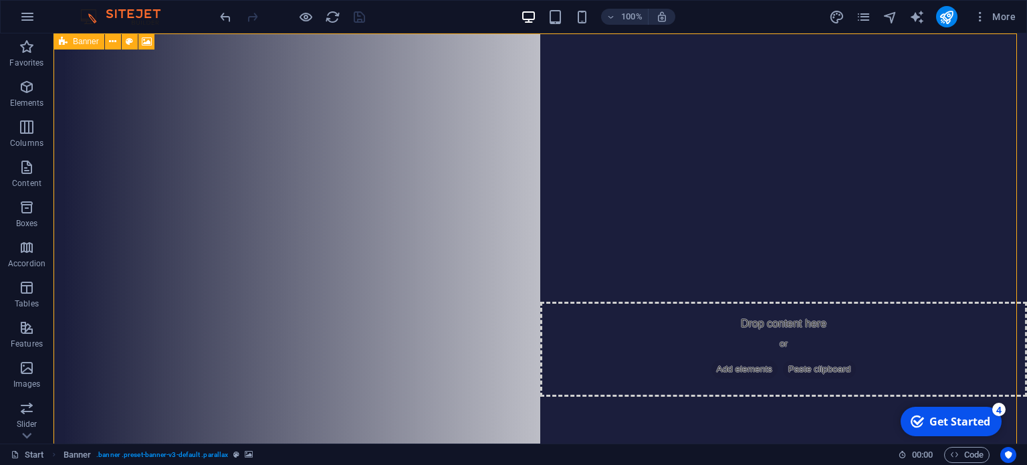
select select "progressive"
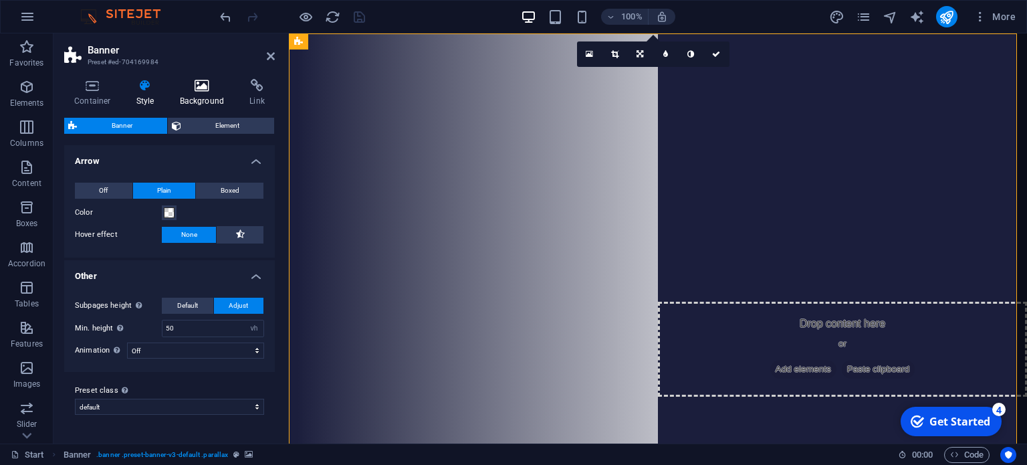
click at [187, 82] on icon at bounding box center [202, 85] width 65 height 13
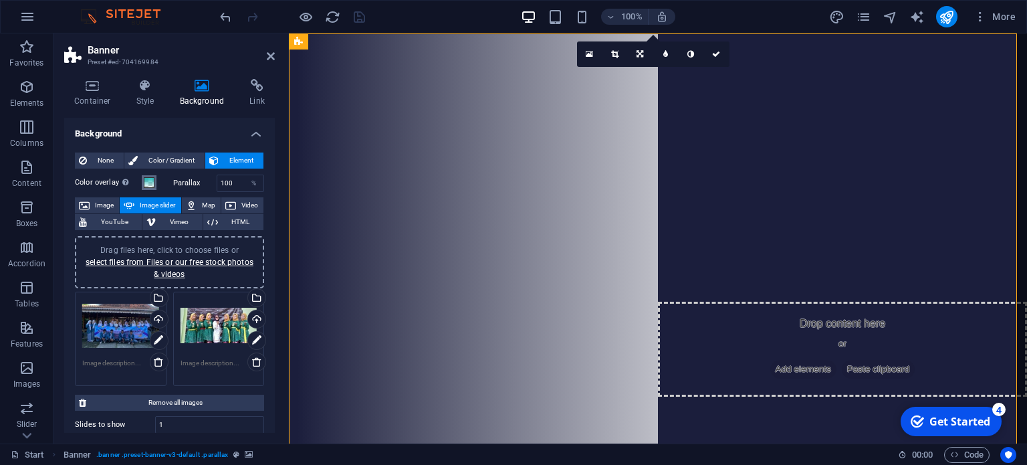
click at [152, 179] on span at bounding box center [149, 182] width 11 height 11
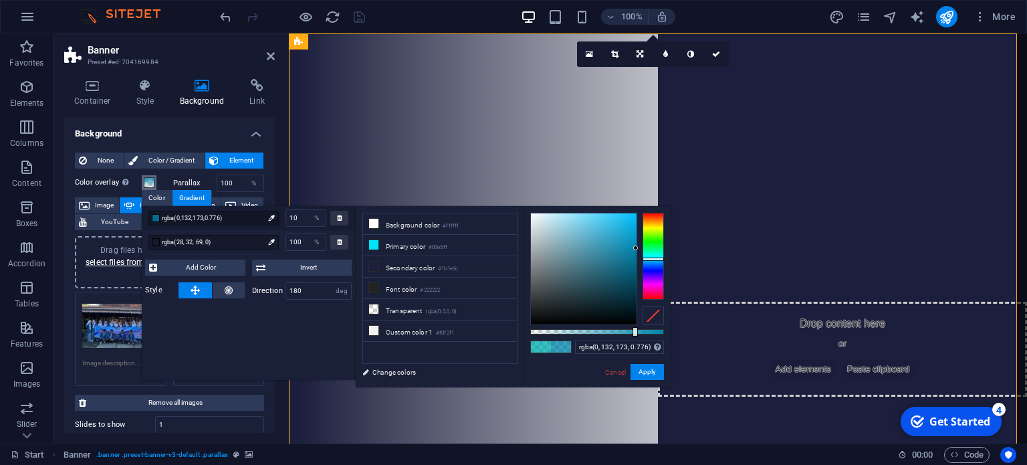
click at [655, 259] on div at bounding box center [653, 258] width 21 height 3
type input "rgba(0, 13, 17, 0.776)"
drag, startPoint x: 637, startPoint y: 248, endPoint x: 661, endPoint y: 316, distance: 72.3
click at [661, 316] on div at bounding box center [597, 269] width 134 height 112
click at [655, 369] on button "Apply" at bounding box center [647, 372] width 33 height 16
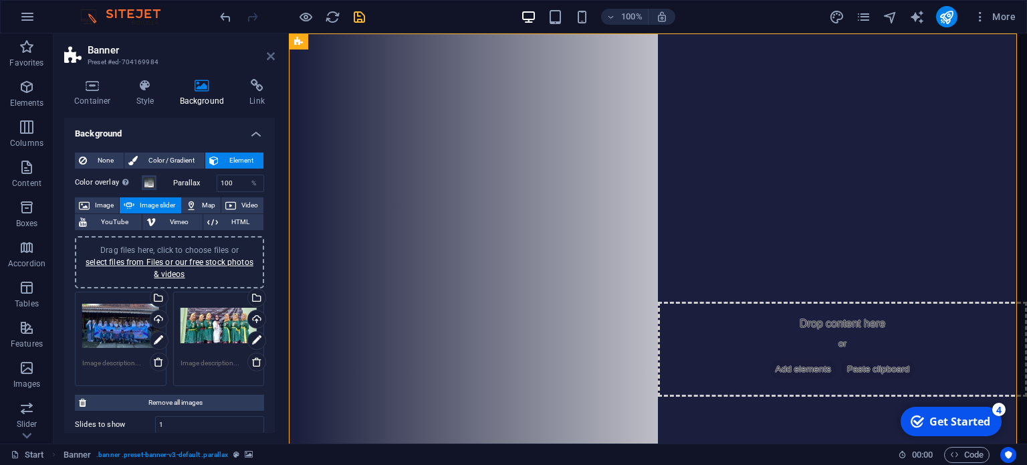
click at [267, 60] on icon at bounding box center [271, 56] width 8 height 11
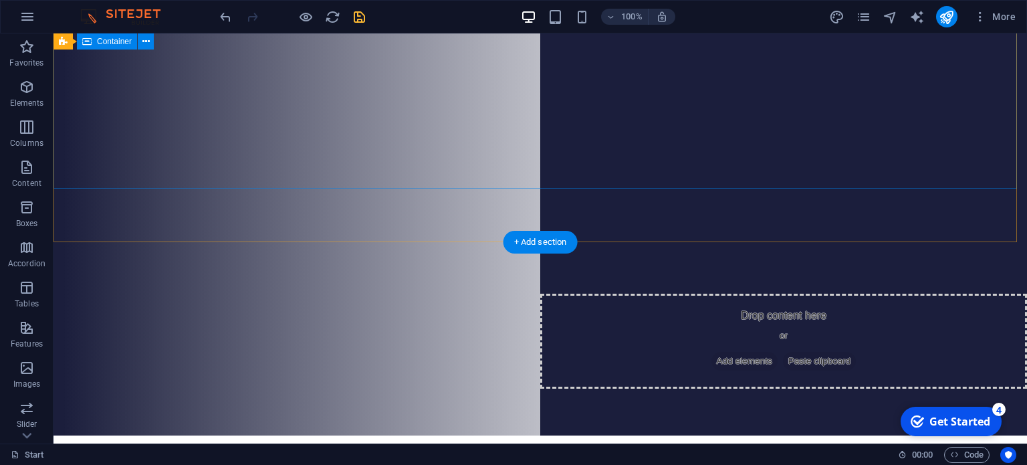
scroll to position [0, 0]
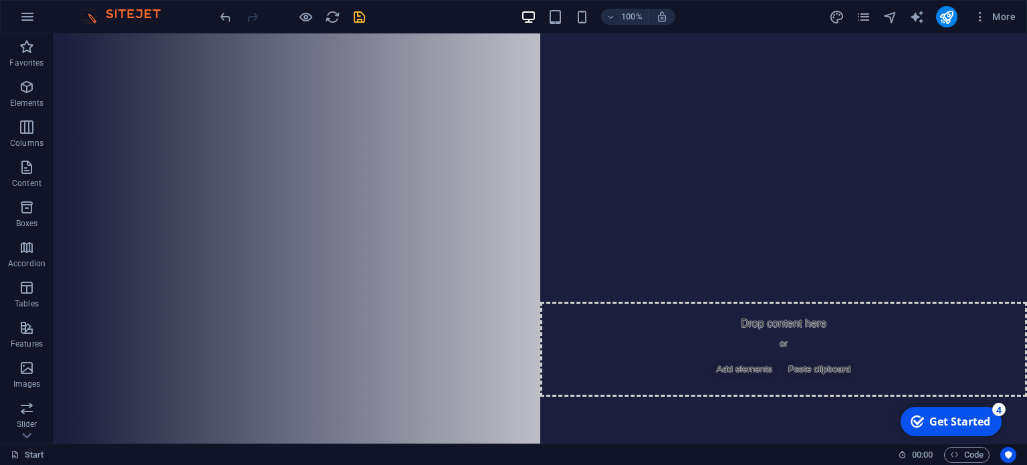
click at [0, 0] on div "100% More" at bounding box center [0, 0] width 0 height 0
click at [364, 21] on icon "save" at bounding box center [359, 16] width 15 height 15
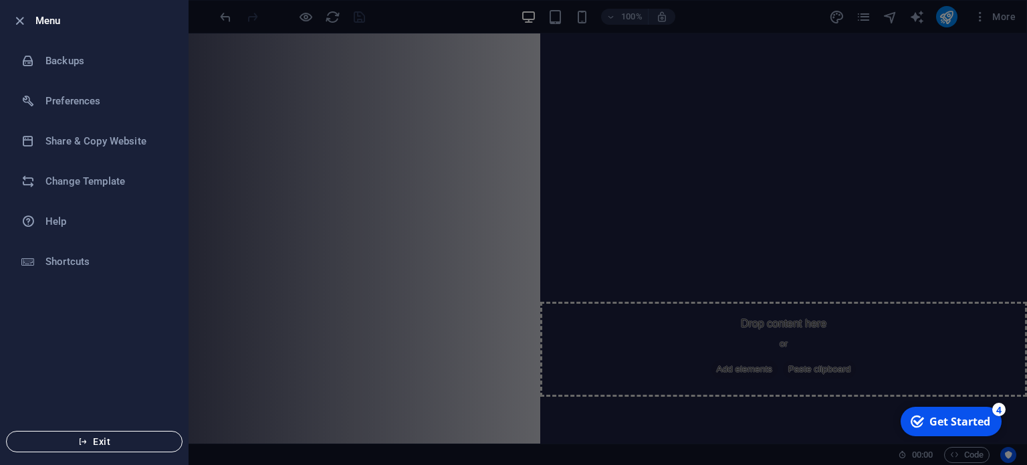
click at [108, 437] on span "Exit" at bounding box center [94, 441] width 154 height 11
